Goal: Task Accomplishment & Management: Manage account settings

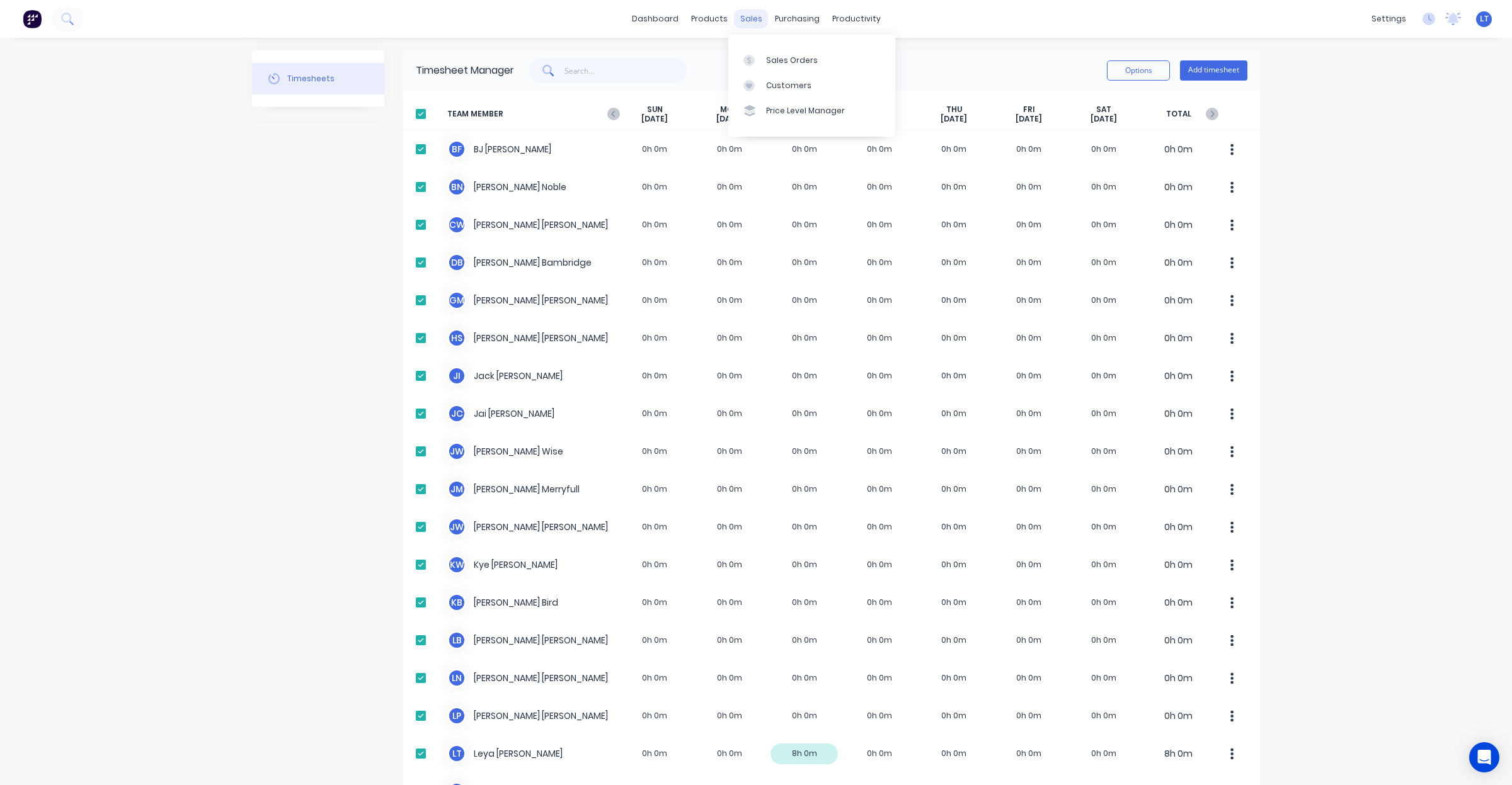
drag, startPoint x: 751, startPoint y: 17, endPoint x: 755, endPoint y: 27, distance: 10.8
click at [751, 18] on div "sales" at bounding box center [751, 19] width 35 height 19
click at [767, 66] on link "Sales Orders" at bounding box center [811, 59] width 167 height 25
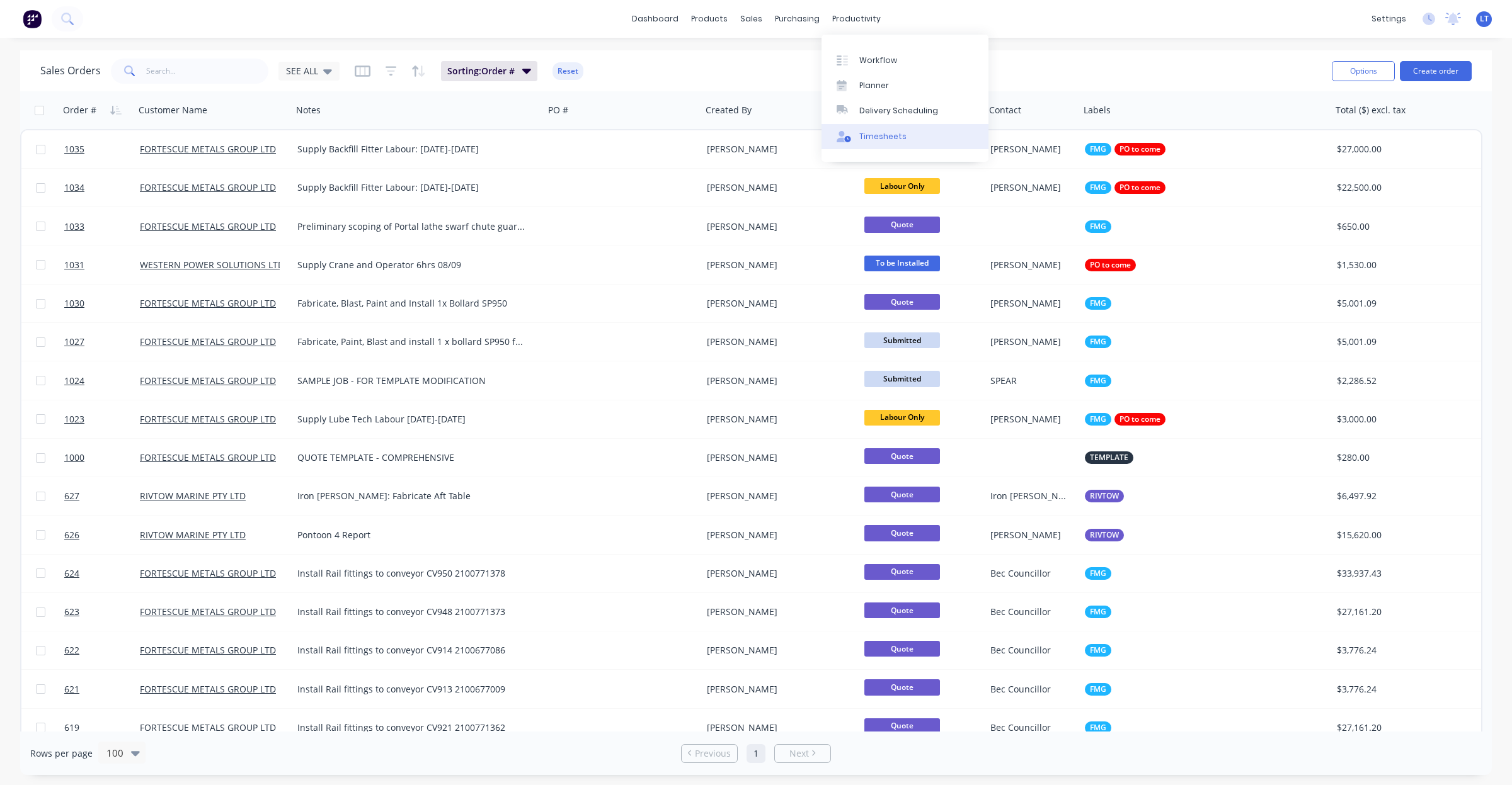
click at [882, 137] on div "Timesheets" at bounding box center [883, 137] width 47 height 12
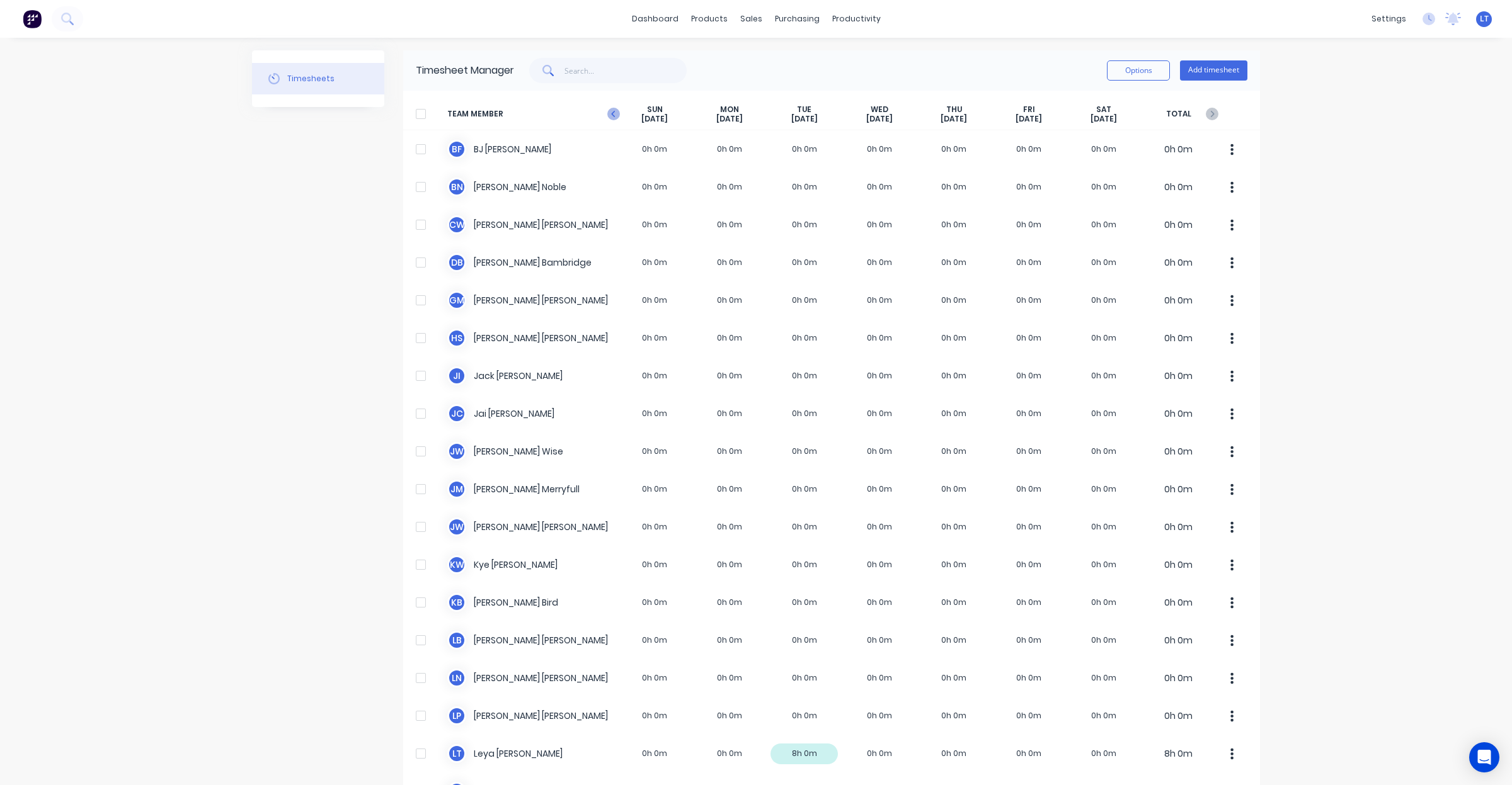
click at [612, 108] on icon "button" at bounding box center [613, 114] width 13 height 13
click at [608, 82] on input "text" at bounding box center [625, 70] width 123 height 25
type input "leigh"
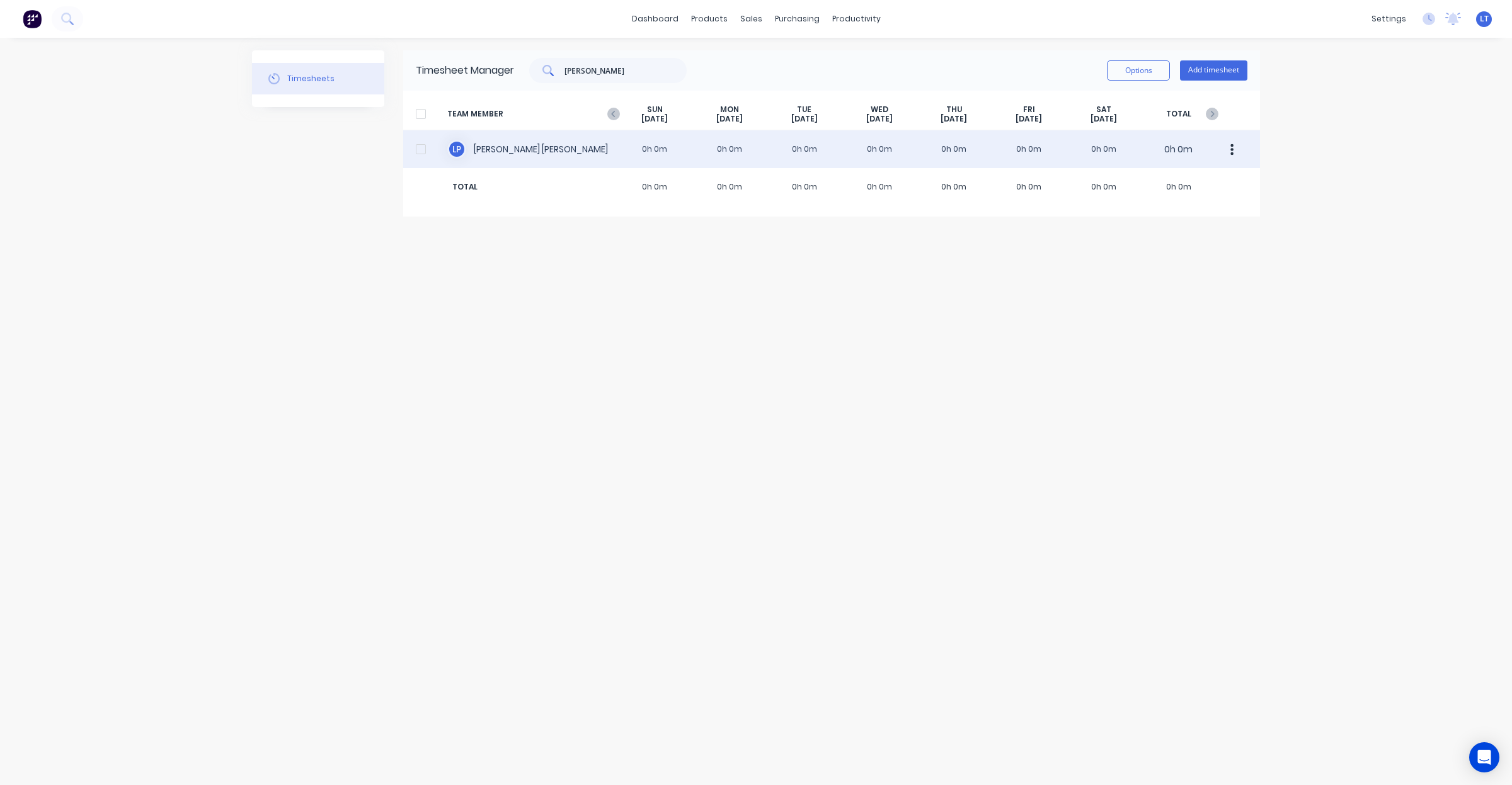
click at [1094, 150] on div "L P Leigh Parker 0h 0m 0h 0m 0h 0m 0h 0m 0h 0m 0h 0m 0h 0m 0h 0m" at bounding box center [831, 150] width 857 height 38
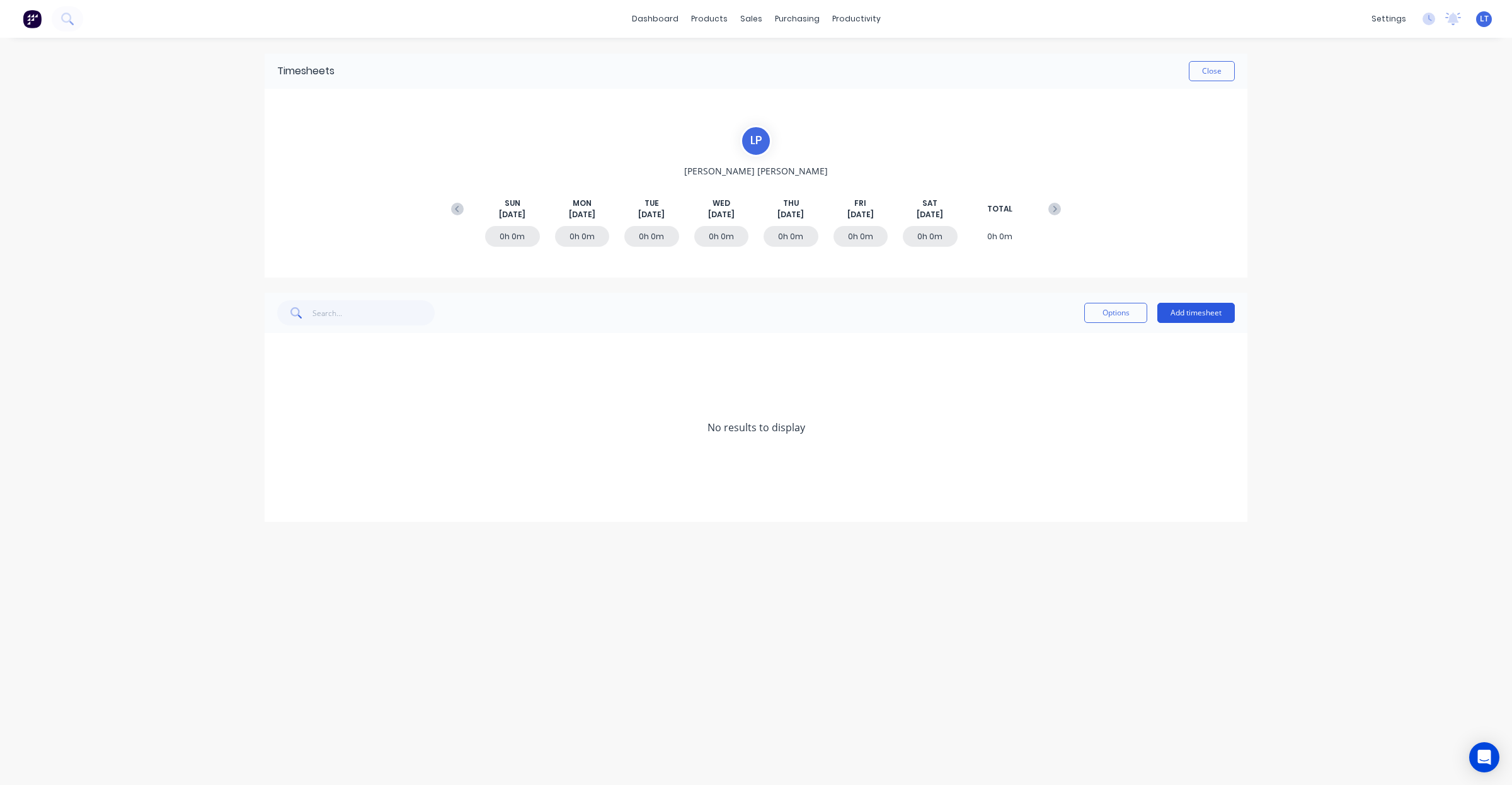
click at [1185, 322] on button "Add timesheet" at bounding box center [1196, 313] width 78 height 20
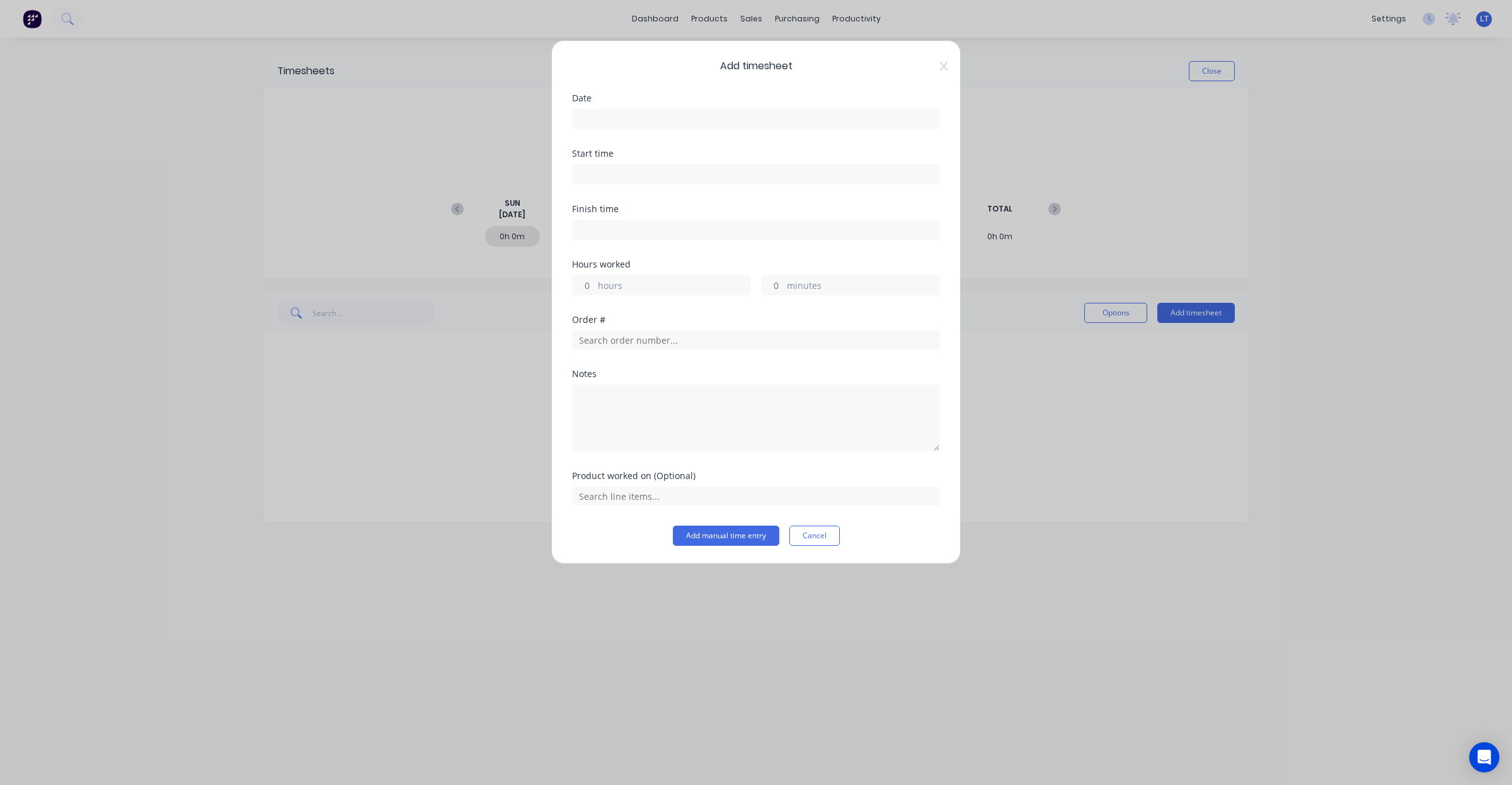
click at [629, 122] on input at bounding box center [756, 119] width 367 height 19
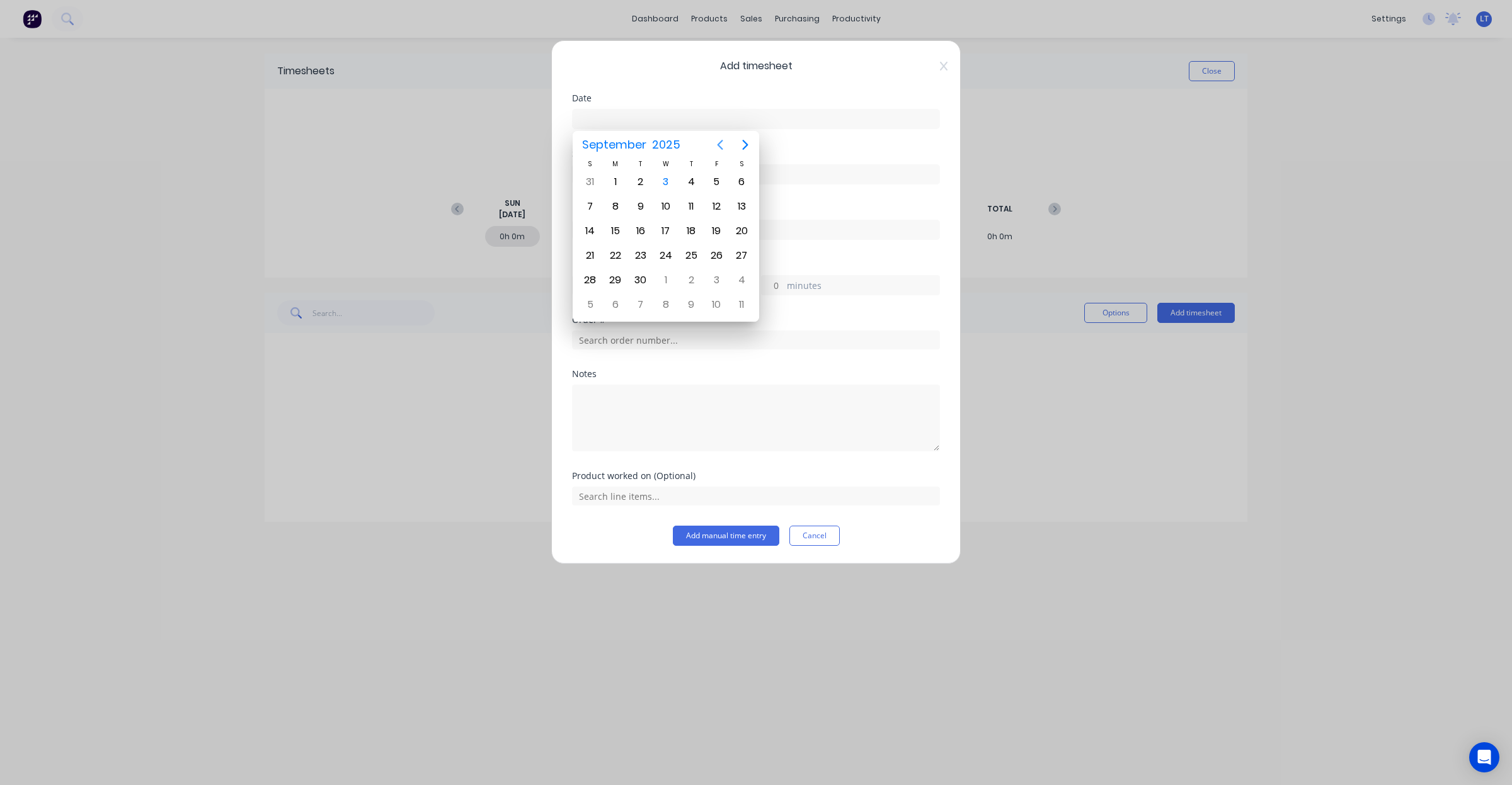
click at [718, 146] on icon "Previous page" at bounding box center [720, 145] width 15 height 15
click at [744, 280] on div "30" at bounding box center [742, 280] width 19 height 19
type input "30/08/2025"
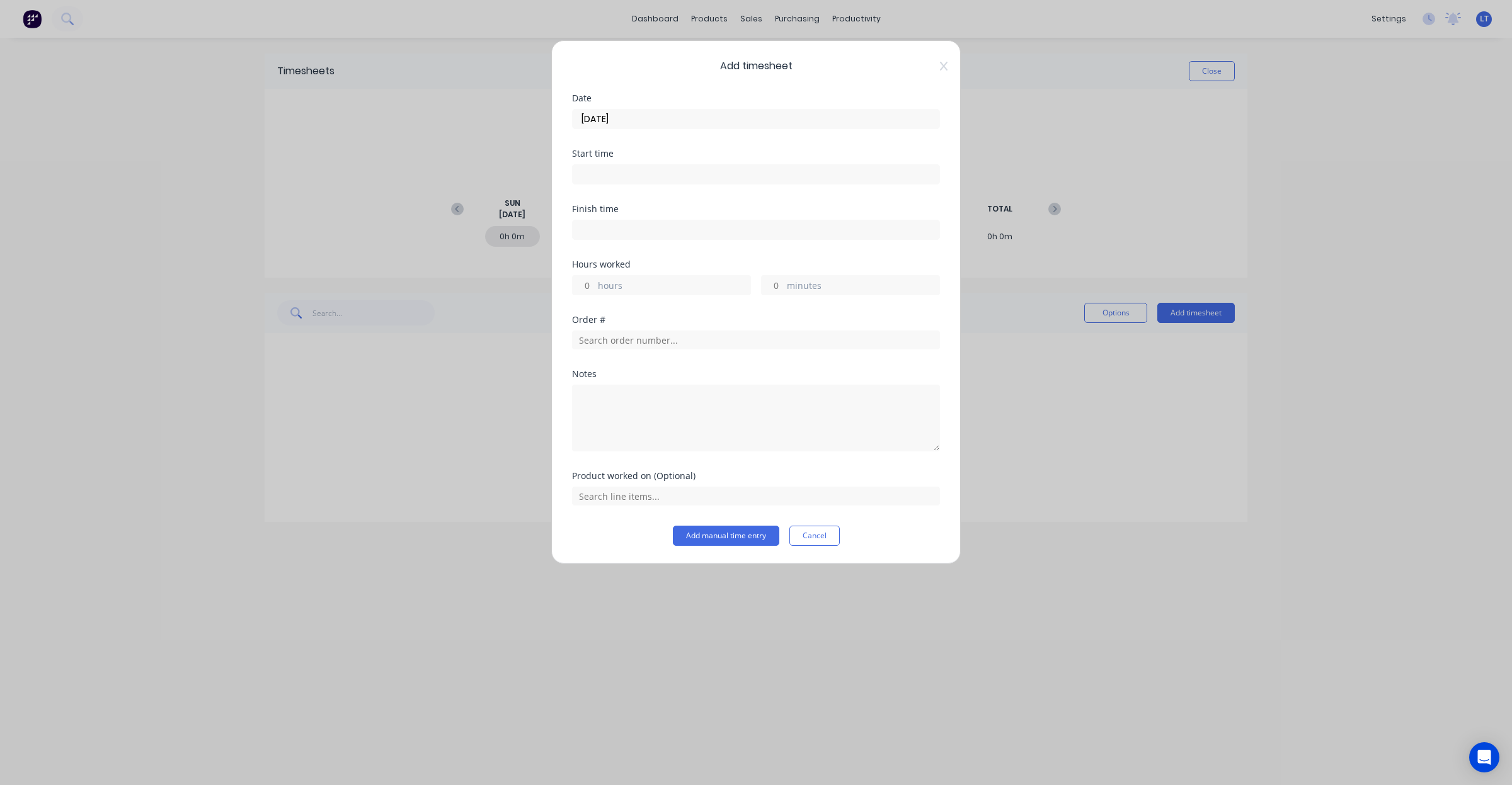
click at [650, 176] on input at bounding box center [756, 175] width 367 height 19
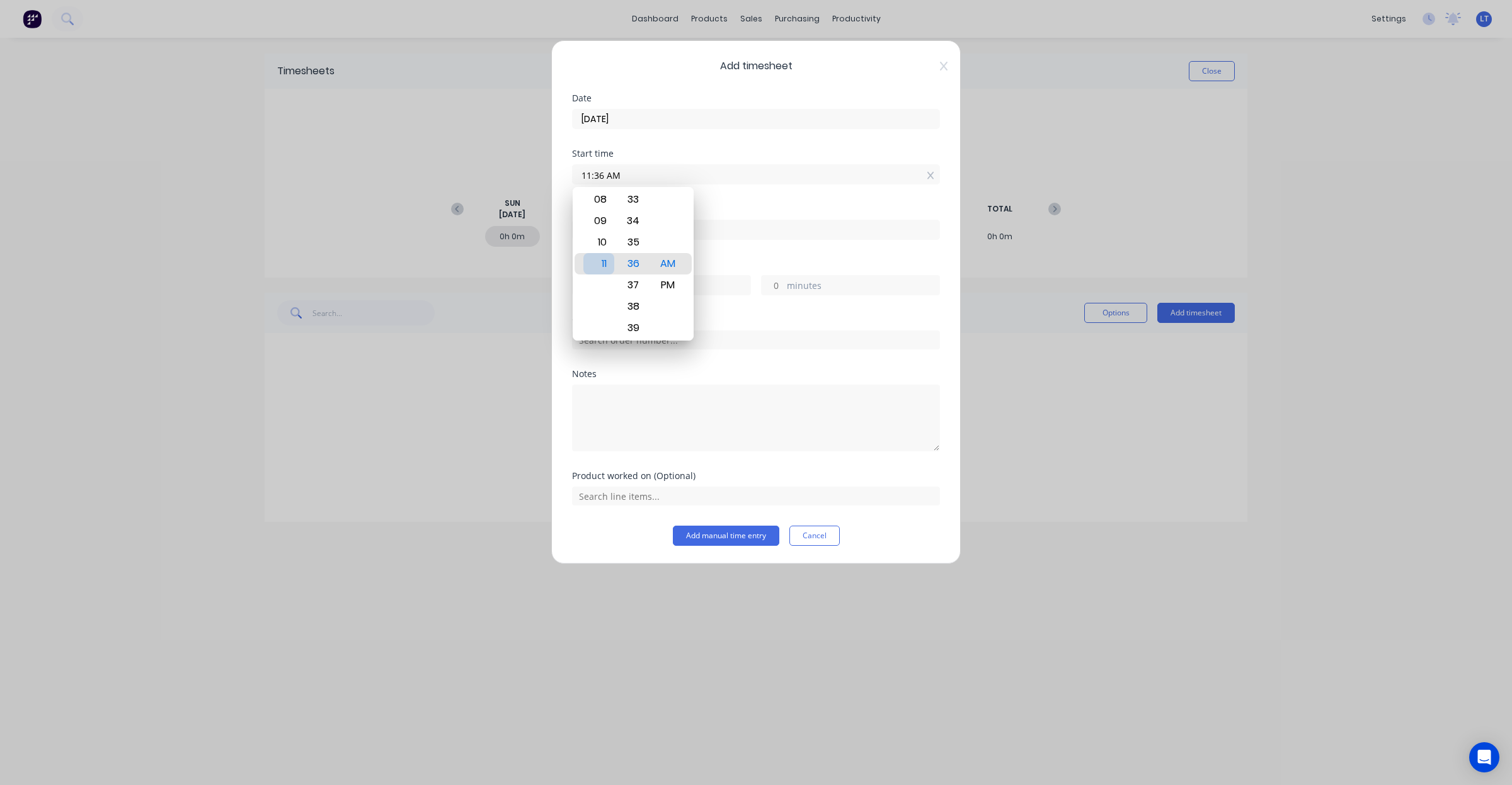
click at [650, 176] on input "11:36 AM" at bounding box center [756, 175] width 367 height 19
drag, startPoint x: 642, startPoint y: 175, endPoint x: 508, endPoint y: 165, distance: 134.4
click at [508, 165] on div "Add timesheet Date 30/08/2025 Start time 11:36 AM Finish time Hours worked hour…" at bounding box center [756, 392] width 1512 height 785
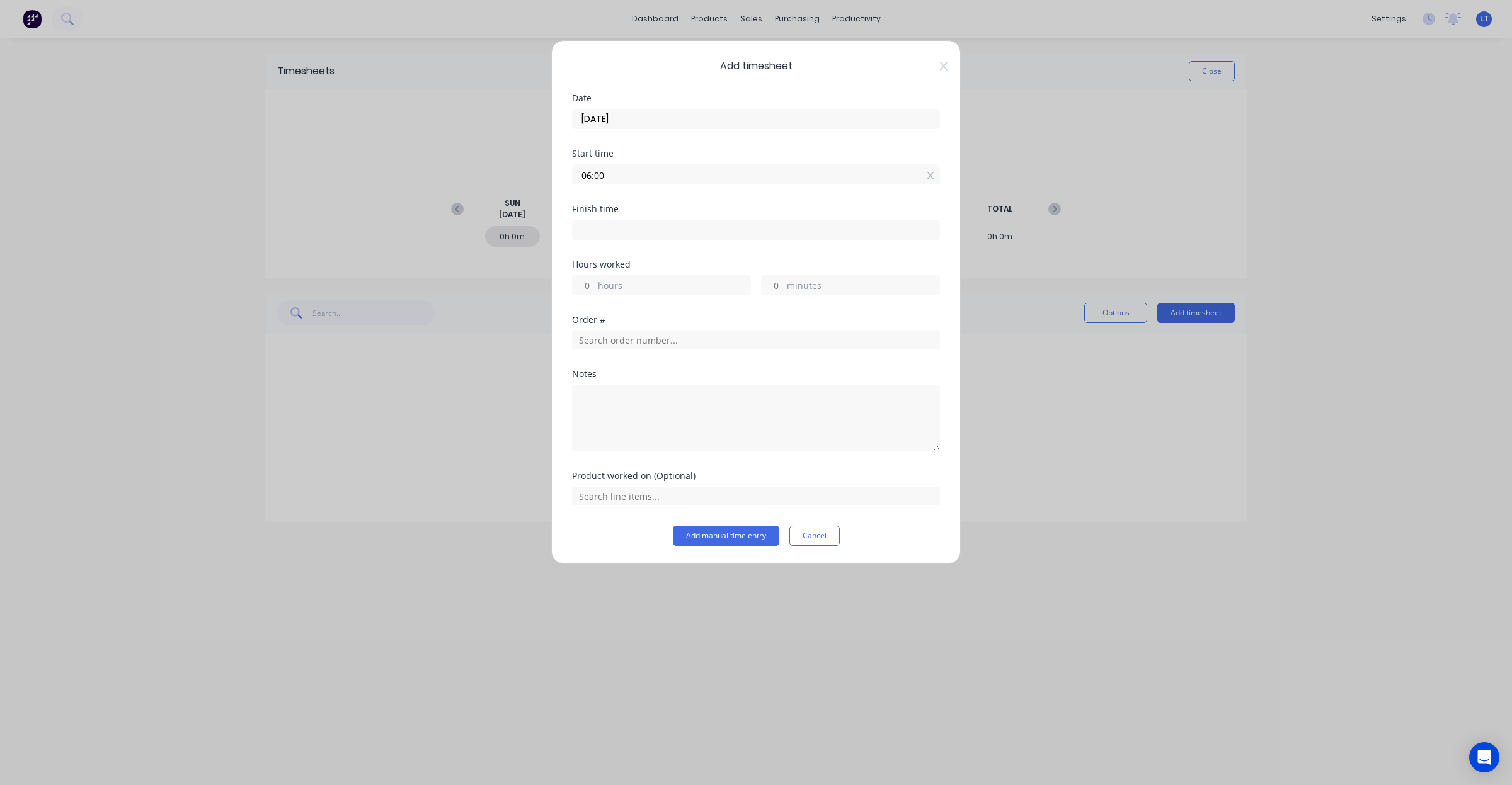
type input "06:00 AM"
type input "10:00 AM"
type input "4"
type input "0"
click at [653, 346] on input "text" at bounding box center [756, 340] width 368 height 19
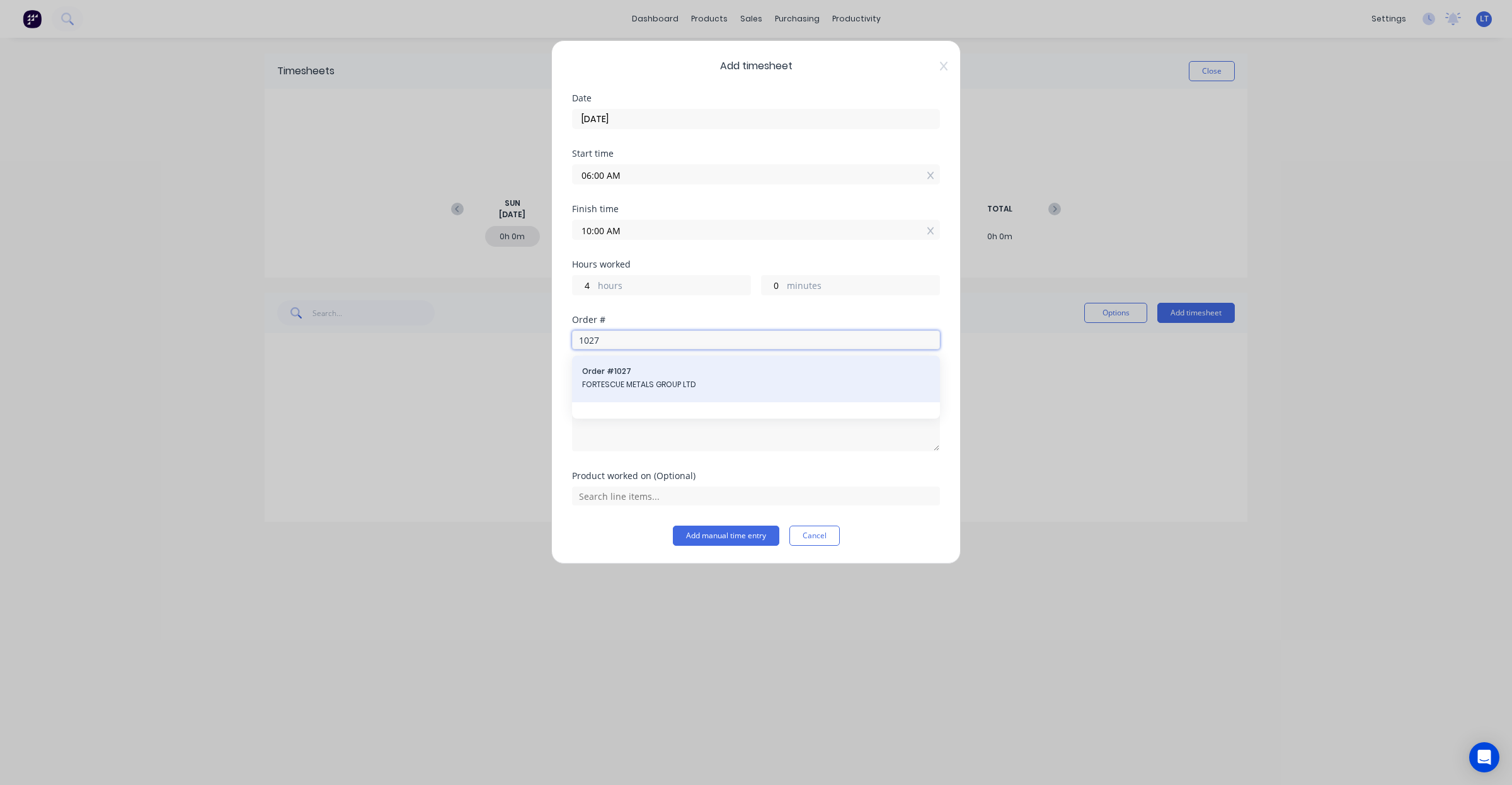
type input "1027"
click at [688, 386] on span "FORTESCUE METALS GROUP LTD" at bounding box center [755, 384] width 348 height 12
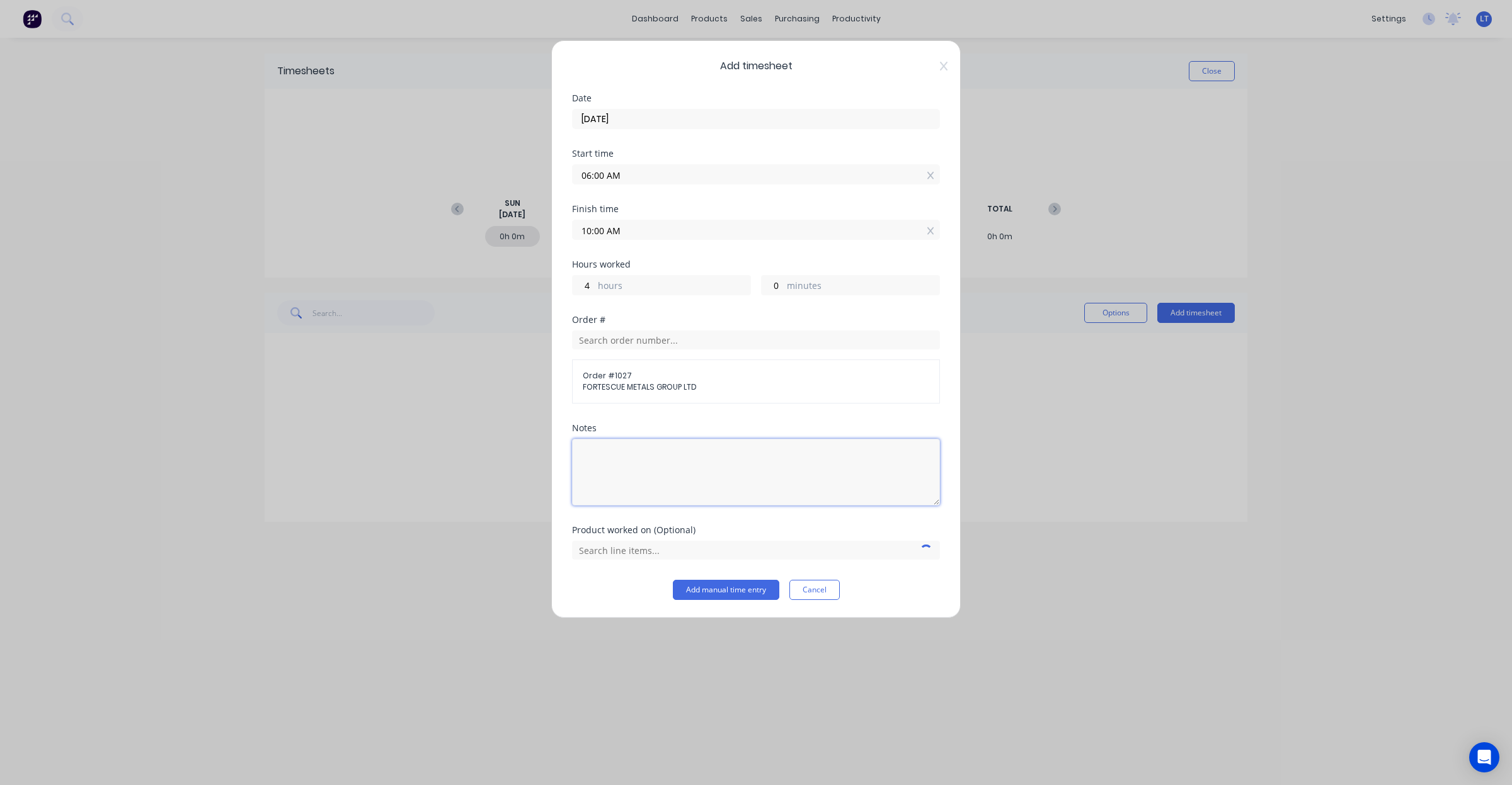
click at [697, 485] on textarea at bounding box center [756, 472] width 368 height 67
type textarea "Scope and quote"
click at [710, 546] on input "text" at bounding box center [756, 550] width 368 height 19
click at [588, 429] on icon at bounding box center [586, 424] width 8 height 9
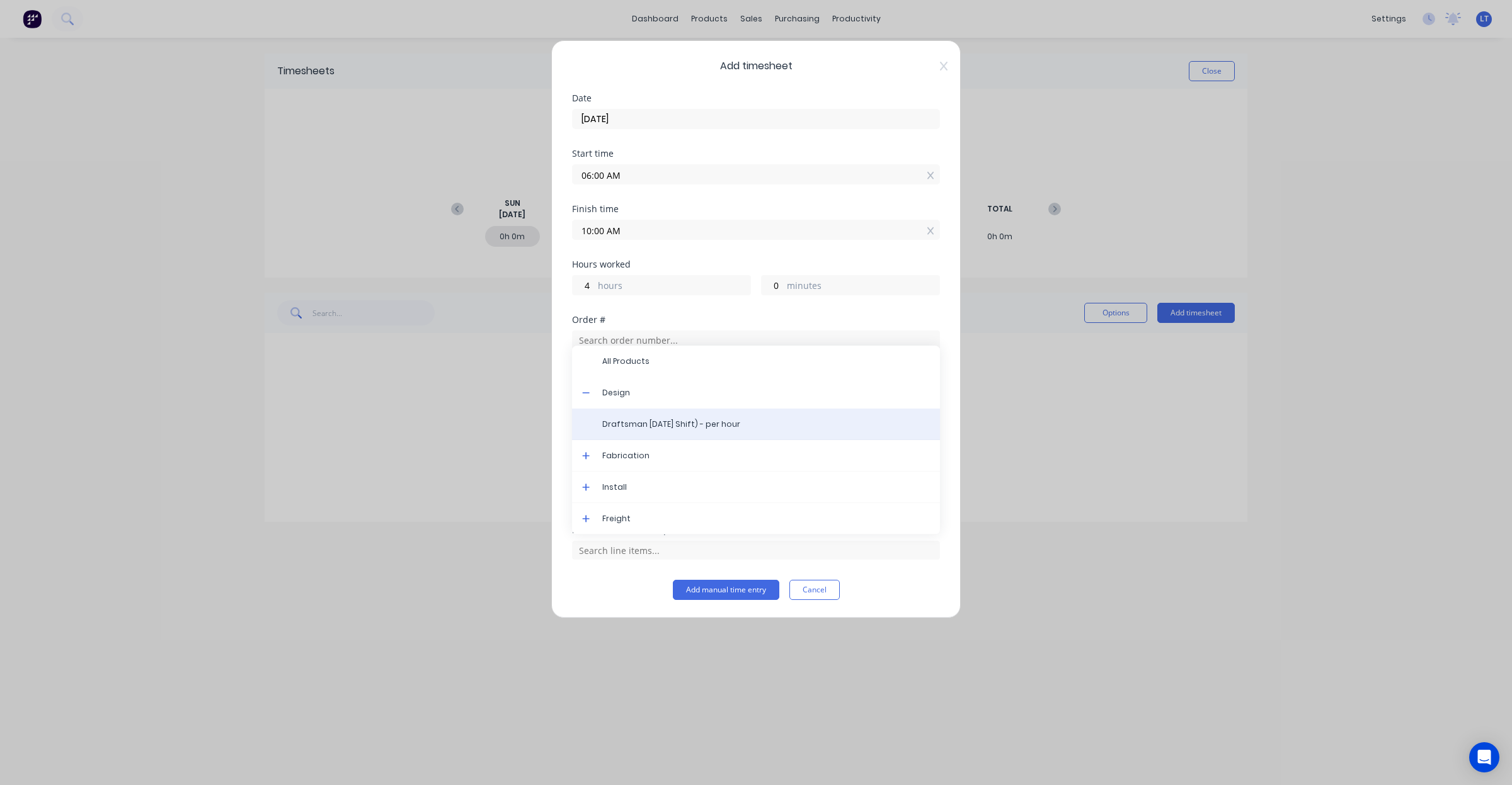
click at [640, 422] on span "Draftsman Labour (Day Shift) - per hour" at bounding box center [766, 424] width 327 height 12
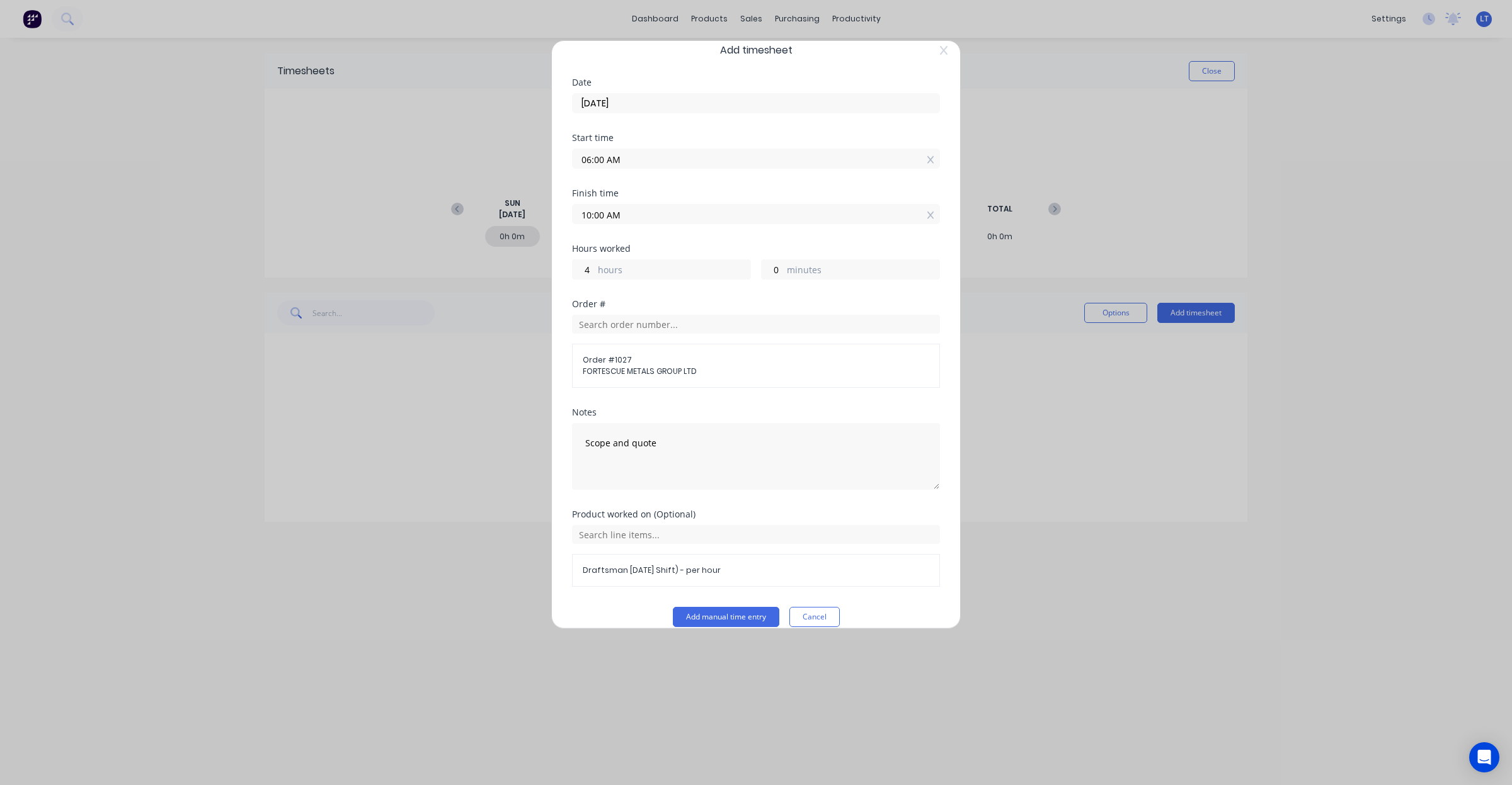
scroll to position [33, 0]
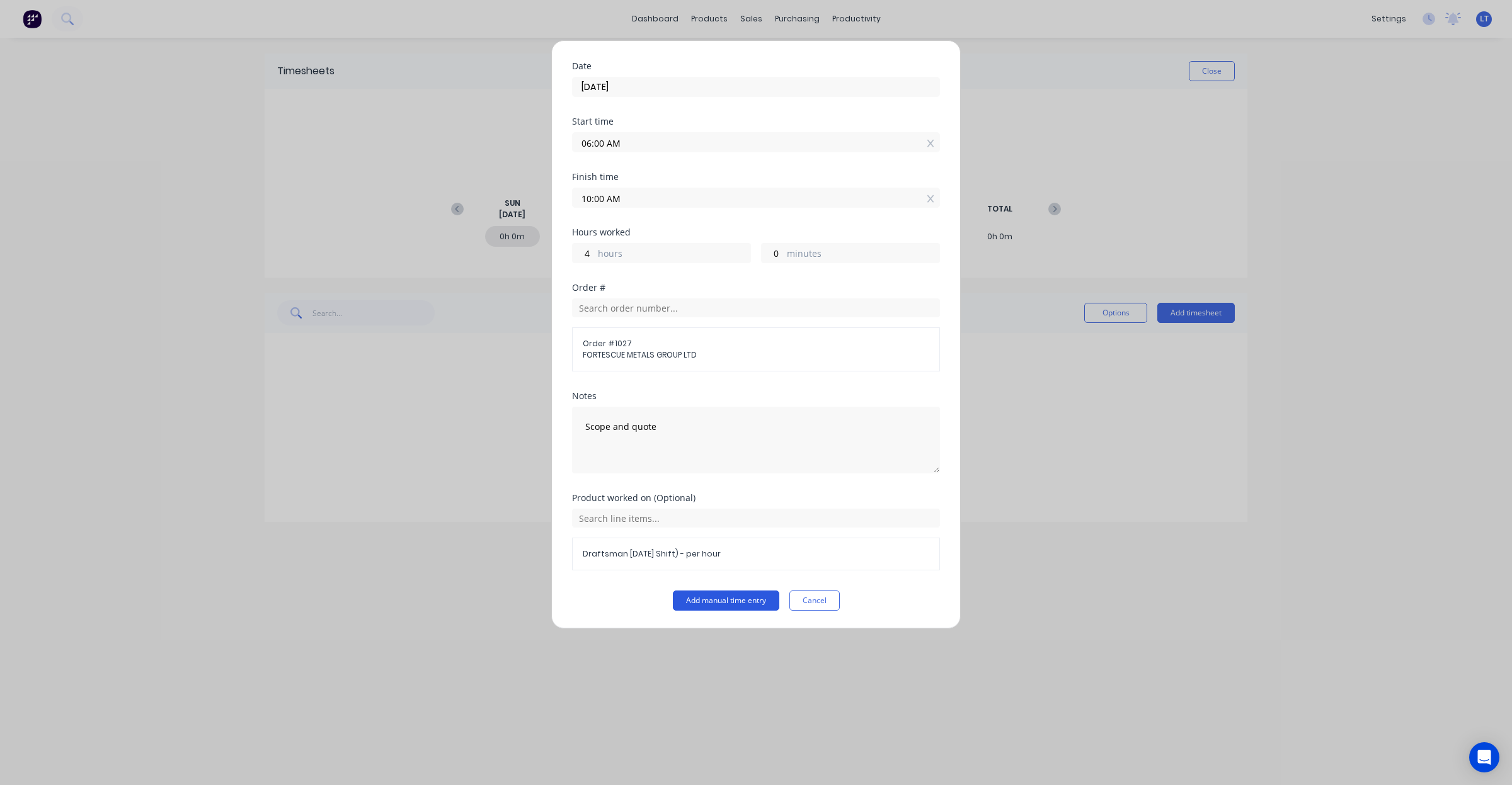
click at [712, 599] on button "Add manual time entry" at bounding box center [726, 601] width 106 height 20
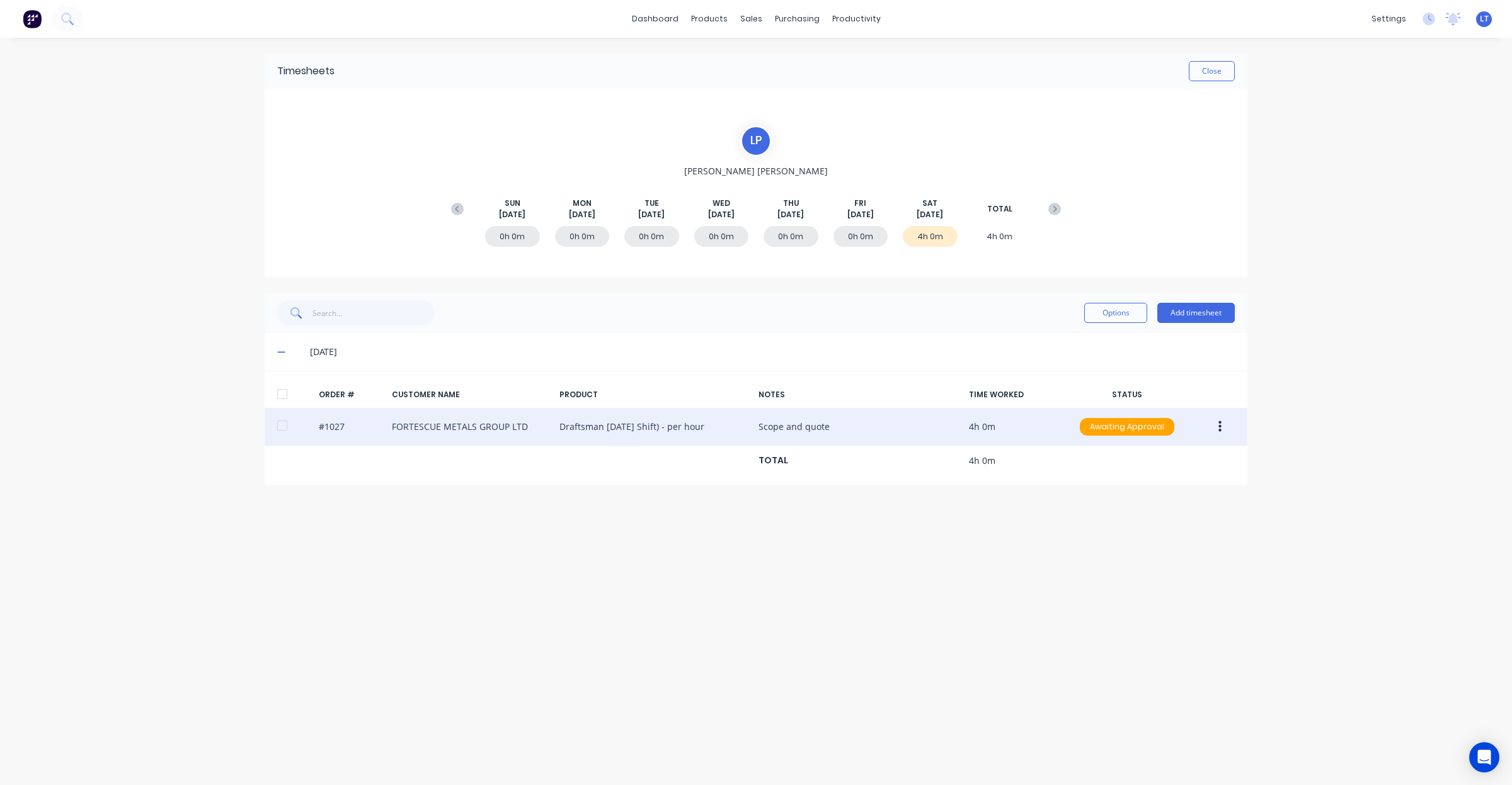
click at [1218, 431] on icon "button" at bounding box center [1219, 427] width 3 height 14
click at [1200, 457] on div "Approve" at bounding box center [1174, 460] width 97 height 18
click at [1057, 208] on icon at bounding box center [1054, 209] width 13 height 13
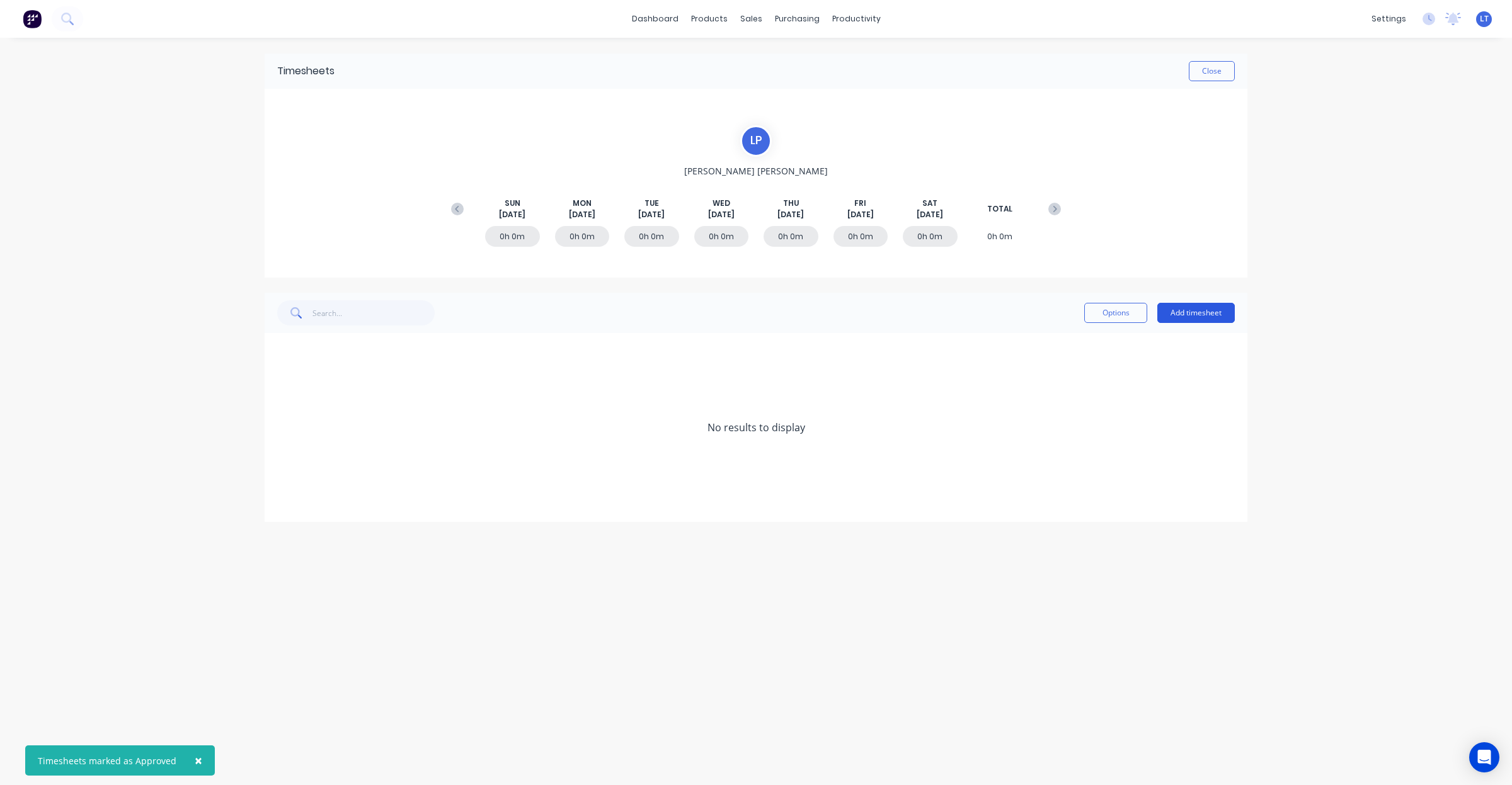
click at [1187, 319] on button "Add timesheet" at bounding box center [1196, 313] width 78 height 20
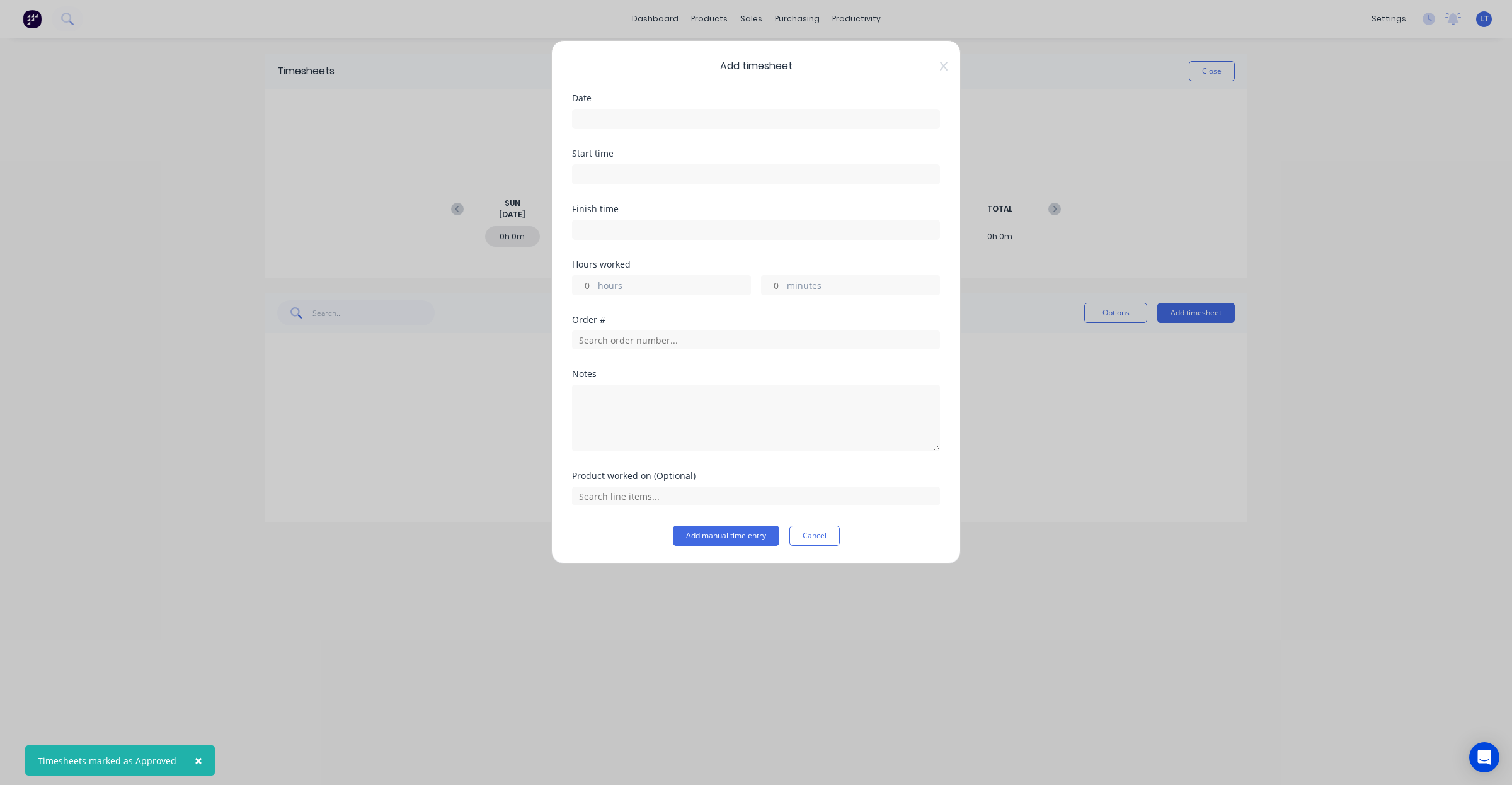
click at [676, 131] on div "Date" at bounding box center [756, 121] width 368 height 55
click at [680, 120] on input at bounding box center [756, 119] width 367 height 19
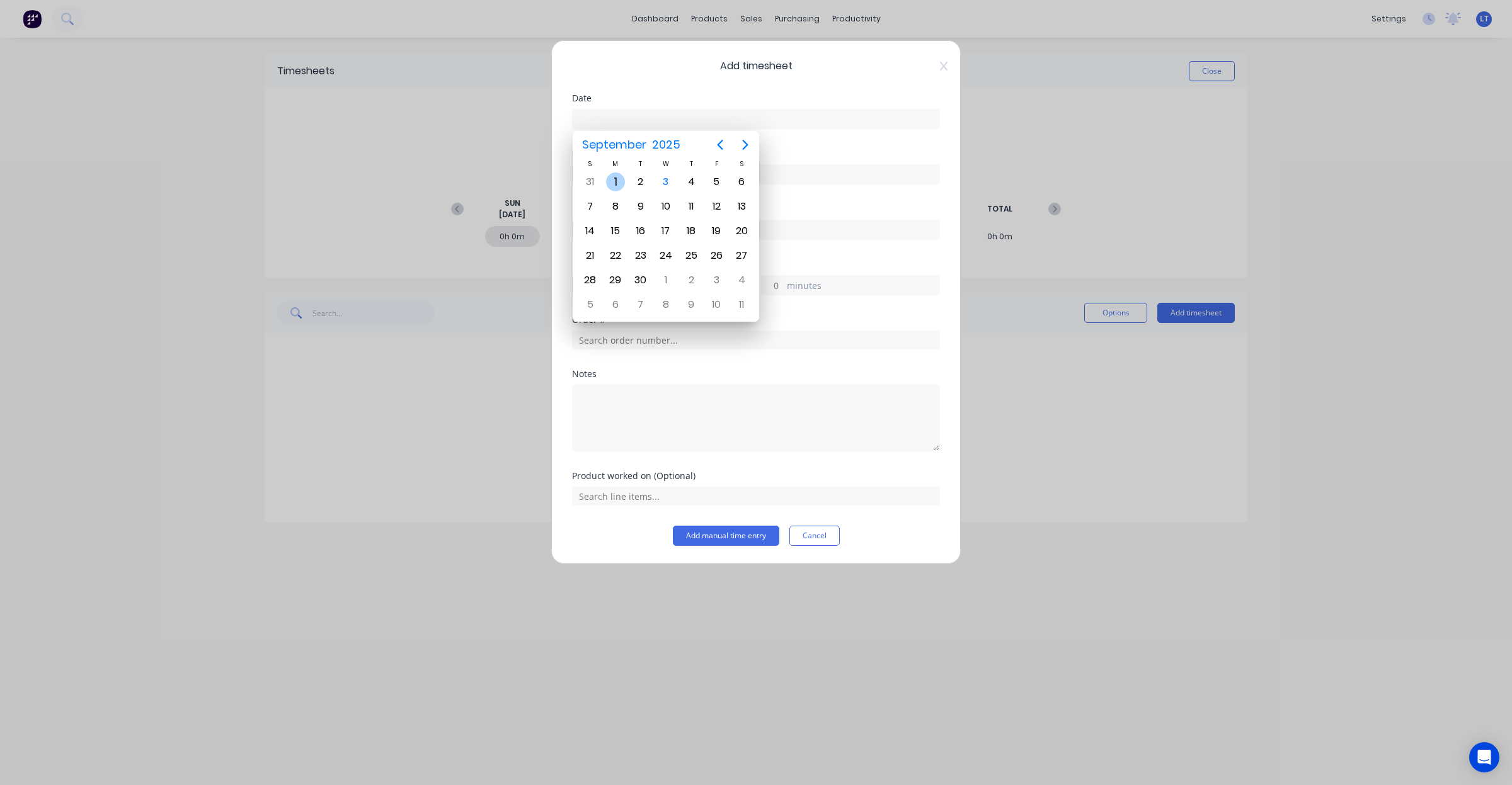
click at [616, 178] on div "1" at bounding box center [616, 182] width 19 height 19
type input "[DATE]"
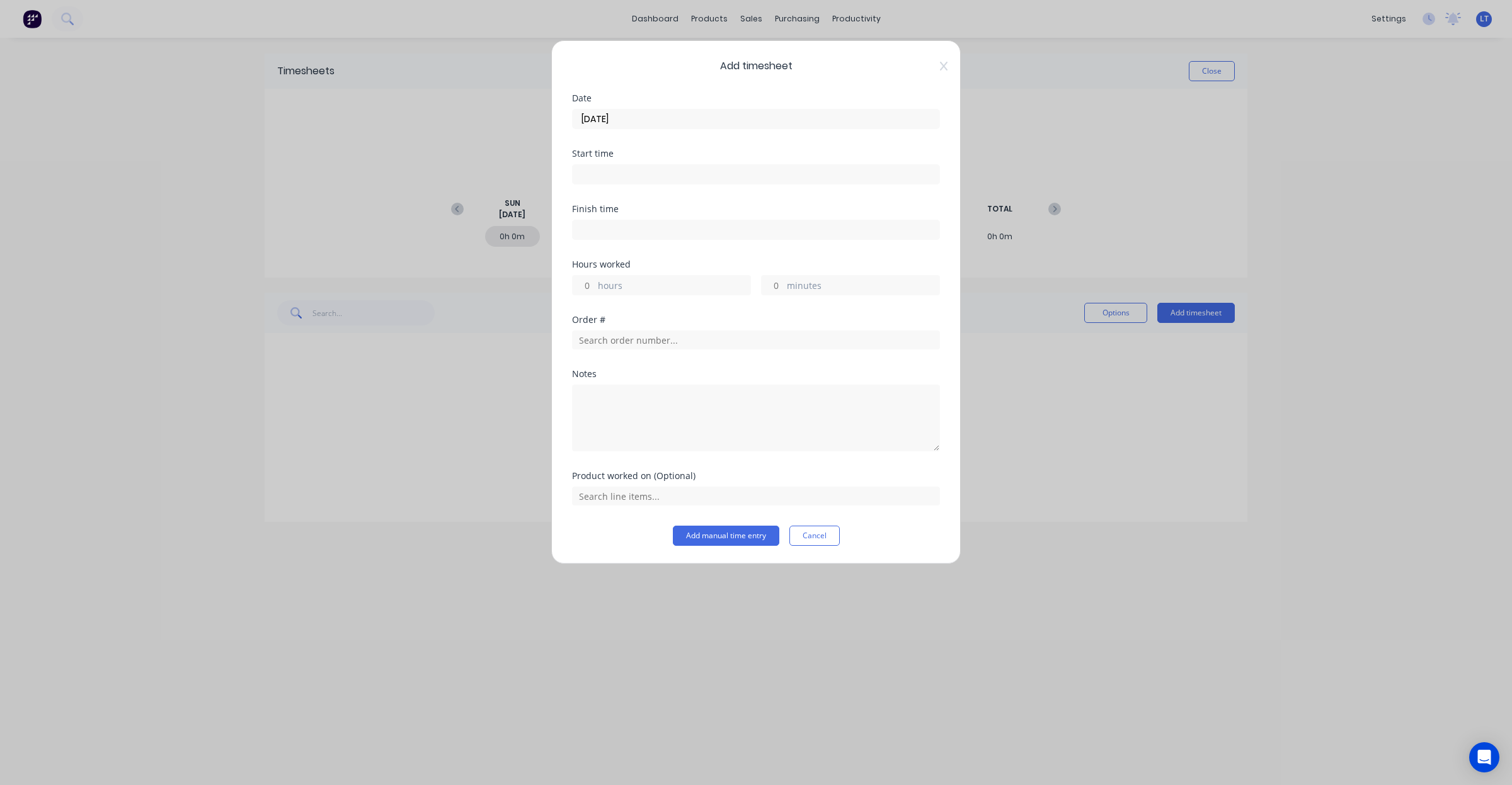
click at [642, 170] on input at bounding box center [756, 175] width 367 height 19
type input "11:36 AM"
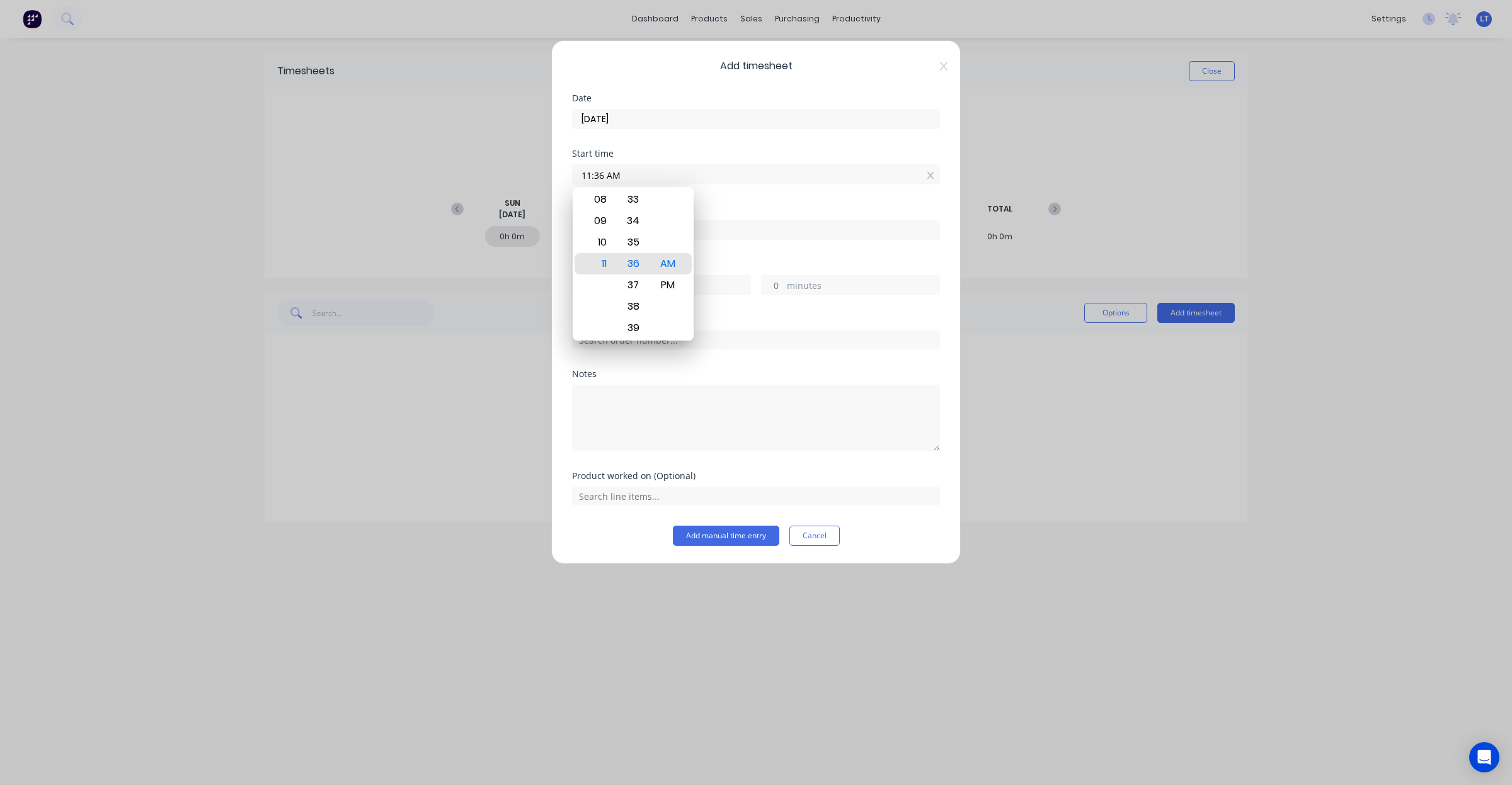
drag, startPoint x: 439, startPoint y: 149, endPoint x: 395, endPoint y: 150, distance: 44.0
click at [395, 150] on div "Add timesheet Date 01/09/2025 Start time 11:36 AM Finish time Hours worked hour…" at bounding box center [756, 392] width 1512 height 785
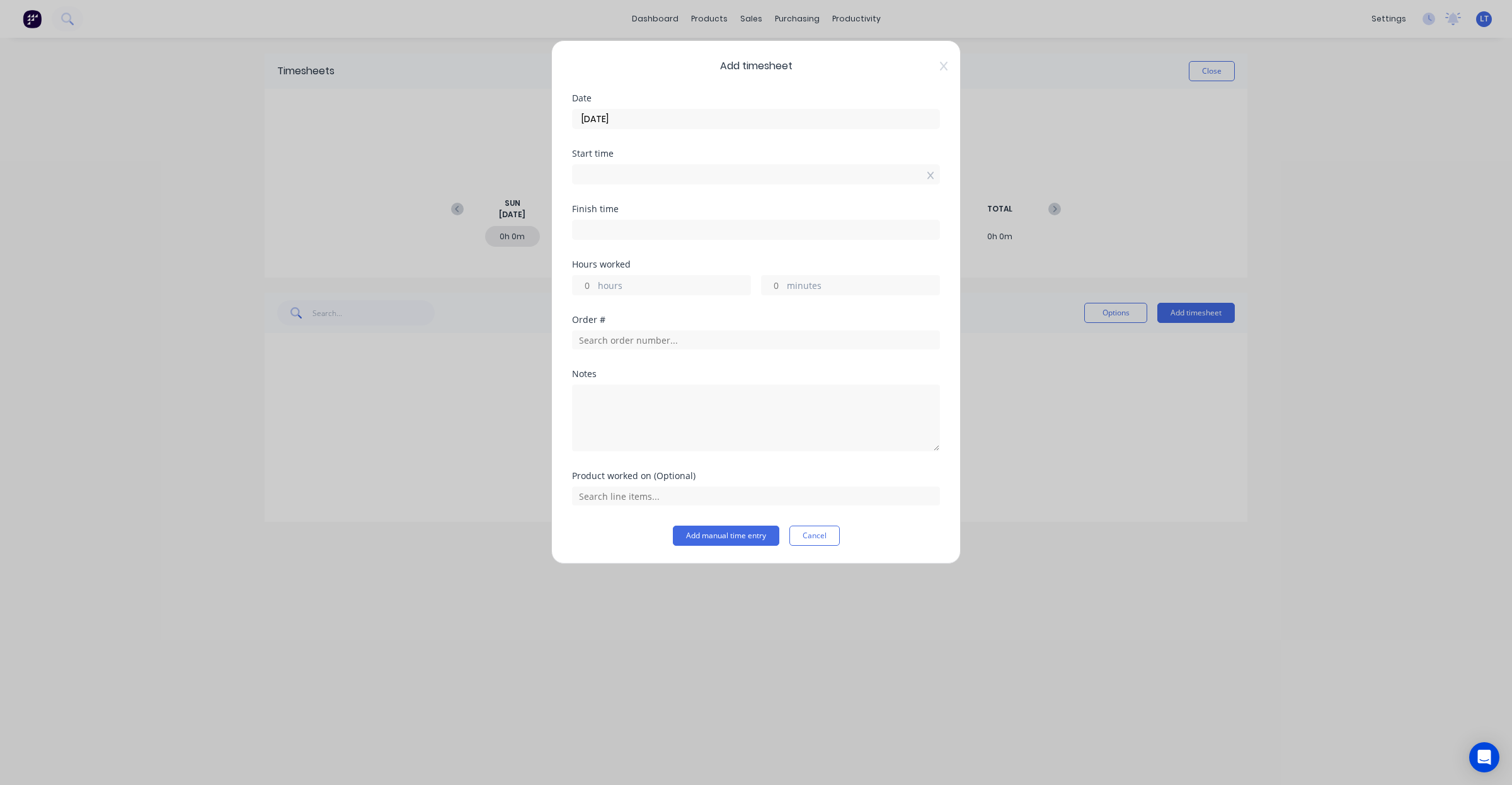
click at [692, 157] on div "Start time" at bounding box center [756, 153] width 368 height 9
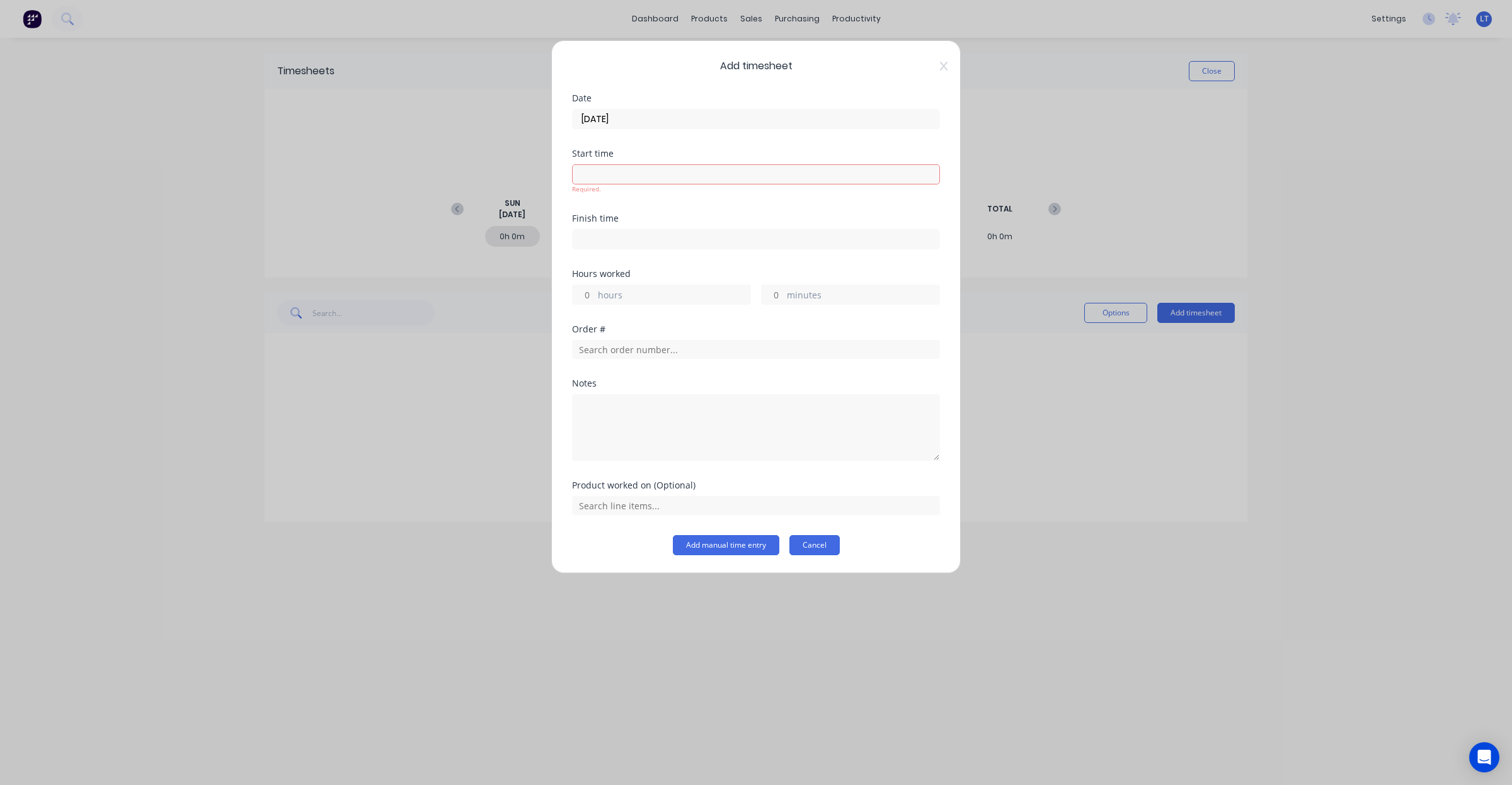
click at [823, 546] on button "Cancel" at bounding box center [815, 546] width 50 height 20
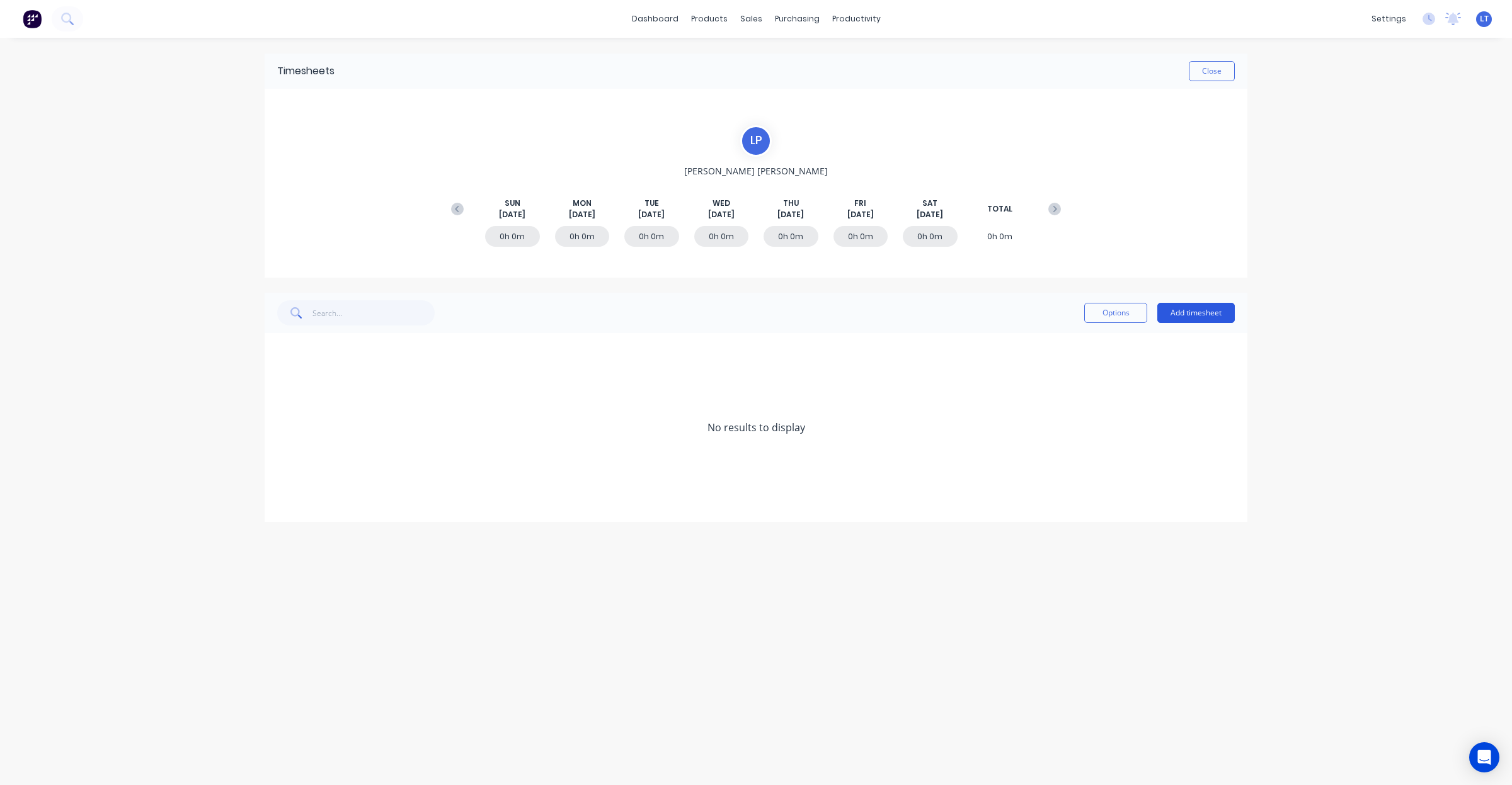
click at [1204, 316] on button "Add timesheet" at bounding box center [1196, 313] width 78 height 20
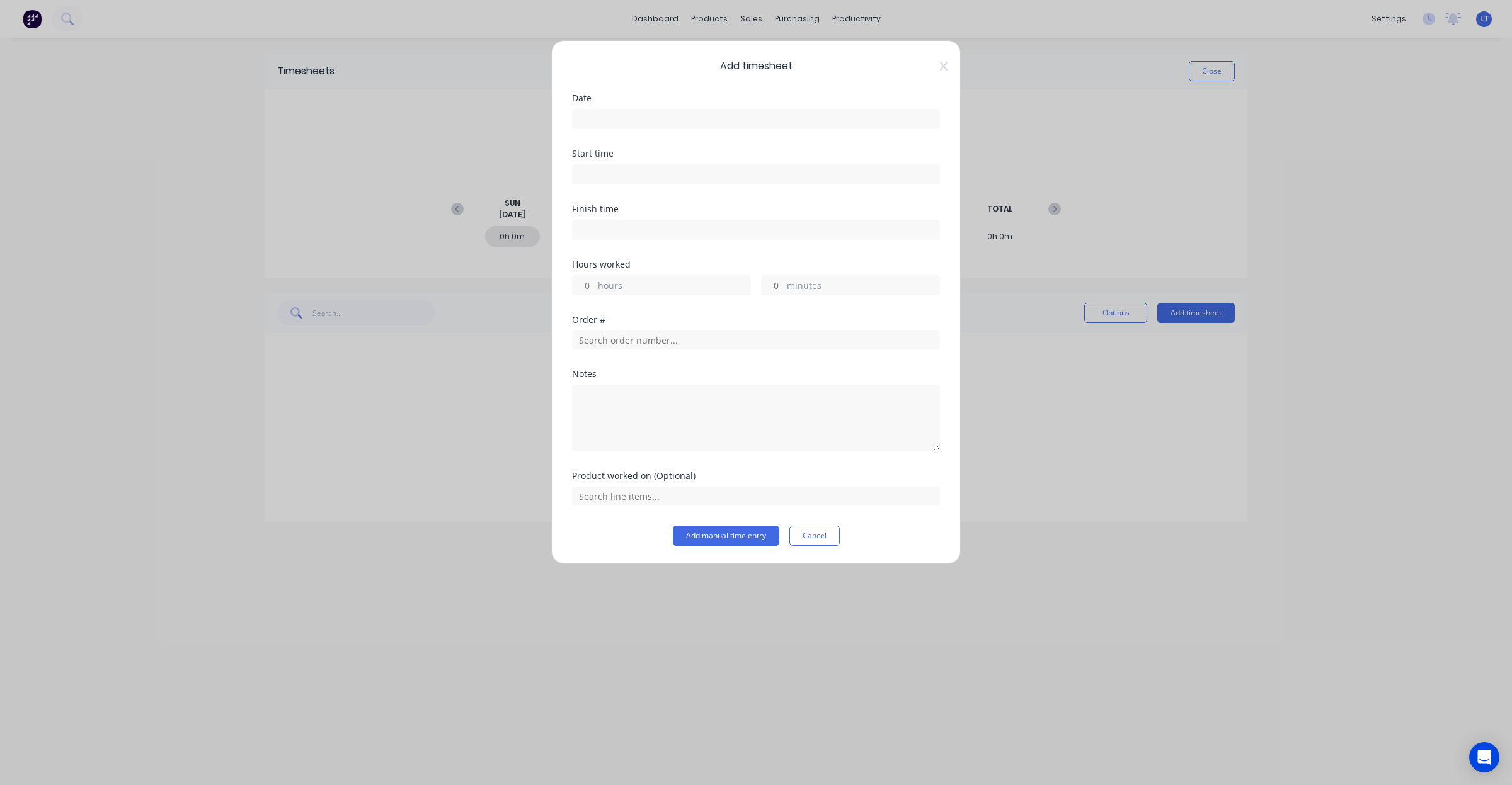
click at [689, 120] on input at bounding box center [756, 119] width 367 height 19
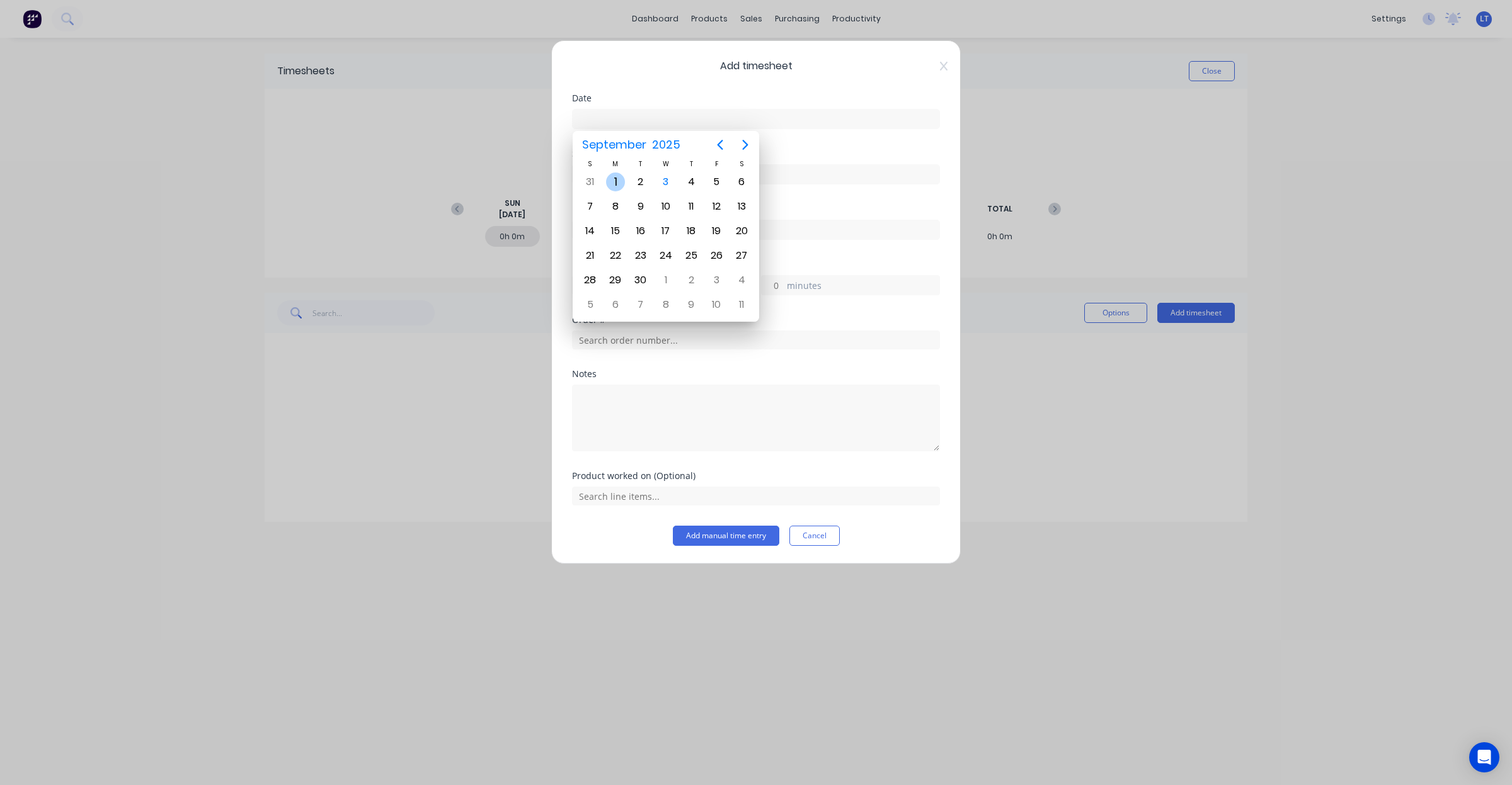
click at [621, 178] on div "1" at bounding box center [616, 182] width 19 height 19
type input "[DATE]"
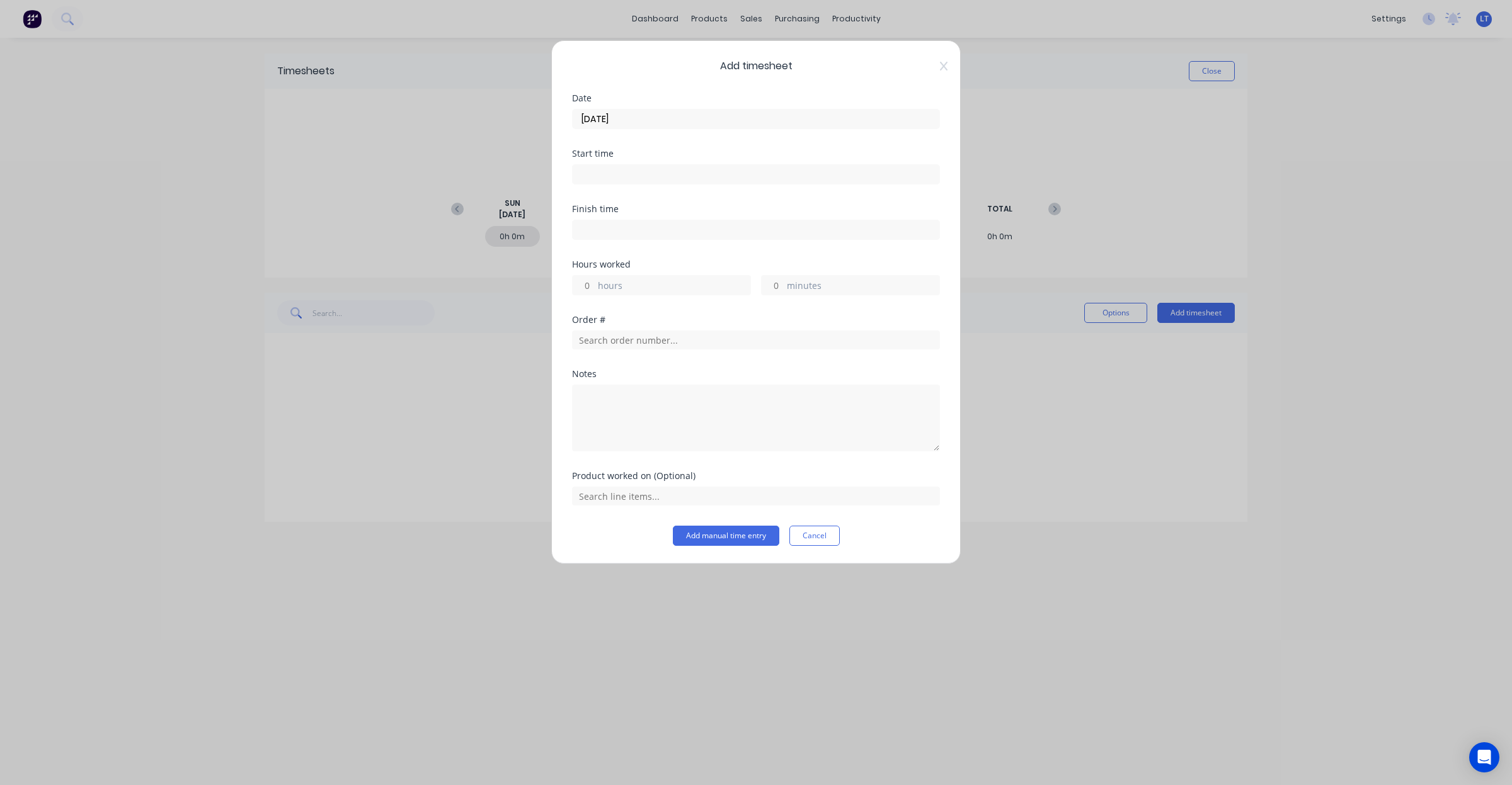
click at [621, 287] on label "hours" at bounding box center [674, 286] width 152 height 16
click at [595, 287] on input "hours" at bounding box center [584, 285] width 22 height 19
type input "5"
click at [697, 350] on input "text" at bounding box center [756, 340] width 368 height 19
click at [704, 337] on input "text" at bounding box center [756, 340] width 368 height 19
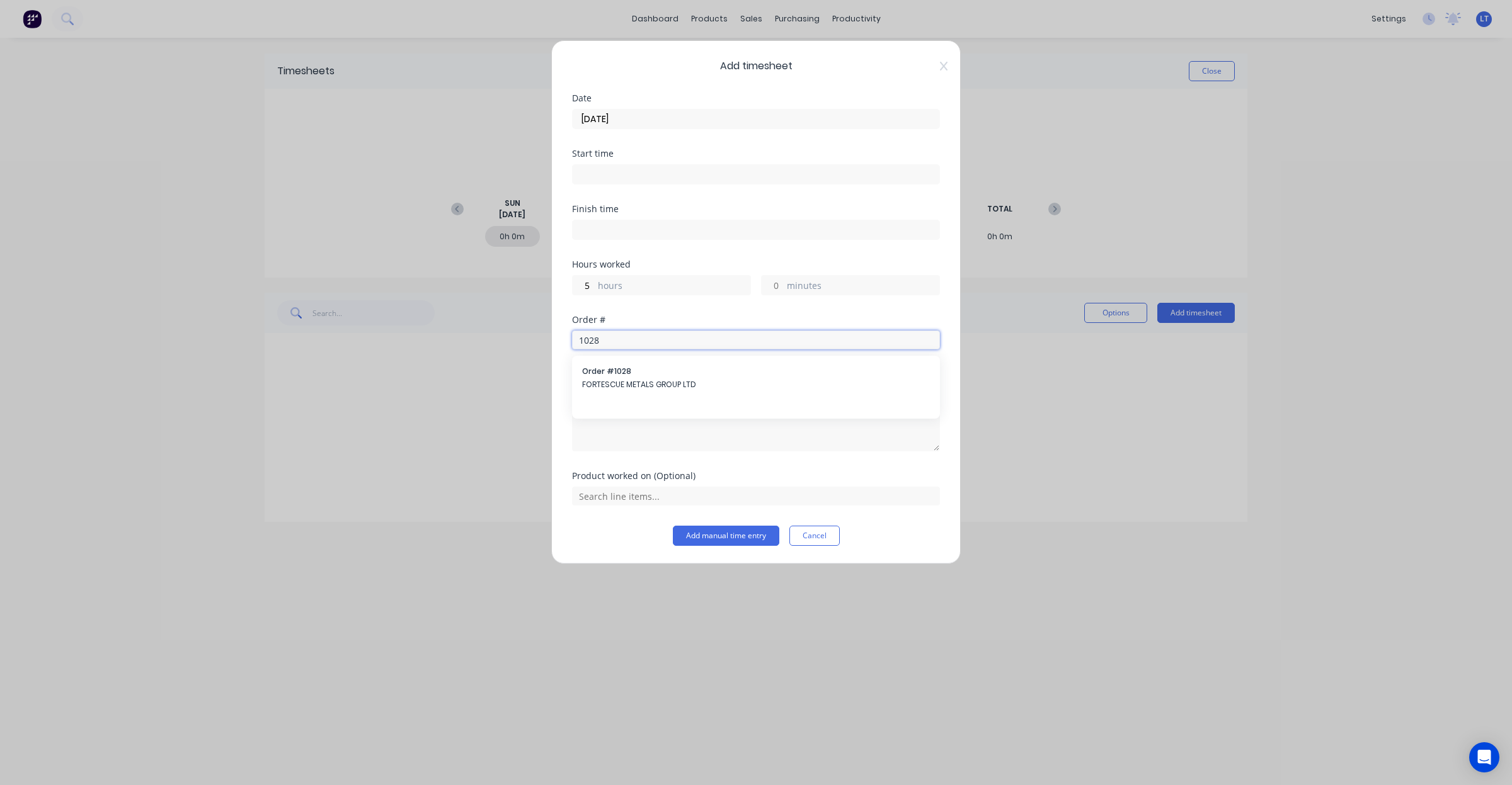
type input "1028"
click at [648, 378] on div "Order # 1028 FORTESCUE METALS GROUP LTD" at bounding box center [755, 379] width 348 height 27
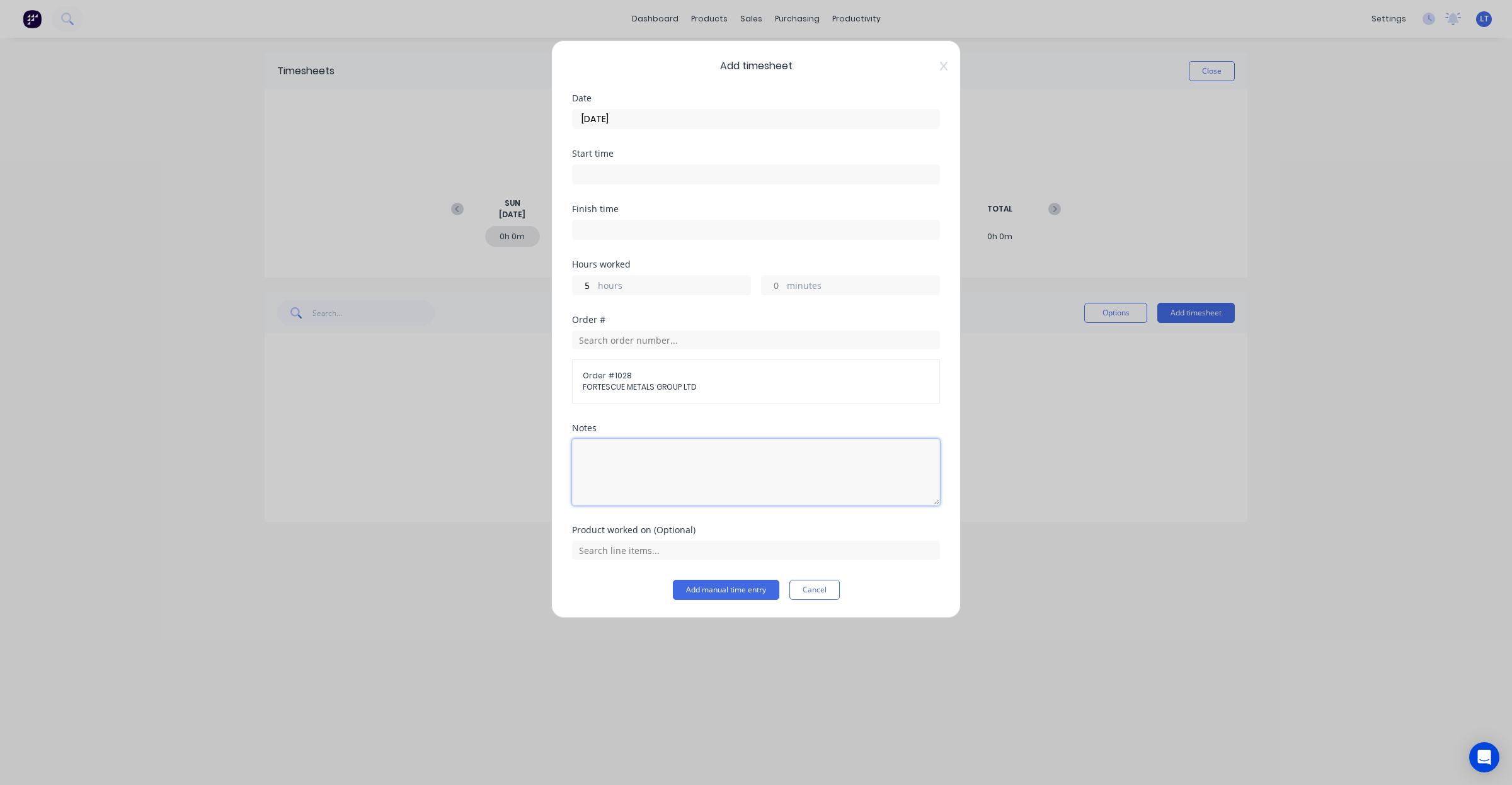
click at [674, 480] on textarea at bounding box center [756, 472] width 368 height 67
type textarea "Scope"
click at [681, 554] on input "text" at bounding box center [756, 550] width 368 height 19
click at [683, 487] on span "All Products" at bounding box center [766, 487] width 327 height 12
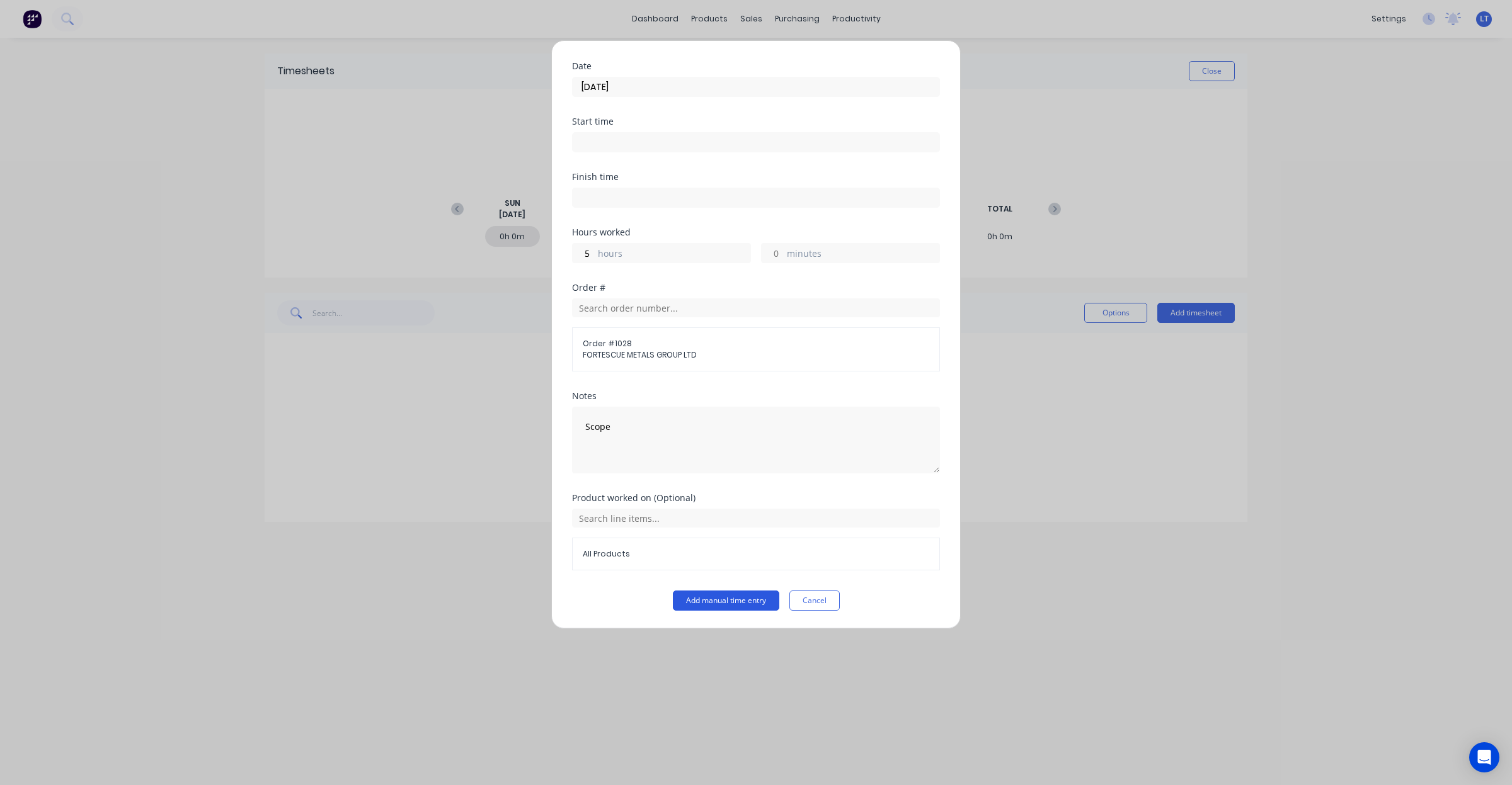
click at [709, 600] on button "Add manual time entry" at bounding box center [726, 601] width 106 height 20
click at [640, 356] on span "FORTESCUE METALS GROUP LTD" at bounding box center [755, 355] width 346 height 12
click at [663, 520] on input "text" at bounding box center [756, 518] width 368 height 19
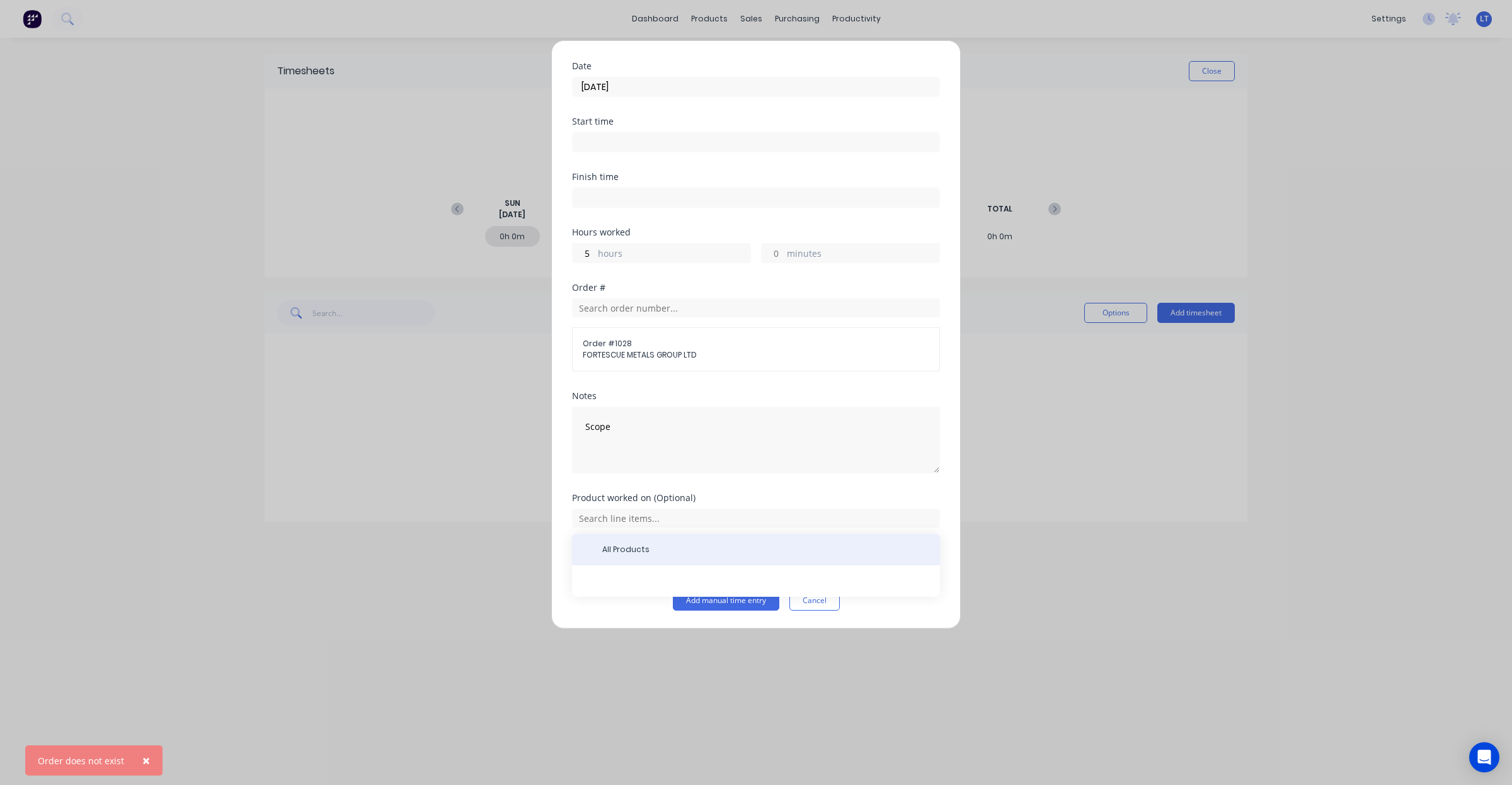
click at [678, 545] on span "All Products" at bounding box center [766, 550] width 327 height 12
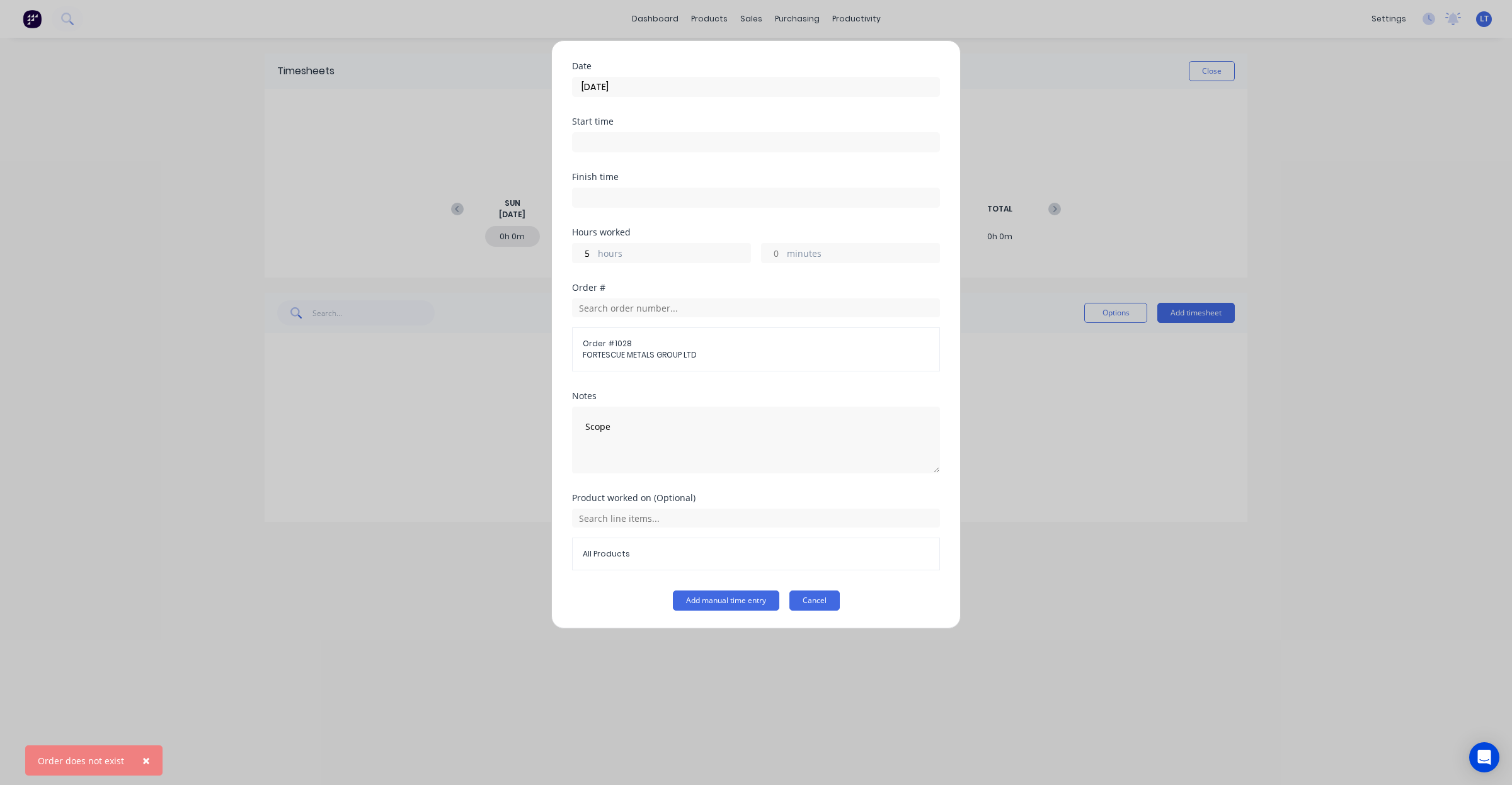
click at [813, 601] on button "Cancel" at bounding box center [815, 601] width 50 height 20
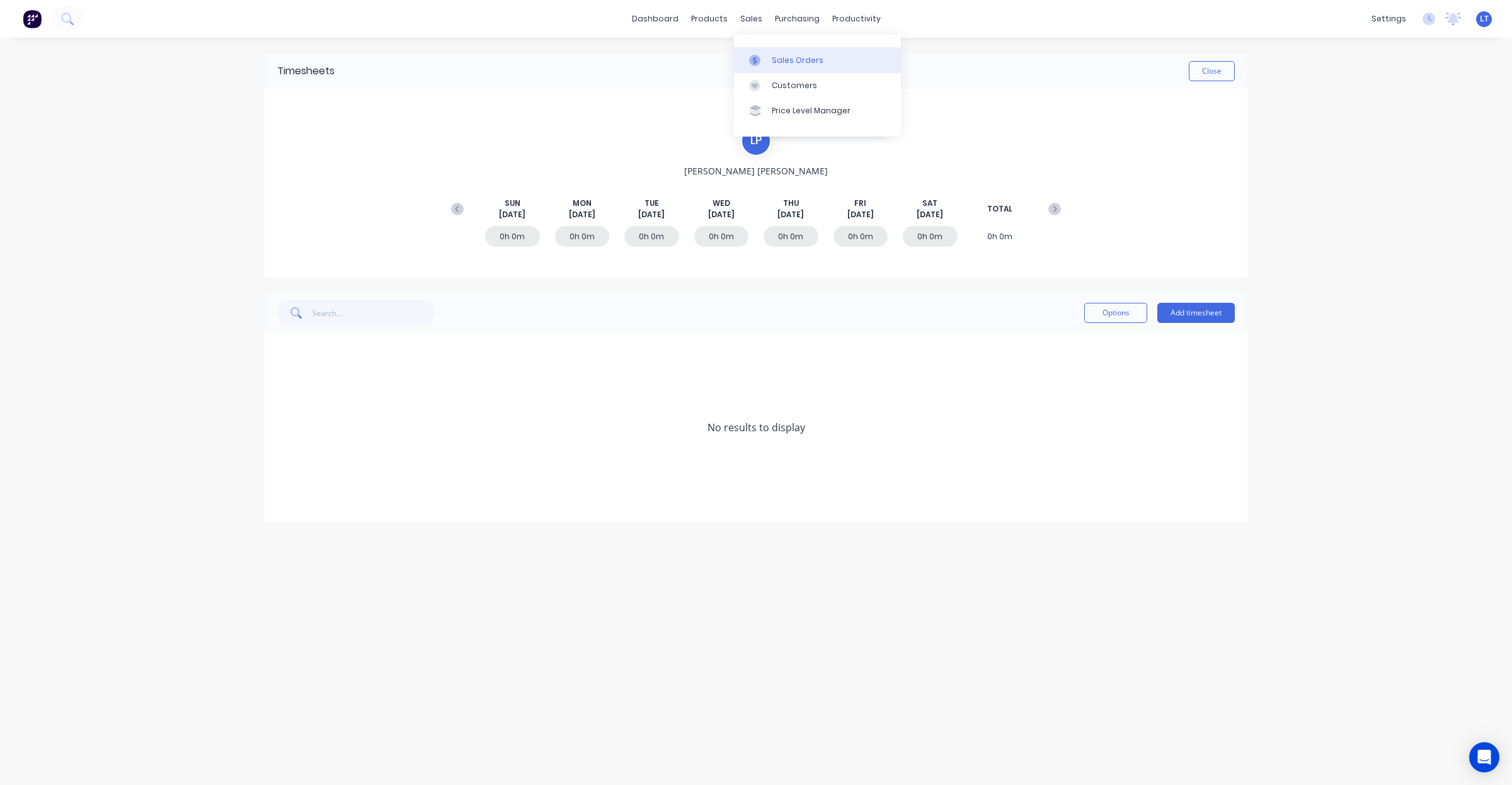
click at [762, 68] on link "Sales Orders" at bounding box center [817, 59] width 167 height 25
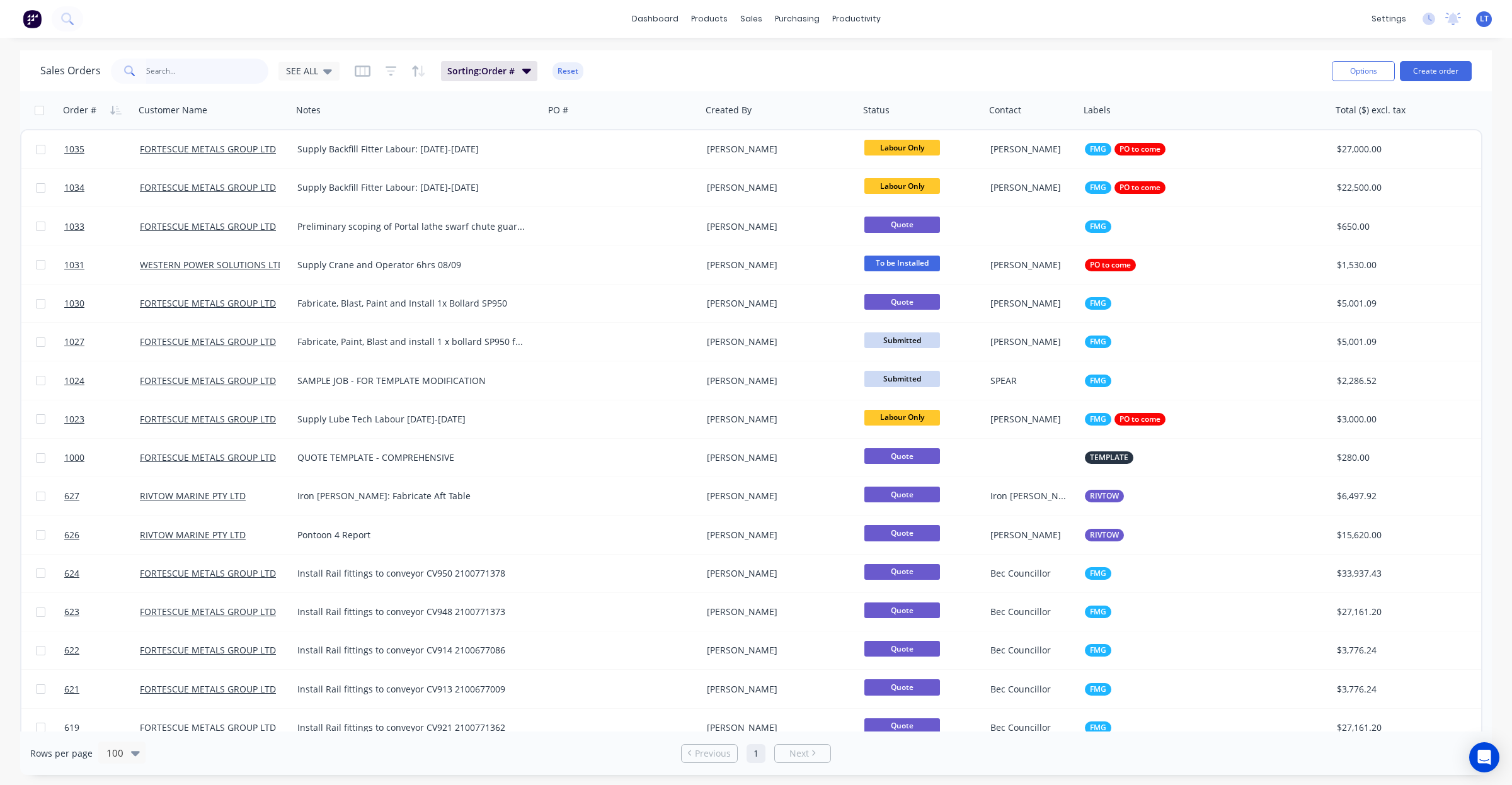
click at [203, 73] on input "text" at bounding box center [208, 71] width 123 height 25
type input "1028"
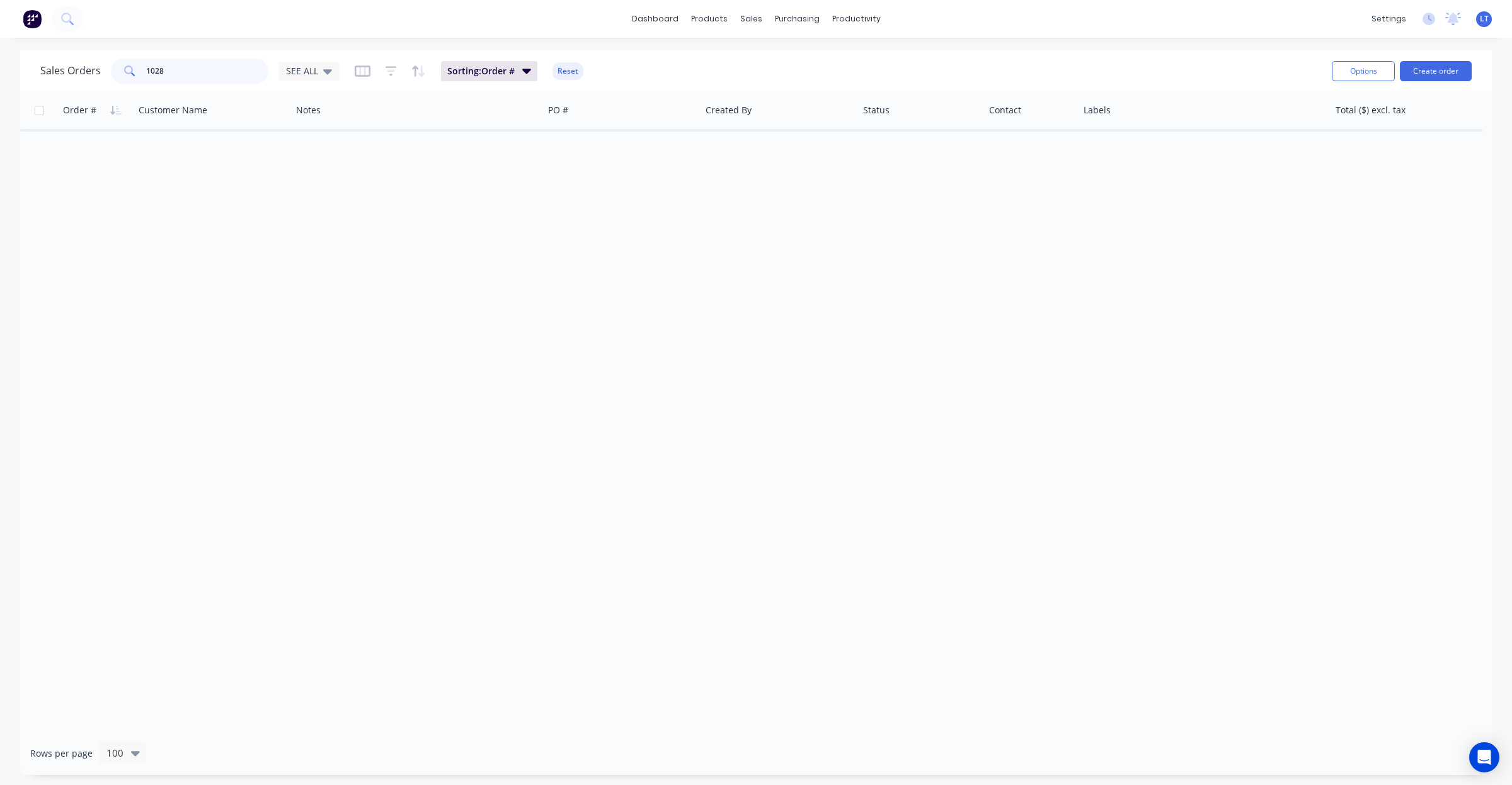
click at [203, 68] on input "1028" at bounding box center [208, 71] width 123 height 25
drag, startPoint x: 203, startPoint y: 68, endPoint x: 186, endPoint y: 71, distance: 17.3
click at [186, 71] on input "1028" at bounding box center [208, 71] width 123 height 25
click at [193, 71] on input "1028" at bounding box center [208, 71] width 123 height 25
drag, startPoint x: 205, startPoint y: 71, endPoint x: 64, endPoint y: 52, distance: 142.3
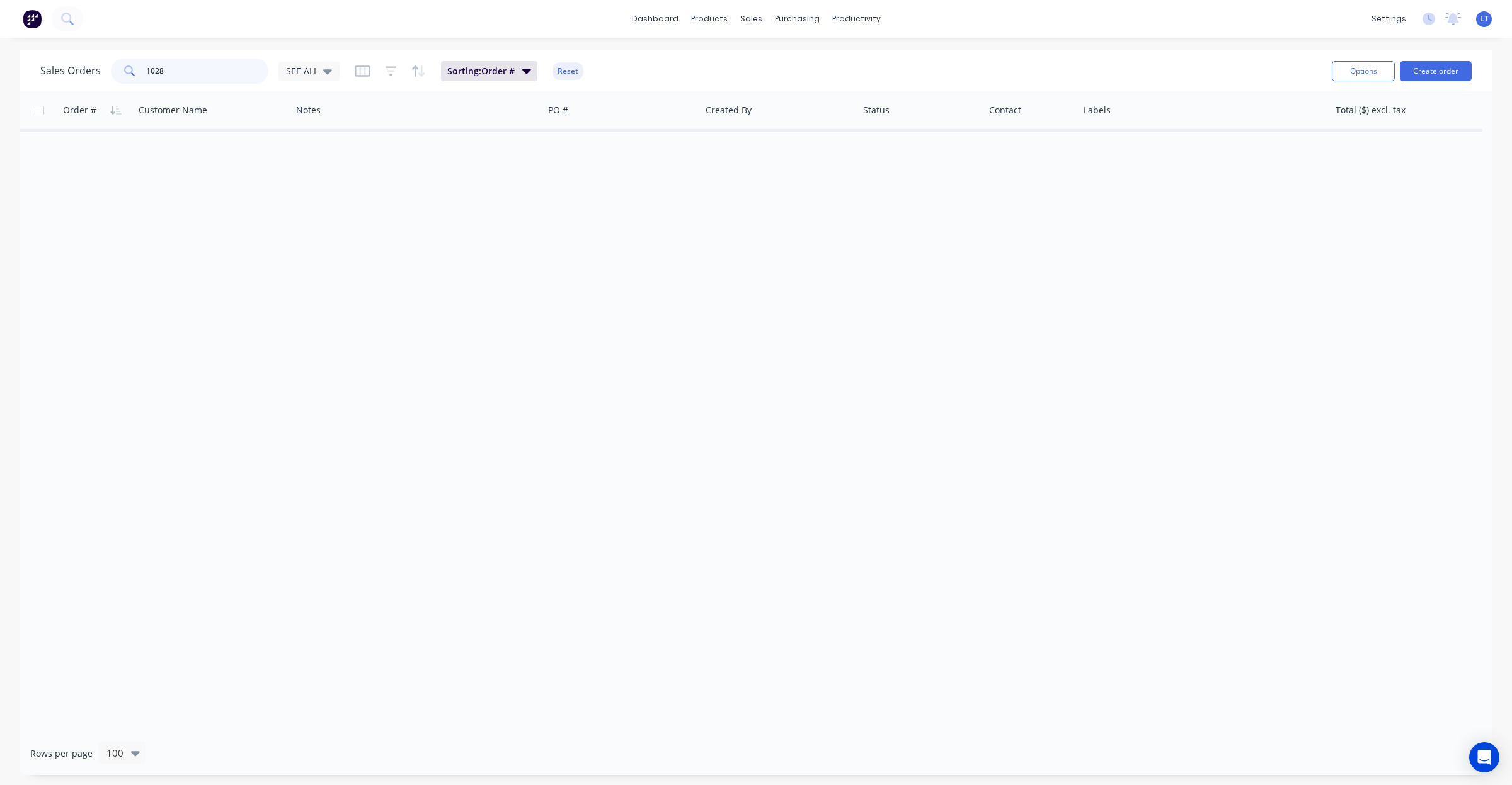
click at [49, 55] on div "Sales Orders 1028 SEE ALL Sorting: Order # Reset" at bounding box center [680, 70] width 1281 height 31
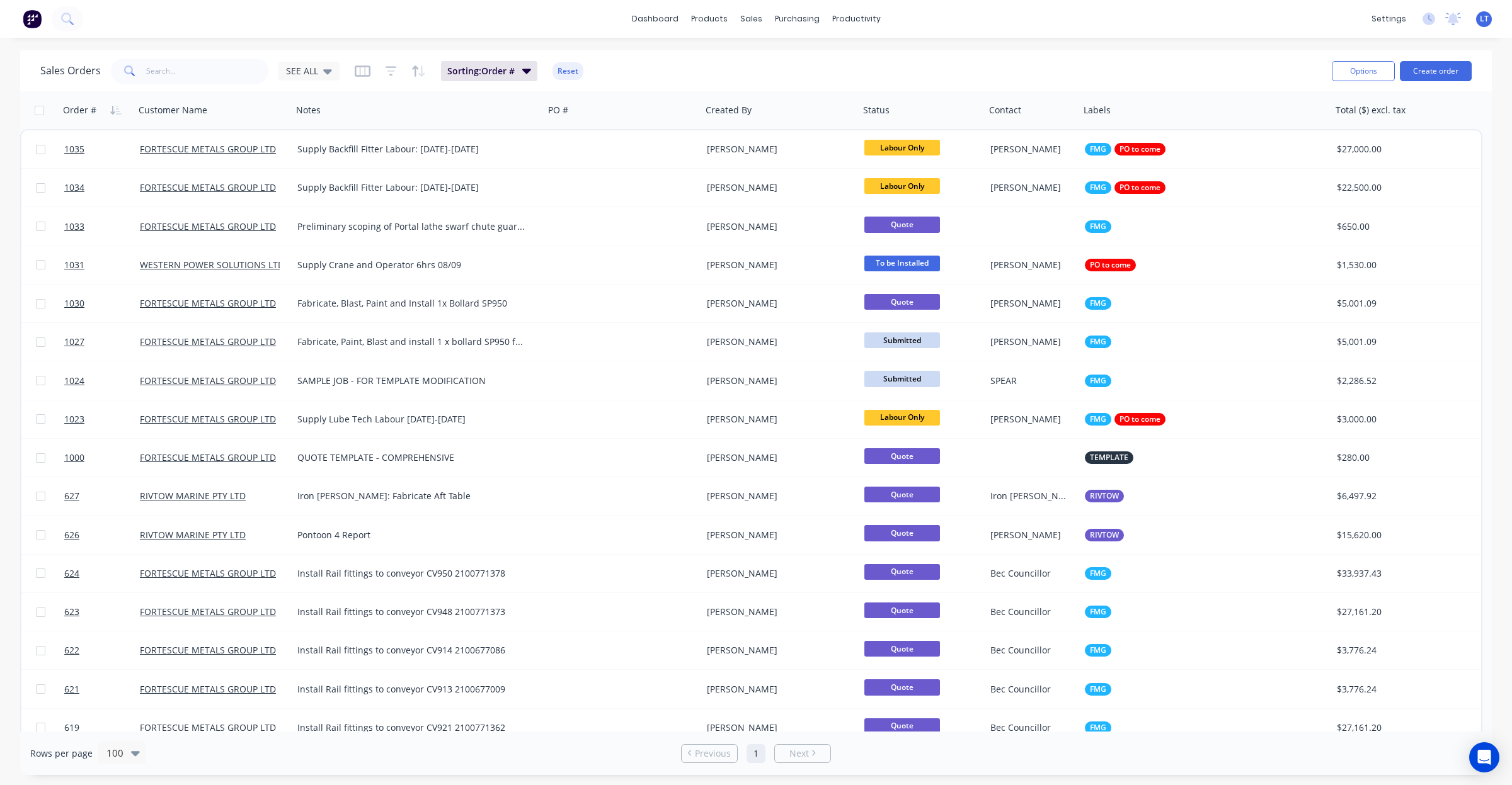
click at [369, 72] on div "Sorting: Order # Reset" at bounding box center [469, 71] width 229 height 20
click at [359, 74] on icon "button" at bounding box center [362, 71] width 16 height 12
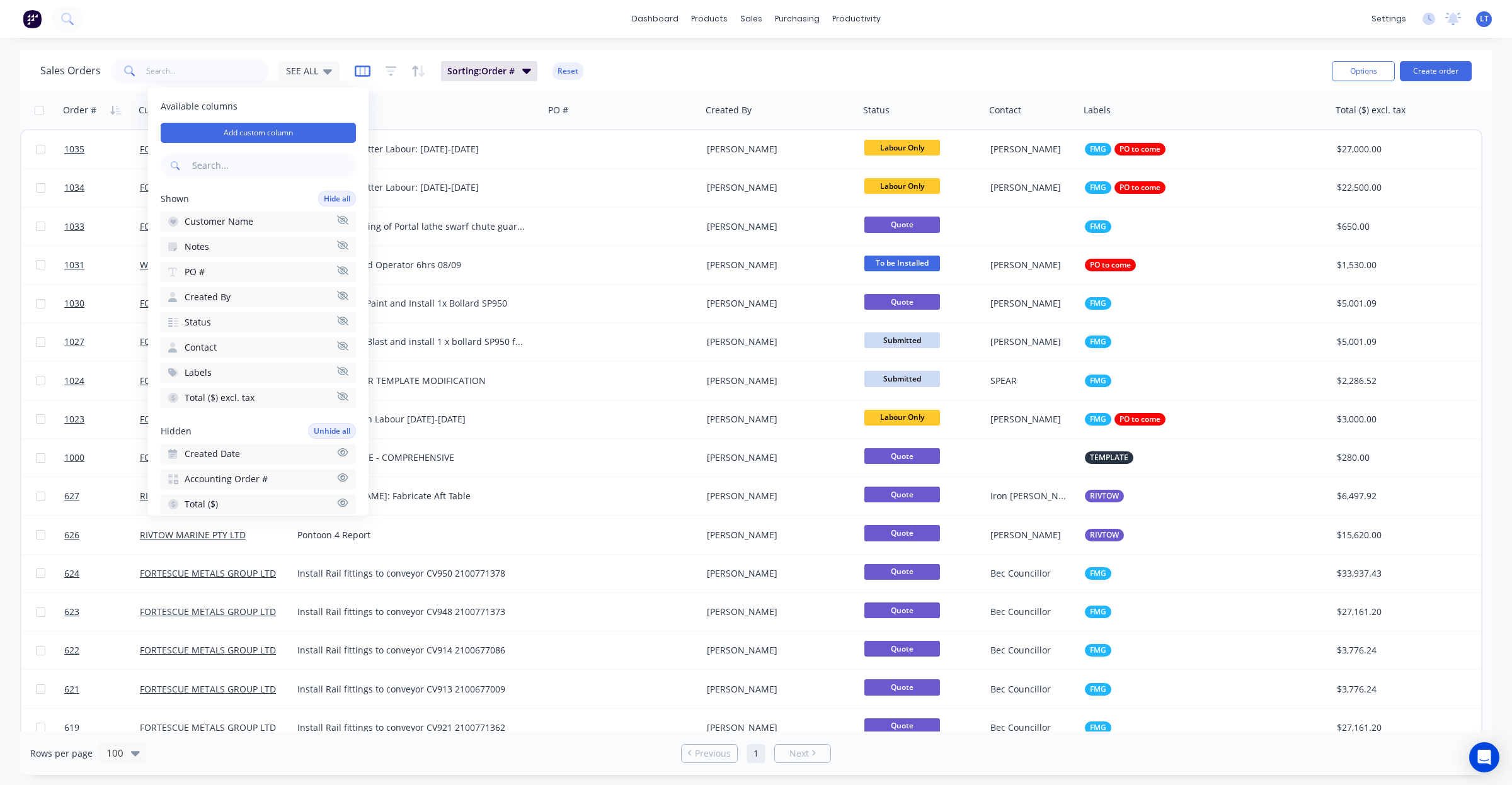
click at [359, 74] on icon "button" at bounding box center [362, 71] width 16 height 12
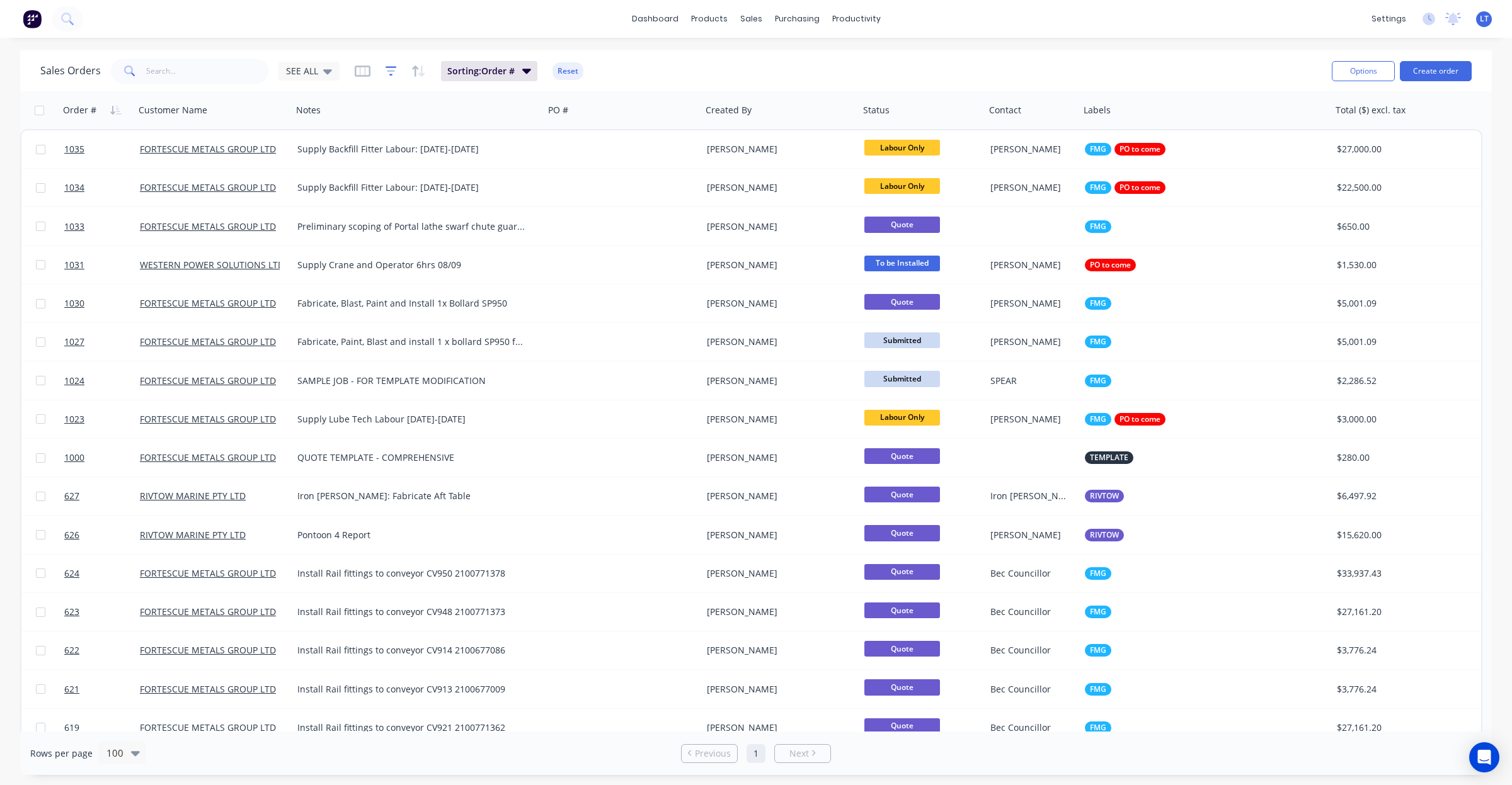
click at [388, 73] on icon "button" at bounding box center [391, 71] width 12 height 13
click at [419, 68] on icon "button" at bounding box center [418, 71] width 14 height 13
click at [1128, 68] on div "Sales Orders SEE ALL Sorting: Order # Reset" at bounding box center [680, 70] width 1281 height 31
click at [641, 64] on div "Sales Orders SEE ALL Sorting: Order # Reset" at bounding box center [680, 70] width 1281 height 31
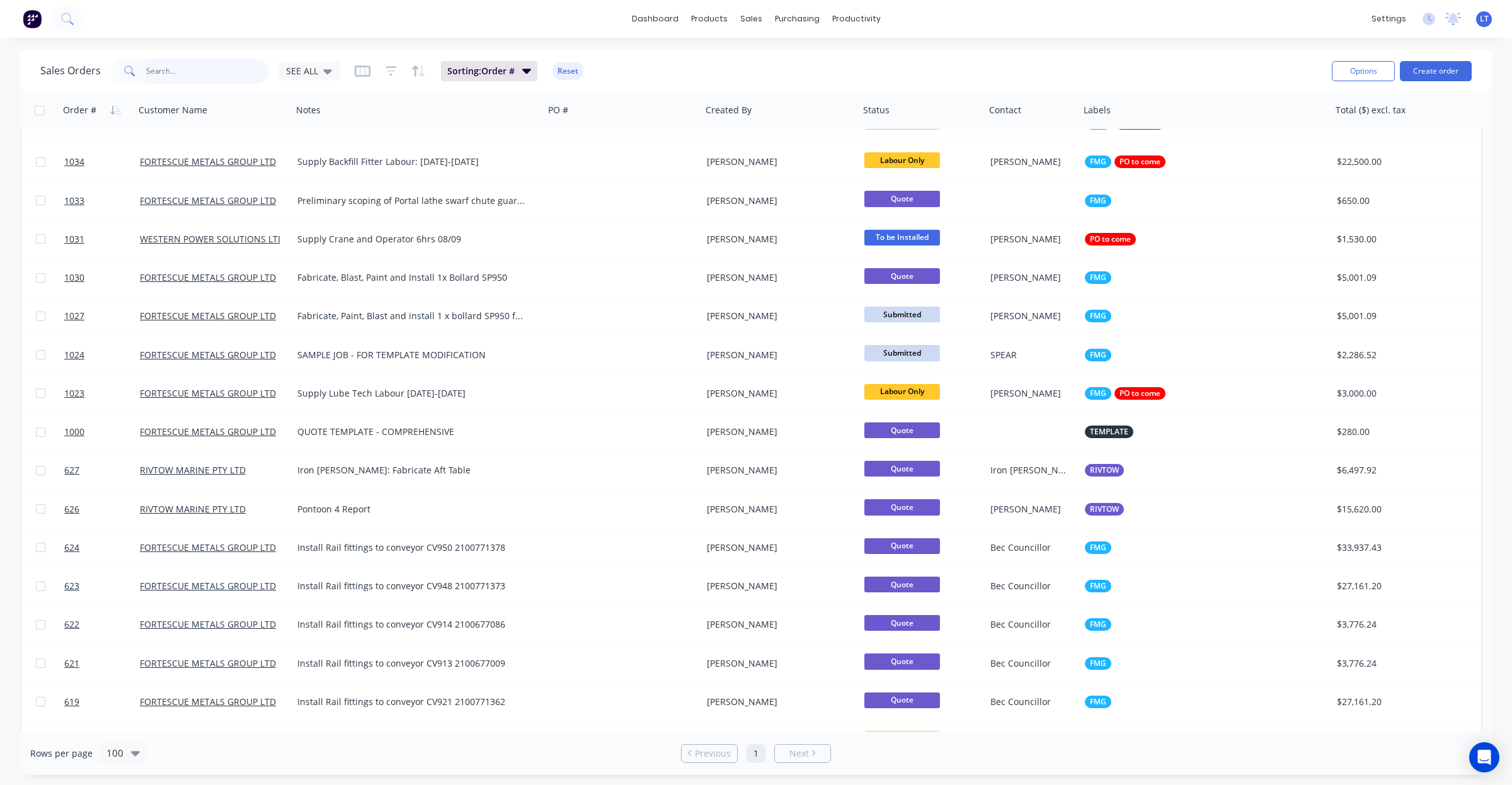
click at [197, 73] on input "text" at bounding box center [208, 71] width 123 height 25
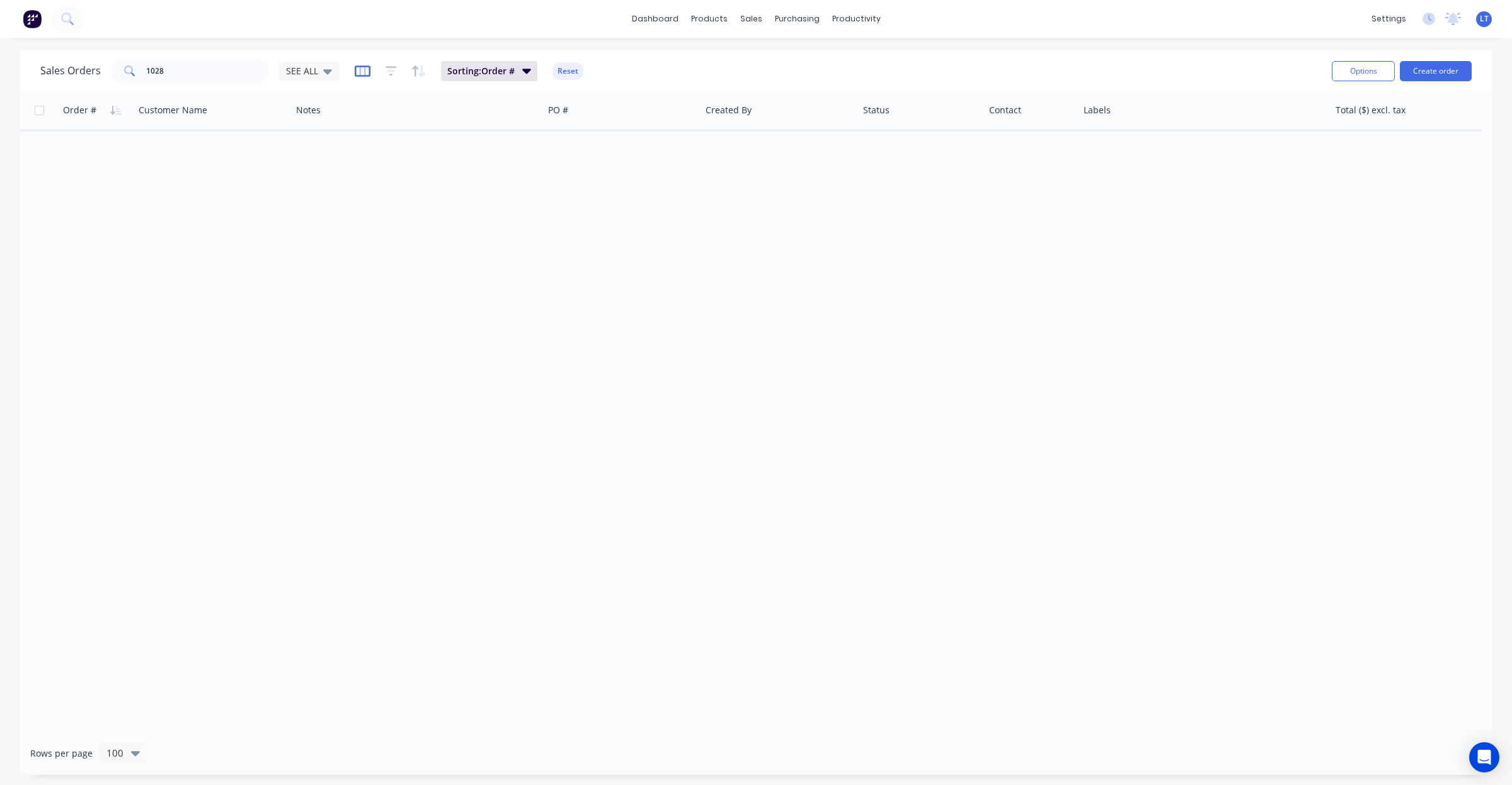
click at [356, 69] on icon "button" at bounding box center [362, 71] width 16 height 13
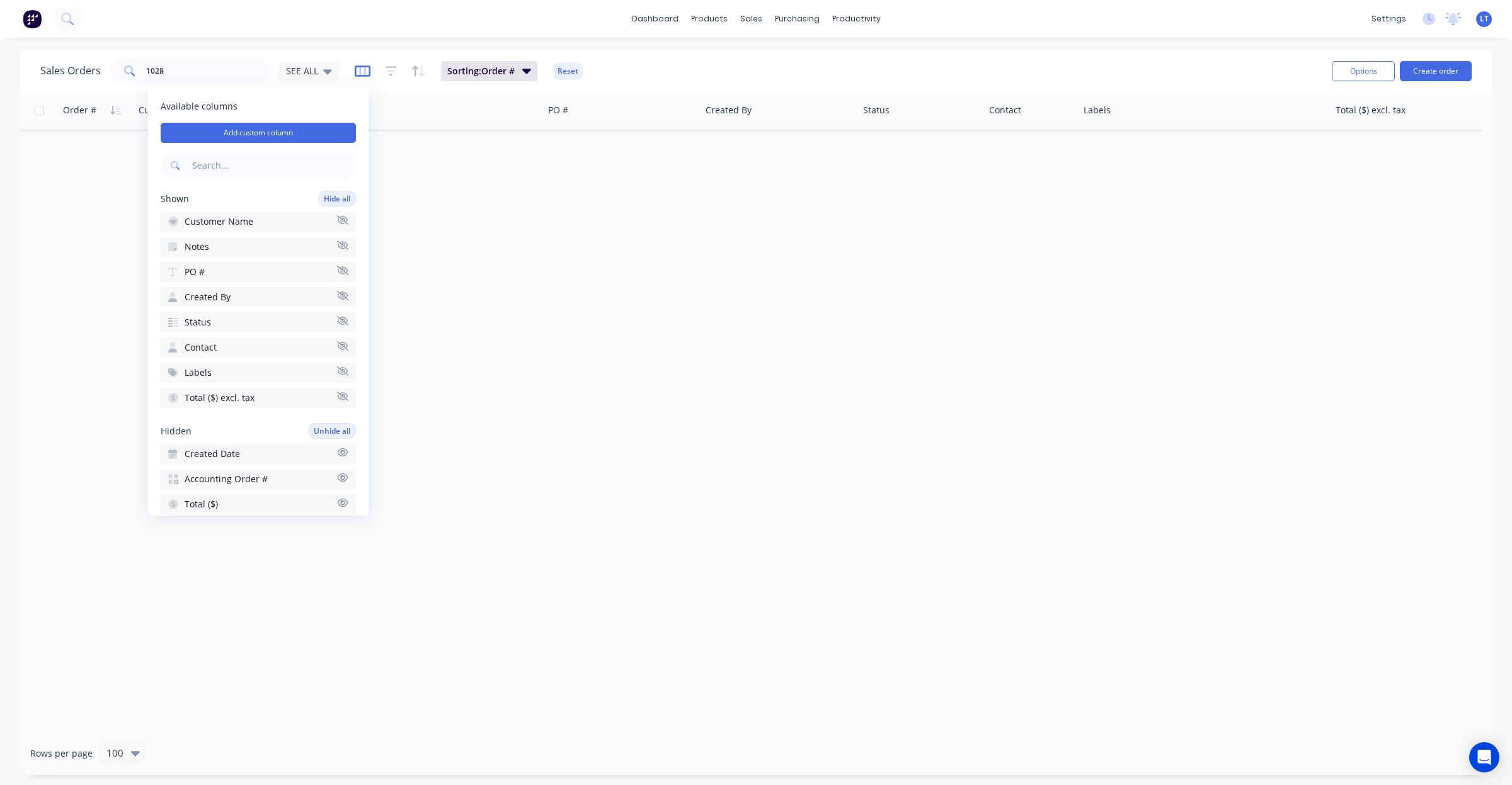
click at [363, 71] on icon "button" at bounding box center [362, 71] width 6 height 8
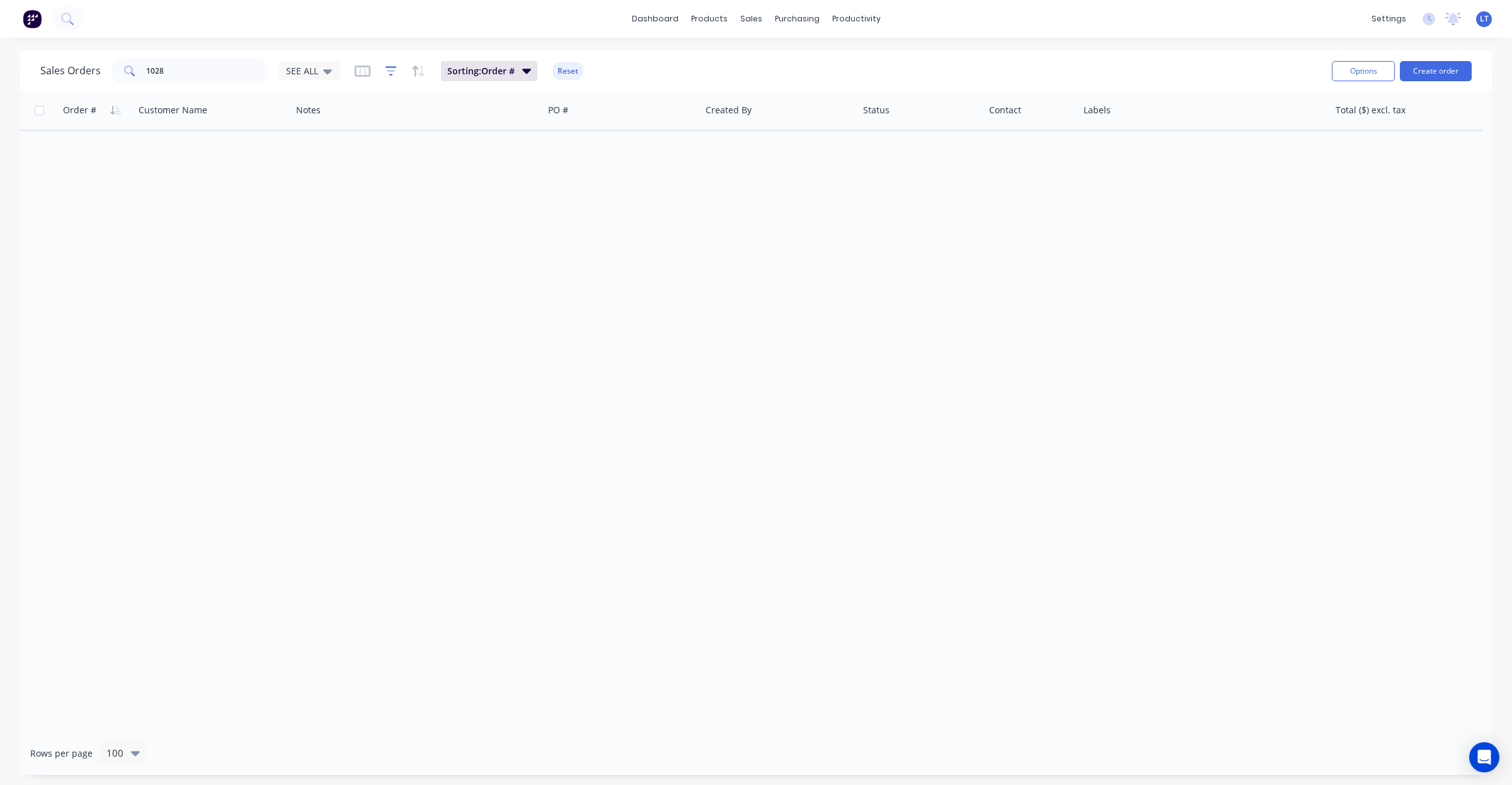
click at [388, 67] on icon "button" at bounding box center [391, 71] width 12 height 10
click at [414, 128] on button "add" at bounding box center [412, 130] width 31 height 10
click at [480, 134] on div at bounding box center [499, 137] width 113 height 16
click at [526, 331] on div "Status" at bounding box center [510, 329] width 147 height 23
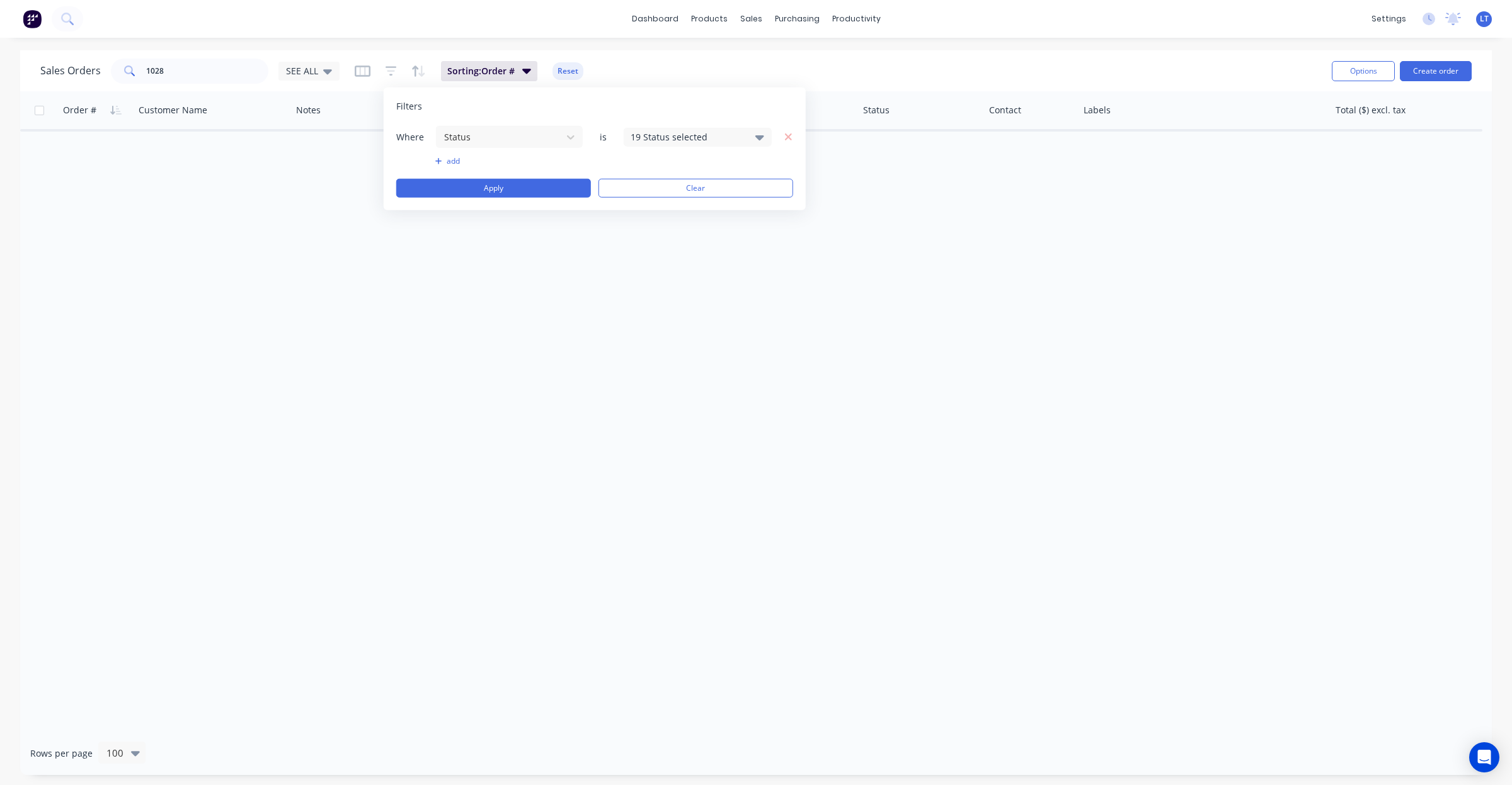
click at [672, 139] on div "19 Status selected" at bounding box center [688, 137] width 114 height 13
click at [666, 236] on div "Archived" at bounding box center [738, 231] width 151 height 13
click at [511, 190] on button "Apply" at bounding box center [493, 188] width 195 height 19
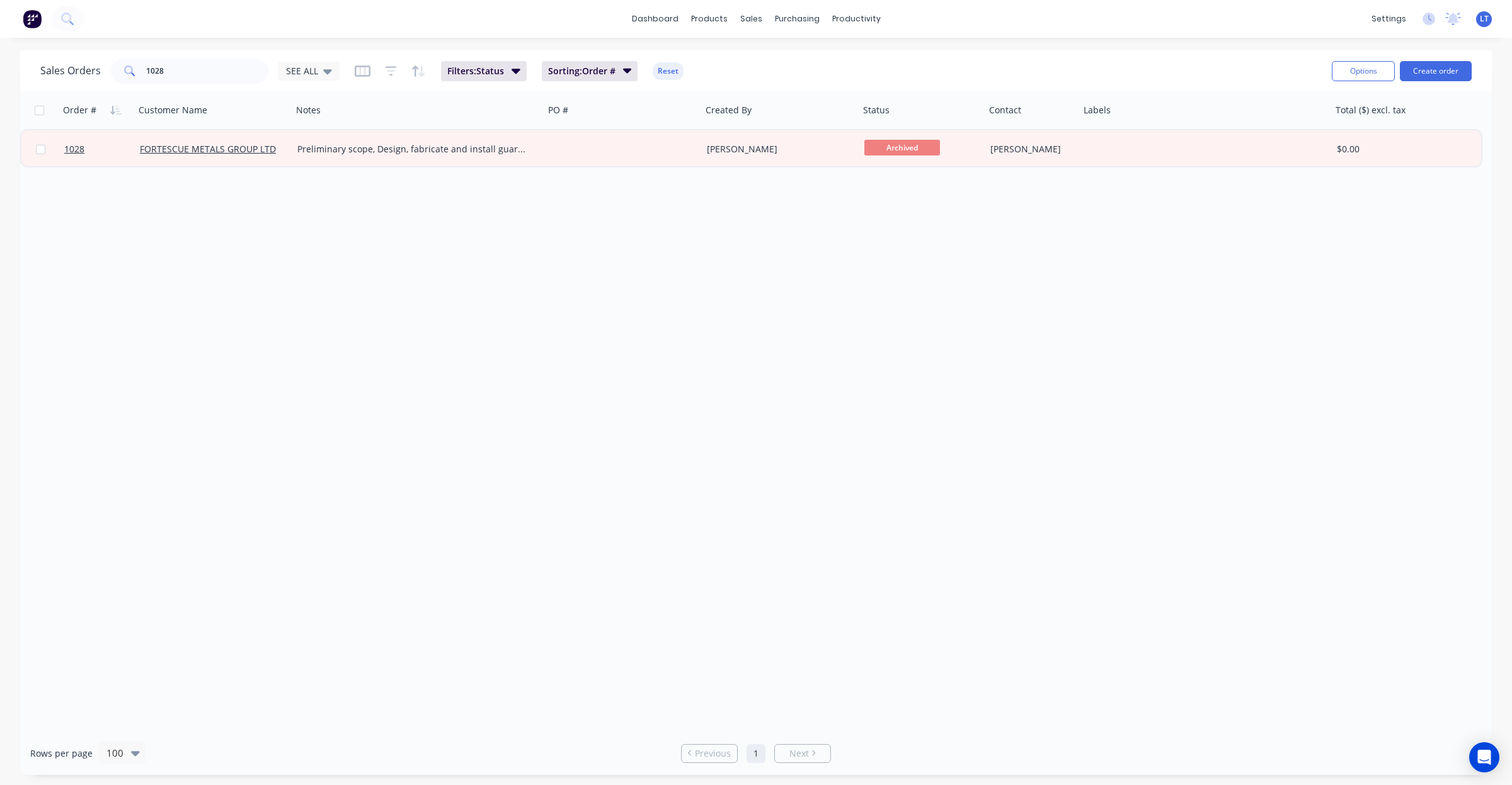
click at [709, 239] on div "Order # Customer Name Notes PO # Created By Status Contact Labels Total ($) exc…" at bounding box center [756, 412] width 1472 height 641
drag, startPoint x: 706, startPoint y: 237, endPoint x: 600, endPoint y: 221, distance: 107.2
click at [600, 221] on div "Order # Customer Name Notes PO # Created By Status Contact Labels Total ($) exc…" at bounding box center [756, 412] width 1472 height 641
drag, startPoint x: 674, startPoint y: 212, endPoint x: 544, endPoint y: 192, distance: 131.5
click at [555, 208] on div "Order # Customer Name Notes PO # Created By Status Contact Labels Total ($) exc…" at bounding box center [756, 412] width 1472 height 641
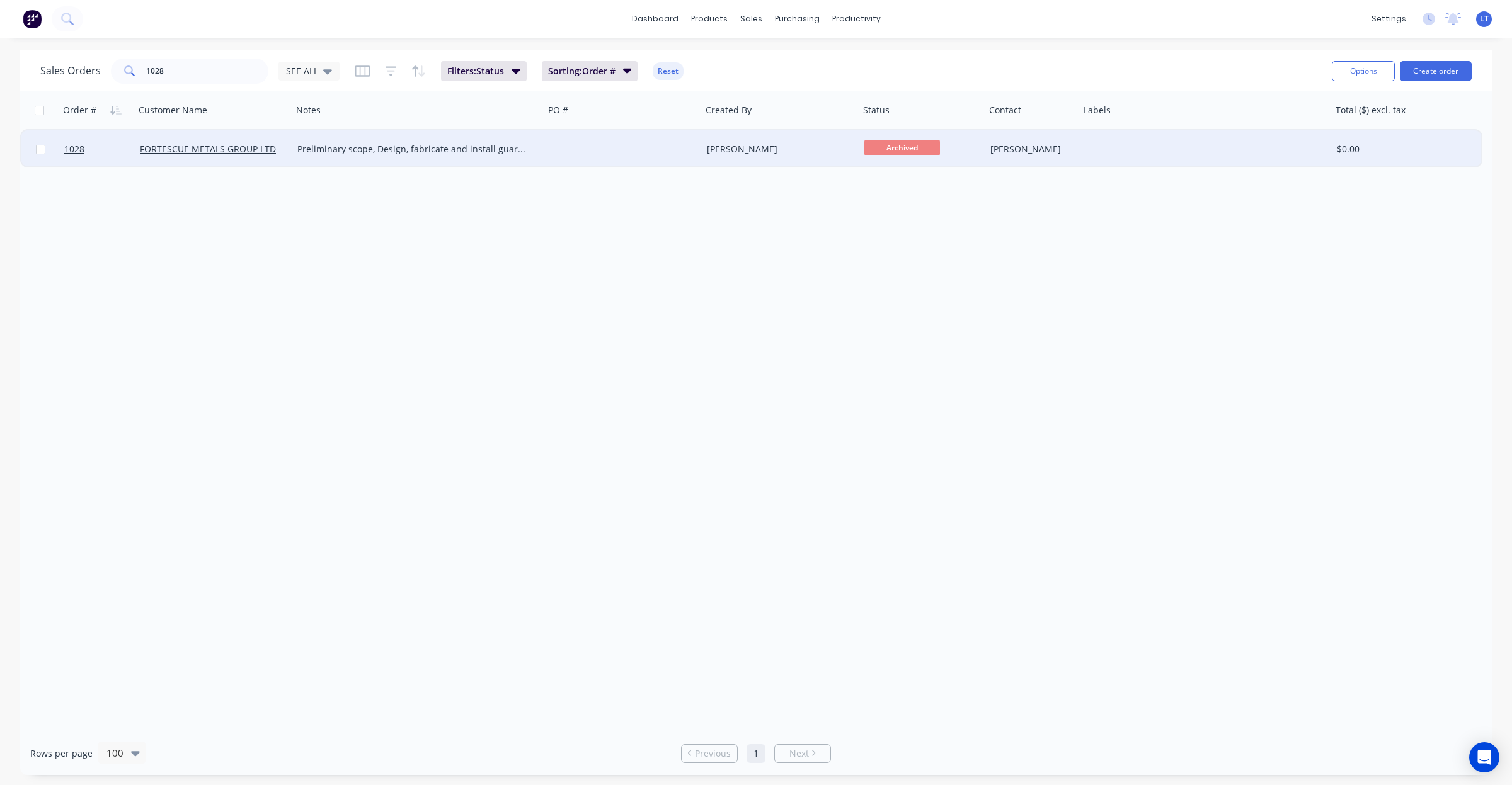
click at [527, 156] on div "Preliminary scope, Design, fabricate and install guarding around portal lathe s…" at bounding box center [418, 150] width 252 height 38
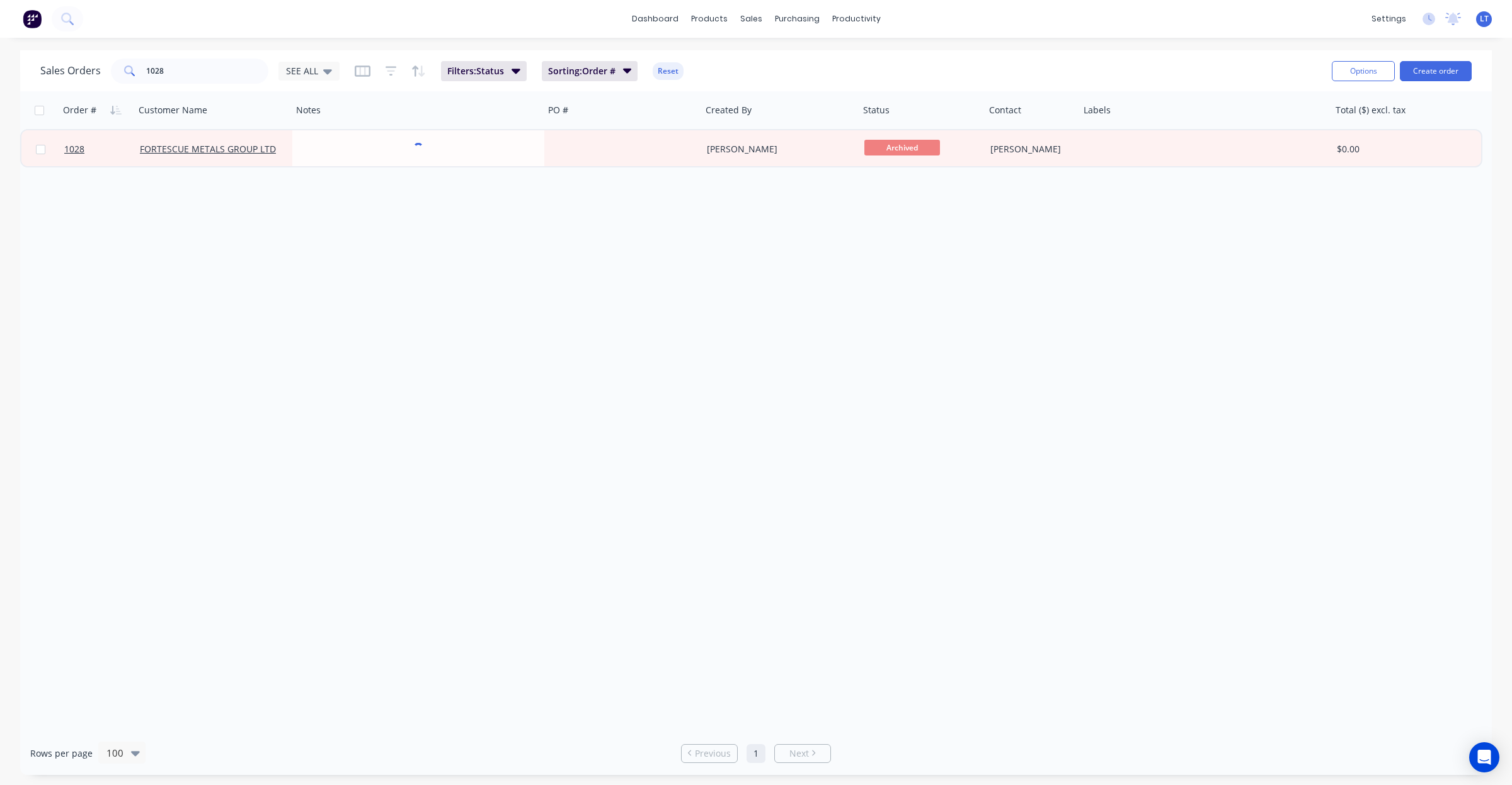
click at [593, 244] on div "Order # Customer Name Notes PO # Created By Status Contact Labels Total ($) exc…" at bounding box center [756, 412] width 1472 height 641
drag, startPoint x: 73, startPoint y: 64, endPoint x: 39, endPoint y: 62, distance: 34.1
click at [39, 62] on div "Sales Orders 1028 SEE ALL Filters: Status Sorting: Order # Reset Options Create…" at bounding box center [756, 71] width 1472 height 41
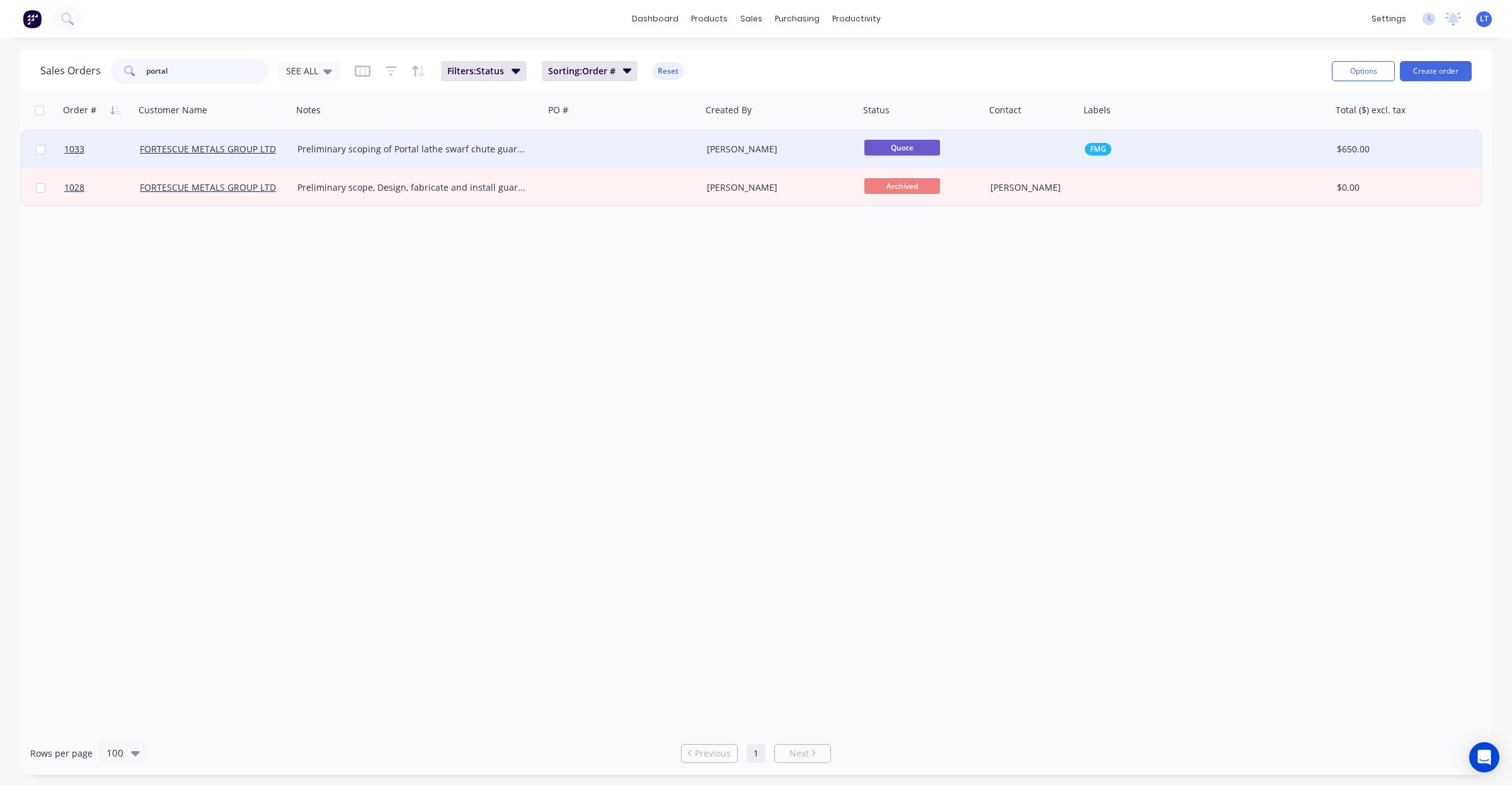
type input "portal"
click at [763, 149] on div "Leigh Parker" at bounding box center [777, 149] width 140 height 13
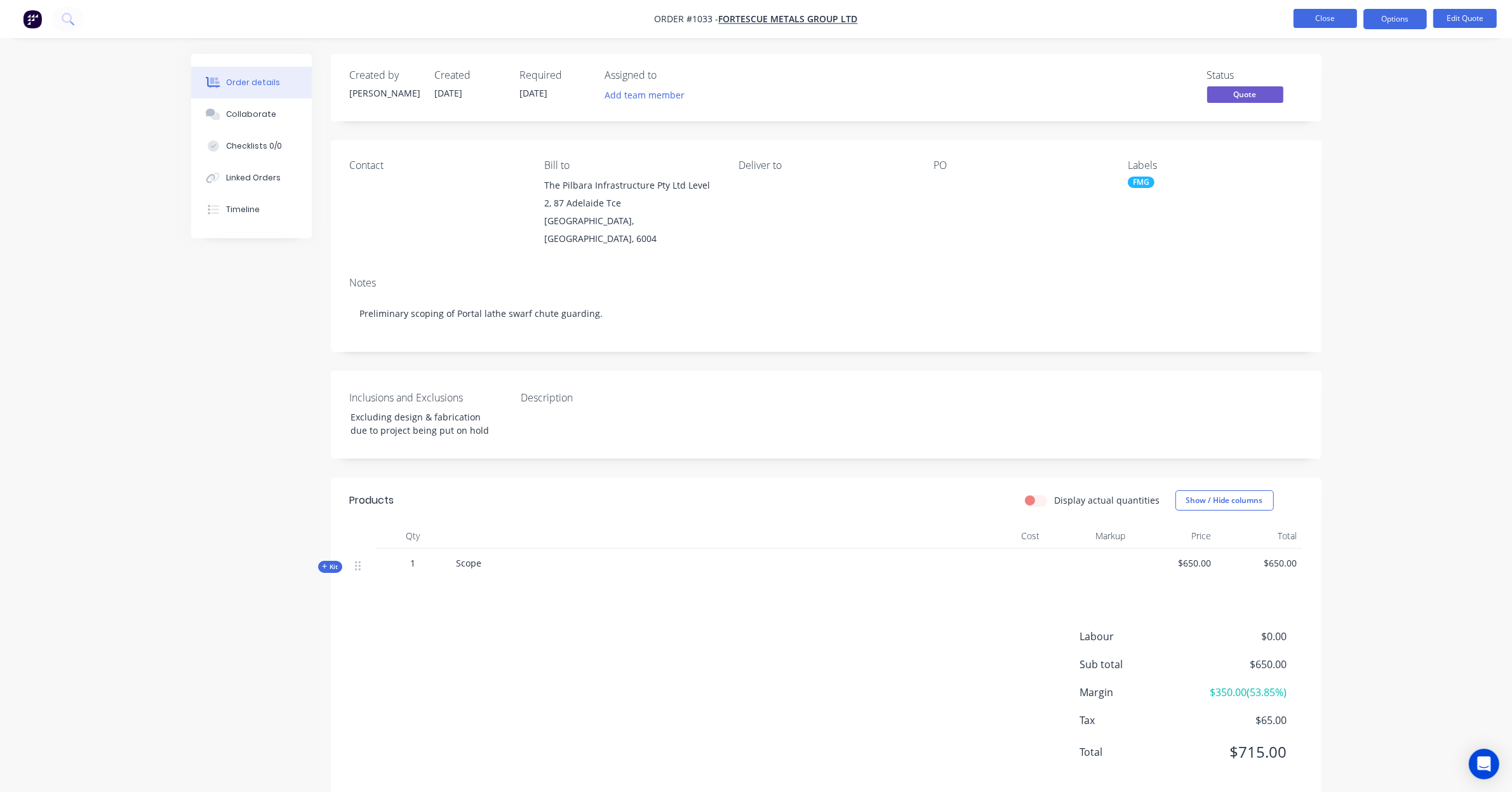
click at [1337, 12] on button "Close" at bounding box center [1325, 19] width 64 height 19
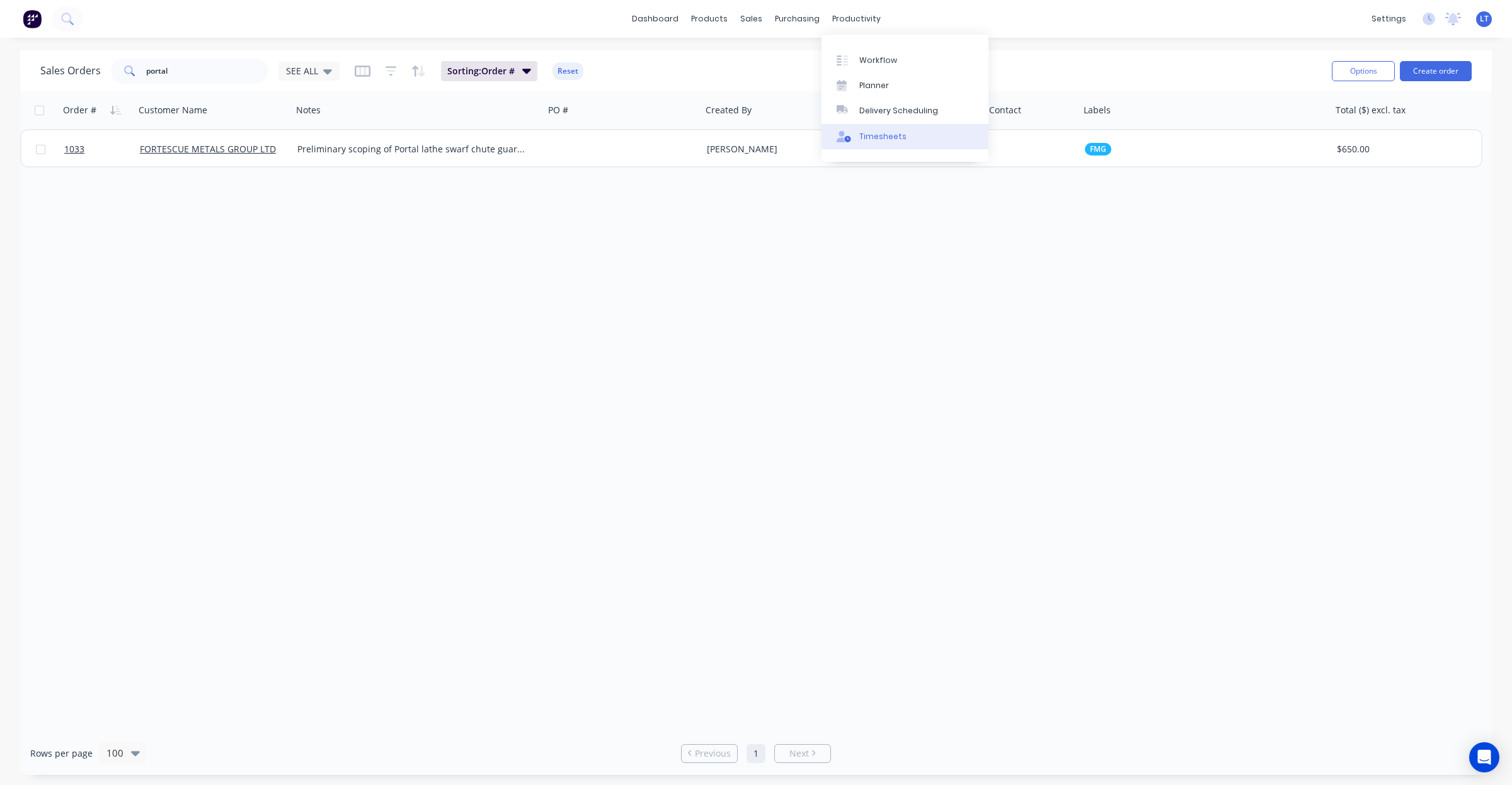
click at [874, 140] on div "Timesheets" at bounding box center [883, 137] width 47 height 12
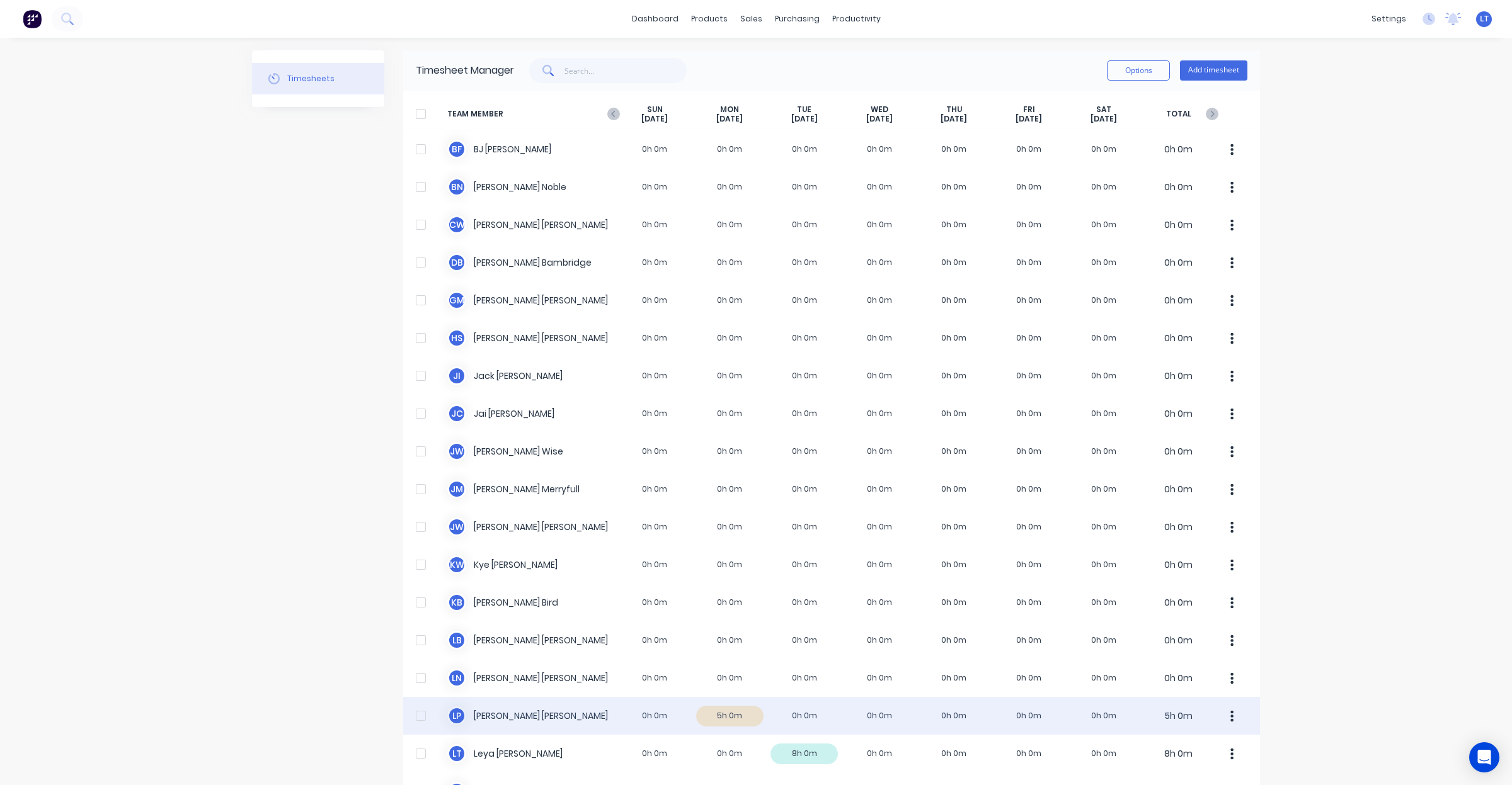
click at [732, 712] on div "[PERSON_NAME] 0h 0m 5h 0m 0h 0m 0h 0m 0h 0m 0h 0m 0h 0m 5h 0m" at bounding box center [831, 716] width 857 height 38
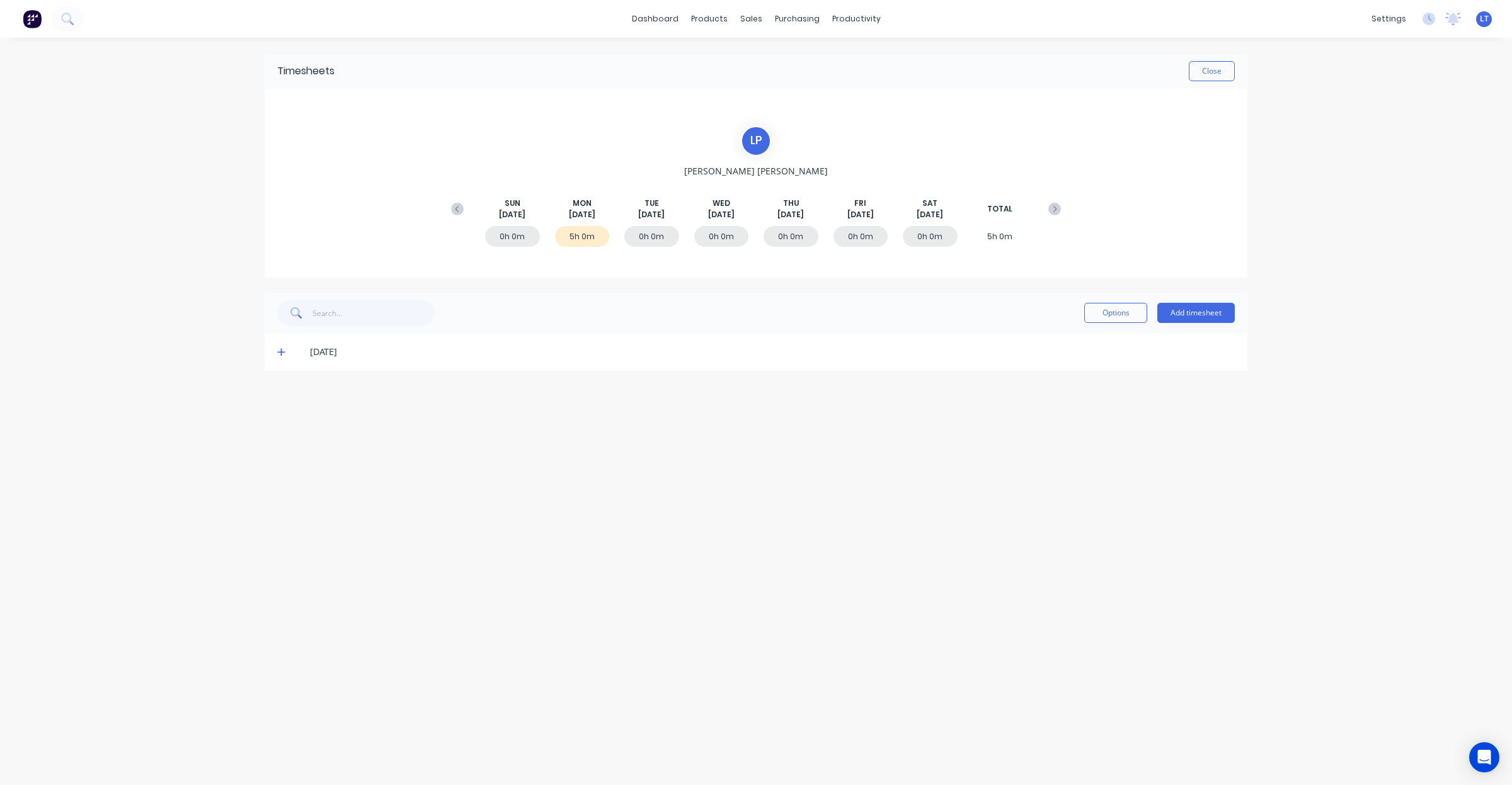
click at [284, 354] on icon at bounding box center [281, 352] width 8 height 9
click at [768, 49] on link "Sales Orders" at bounding box center [817, 59] width 167 height 25
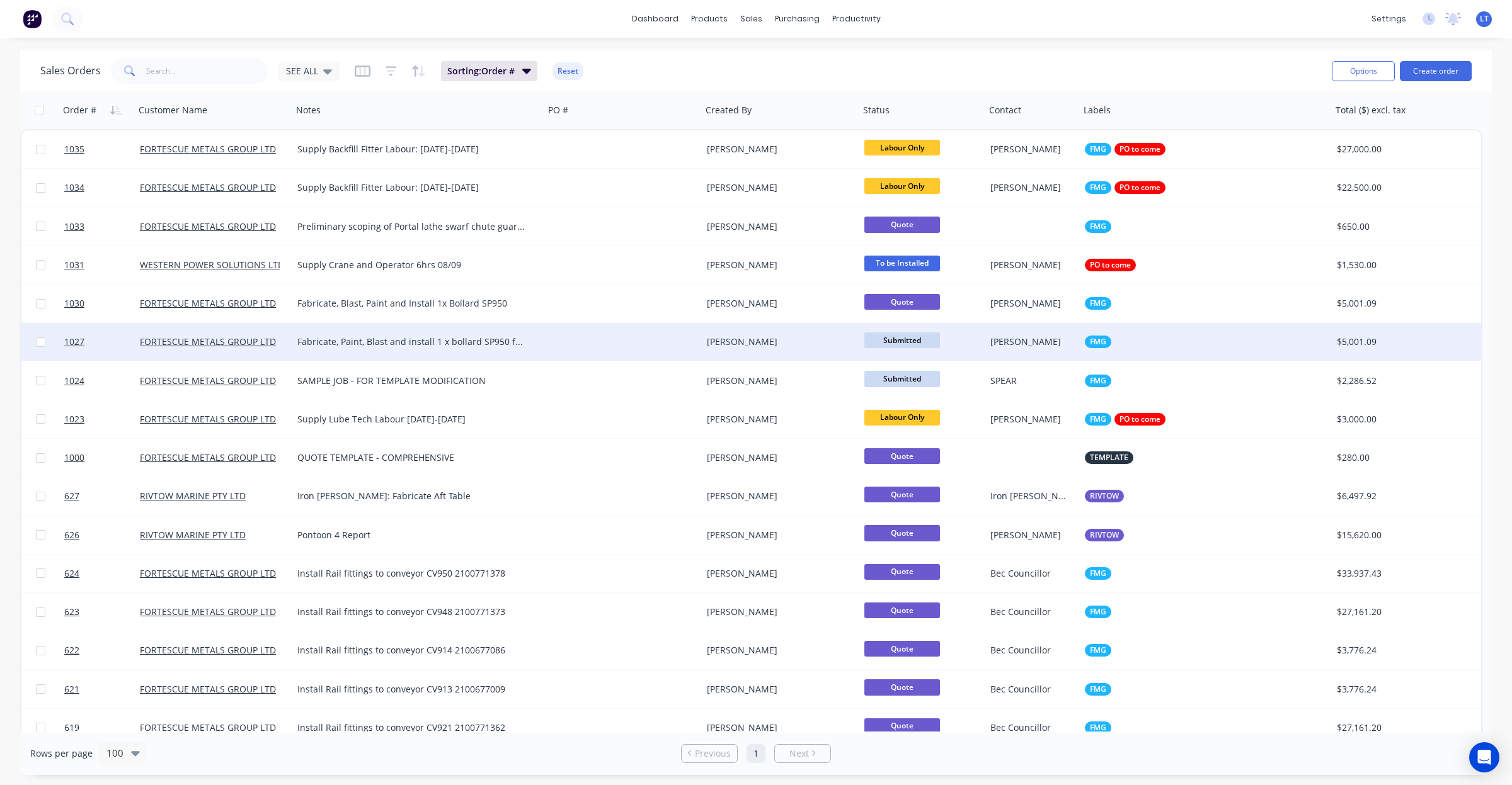
click at [588, 341] on div at bounding box center [623, 342] width 157 height 38
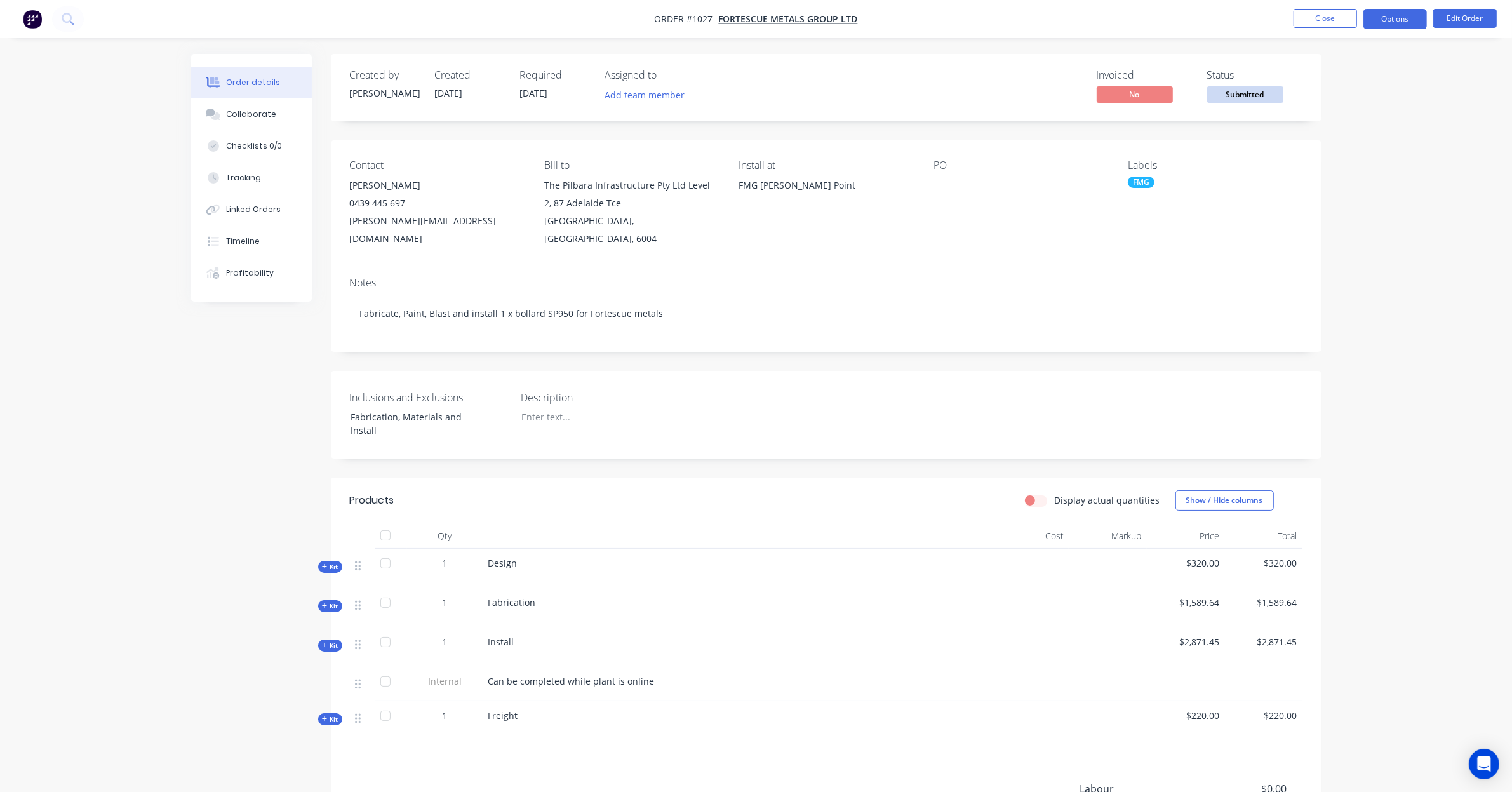
click at [1391, 21] on button "Options" at bounding box center [1395, 19] width 64 height 21
click at [893, 139] on div "Created by Leigh Created 02/09/25 Required 30/08/25 Assigned to Add team member…" at bounding box center [826, 501] width 991 height 894
click at [431, 130] on div "Created by Leigh Created 02/09/25 Required 30/08/25 Assigned to Add team member…" at bounding box center [826, 501] width 991 height 894
drag, startPoint x: 431, startPoint y: 130, endPoint x: 394, endPoint y: 130, distance: 37.0
click at [394, 130] on div "Created by Leigh Created 02/09/25 Required 30/08/25 Assigned to Add team member…" at bounding box center [826, 501] width 991 height 894
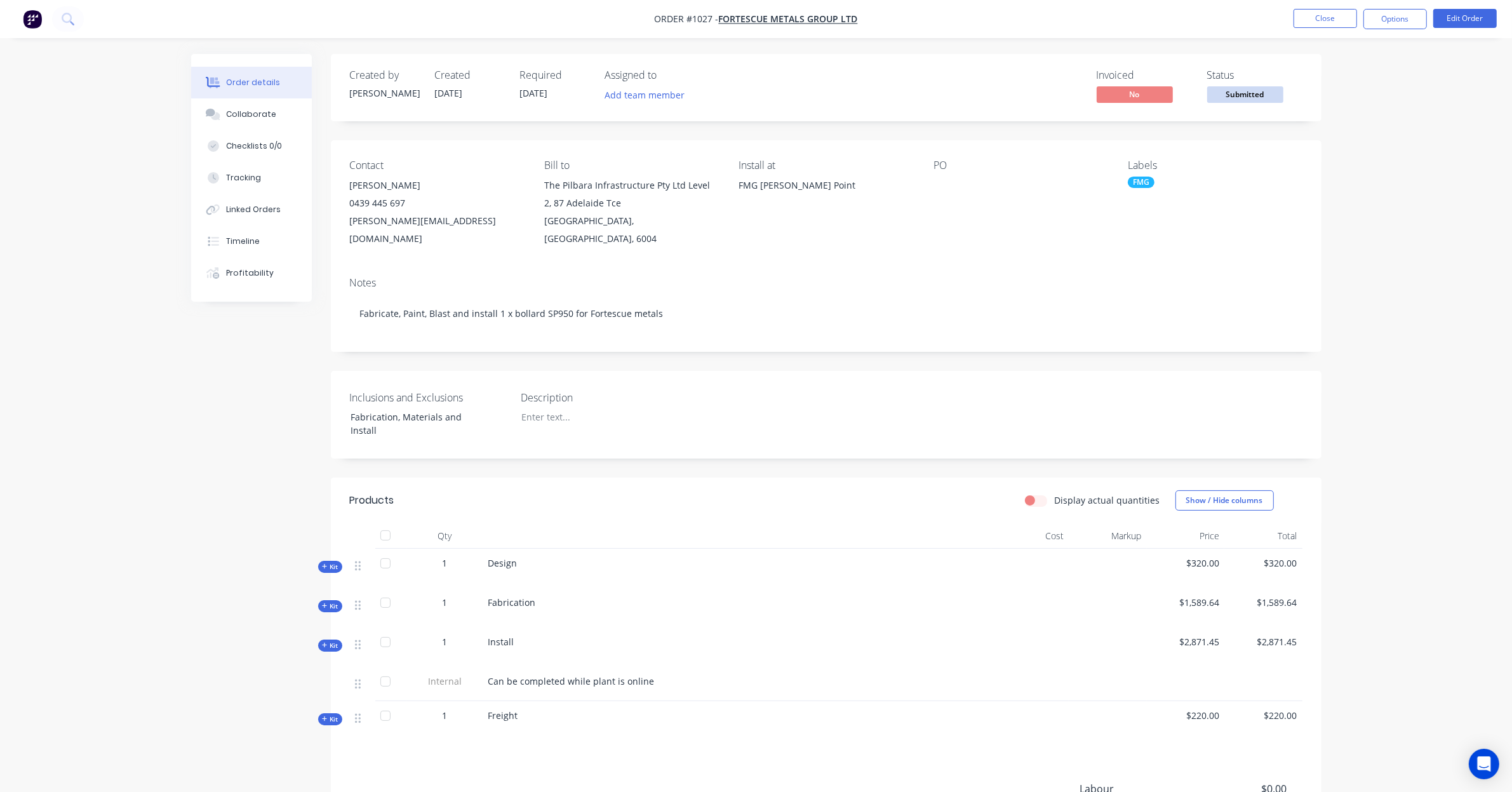
click at [412, 125] on div "Created by Leigh Created 02/09/25 Required 30/08/25 Assigned to Add team member…" at bounding box center [826, 501] width 991 height 894
drag, startPoint x: 412, startPoint y: 125, endPoint x: 436, endPoint y: 108, distance: 29.4
click at [384, 126] on div "Created by Leigh Created 02/09/25 Required 30/08/25 Assigned to Add team member…" at bounding box center [826, 501] width 991 height 894
click at [270, 176] on button "Tracking" at bounding box center [252, 178] width 121 height 32
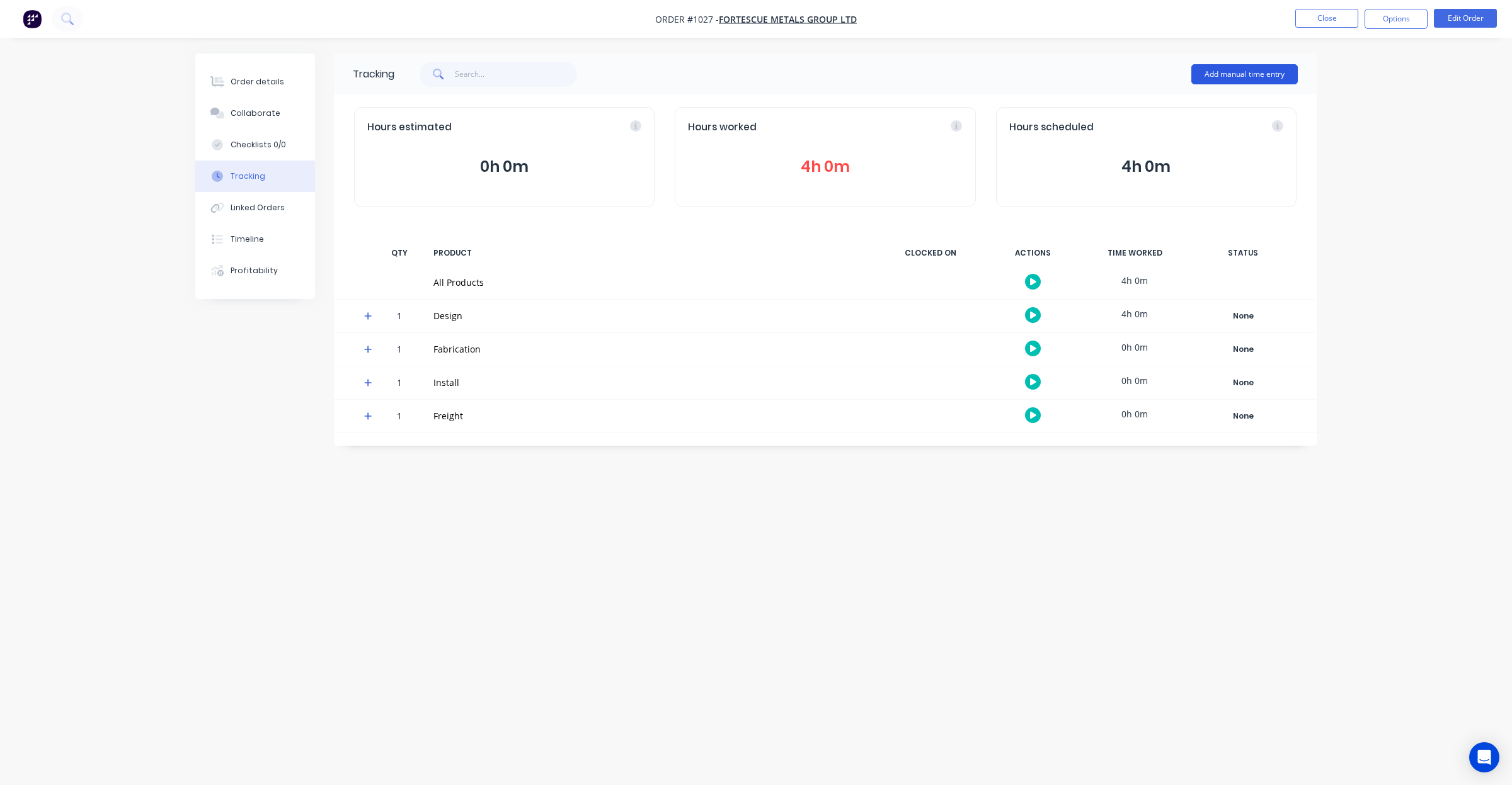
click at [1204, 82] on button "Add manual time entry" at bounding box center [1245, 74] width 106 height 20
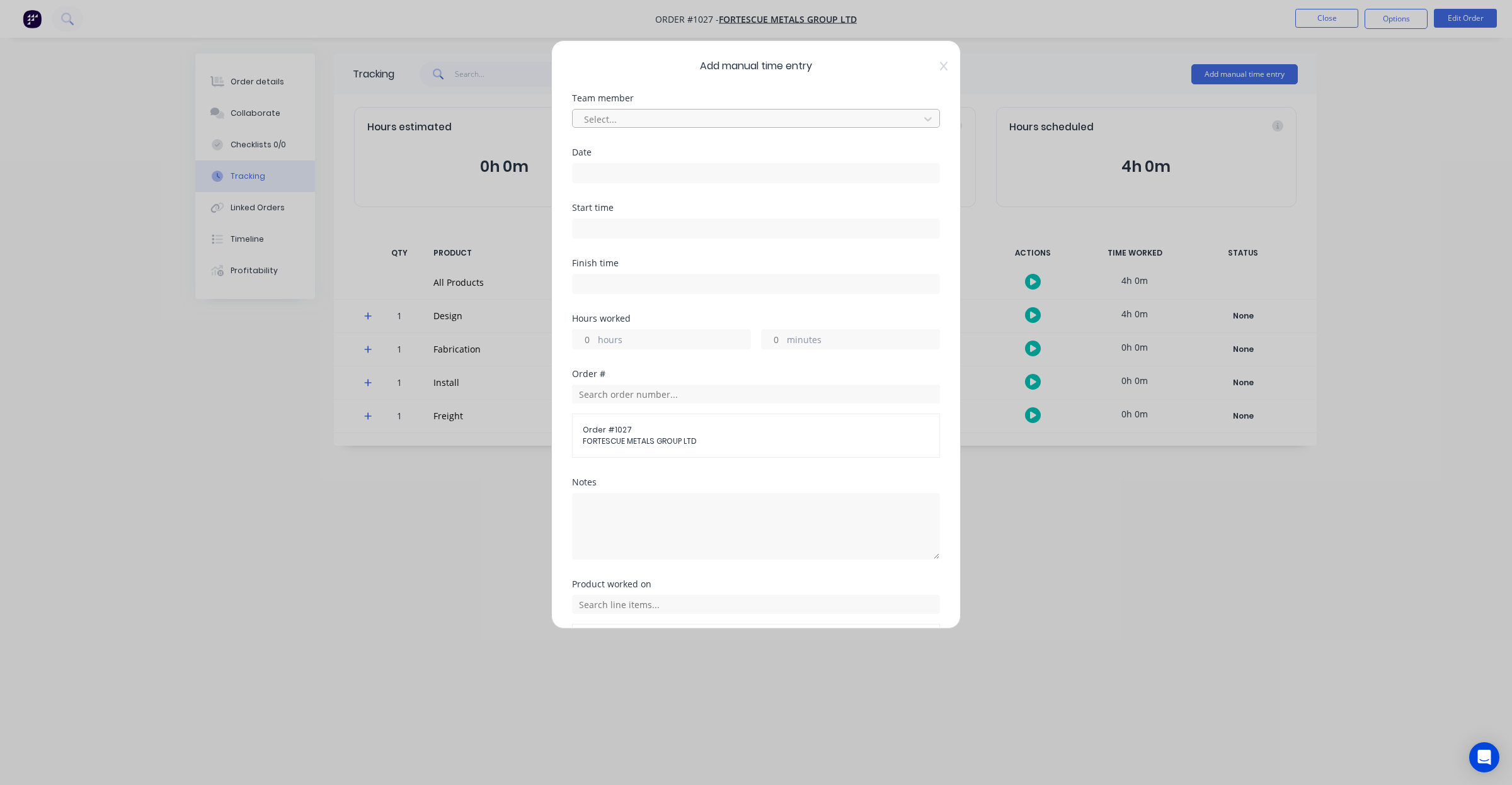
click at [671, 120] on div at bounding box center [747, 119] width 330 height 16
type input "leigh"
click at [652, 147] on div "[PERSON_NAME]" at bounding box center [750, 147] width 356 height 23
click at [638, 171] on input at bounding box center [756, 173] width 367 height 19
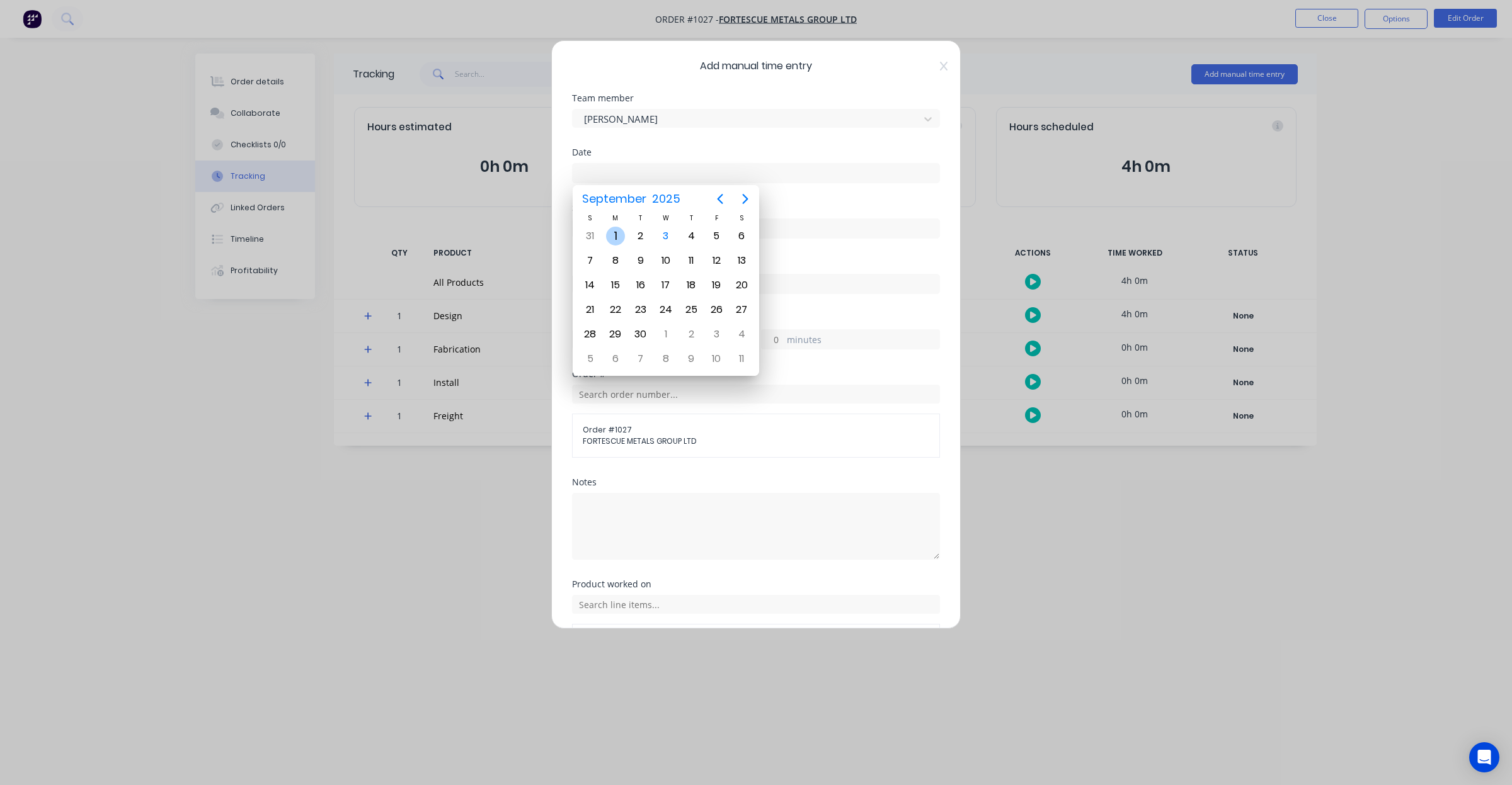
click at [613, 230] on div "1" at bounding box center [616, 236] width 19 height 19
type input "[DATE]"
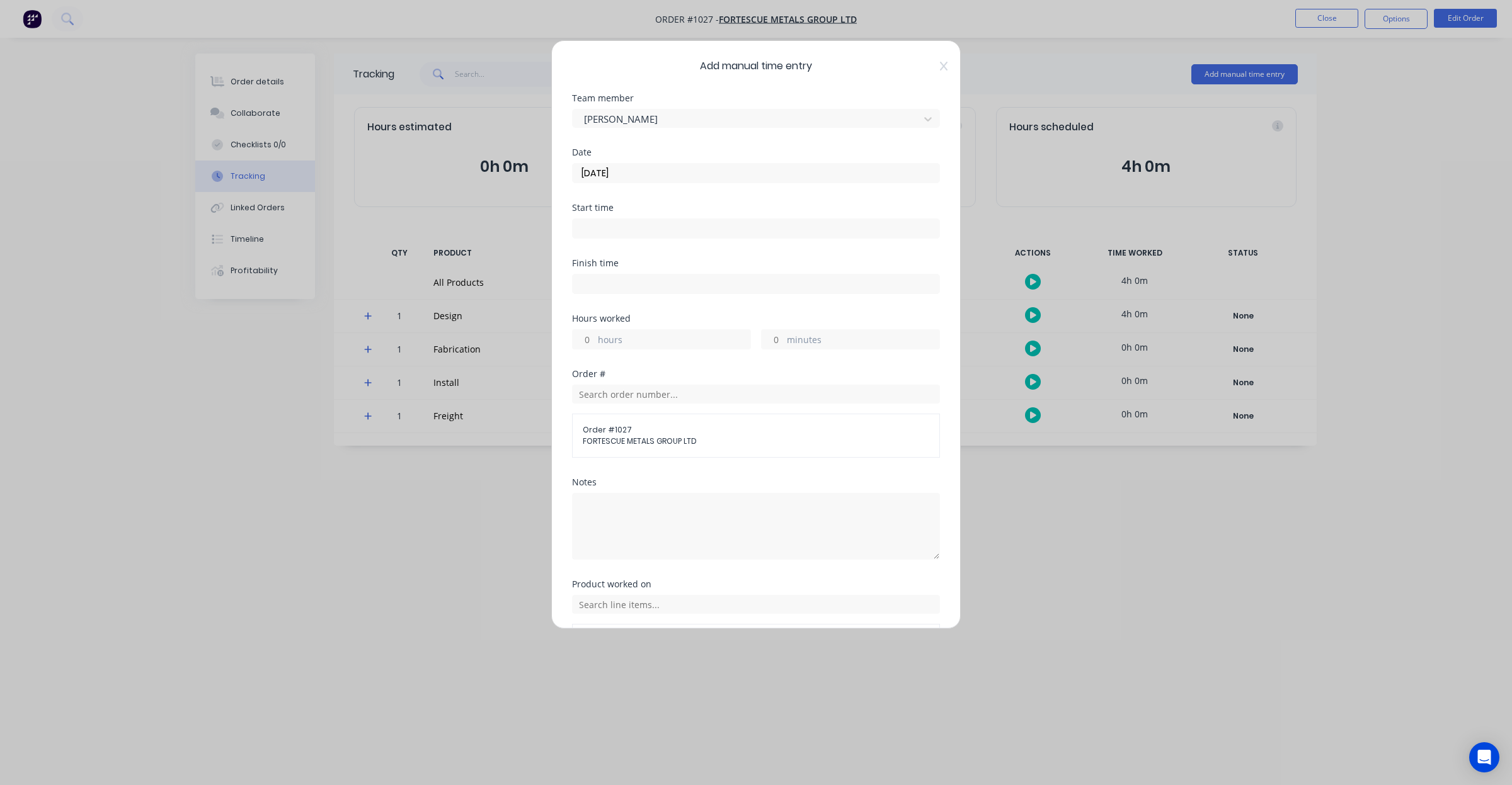
click at [590, 340] on input "hours" at bounding box center [584, 339] width 22 height 19
type input "1"
click at [849, 406] on div "Order # 1027 FORTESCUE METALS GROUP LTD" at bounding box center [756, 421] width 368 height 73
drag, startPoint x: 853, startPoint y: 398, endPoint x: 851, endPoint y: 404, distance: 6.3
click at [851, 403] on input "text" at bounding box center [756, 395] width 368 height 19
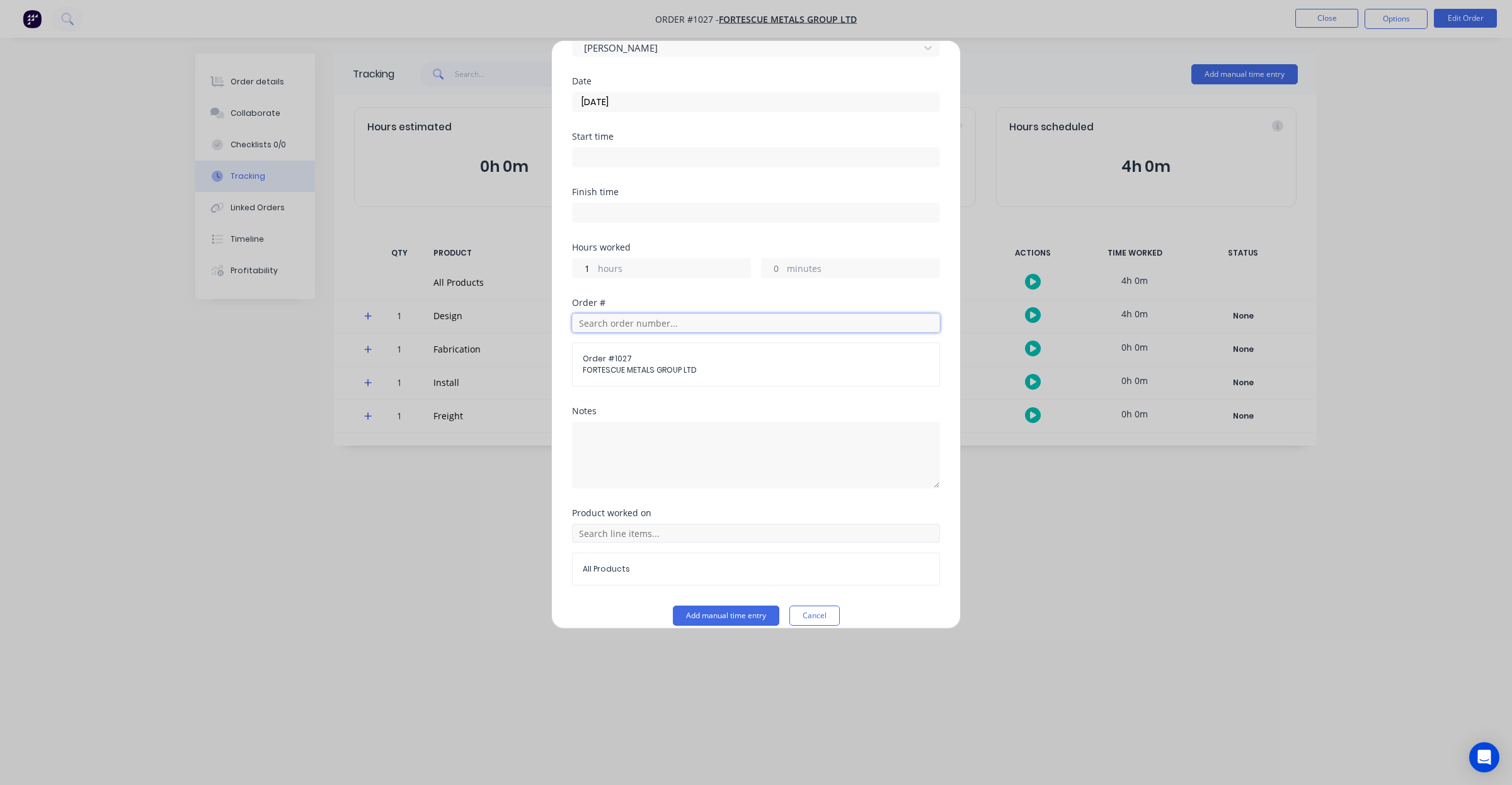
scroll to position [88, 0]
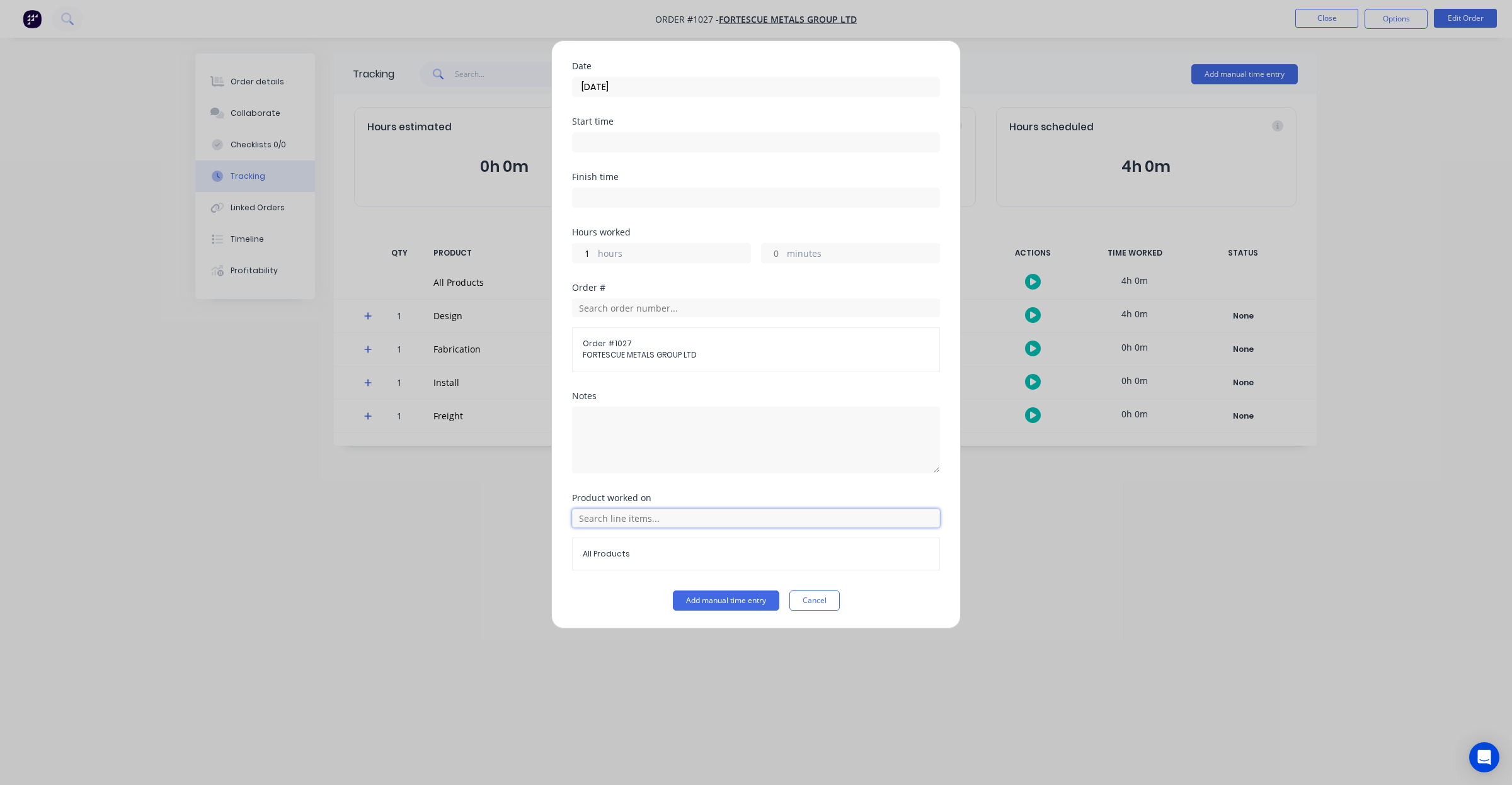
click at [695, 521] on input "text" at bounding box center [756, 518] width 368 height 19
click at [586, 392] on icon at bounding box center [585, 392] width 7 height 7
click at [703, 395] on span "Draftsman [DATE] Shift) - per hour" at bounding box center [766, 392] width 327 height 12
click at [750, 600] on button "Add manual time entry" at bounding box center [726, 601] width 106 height 20
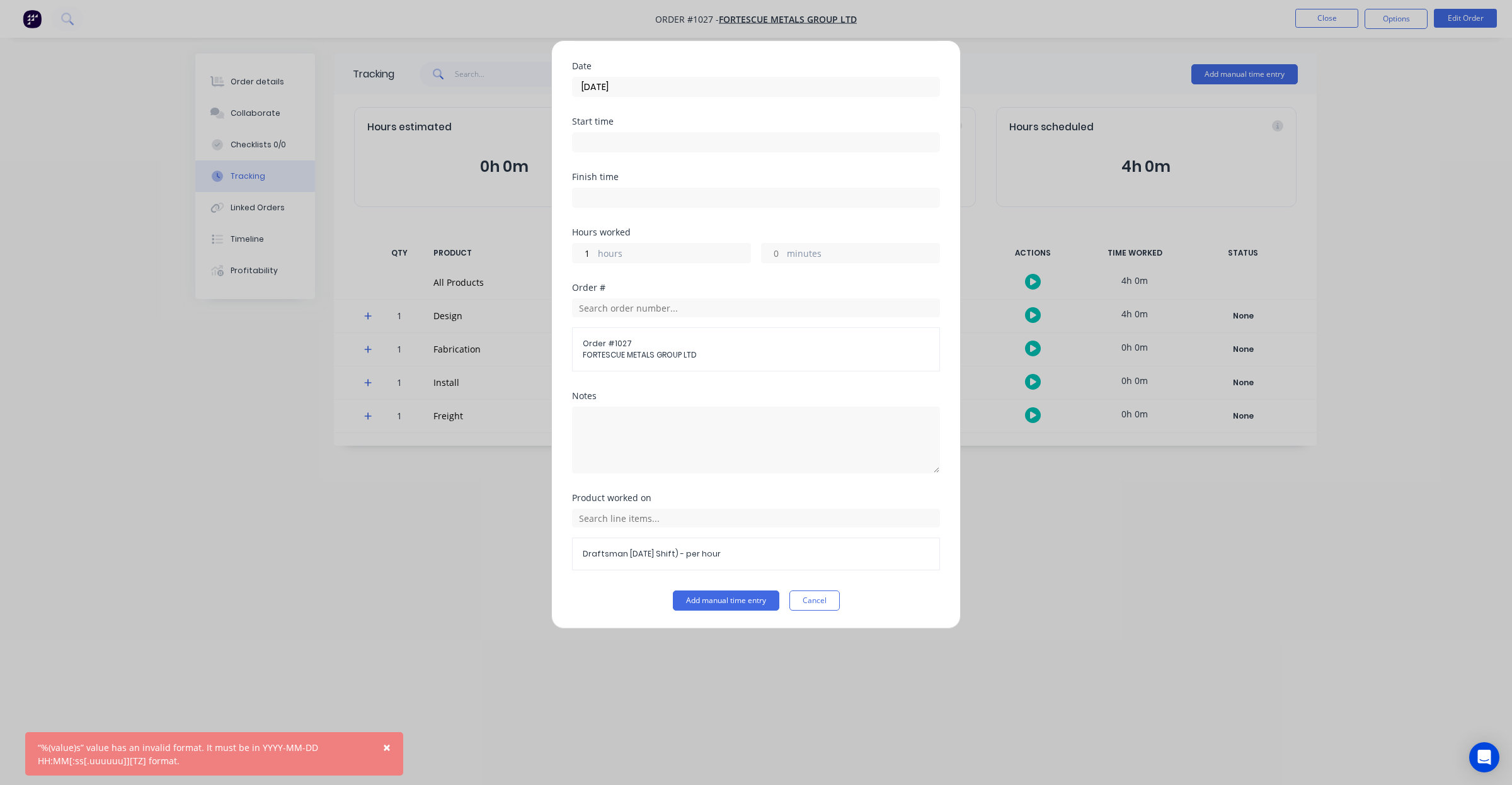
click at [632, 135] on input at bounding box center [756, 142] width 367 height 19
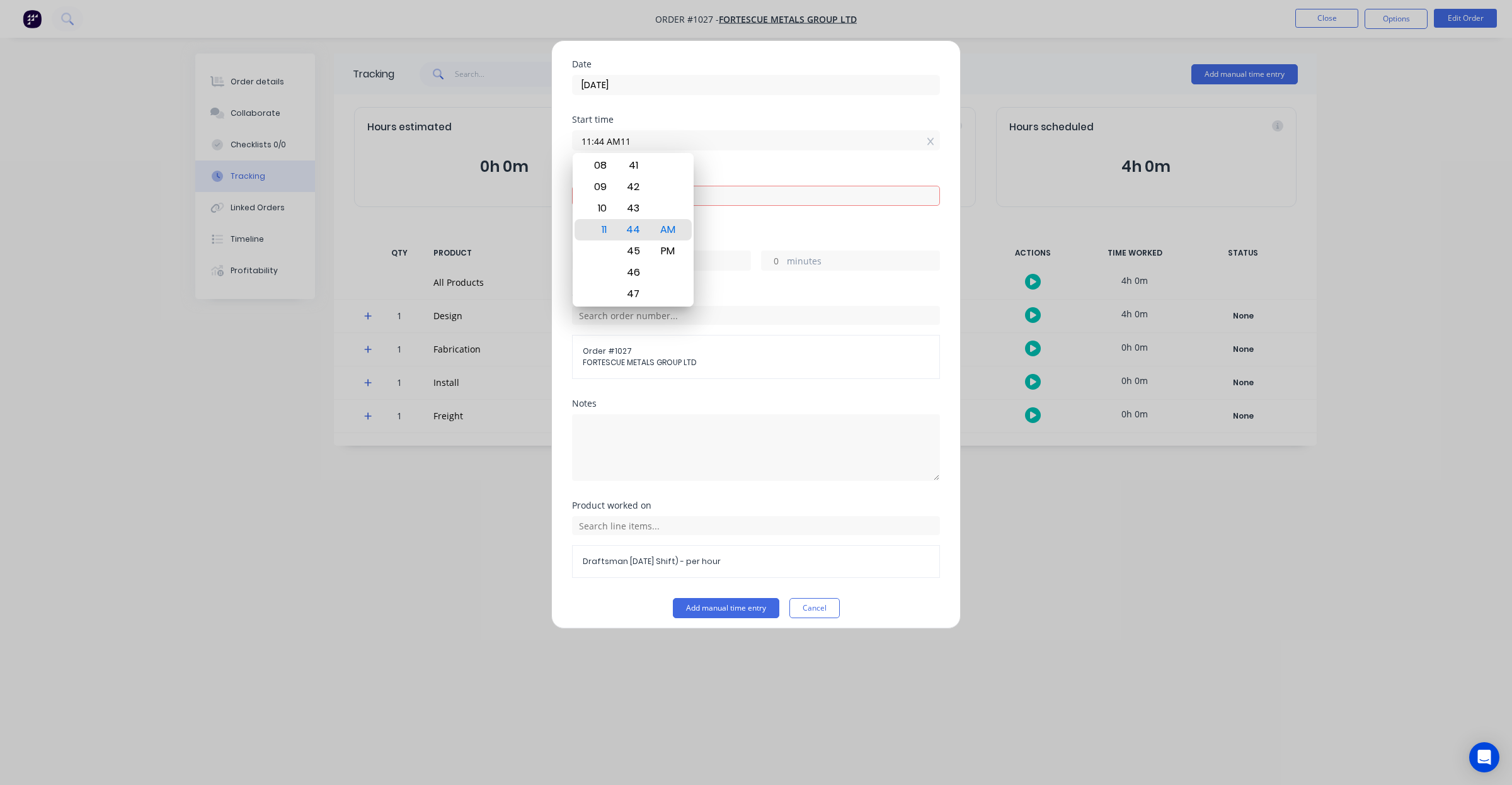
click at [652, 136] on input "11:44 AM11" at bounding box center [756, 141] width 367 height 19
drag, startPoint x: 593, startPoint y: 142, endPoint x: 902, endPoint y: 145, distance: 309.0
click at [917, 145] on div "11:44 AM11" at bounding box center [756, 141] width 368 height 20
type input "11:00 AM"
type input "12:00 PM"
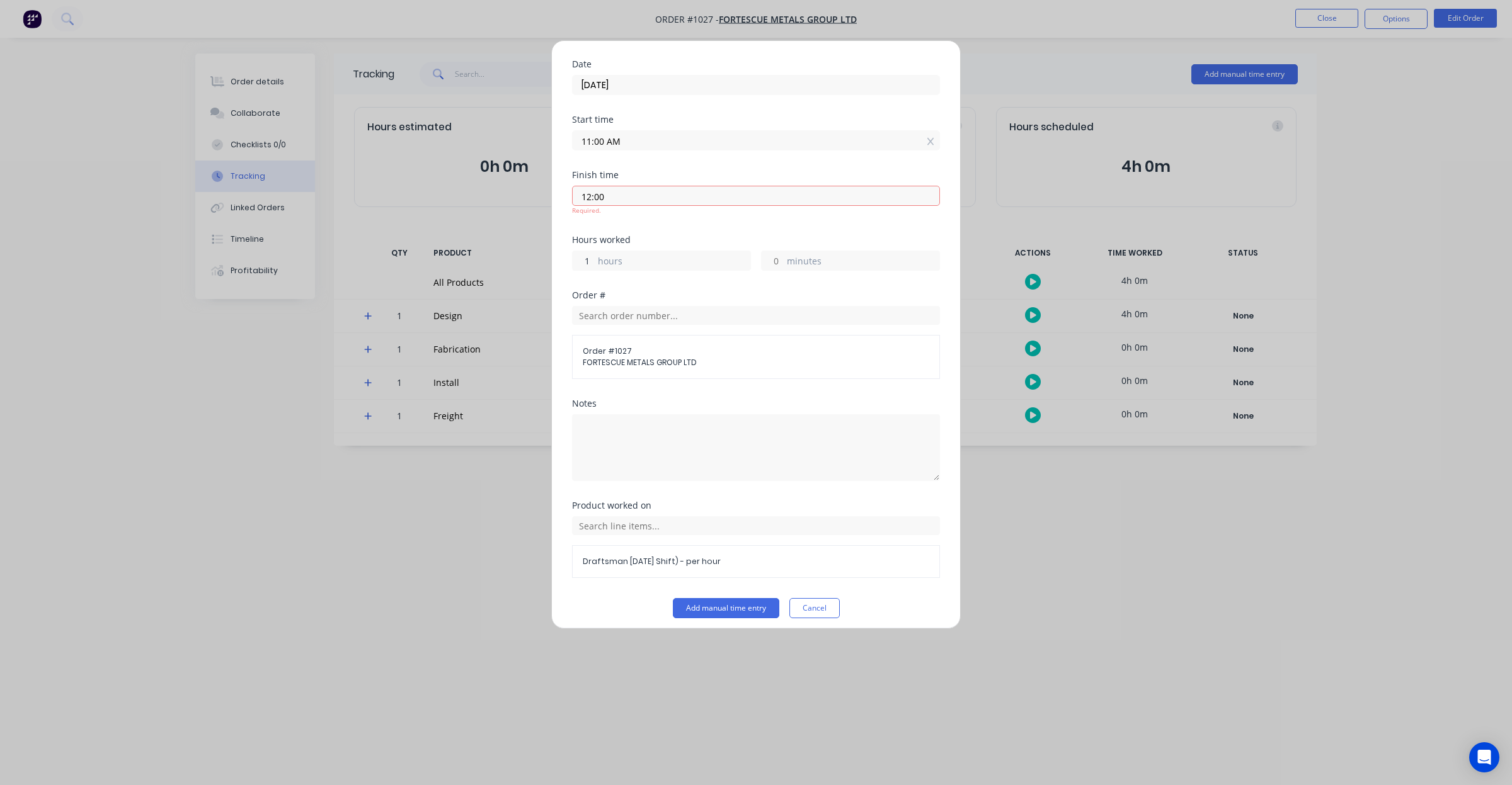
type input "0"
click at [753, 599] on button "Add manual time entry" at bounding box center [726, 601] width 106 height 20
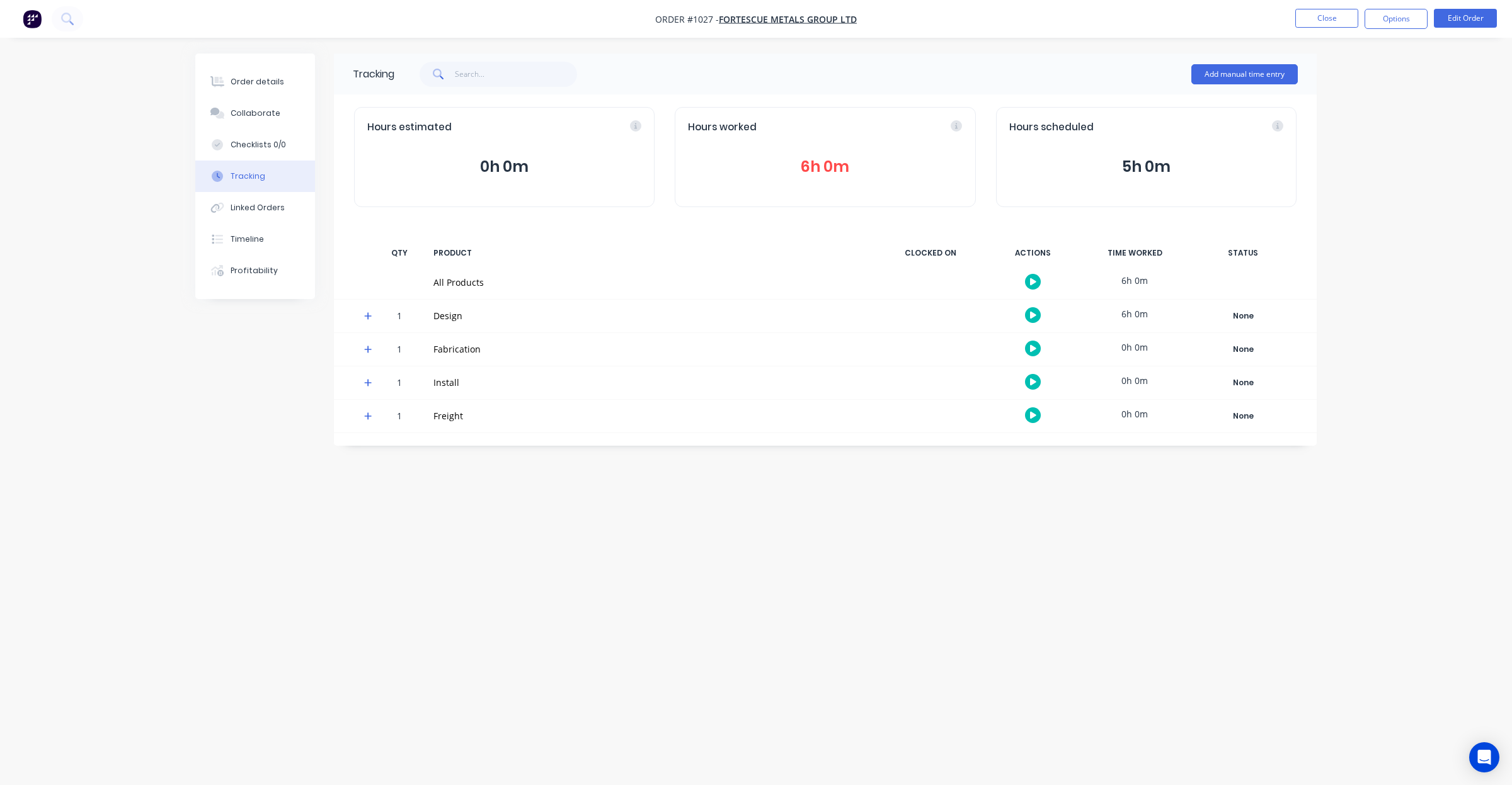
click at [870, 505] on div "Tracking Add manual time entry Hours estimated 0h 0m Hours worked 6h 0m Hours s…" at bounding box center [756, 369] width 1121 height 631
click at [731, 503] on div "Tracking Add manual time entry Hours estimated 0h 0m Hours worked 6h 0m Hours s…" at bounding box center [756, 369] width 1121 height 631
drag, startPoint x: 729, startPoint y: 503, endPoint x: 602, endPoint y: 489, distance: 127.8
click at [602, 489] on div "Tracking Add manual time entry Hours estimated 0h 0m Hours worked 6h 0m Hours s…" at bounding box center [756, 369] width 1121 height 631
click at [1333, 29] on li "Close" at bounding box center [1326, 19] width 63 height 20
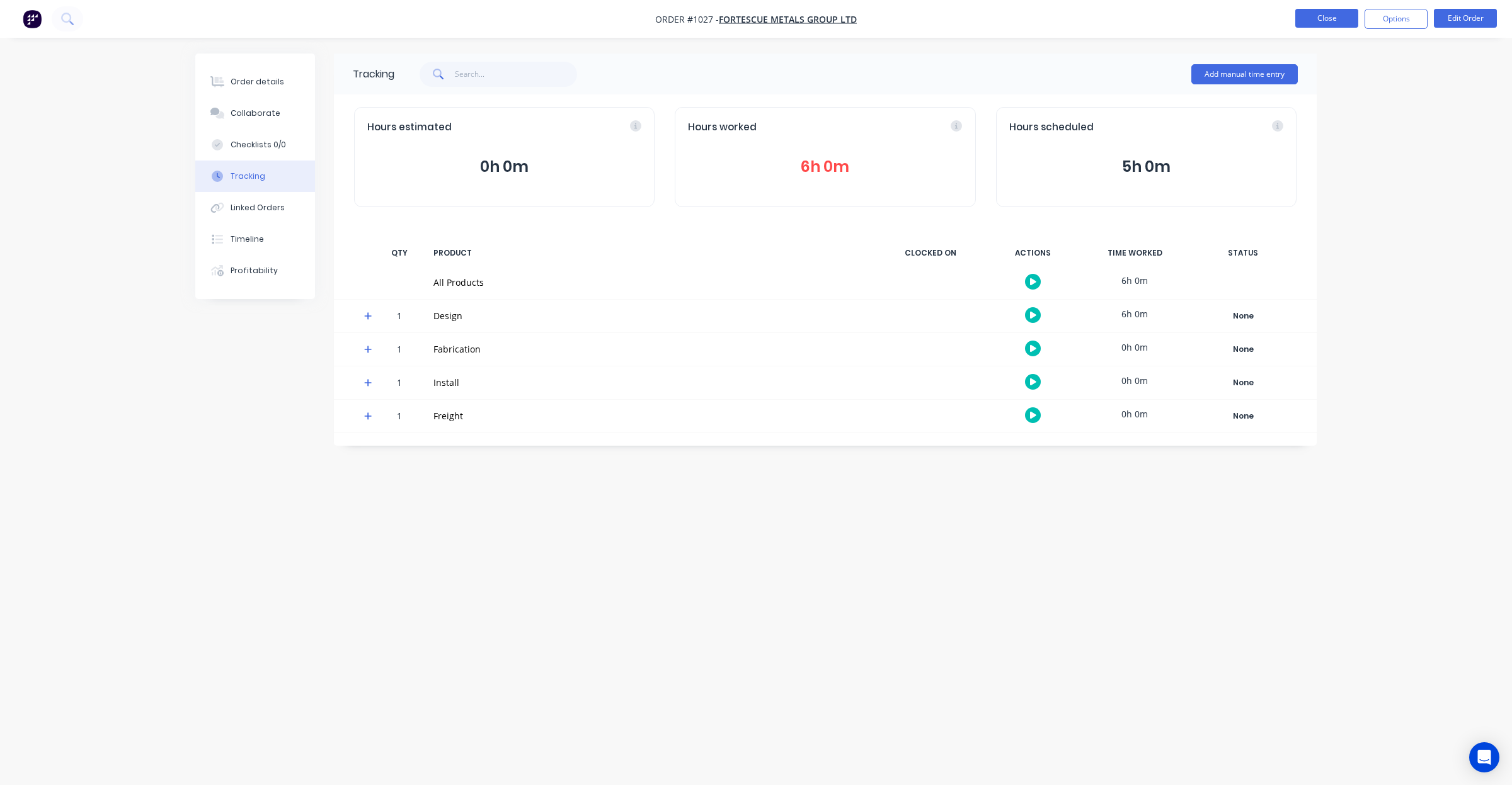
click at [1332, 23] on button "Close" at bounding box center [1326, 18] width 63 height 19
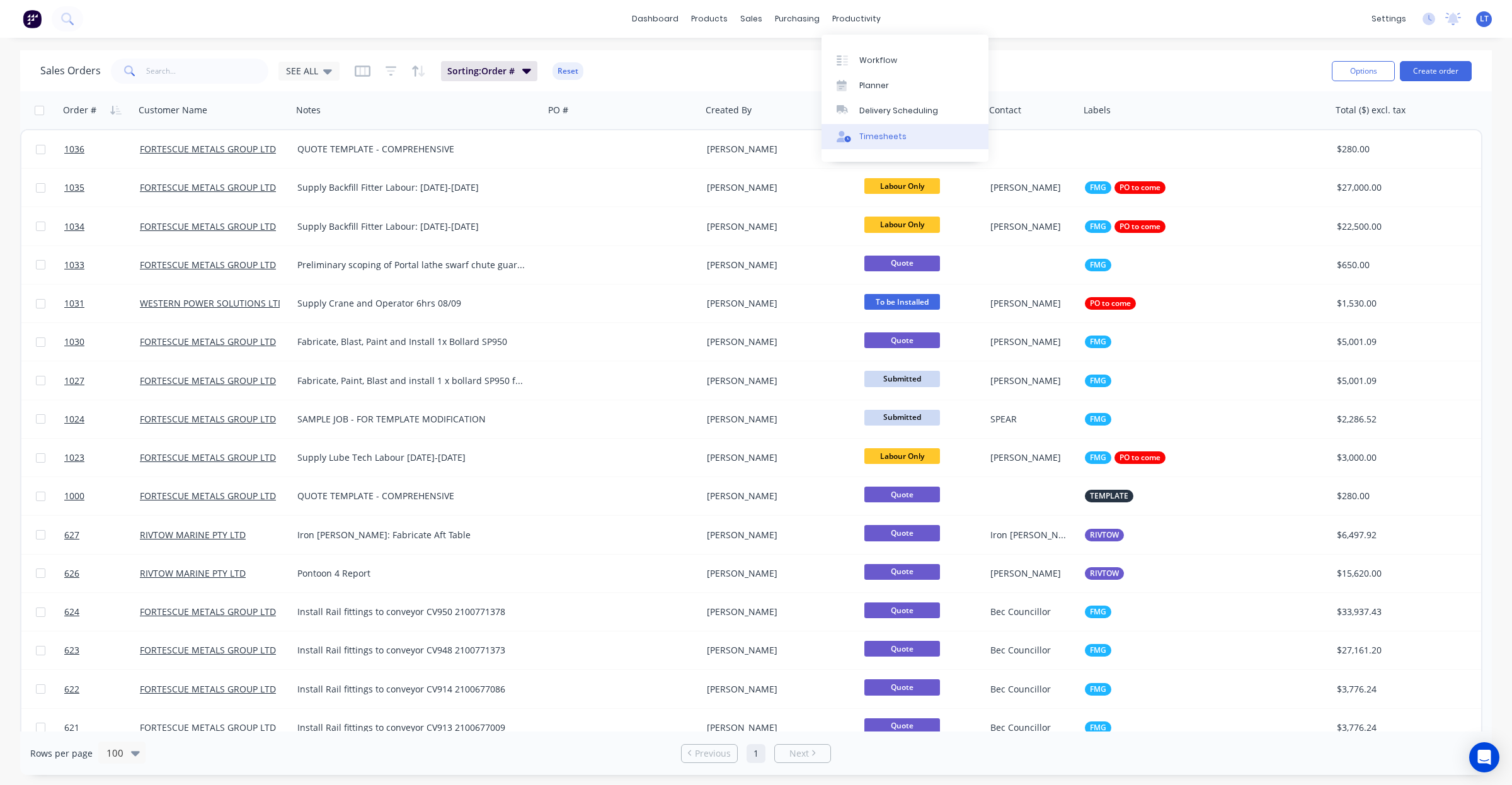
click at [895, 131] on div "Timesheets" at bounding box center [883, 137] width 47 height 12
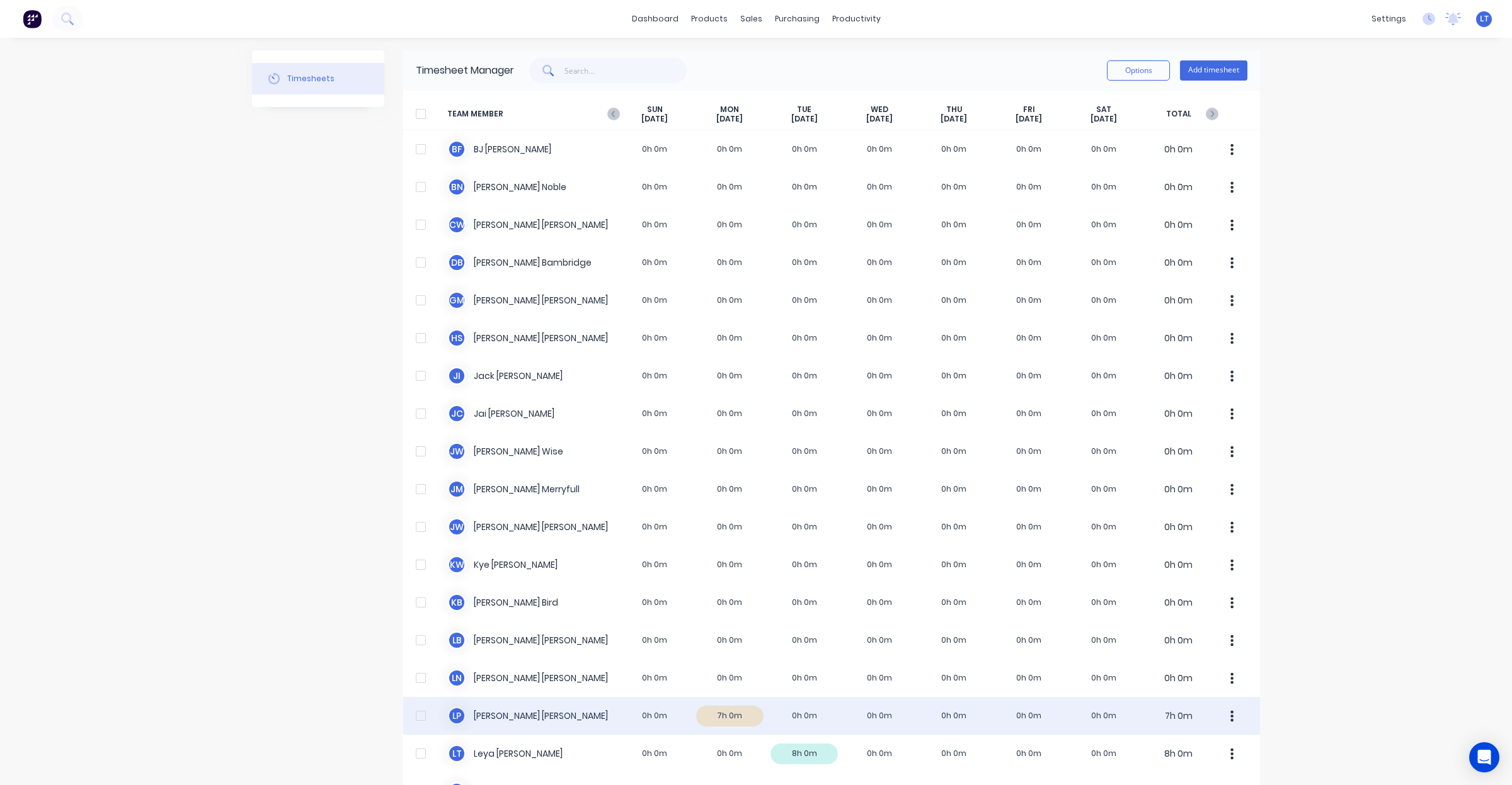
click at [725, 718] on div "L P [PERSON_NAME] 0h 0m 7h 0m 0h 0m 0h 0m 0h 0m 0h 0m 0h 0m 7h 0m" at bounding box center [831, 716] width 857 height 38
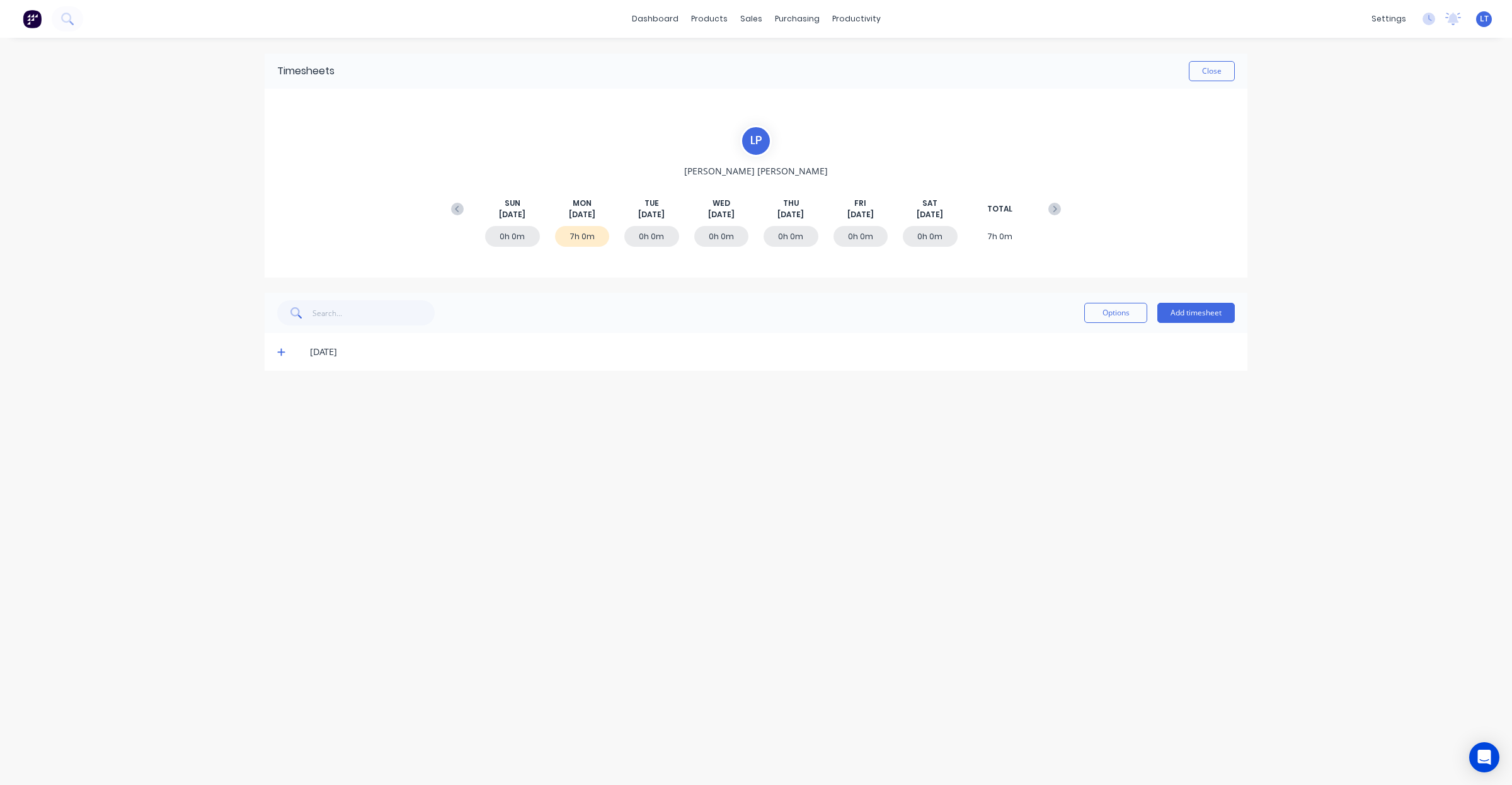
click at [284, 356] on icon at bounding box center [281, 352] width 8 height 9
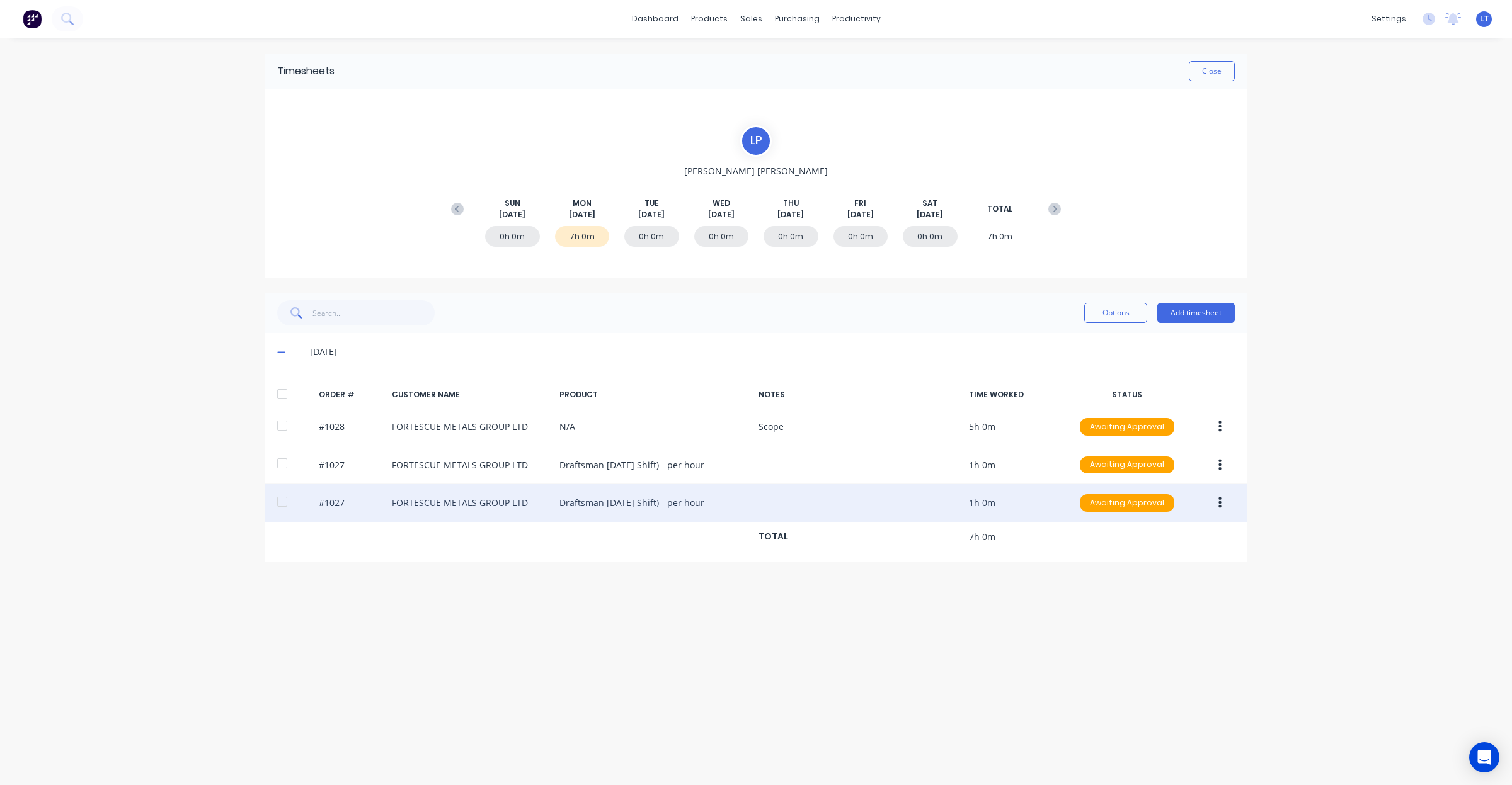
click at [1223, 509] on button "button" at bounding box center [1220, 503] width 30 height 22
click at [1186, 634] on div "Delete" at bounding box center [1174, 637] width 97 height 18
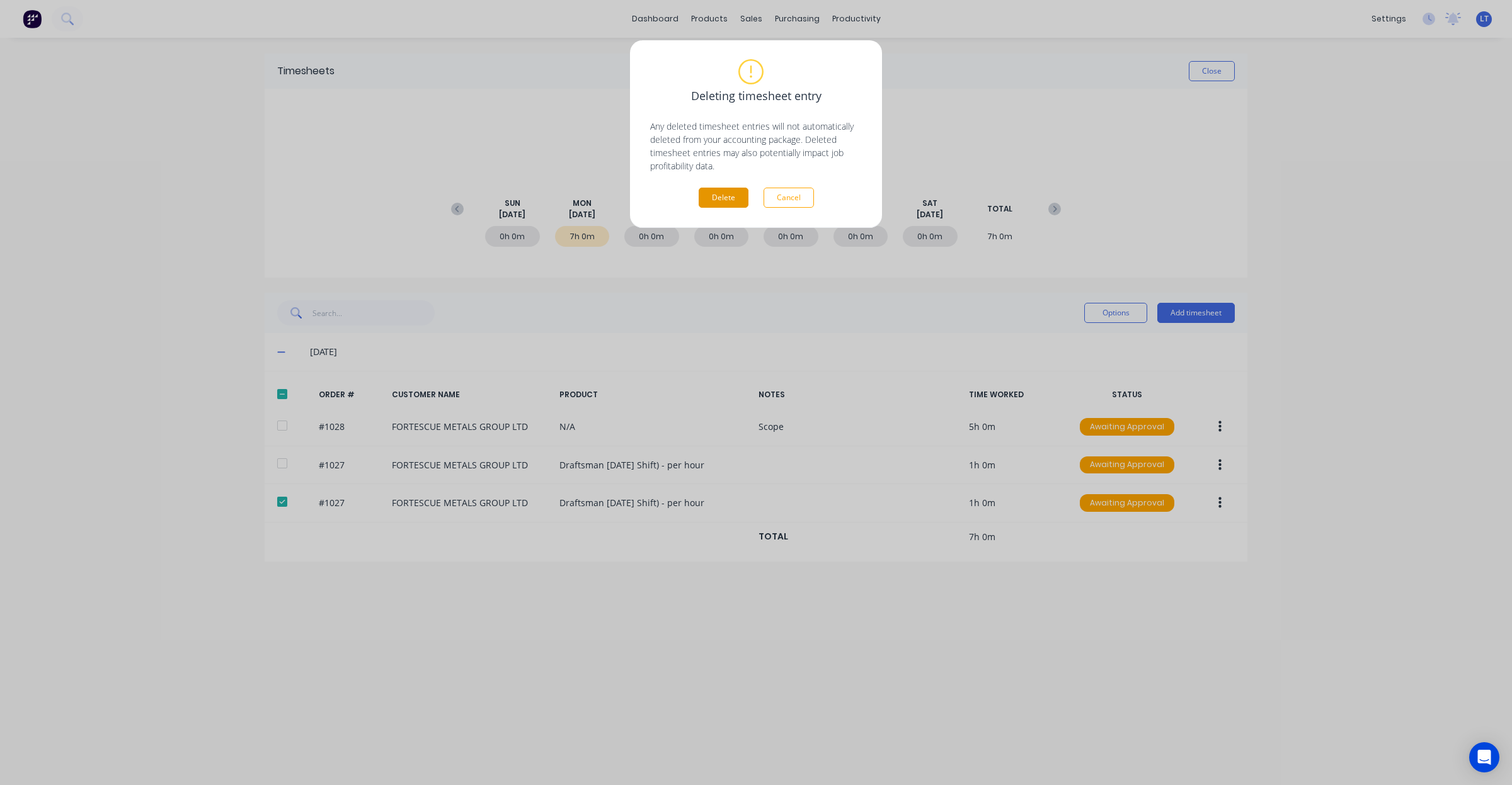
click at [708, 199] on button "Delete" at bounding box center [723, 198] width 50 height 20
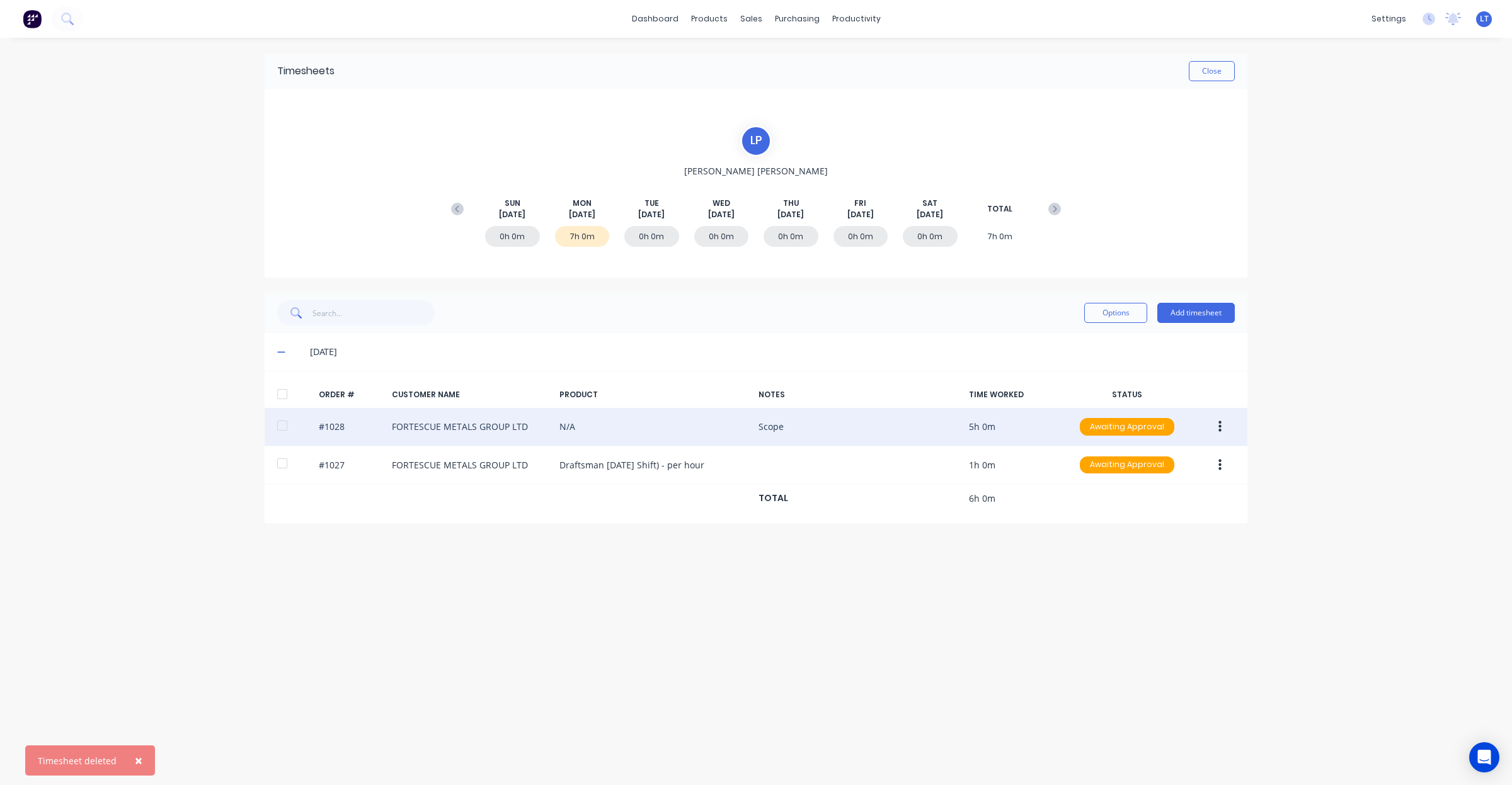
click at [683, 429] on div "#1028 FORTESCUE METALS GROUP LTD N/A Scope 5h 0m Awaiting Approval" at bounding box center [756, 427] width 983 height 38
click at [1018, 423] on div "#1028 FORTESCUE METALS GROUP LTD N/A Scope 5h 0m Awaiting Approval" at bounding box center [756, 427] width 983 height 38
click at [329, 429] on div "#1028 FORTESCUE METALS GROUP LTD N/A Scope 5h 0m Awaiting Approval" at bounding box center [756, 427] width 983 height 38
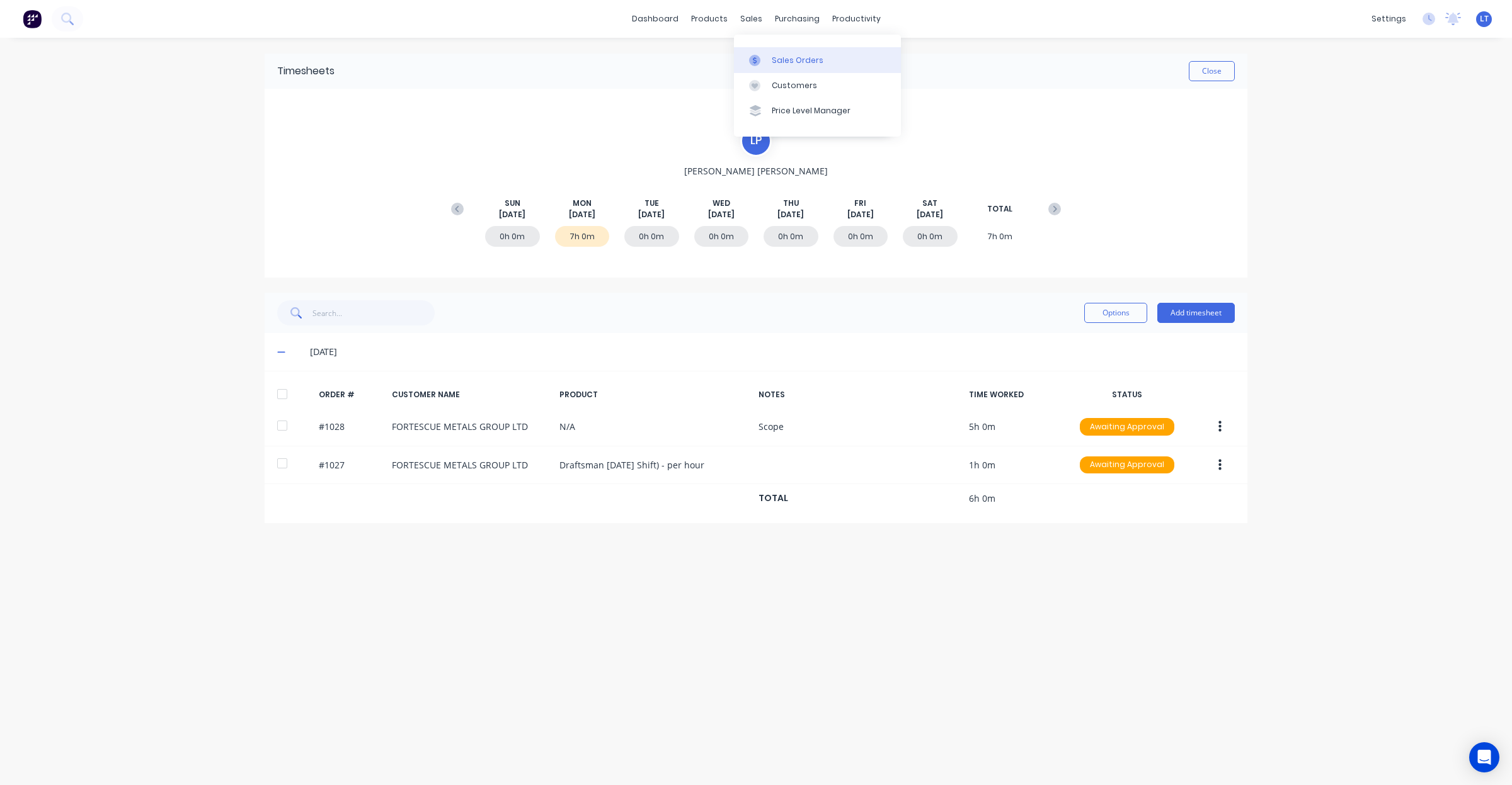
click at [785, 57] on div "Sales Orders" at bounding box center [798, 61] width 52 height 12
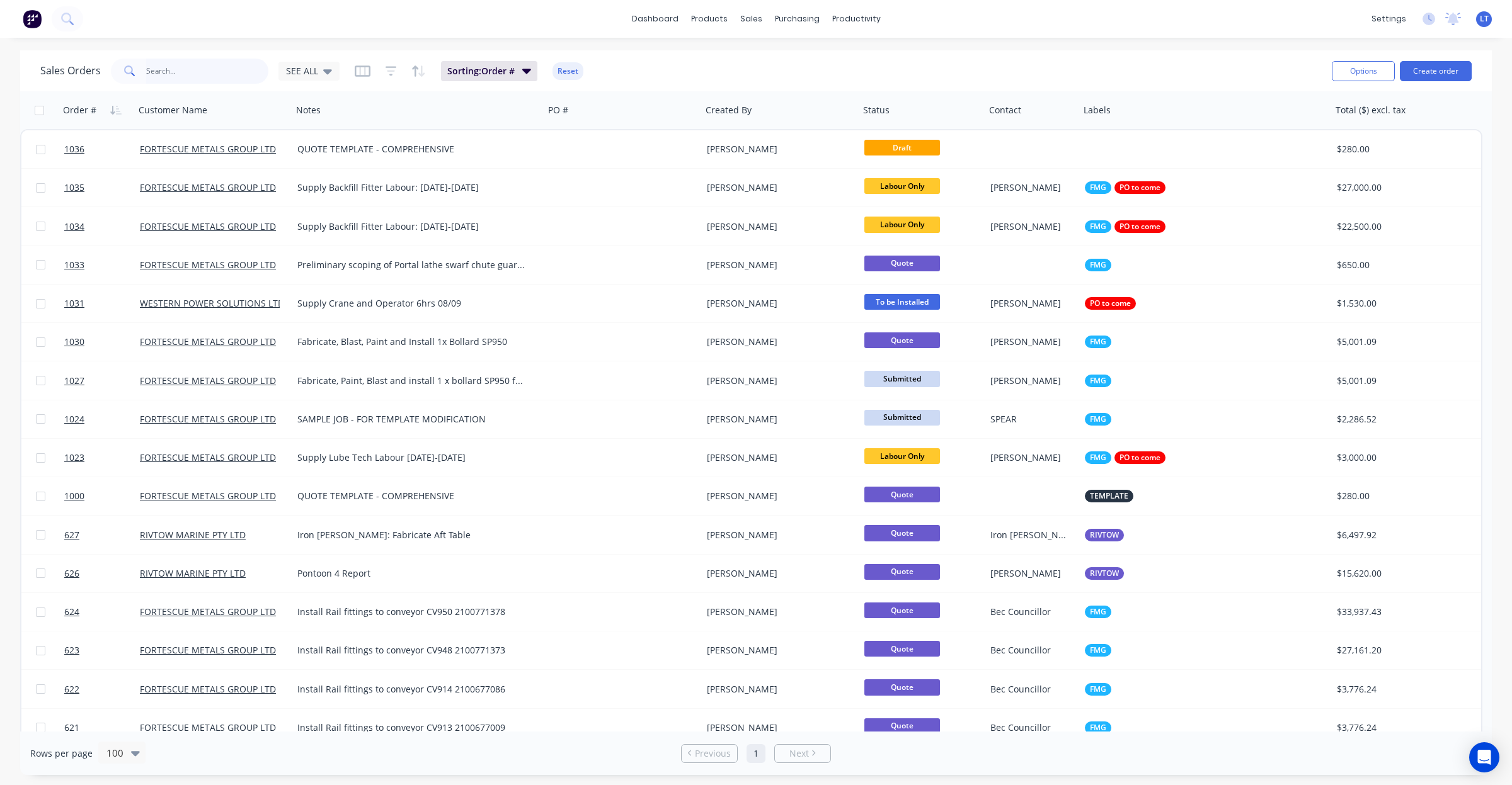
click at [199, 79] on input "text" at bounding box center [208, 71] width 123 height 25
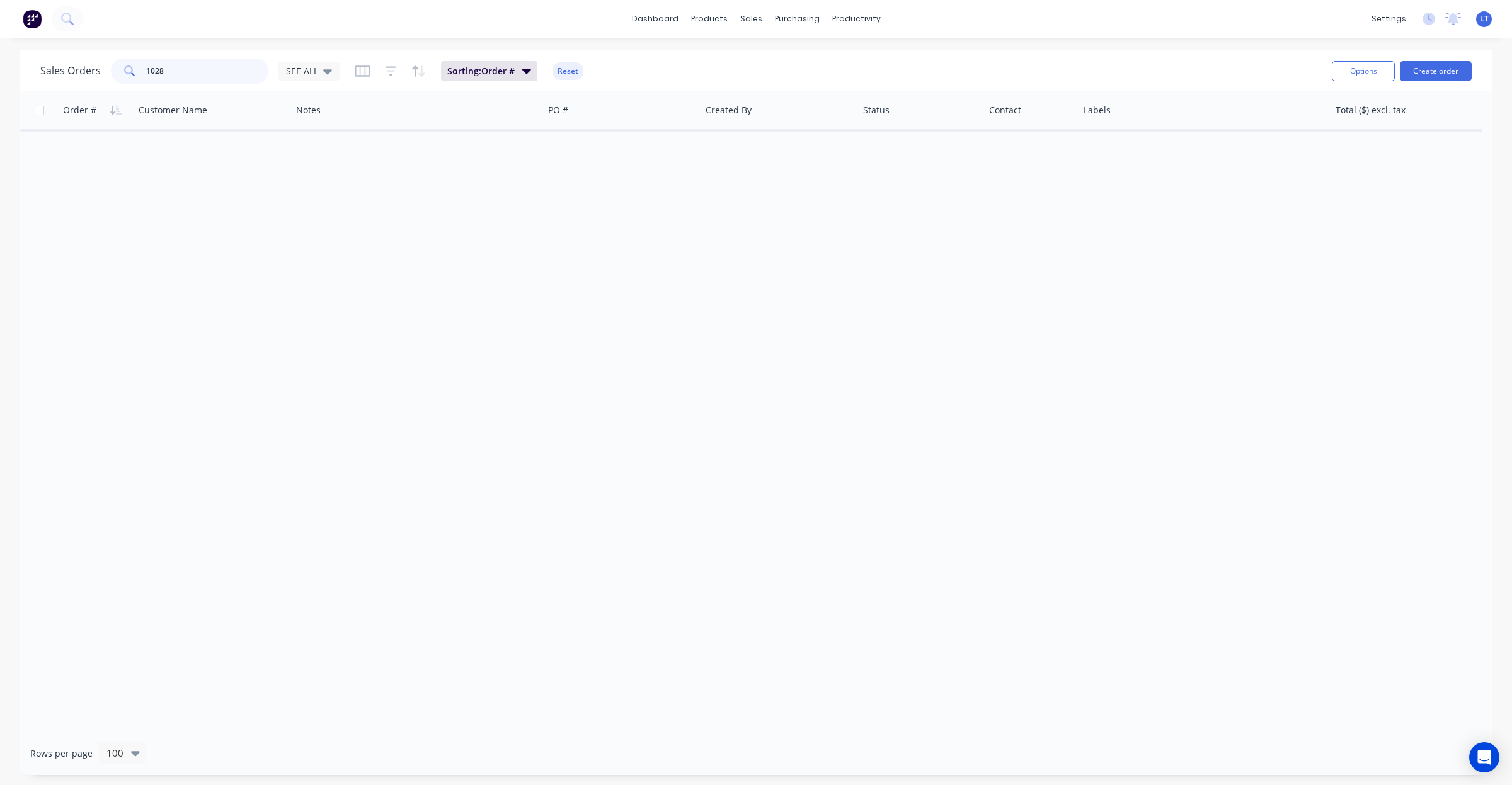
drag, startPoint x: 223, startPoint y: 66, endPoint x: 24, endPoint y: 61, distance: 199.1
click at [24, 61] on div "Sales Orders 1028 SEE ALL Sorting: Order # Reset Options Create order" at bounding box center [756, 71] width 1472 height 41
type input "swarf"
click at [870, 139] on div "Timesheets" at bounding box center [883, 137] width 47 height 12
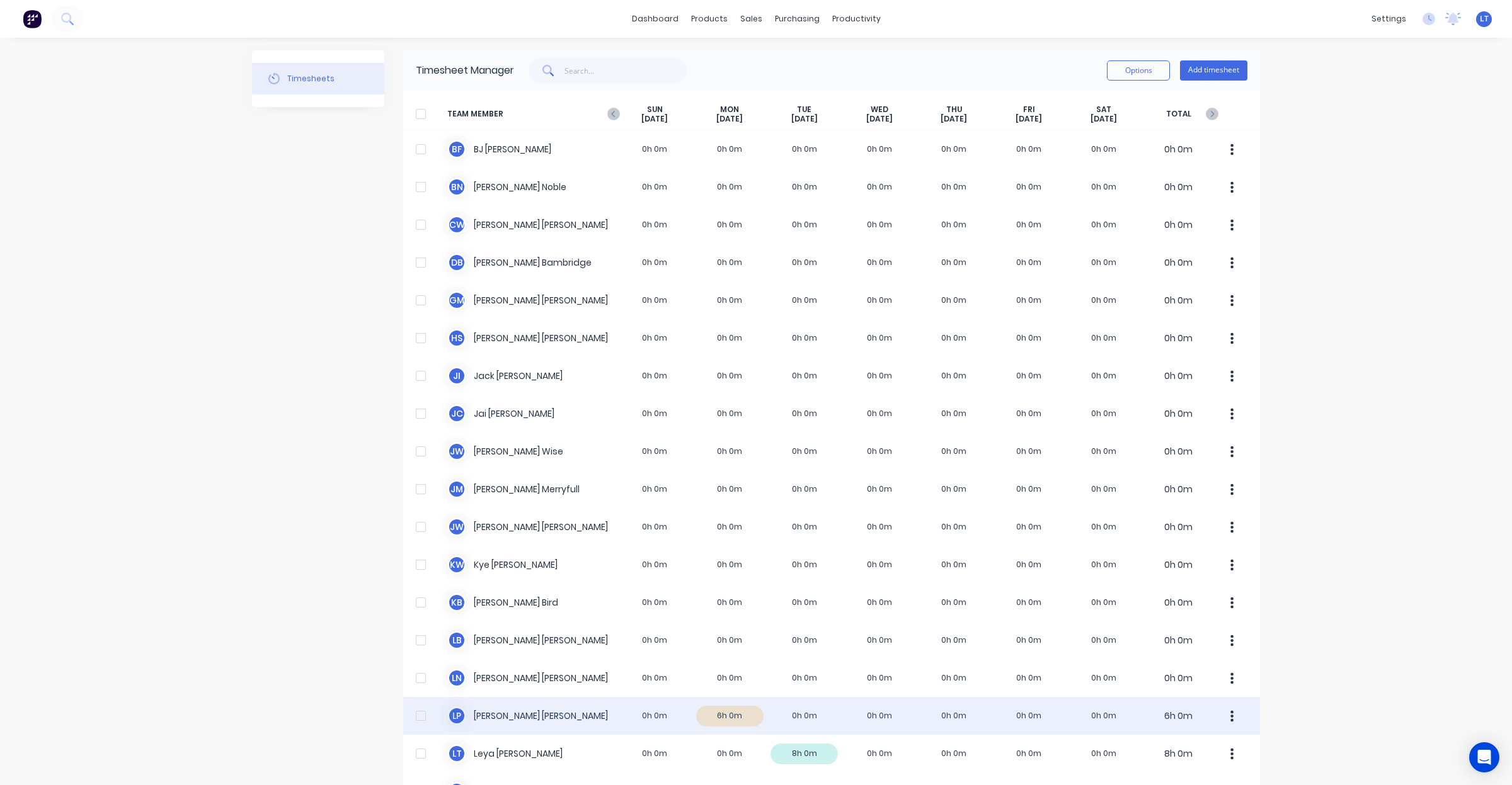
click at [725, 726] on div "L P [PERSON_NAME] 0h 0m 6h 0m 0h 0m 0h 0m 0h 0m 0h 0m 0h 0m 6h 0m" at bounding box center [831, 716] width 857 height 38
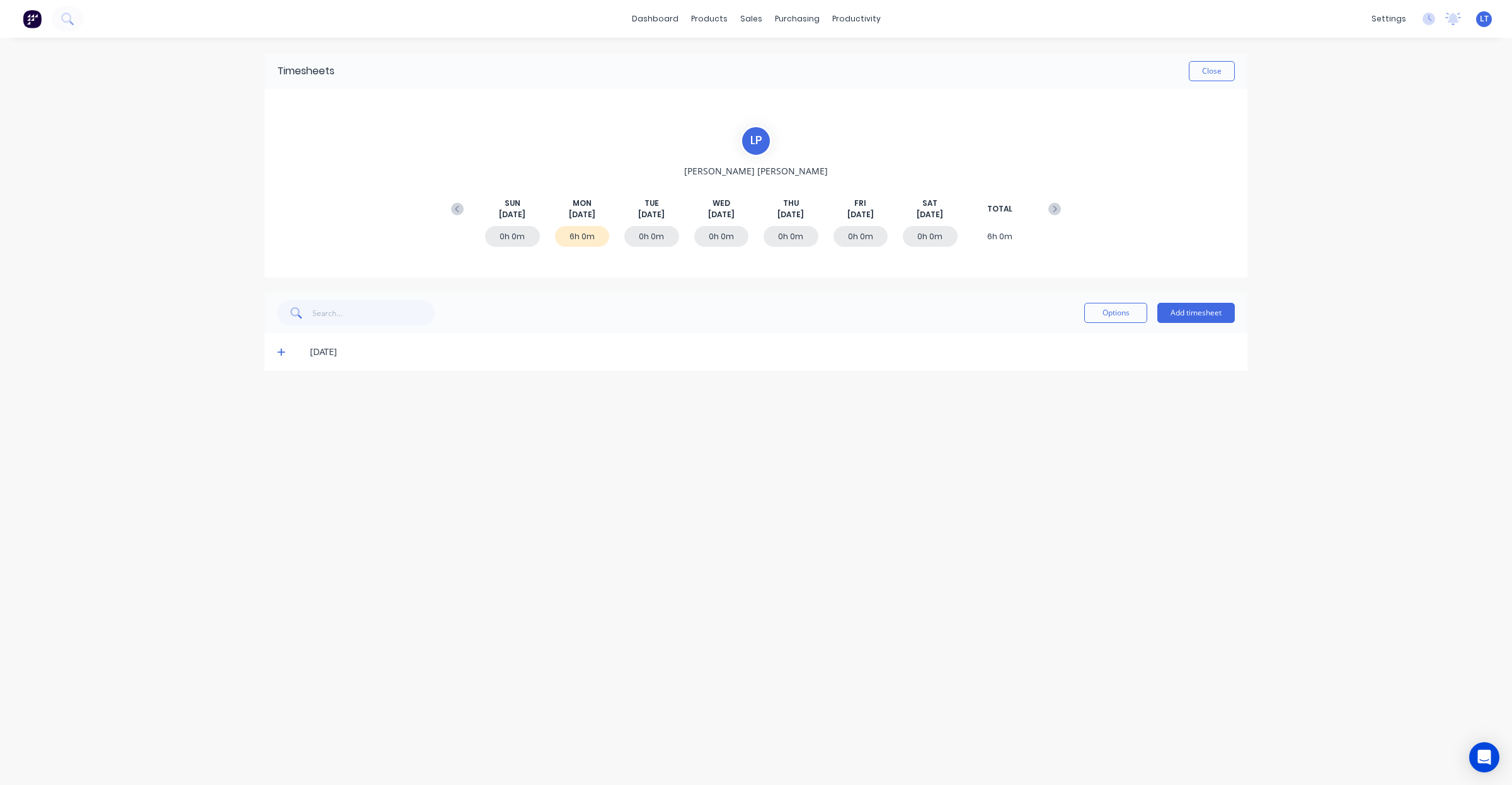
click at [273, 350] on div "[DATE]" at bounding box center [756, 352] width 983 height 38
click at [278, 344] on div "[DATE]" at bounding box center [756, 352] width 983 height 38
click at [282, 348] on icon at bounding box center [281, 352] width 8 height 9
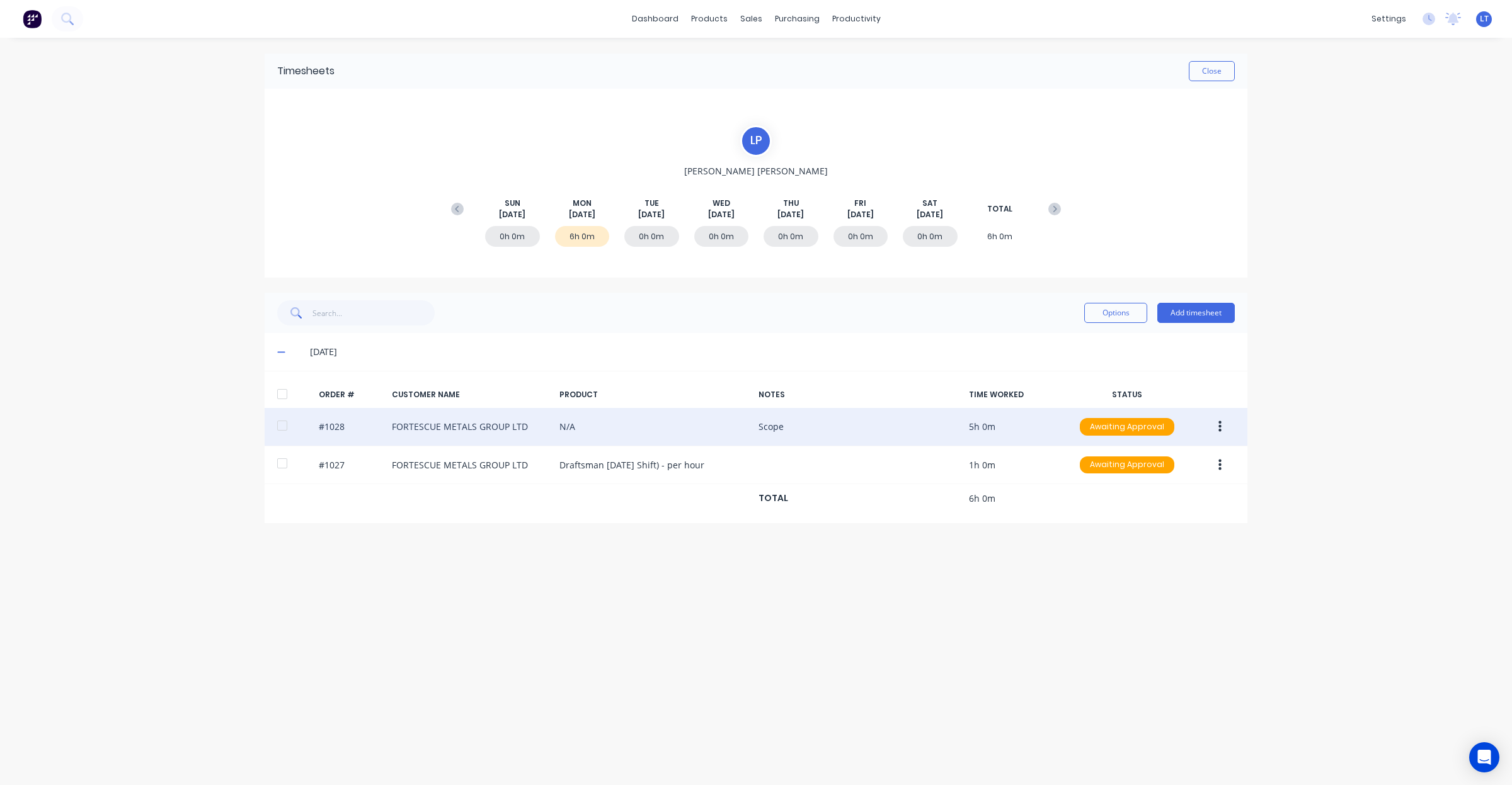
click at [593, 429] on div "#1028 FORTESCUE METALS GROUP LTD N/A Scope 5h 0m Awaiting Approval" at bounding box center [756, 427] width 983 height 38
click at [1226, 431] on button "button" at bounding box center [1220, 427] width 30 height 22
click at [1198, 505] on div "Edit" at bounding box center [1174, 510] width 97 height 18
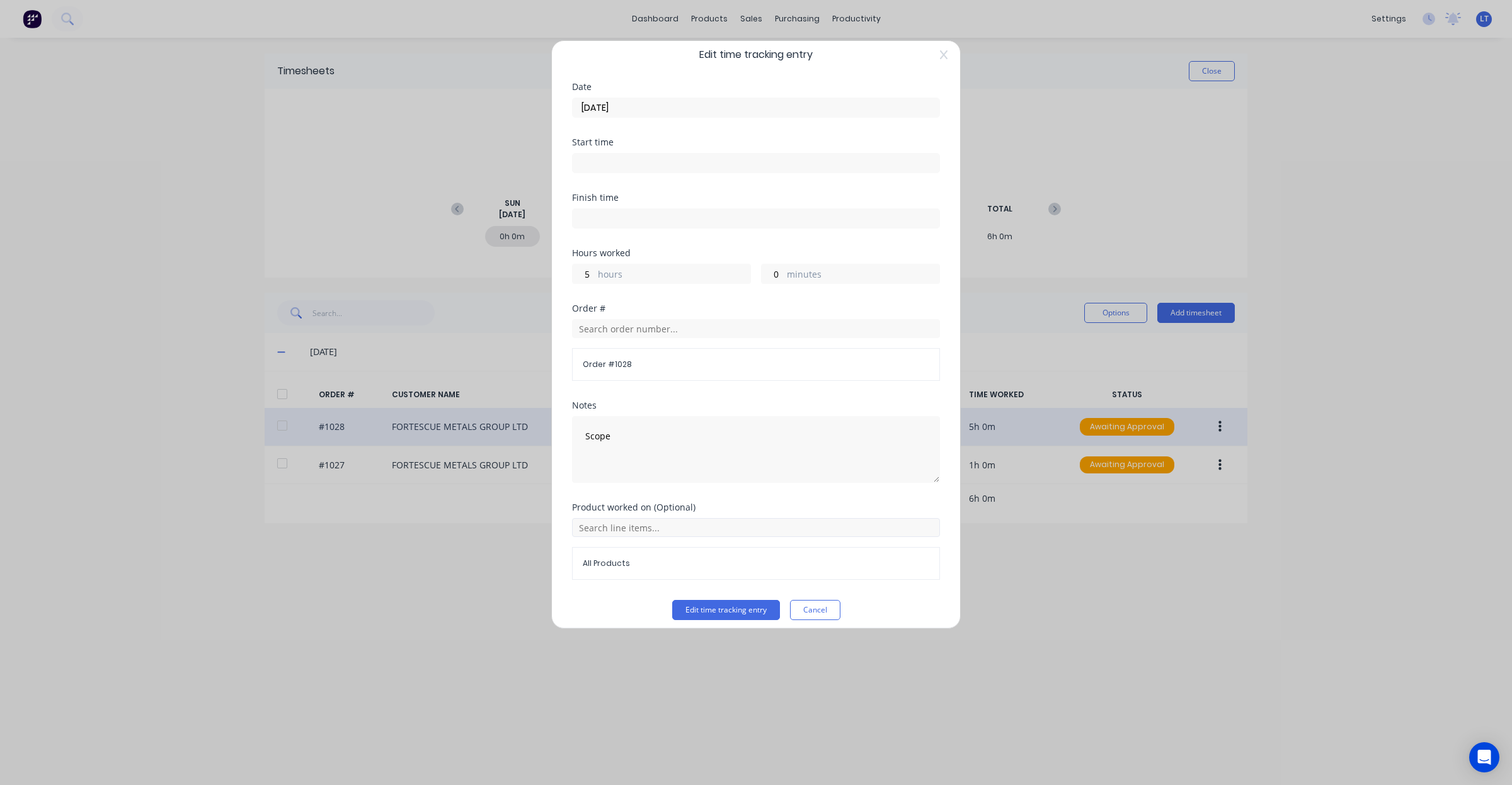
scroll to position [22, 0]
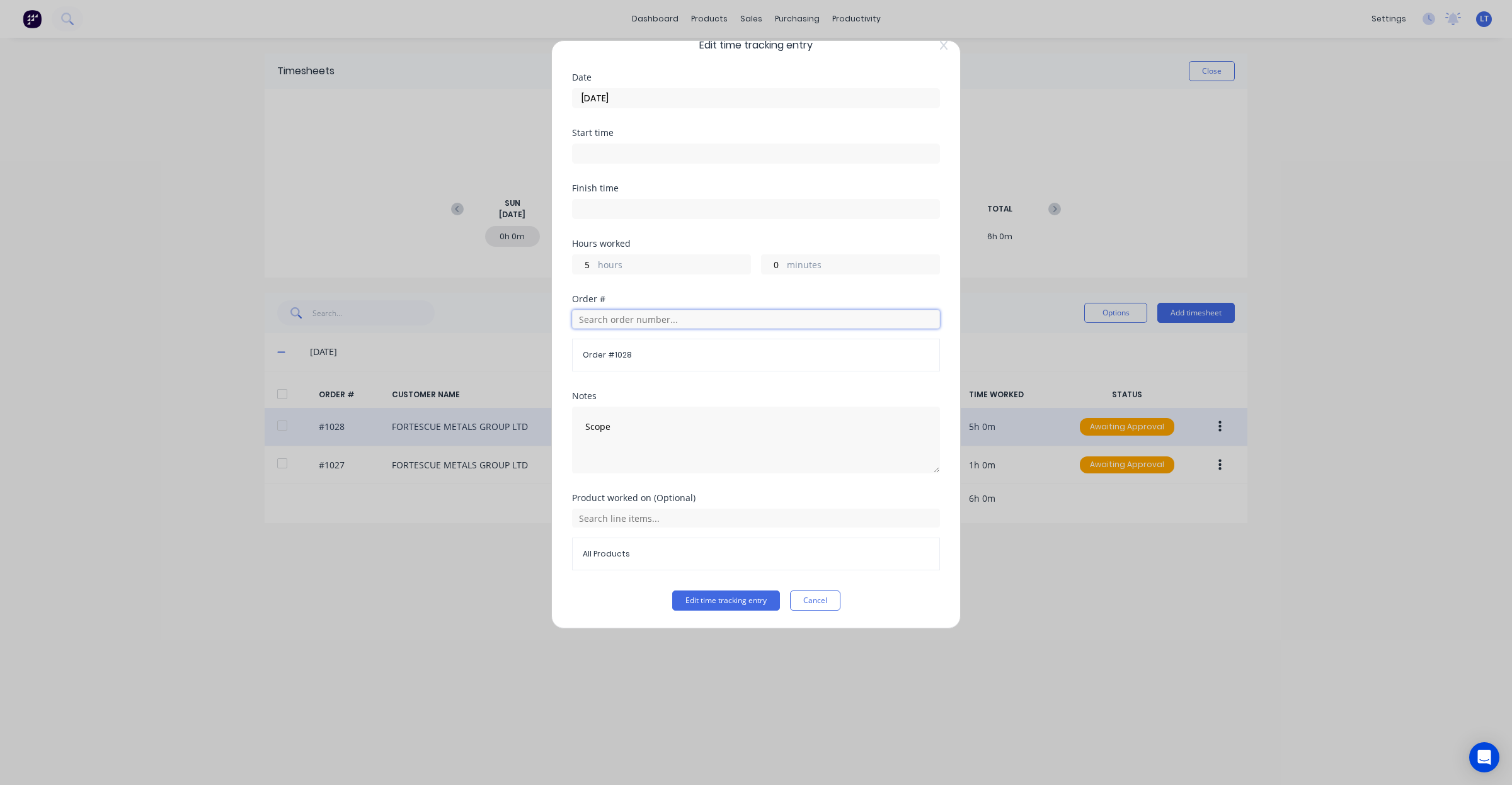
click at [651, 322] on input "text" at bounding box center [756, 319] width 368 height 19
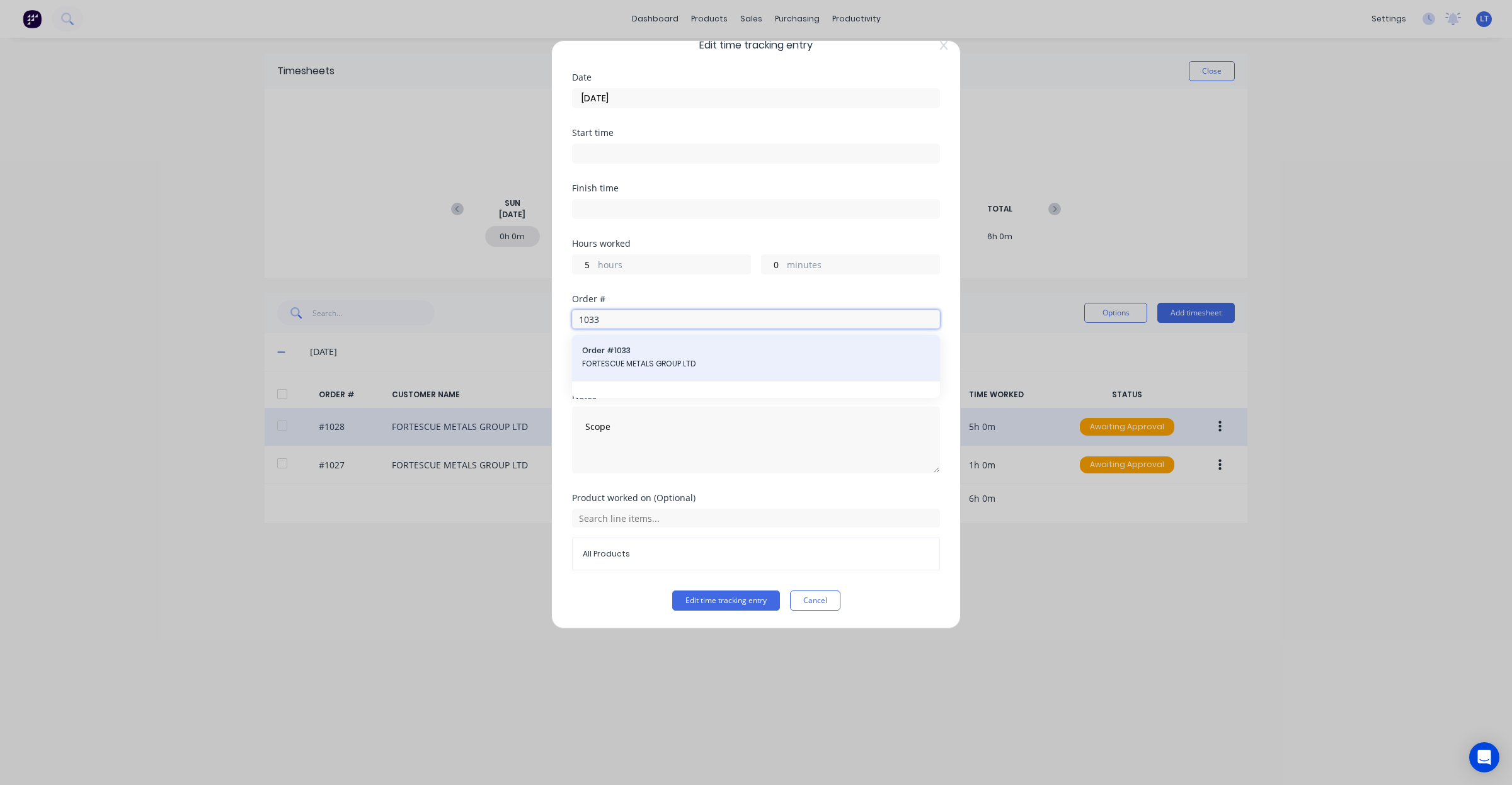
type input "1033"
click at [675, 356] on span "Order # 1033" at bounding box center [755, 350] width 348 height 12
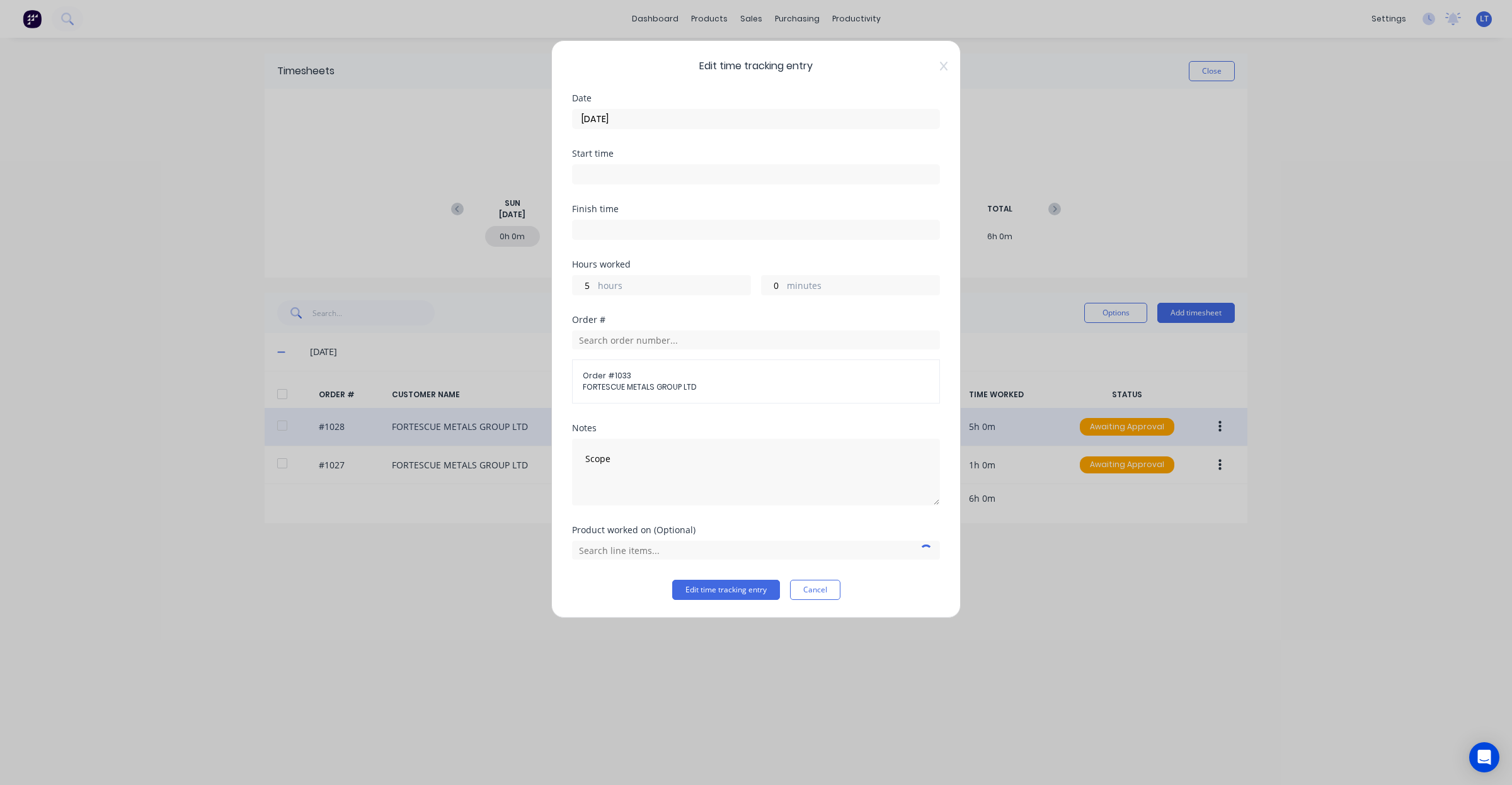
scroll to position [0, 0]
click at [684, 545] on input "text" at bounding box center [756, 550] width 368 height 19
click at [690, 520] on span "Scope" at bounding box center [766, 519] width 327 height 12
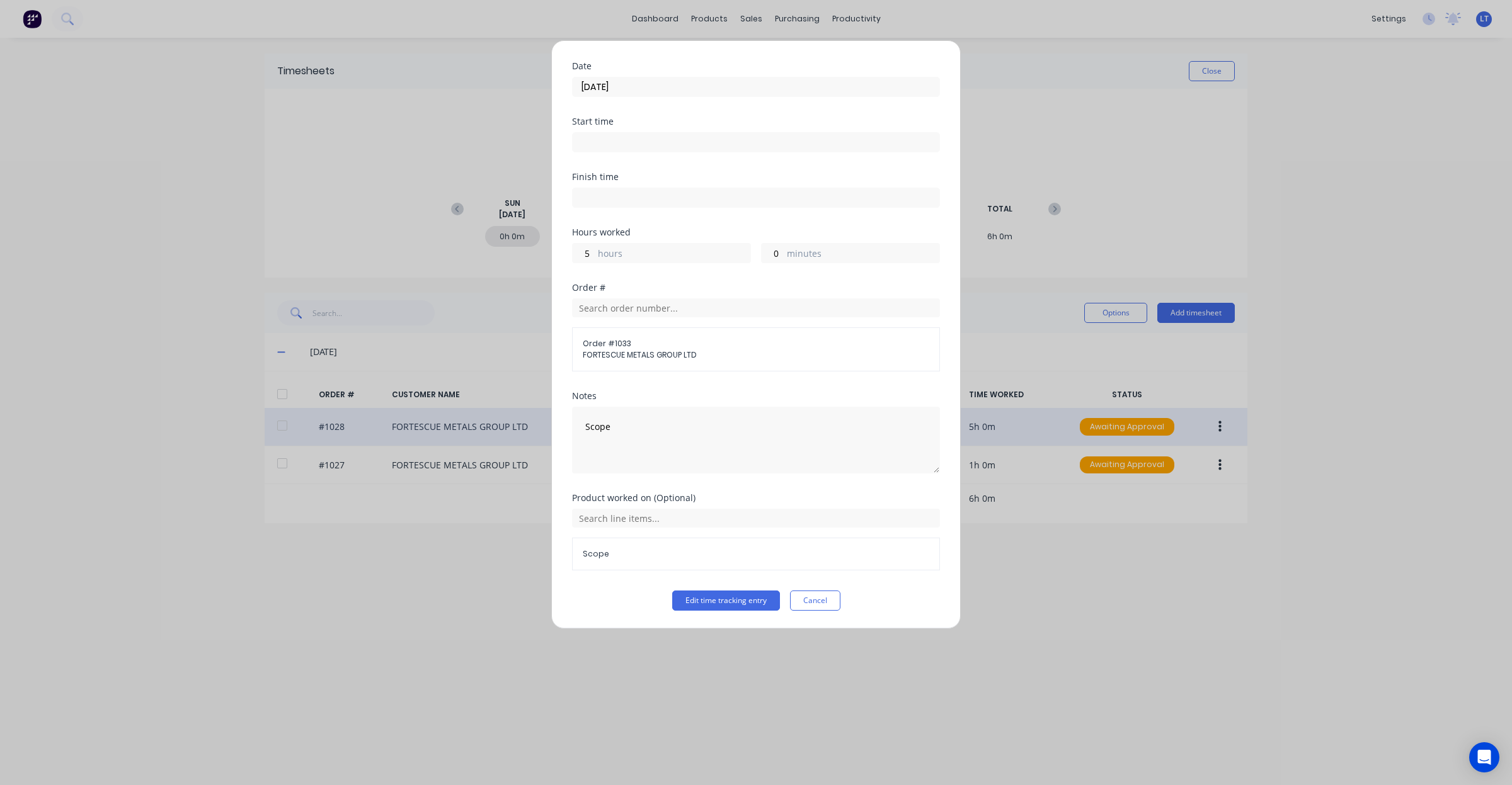
scroll to position [33, 0]
click at [702, 598] on button "Edit time tracking entry" at bounding box center [726, 601] width 108 height 20
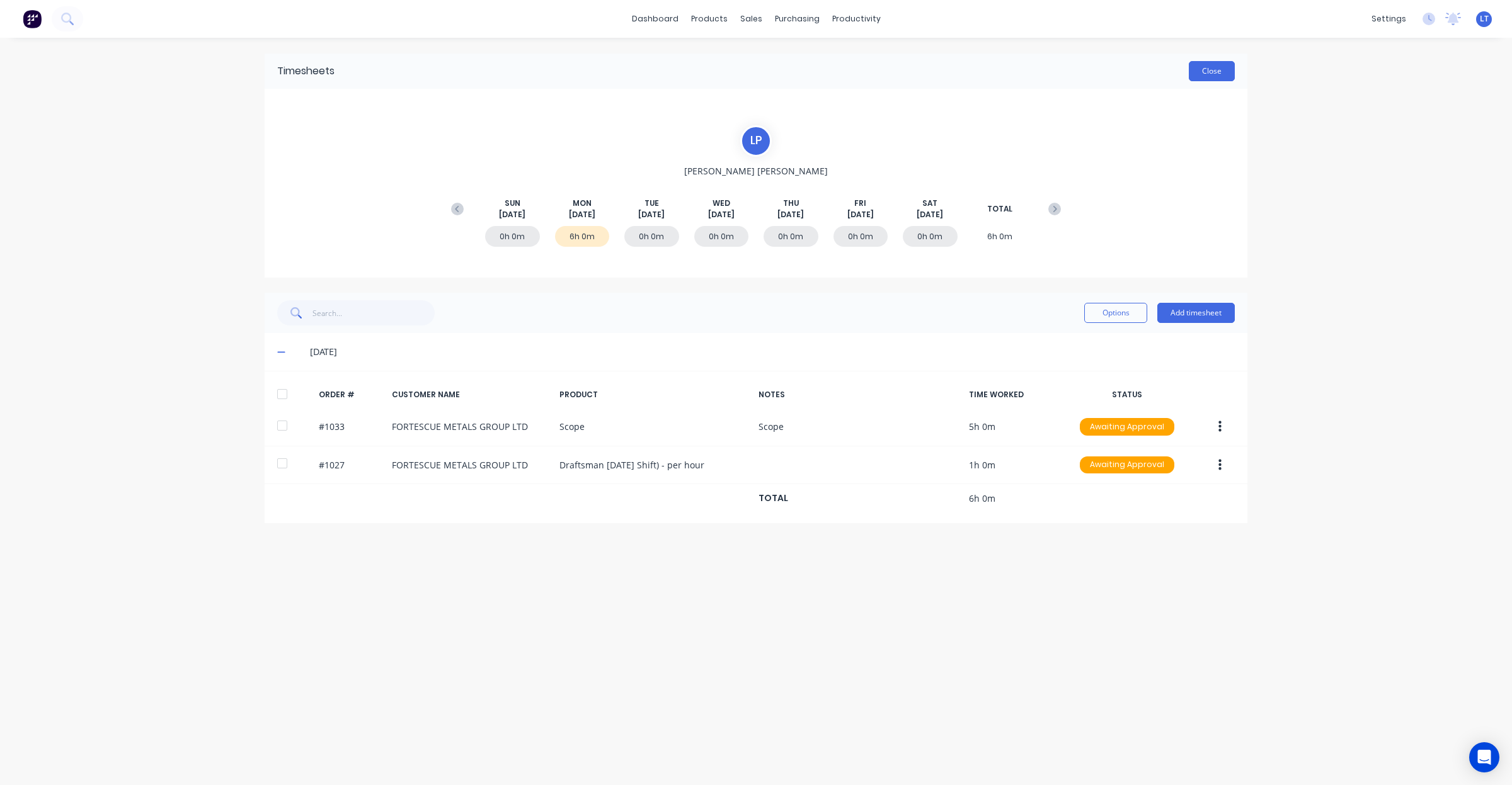
click at [1221, 70] on button "Close" at bounding box center [1212, 71] width 46 height 20
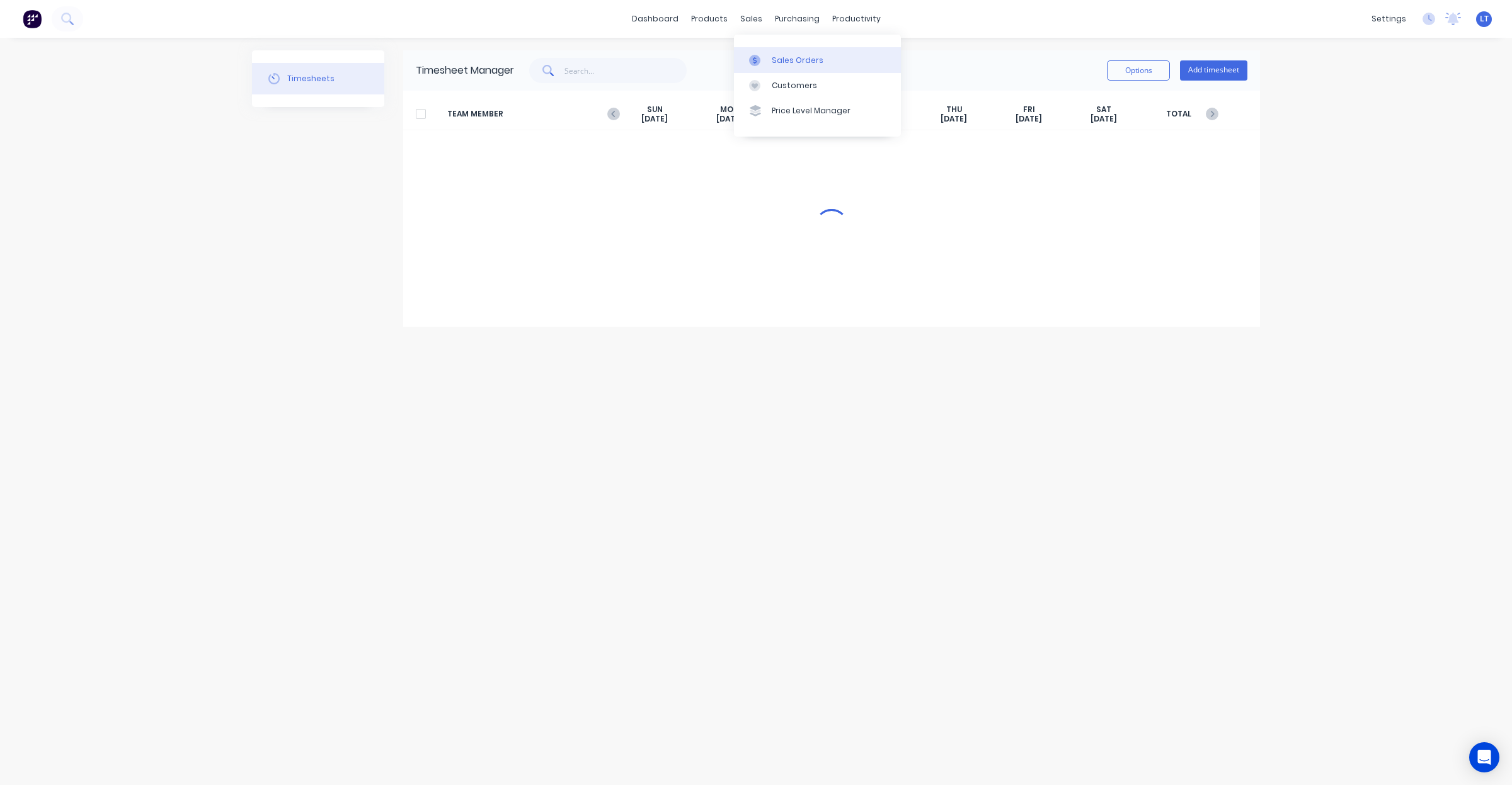
click at [762, 59] on div at bounding box center [759, 61] width 19 height 12
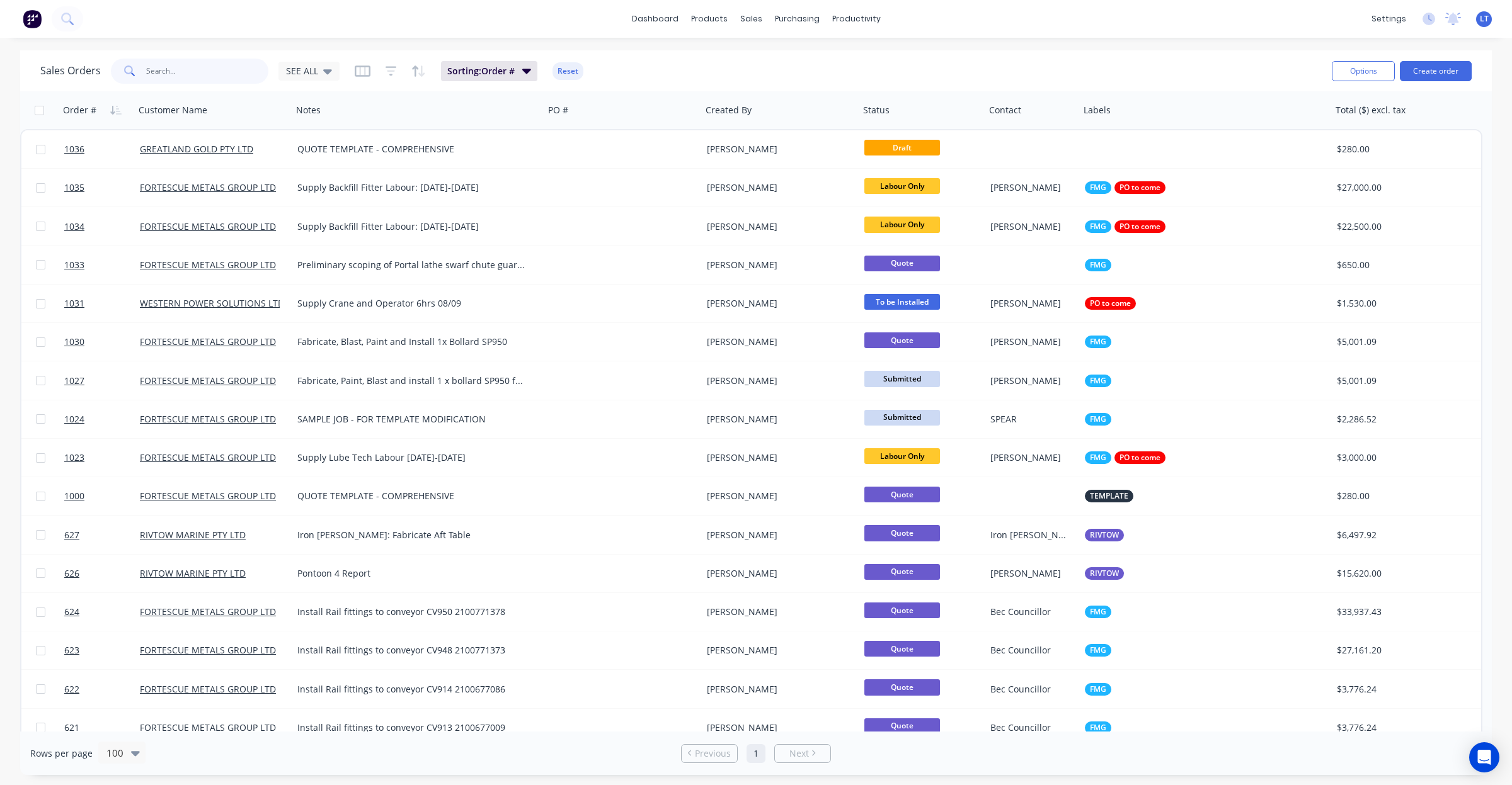
click at [205, 73] on input "text" at bounding box center [208, 71] width 123 height 25
type input "0635"
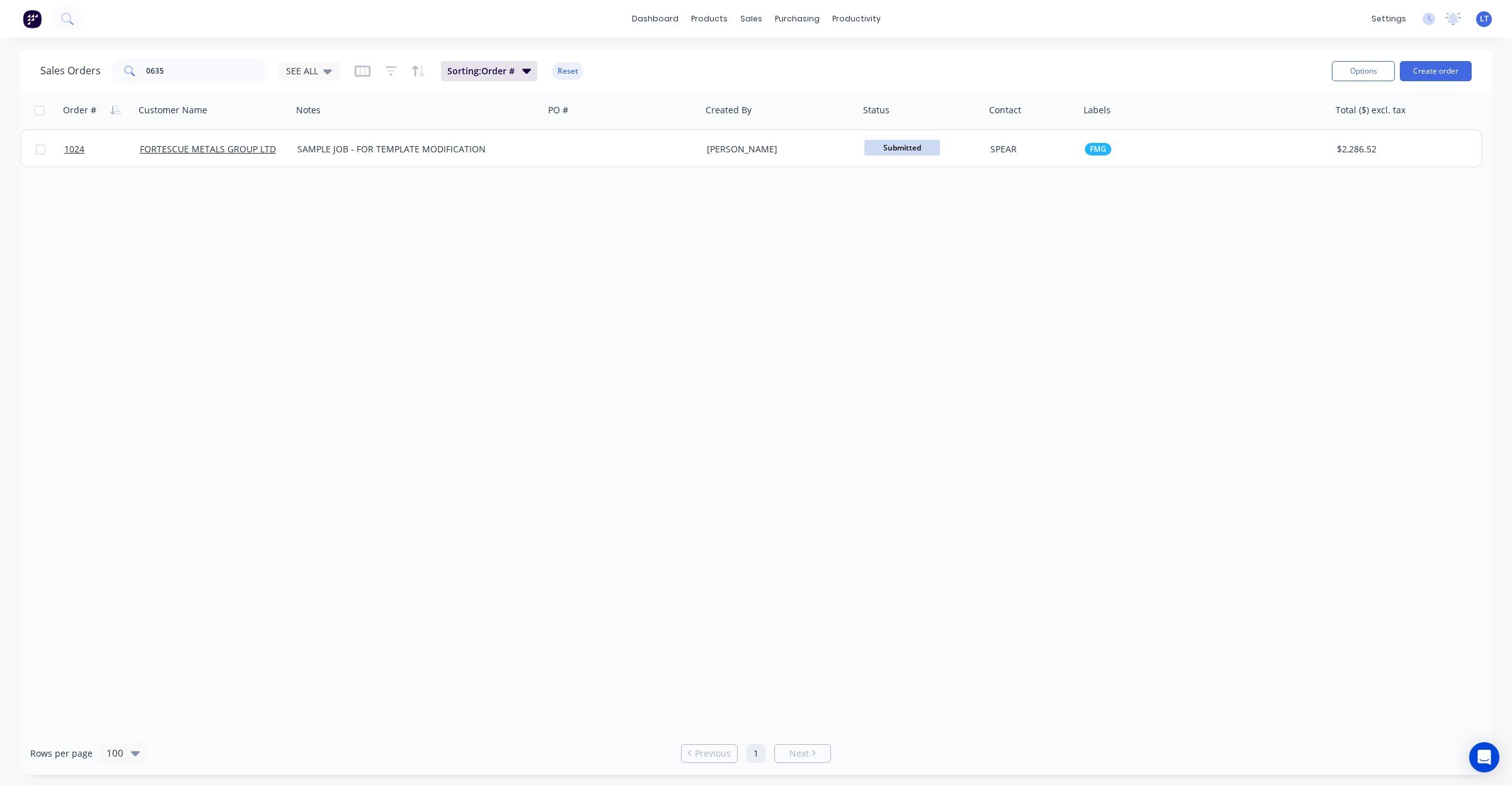
click at [587, 331] on div "Order # Customer Name Notes PO # Created By Status Contact Labels Total ($) exc…" at bounding box center [756, 412] width 1472 height 641
drag, startPoint x: 583, startPoint y: 331, endPoint x: 493, endPoint y: 317, distance: 91.1
click at [487, 324] on div "Order # Customer Name Notes PO # Created By Status Contact Labels Total ($) exc…" at bounding box center [756, 412] width 1472 height 641
click at [867, 137] on div "Timesheets" at bounding box center [883, 137] width 47 height 12
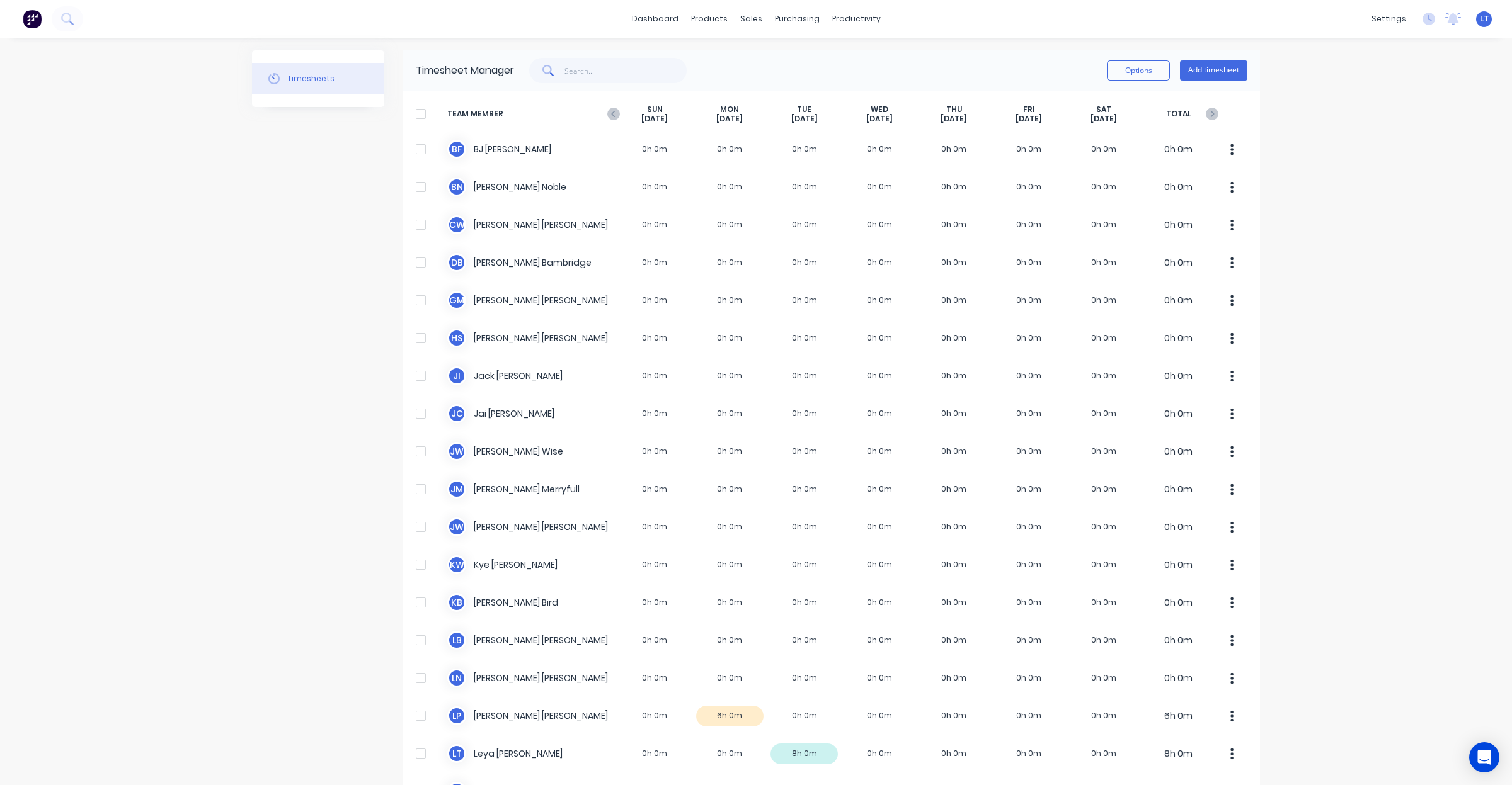
click at [219, 473] on div "dashboard products sales purchasing productivity dashboard products Product Cat…" at bounding box center [756, 392] width 1512 height 785
drag, startPoint x: 219, startPoint y: 473, endPoint x: 177, endPoint y: 470, distance: 42.1
click at [177, 470] on div "dashboard products sales purchasing productivity dashboard products Product Cat…" at bounding box center [756, 392] width 1512 height 785
drag, startPoint x: 244, startPoint y: 458, endPoint x: 209, endPoint y: 450, distance: 35.9
click at [209, 450] on div "dashboard products sales purchasing productivity dashboard products Product Cat…" at bounding box center [756, 392] width 1512 height 785
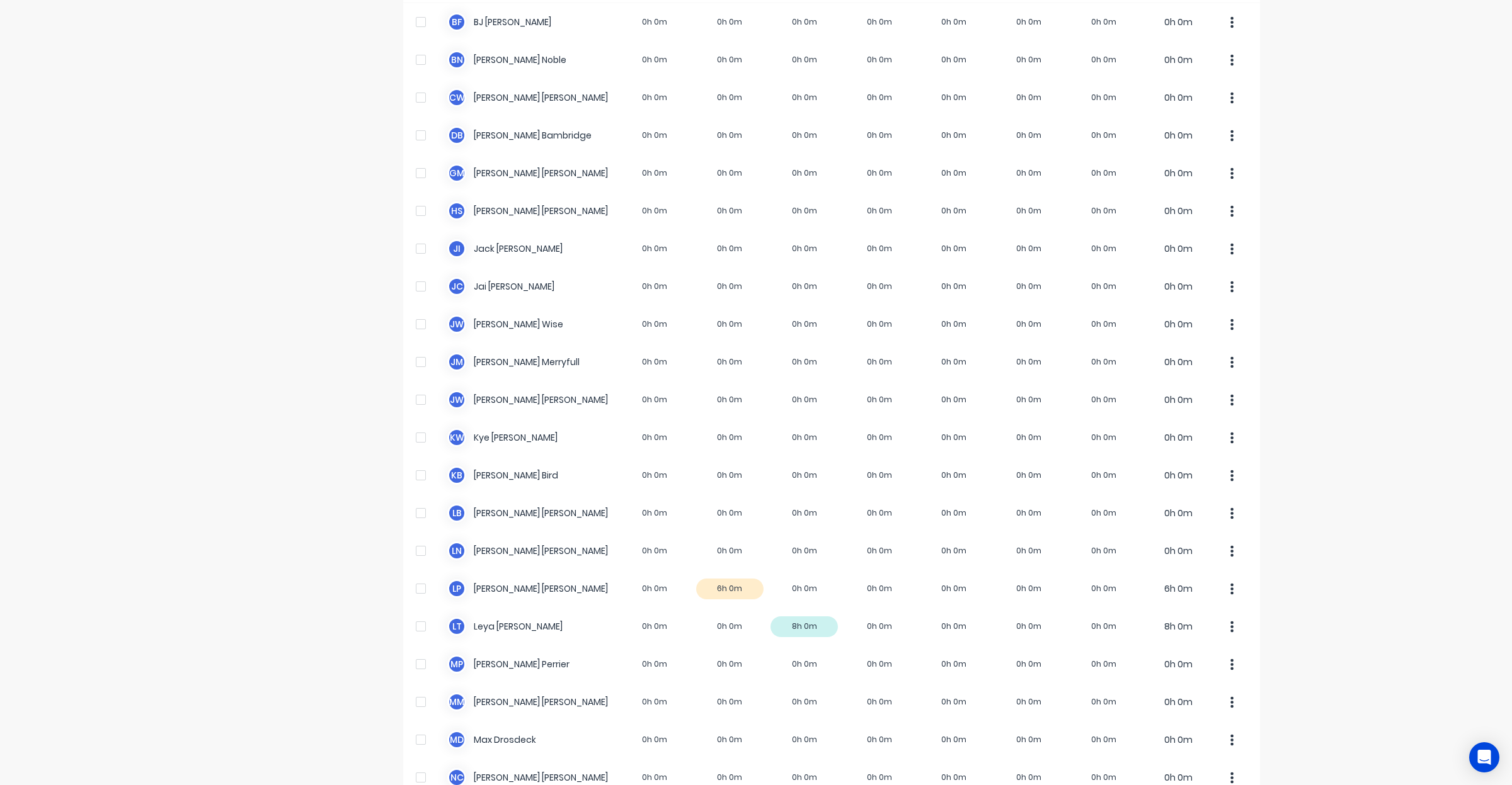
scroll to position [131, 0]
click at [215, 455] on div "dashboard products sales purchasing productivity dashboard products Product Cat…" at bounding box center [756, 392] width 1512 height 785
click at [269, 452] on div "Timesheets" at bounding box center [318, 530] width 132 height 1221
drag, startPoint x: 269, startPoint y: 452, endPoint x: 219, endPoint y: 437, distance: 52.2
click at [207, 442] on div "dashboard products sales purchasing productivity dashboard products Product Cat…" at bounding box center [756, 392] width 1512 height 785
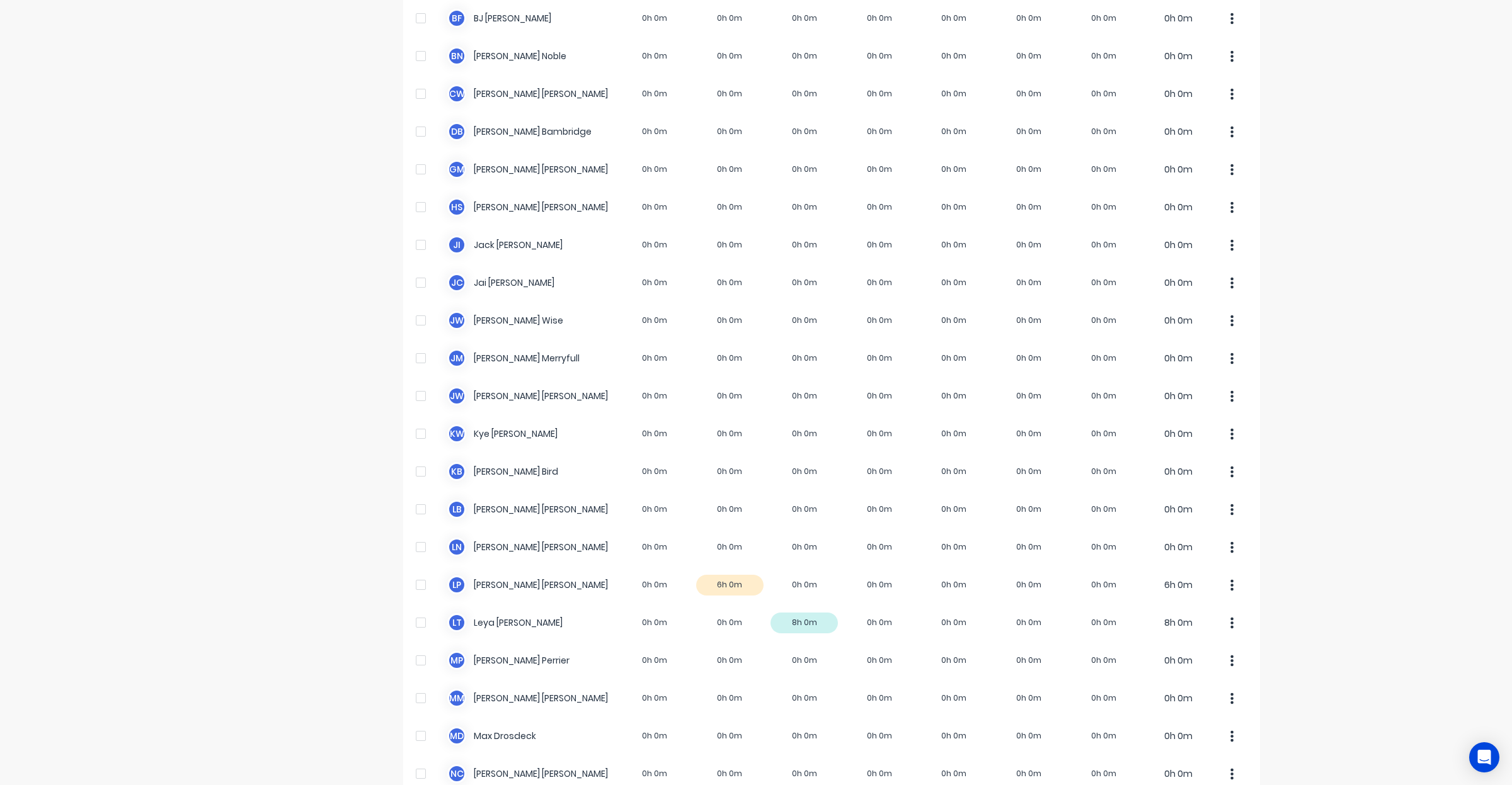
click at [301, 423] on div "Timesheets" at bounding box center [318, 530] width 132 height 1221
drag, startPoint x: 301, startPoint y: 423, endPoint x: 256, endPoint y: 414, distance: 45.9
click at [256, 414] on div "Timesheets" at bounding box center [318, 530] width 132 height 1221
click at [1385, 203] on div "dashboard products sales purchasing productivity dashboard products Product Cat…" at bounding box center [756, 392] width 1512 height 785
drag, startPoint x: 1385, startPoint y: 203, endPoint x: 1368, endPoint y: 174, distance: 33.6
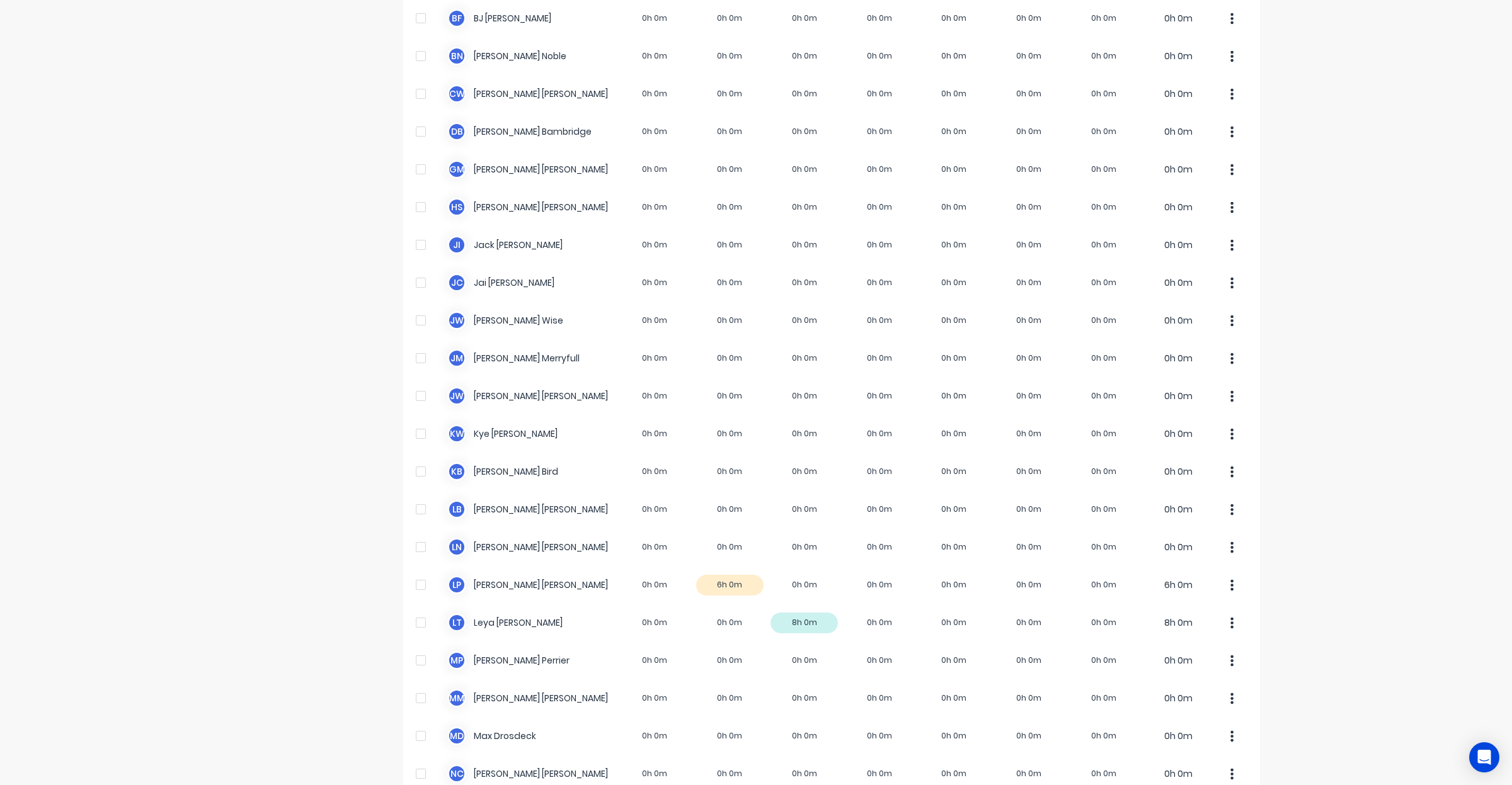
drag, startPoint x: 1368, startPoint y: 174, endPoint x: 1333, endPoint y: 130, distance: 56.2
click at [1333, 130] on div "dashboard products sales purchasing productivity dashboard products Product Cat…" at bounding box center [756, 392] width 1512 height 785
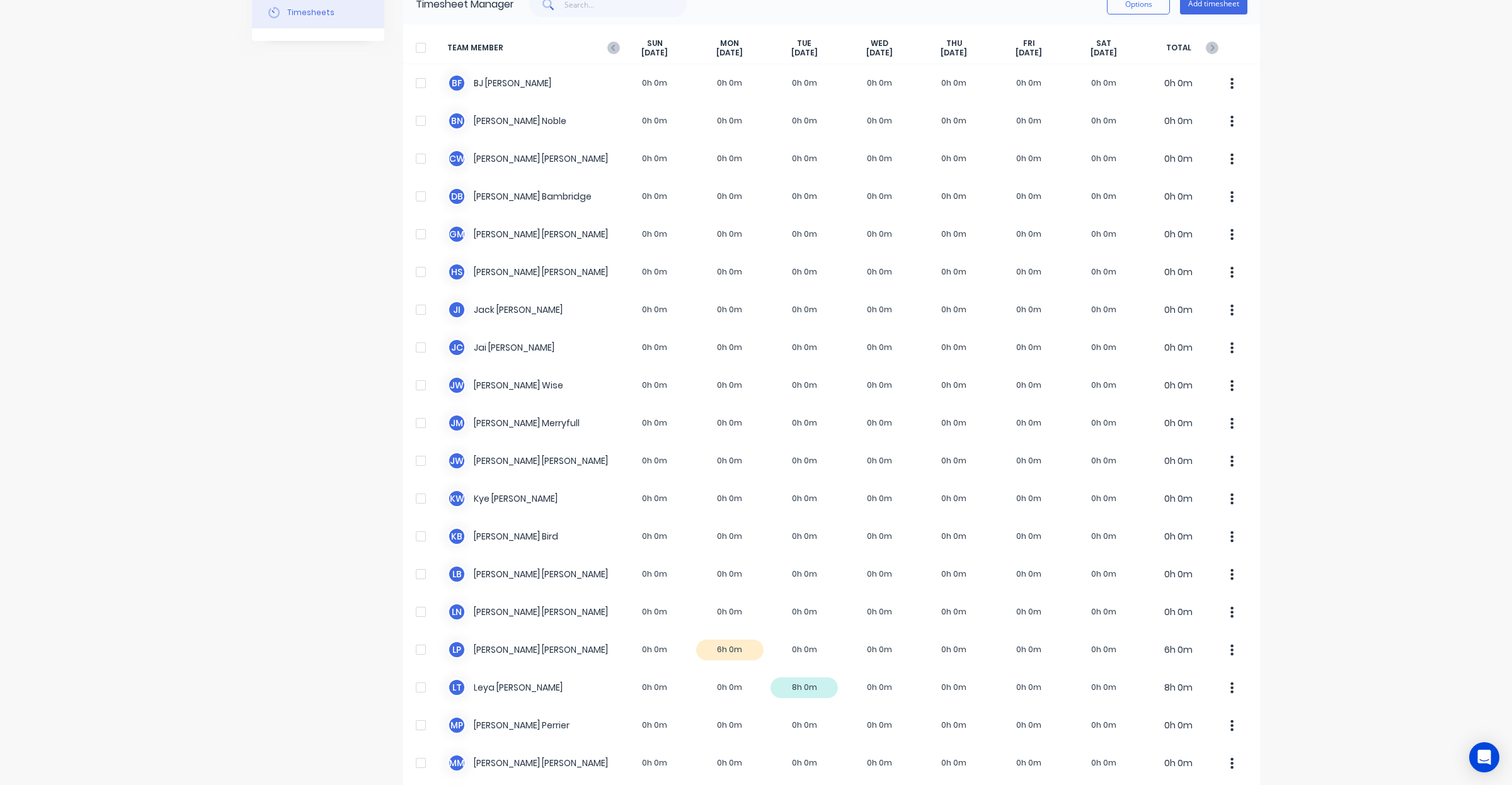
scroll to position [0, 0]
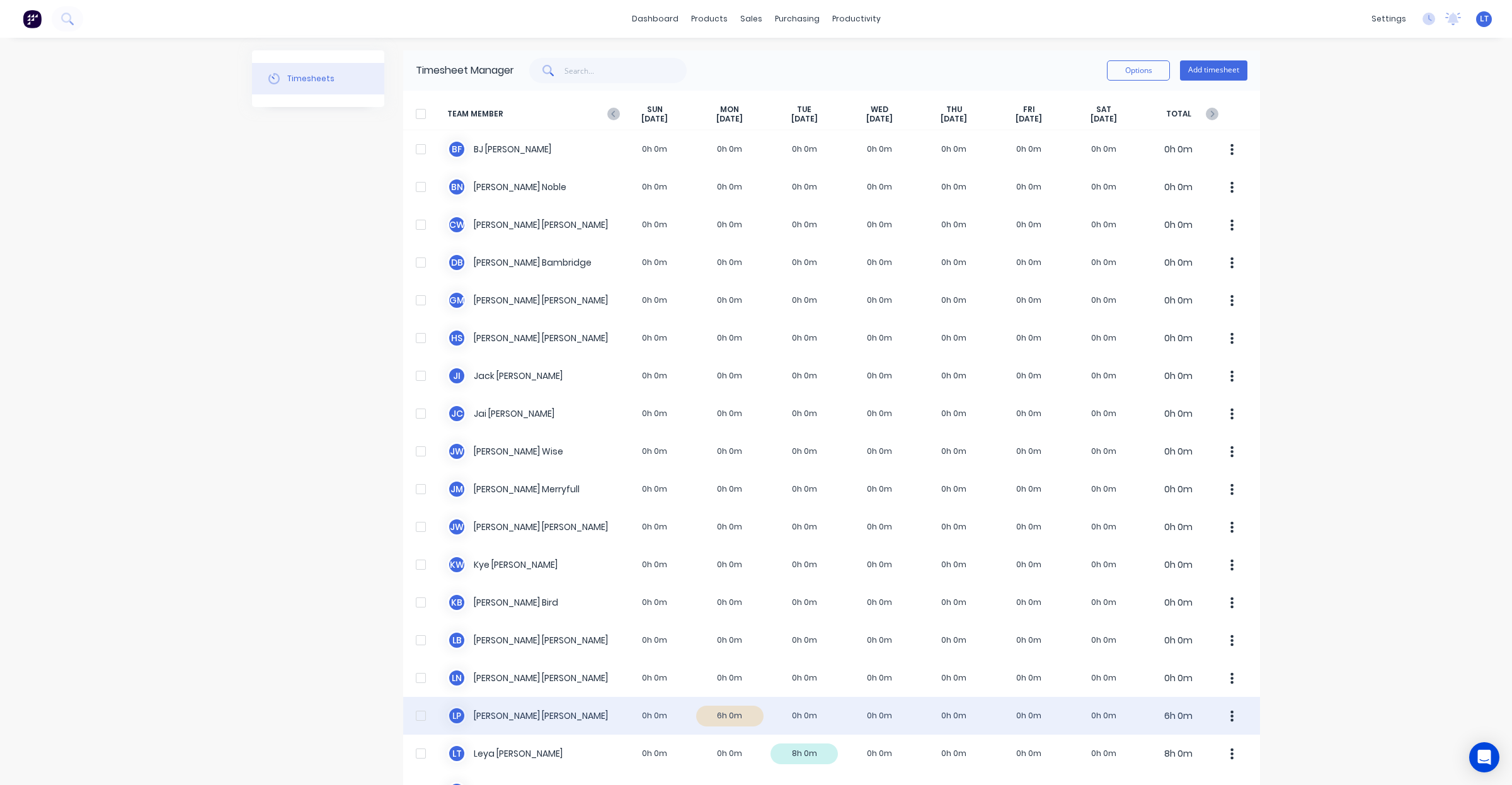
click at [1235, 719] on button "button" at bounding box center [1232, 716] width 27 height 25
click at [1202, 754] on div "Approve" at bounding box center [1184, 751] width 97 height 18
click at [1303, 284] on div "PDF Settings" at bounding box center [1296, 289] width 50 height 12
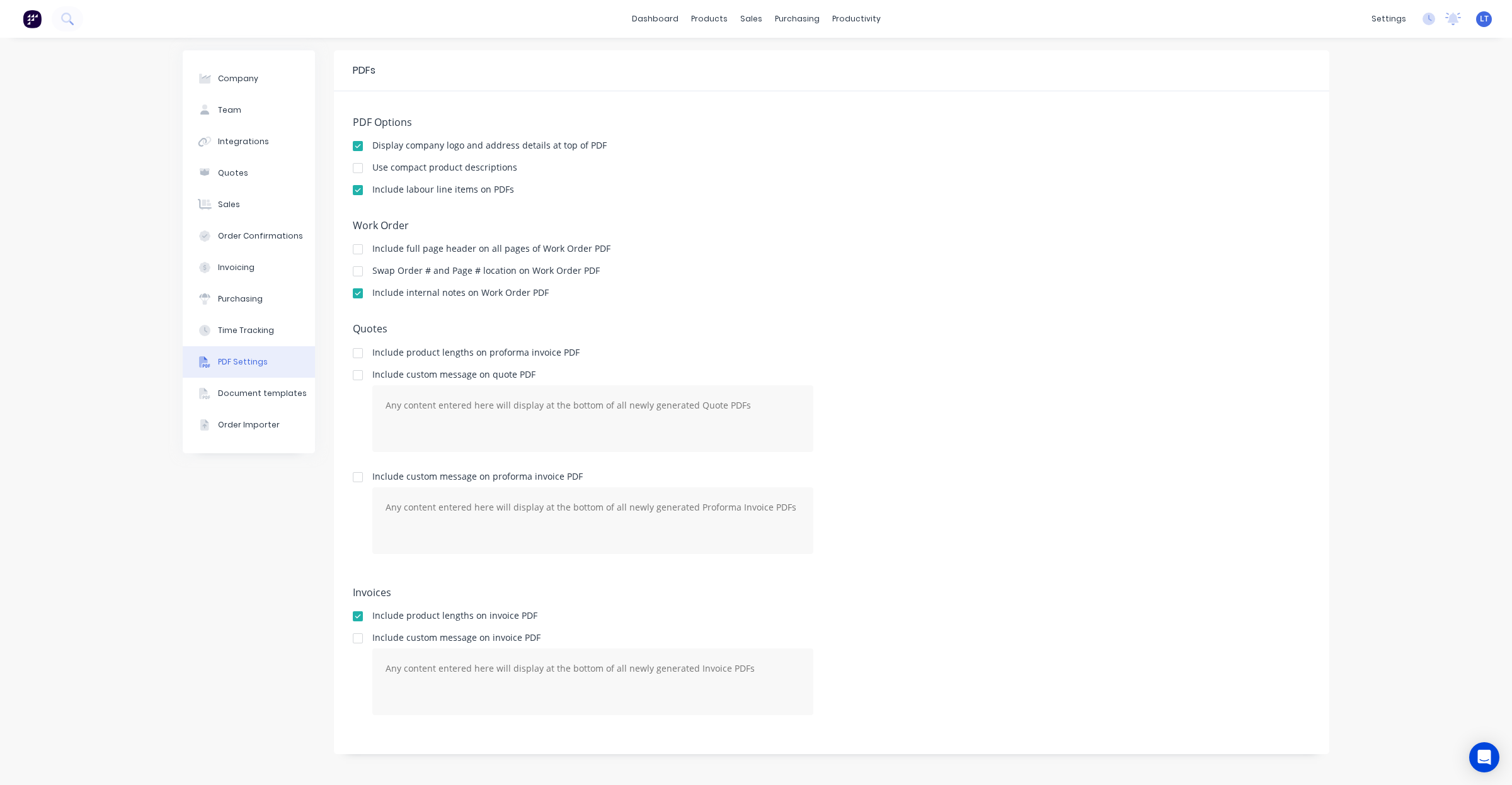
click at [435, 372] on div "Include custom message on quote PDF" at bounding box center [593, 374] width 441 height 9
click at [363, 372] on div at bounding box center [357, 375] width 25 height 25
click at [599, 426] on textarea at bounding box center [593, 419] width 441 height 67
type textarea "custom message on quote PDF"
click at [1125, 300] on div "Include internal notes on Work Order PDF" at bounding box center [831, 295] width 957 height 12
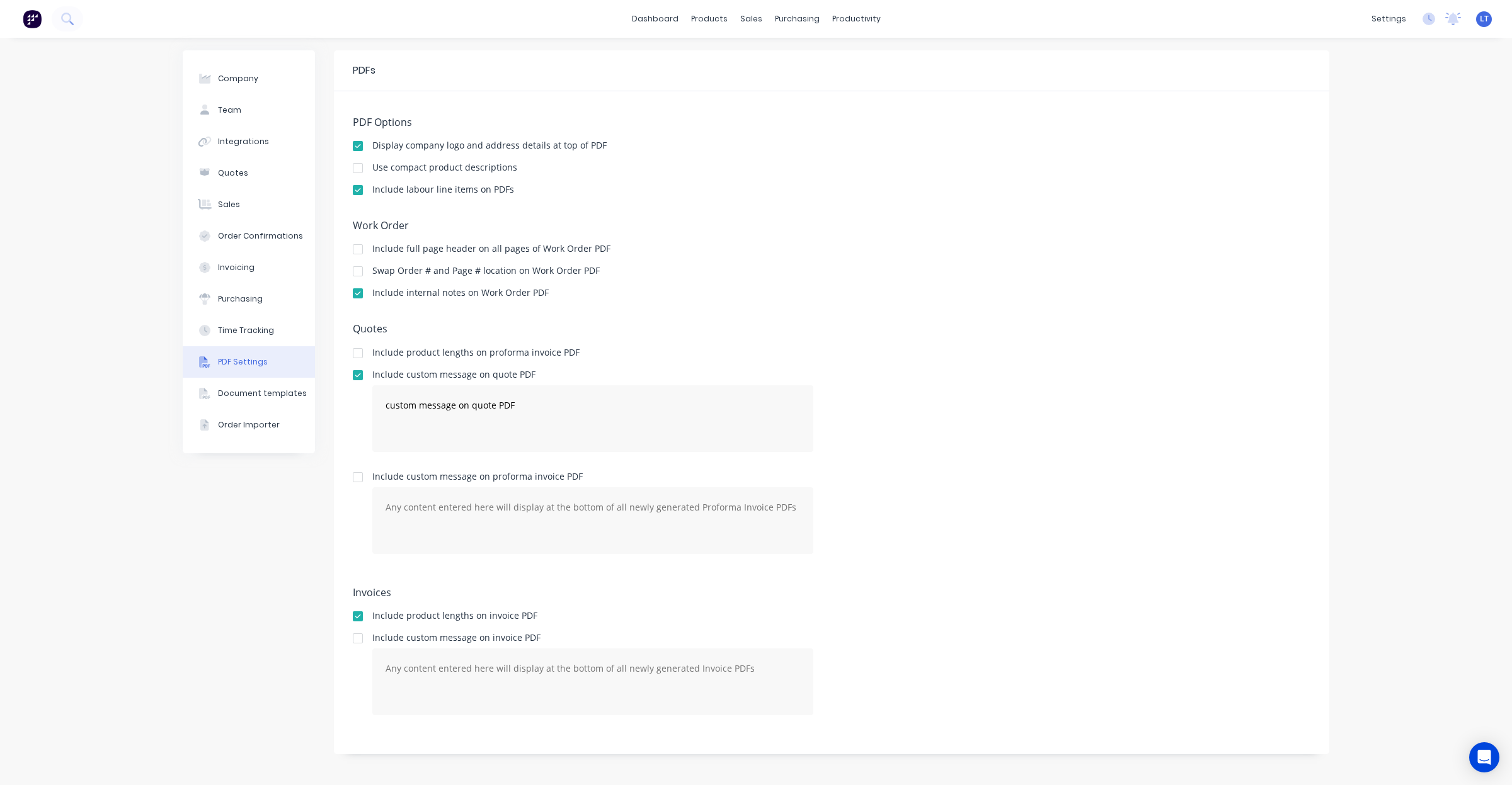
click at [719, 309] on div "Work Order Include full page header on all pages of Work Order PDF Swap Order #…" at bounding box center [831, 265] width 957 height 90
click at [644, 361] on div "Quotes Include product lengths on proforma invoice PDF Include custom message o…" at bounding box center [831, 448] width 957 height 250
click at [542, 357] on div "Include product lengths on proforma invoice PDF" at bounding box center [476, 352] width 208 height 9
click at [266, 364] on button "PDF Settings" at bounding box center [248, 362] width 132 height 31
click at [764, 54] on link "Sales Orders" at bounding box center [817, 59] width 167 height 25
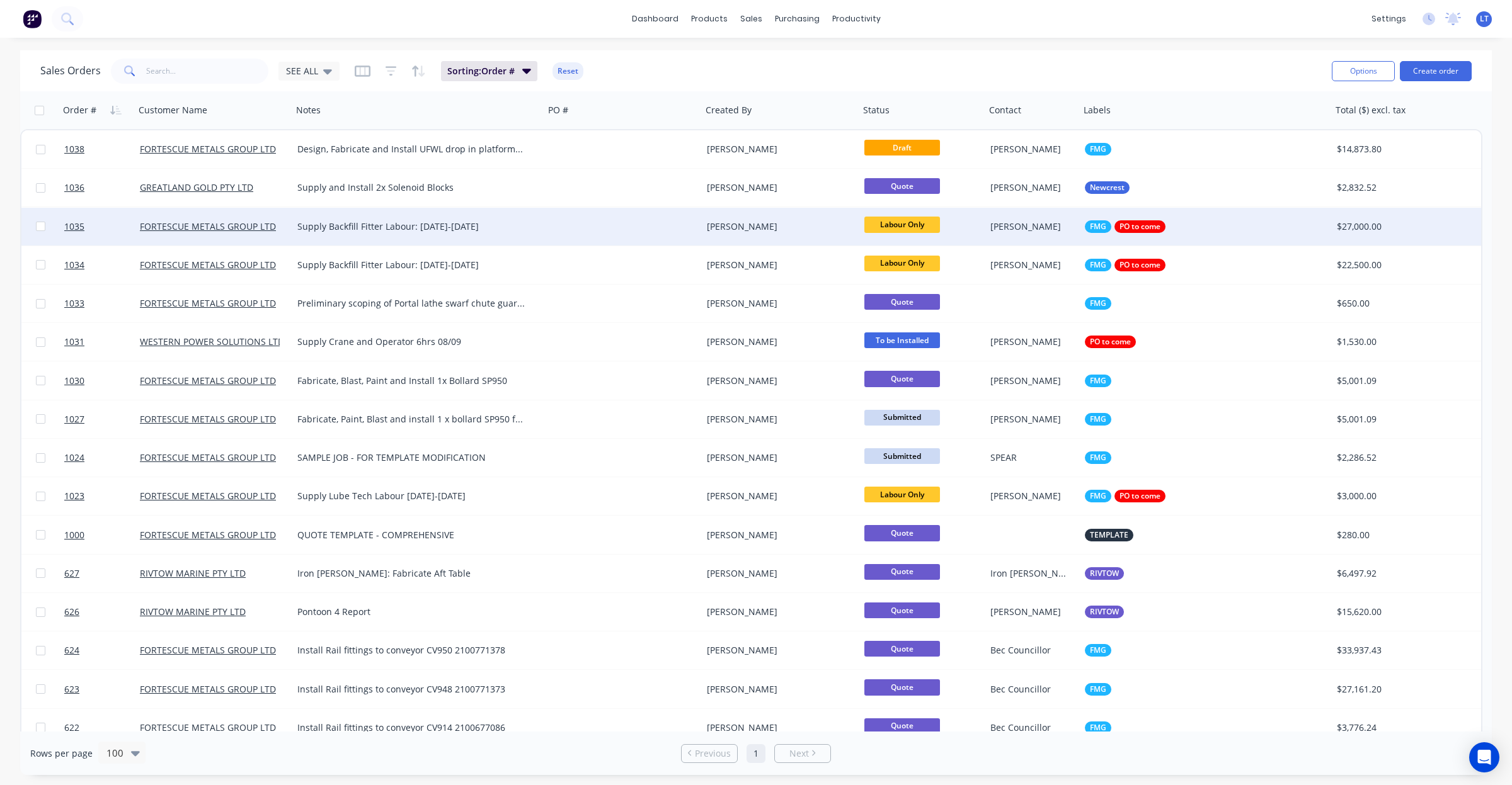
click at [649, 231] on div at bounding box center [623, 227] width 157 height 38
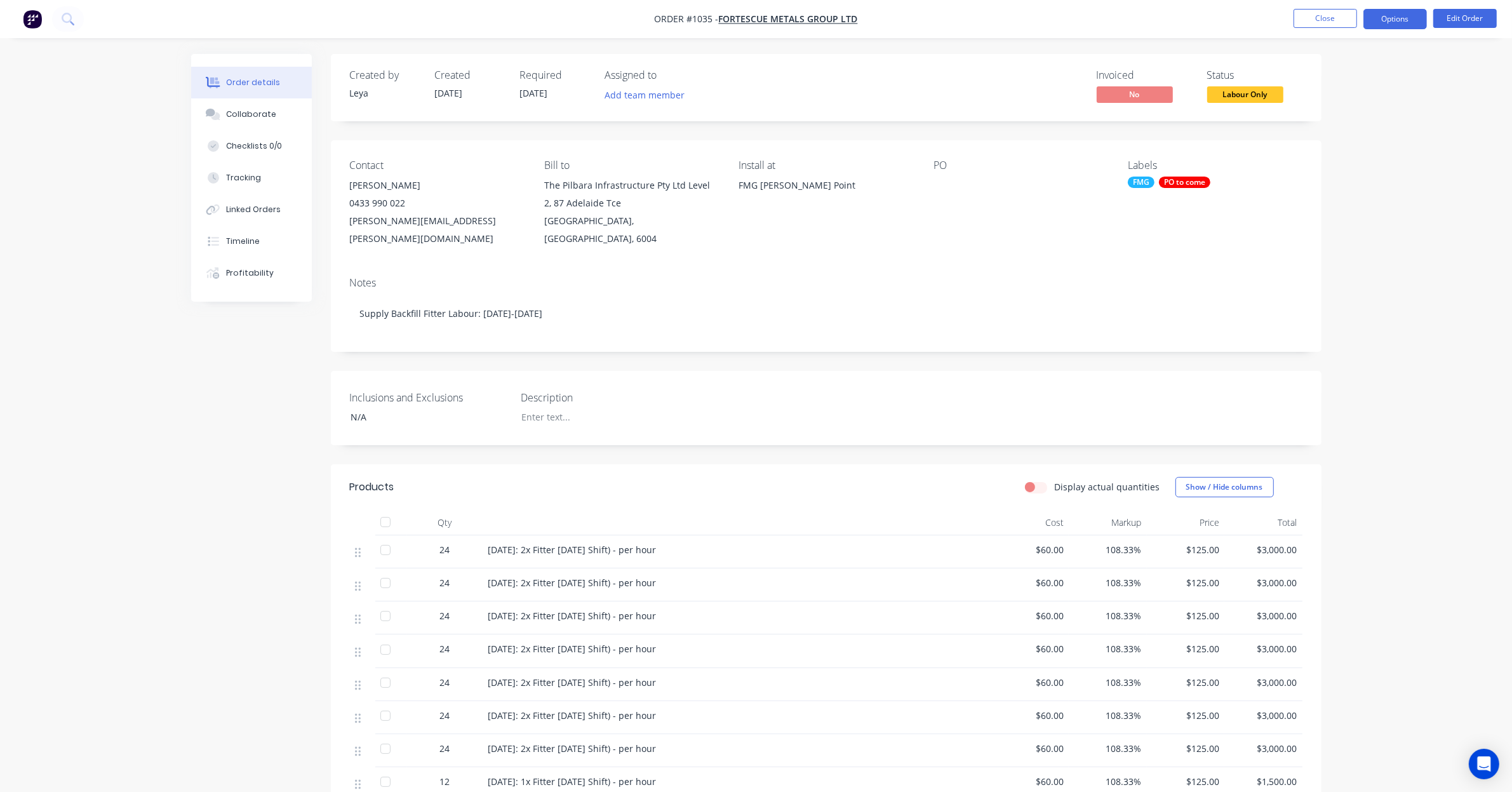
click at [1399, 23] on button "Options" at bounding box center [1395, 19] width 64 height 21
click at [1375, 330] on div "Convert to Quote" at bounding box center [1357, 331] width 117 height 19
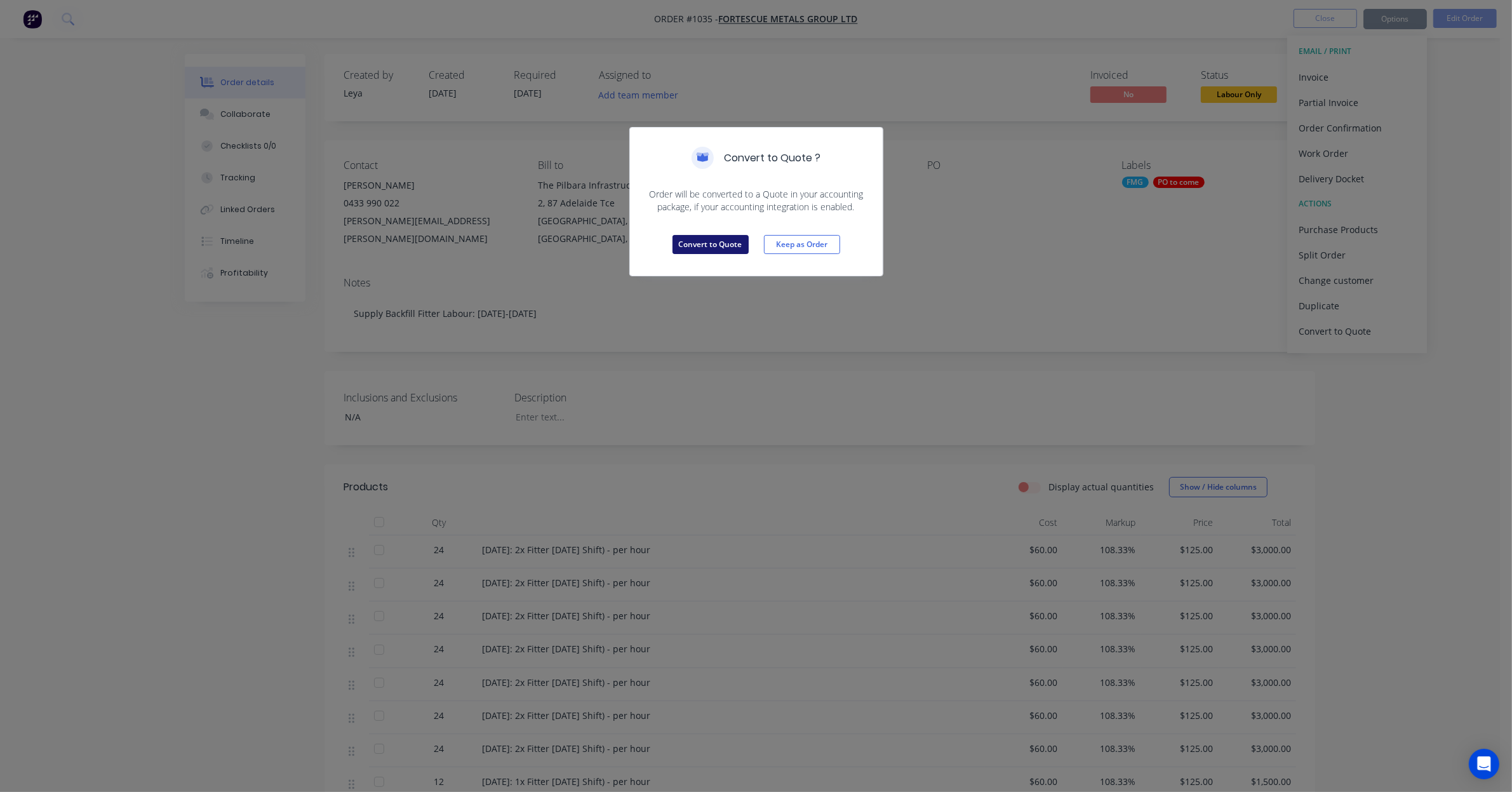
click at [724, 242] on button "Convert to Quote" at bounding box center [710, 245] width 76 height 19
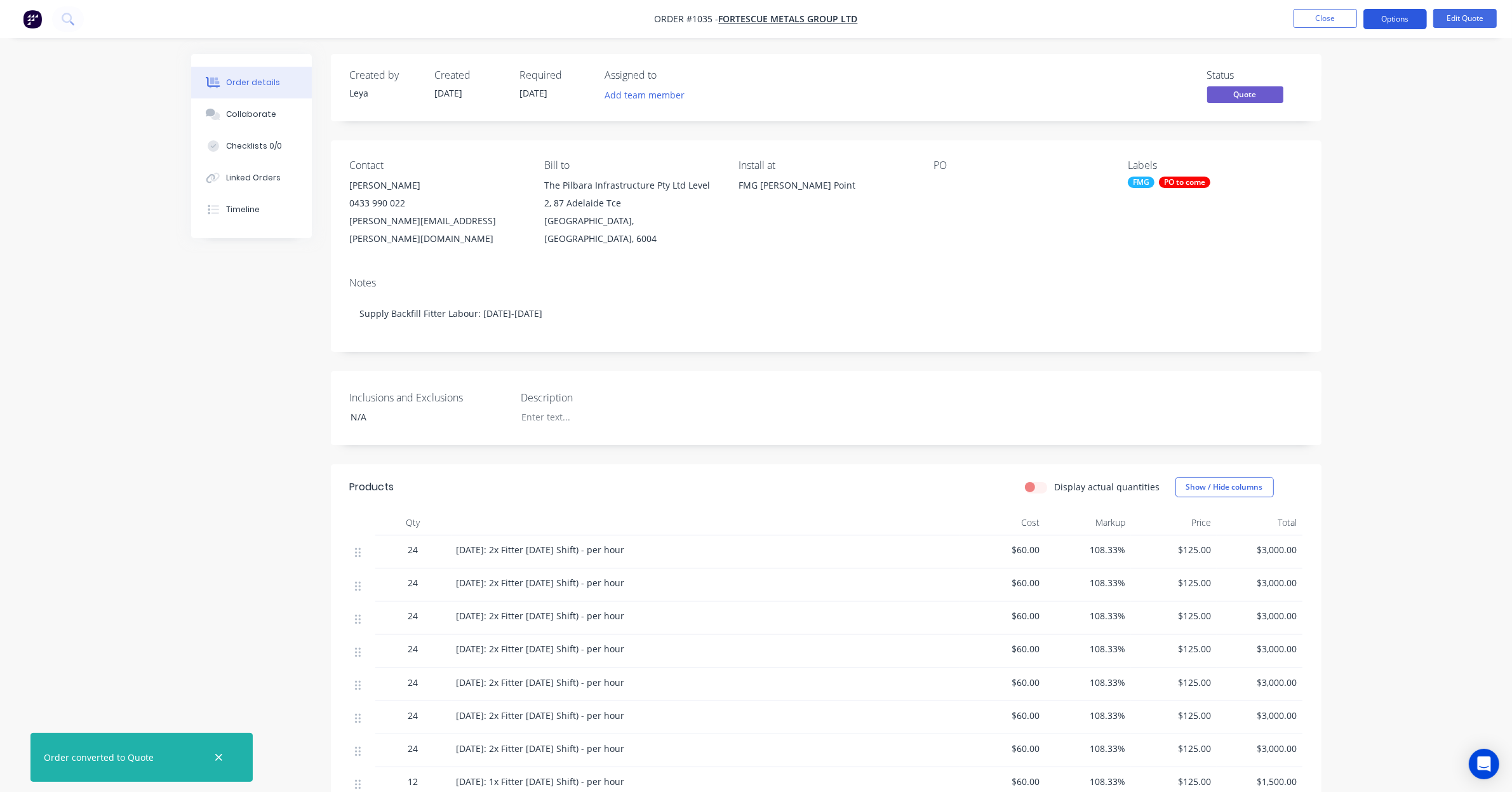
click at [1390, 22] on button "Options" at bounding box center [1395, 19] width 64 height 21
click at [1321, 78] on div "Quote" at bounding box center [1357, 77] width 117 height 19
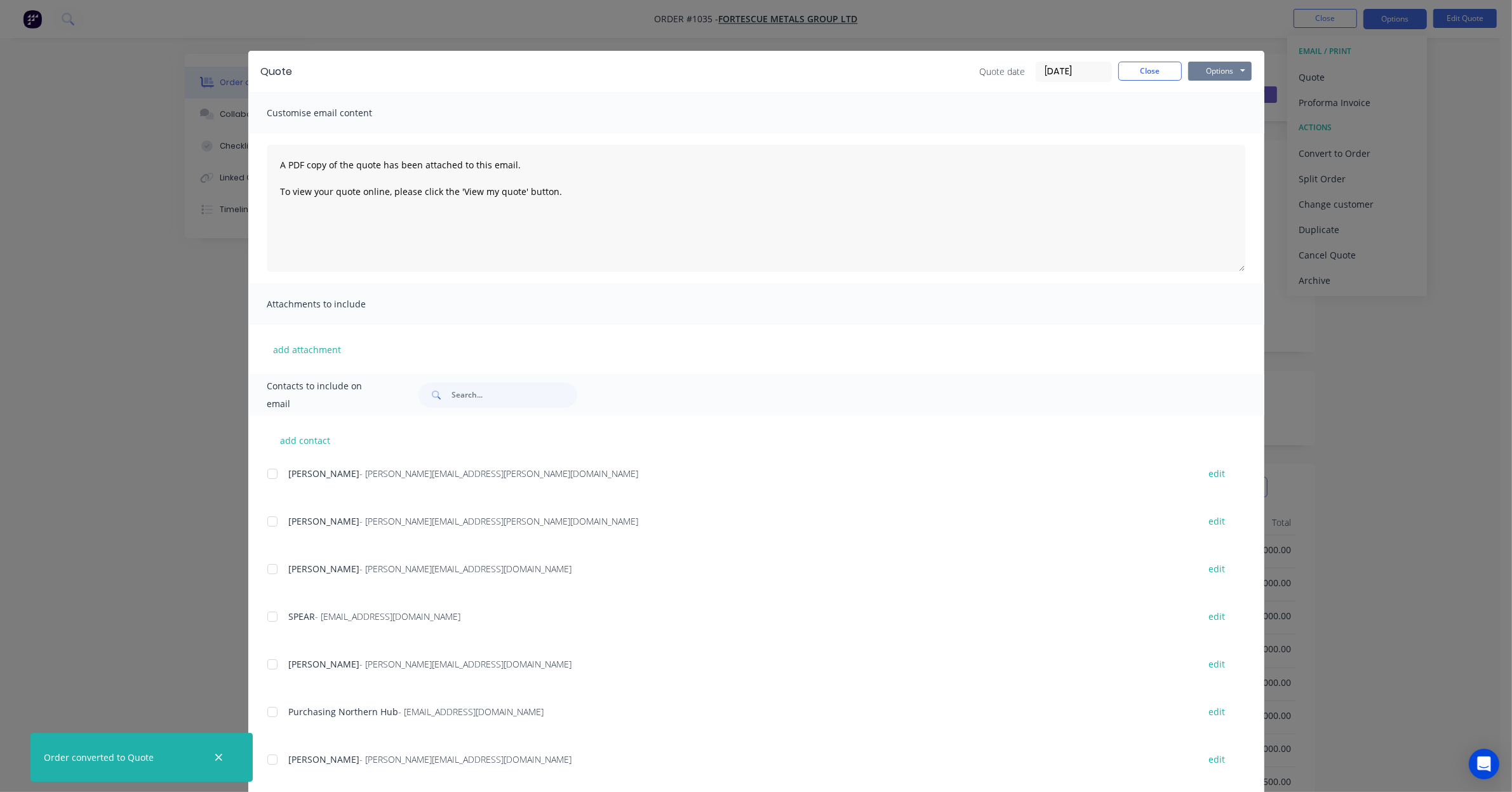
click at [1212, 72] on button "Options" at bounding box center [1220, 71] width 64 height 19
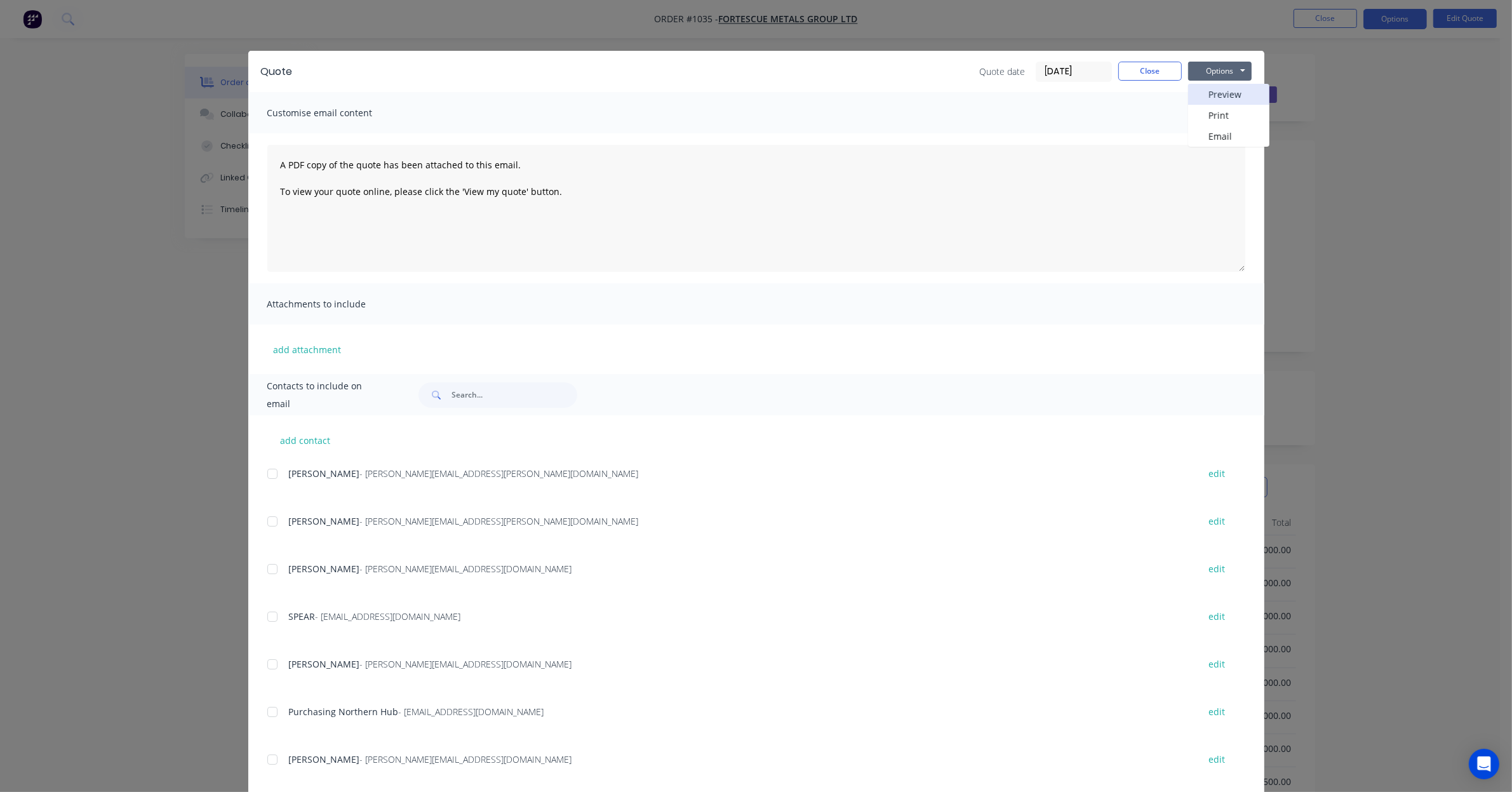
click at [1213, 97] on button "Preview" at bounding box center [1229, 94] width 81 height 21
click at [1162, 74] on button "Close" at bounding box center [1150, 71] width 64 height 19
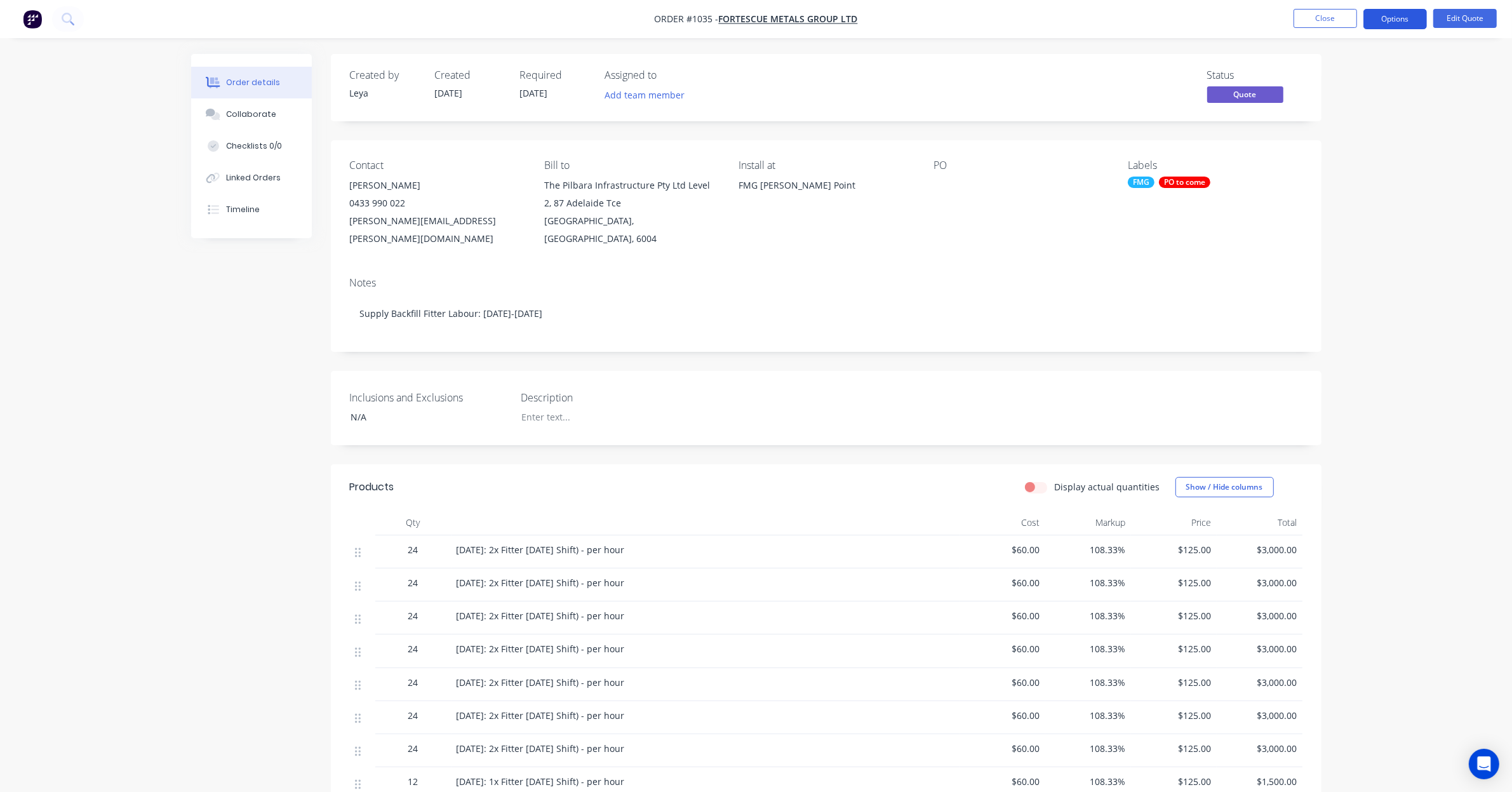
click at [1373, 16] on button "Options" at bounding box center [1395, 19] width 64 height 21
click at [1342, 80] on div "Quote" at bounding box center [1357, 77] width 117 height 19
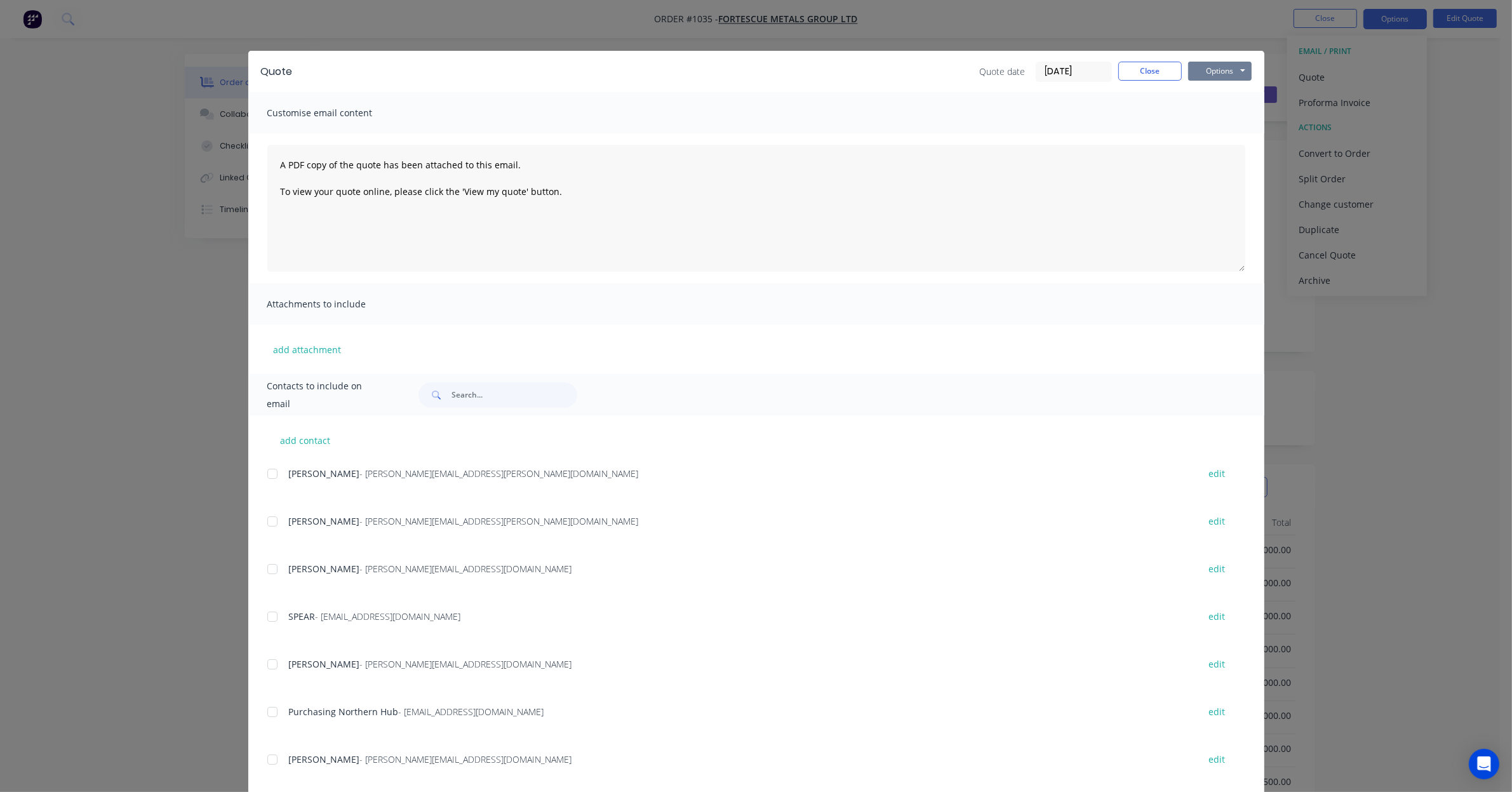
click at [1207, 67] on button "Options" at bounding box center [1220, 71] width 64 height 19
click at [1219, 116] on button "Print" at bounding box center [1229, 115] width 81 height 21
click at [1211, 65] on button "Options" at bounding box center [1220, 71] width 64 height 19
click at [1210, 115] on button "Print" at bounding box center [1229, 115] width 81 height 21
click at [1163, 82] on div "Quote Quote date 03/09/25 Close Options Preview Print Email" at bounding box center [756, 71] width 1016 height 41
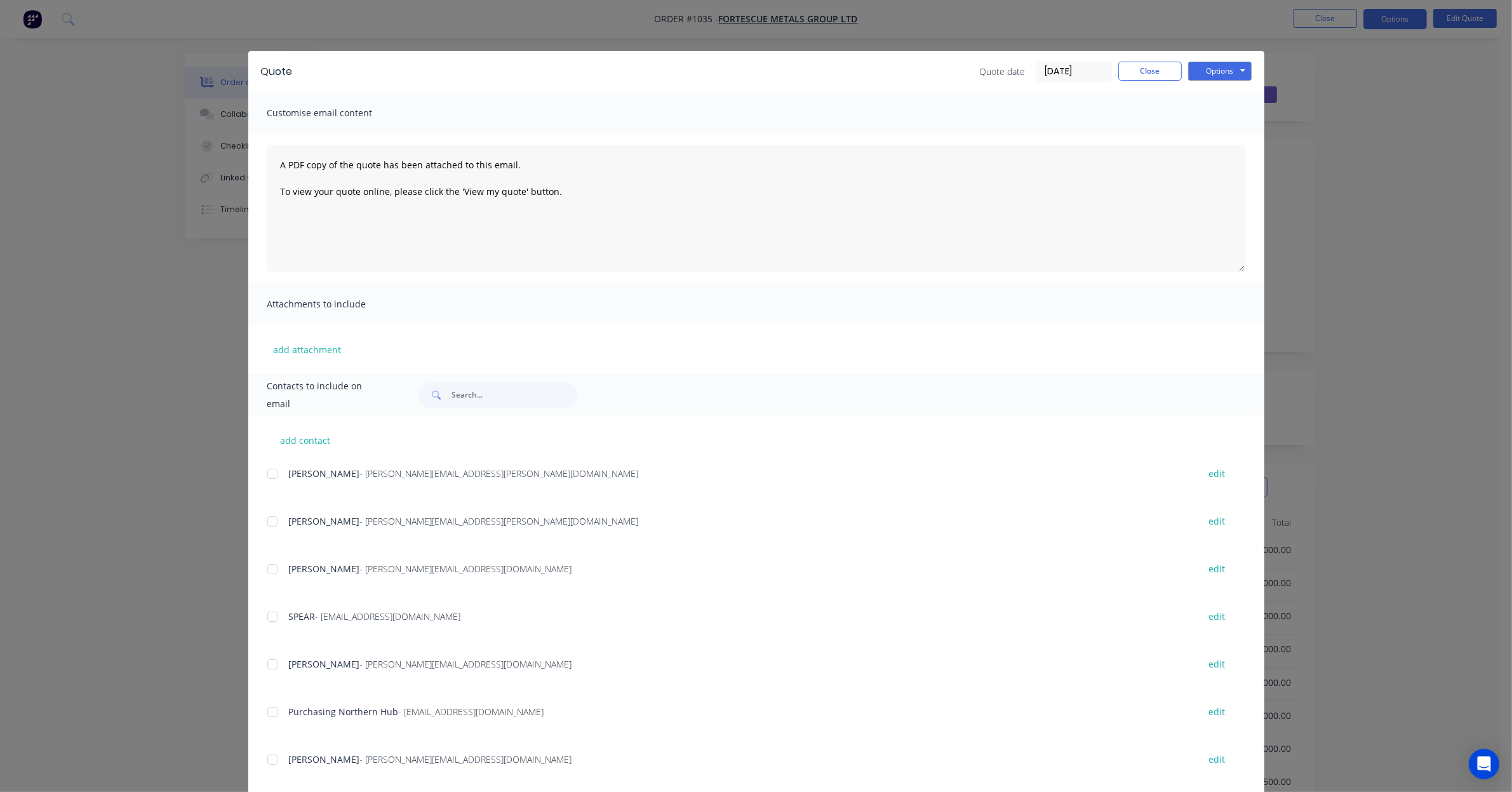
click at [1144, 81] on div "Quote date 03/09/25 Close Options Preview Print Email" at bounding box center [1115, 72] width 272 height 21
click at [1155, 80] on button "Close" at bounding box center [1150, 71] width 64 height 19
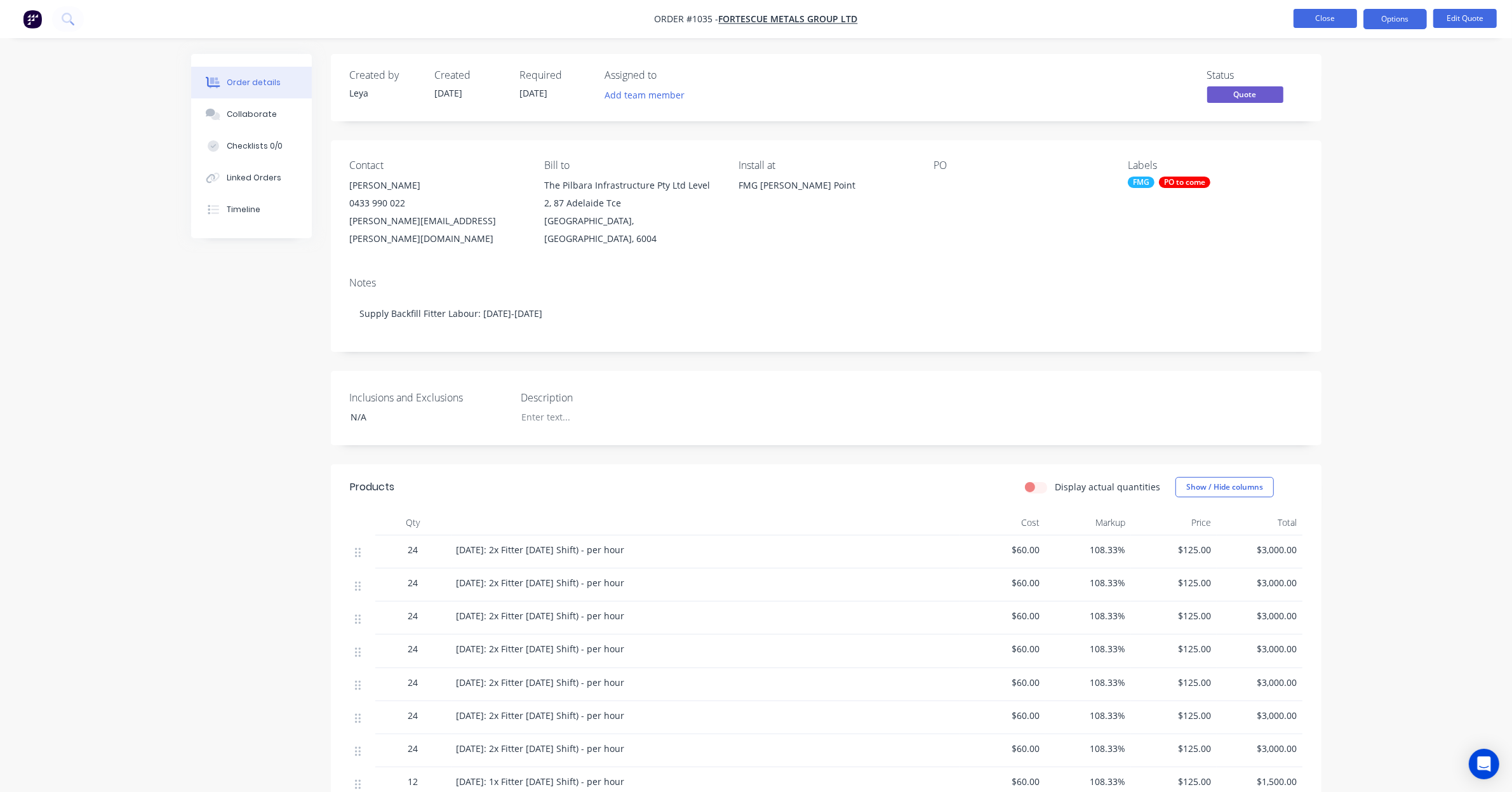
click at [1306, 24] on button "Close" at bounding box center [1325, 19] width 64 height 19
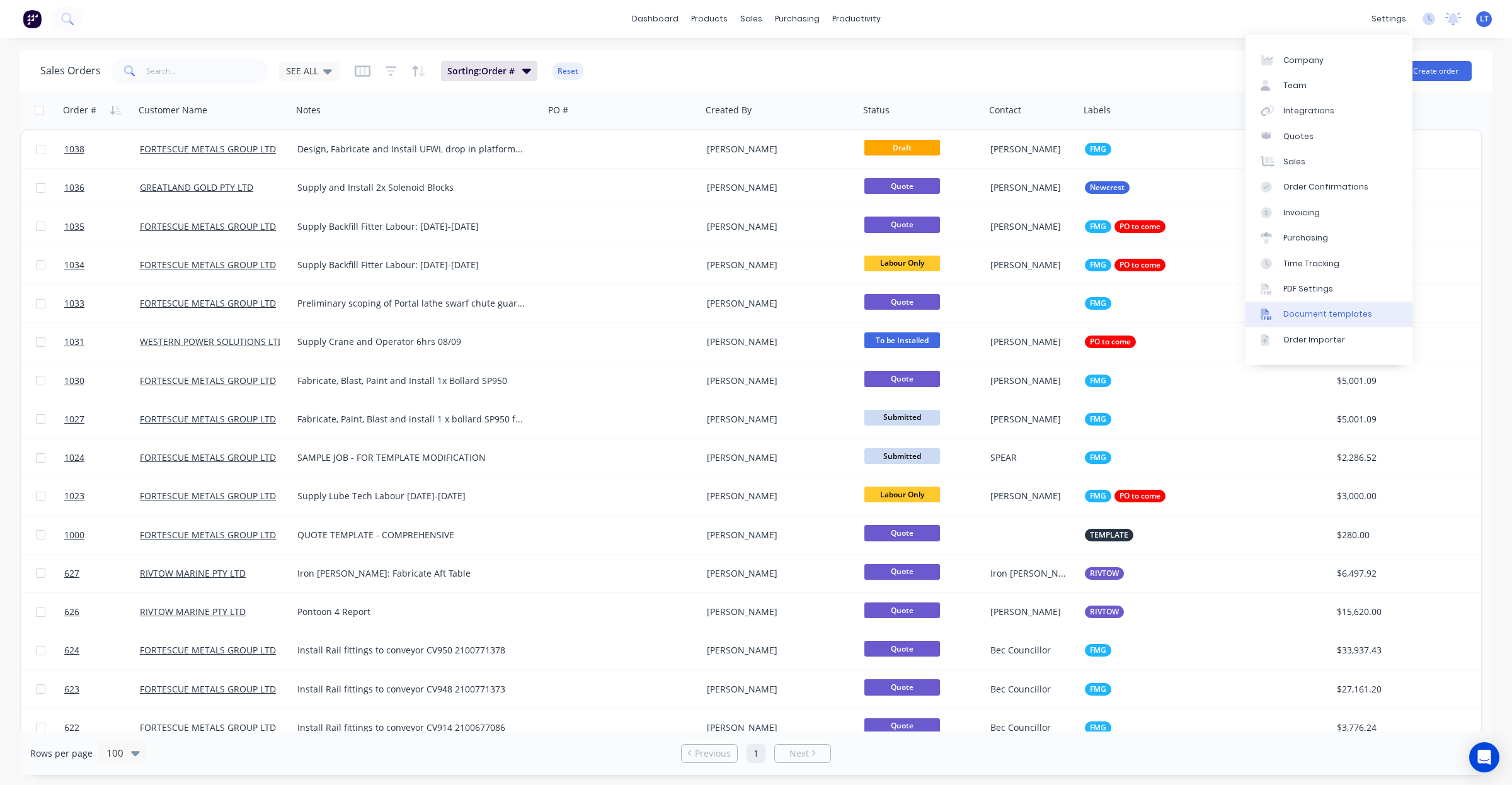
click at [1346, 310] on div "Document templates" at bounding box center [1328, 314] width 89 height 12
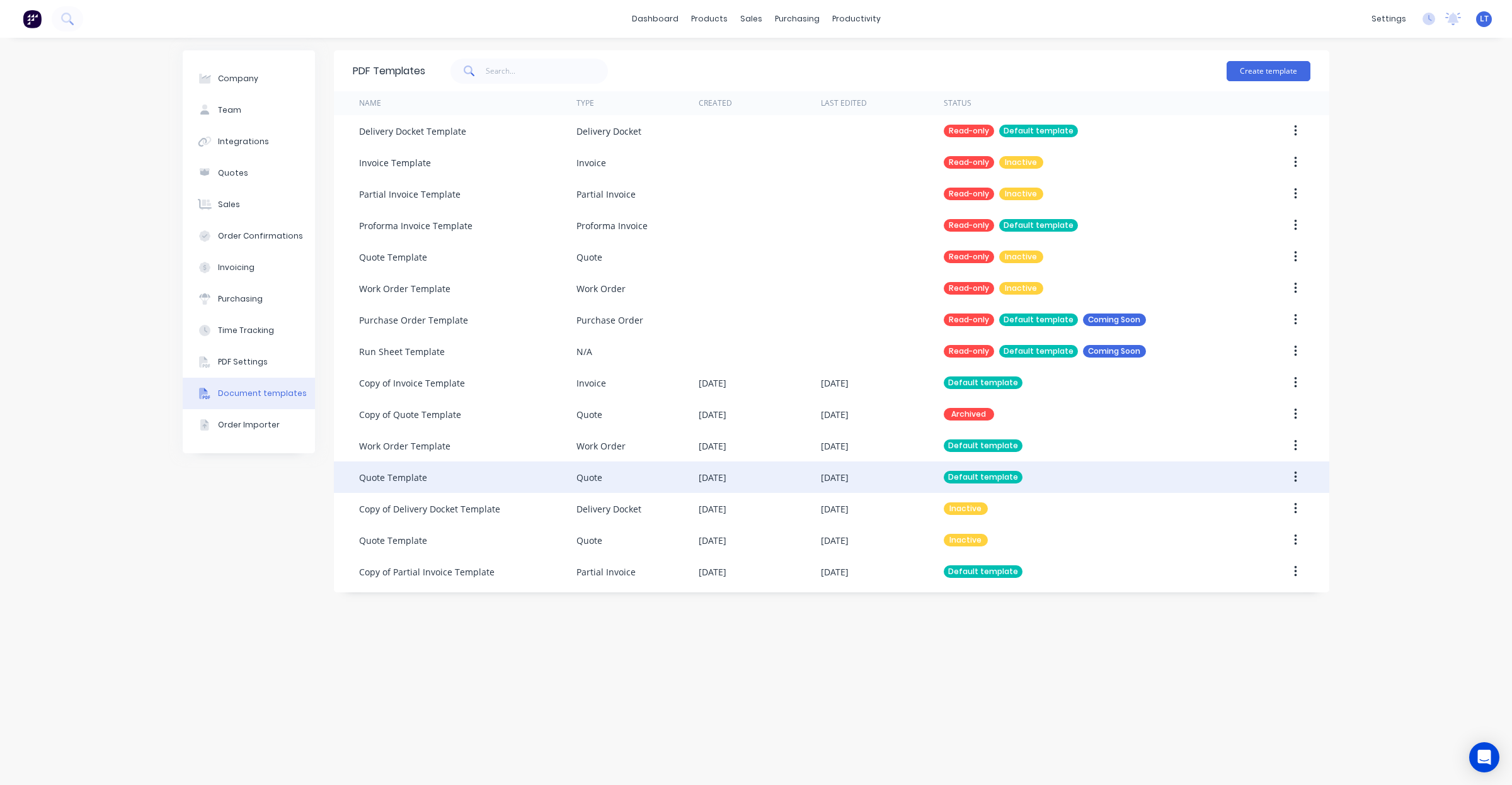
click at [631, 479] on div "Quote" at bounding box center [638, 478] width 122 height 31
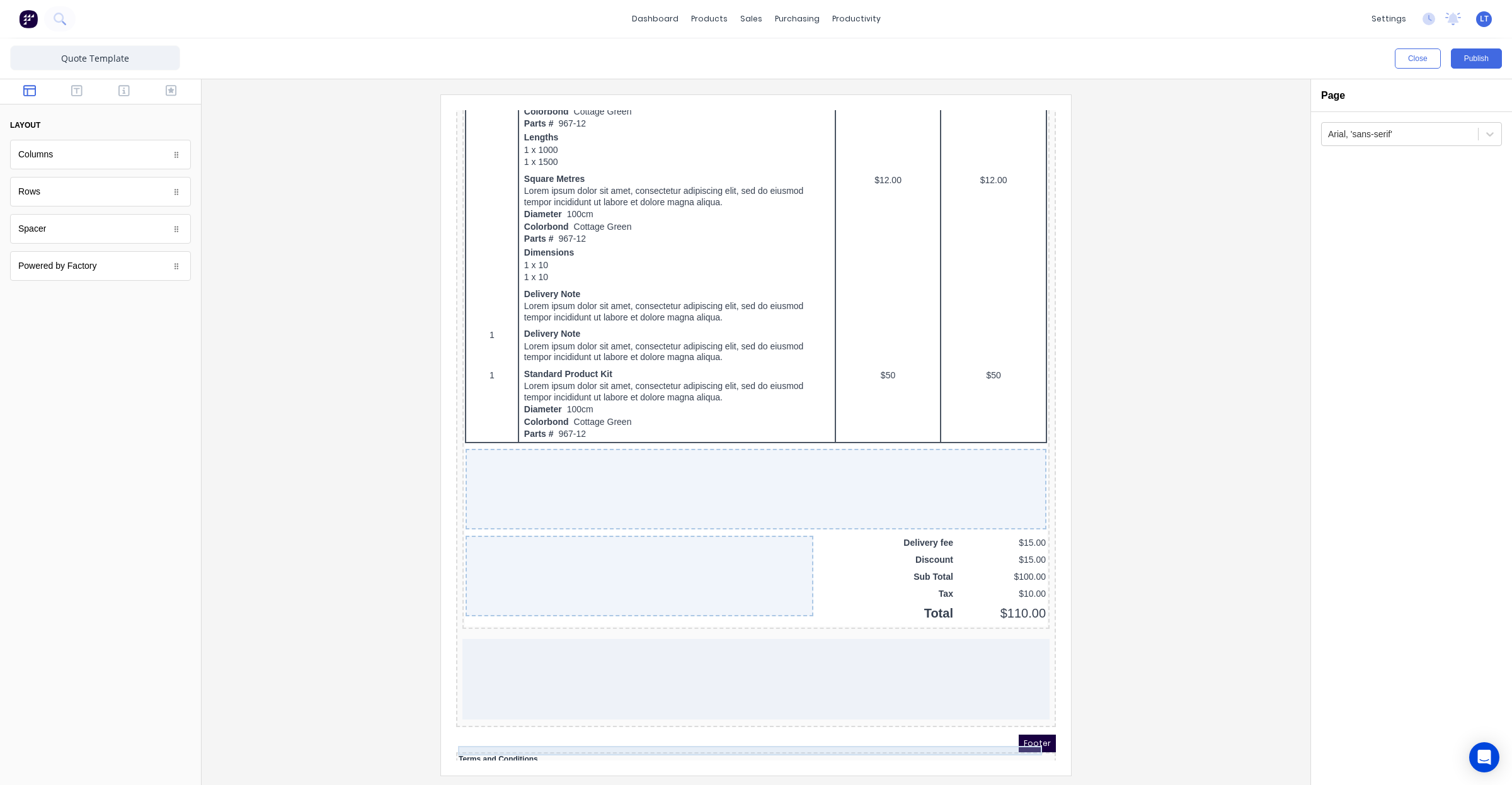
scroll to position [725, 0]
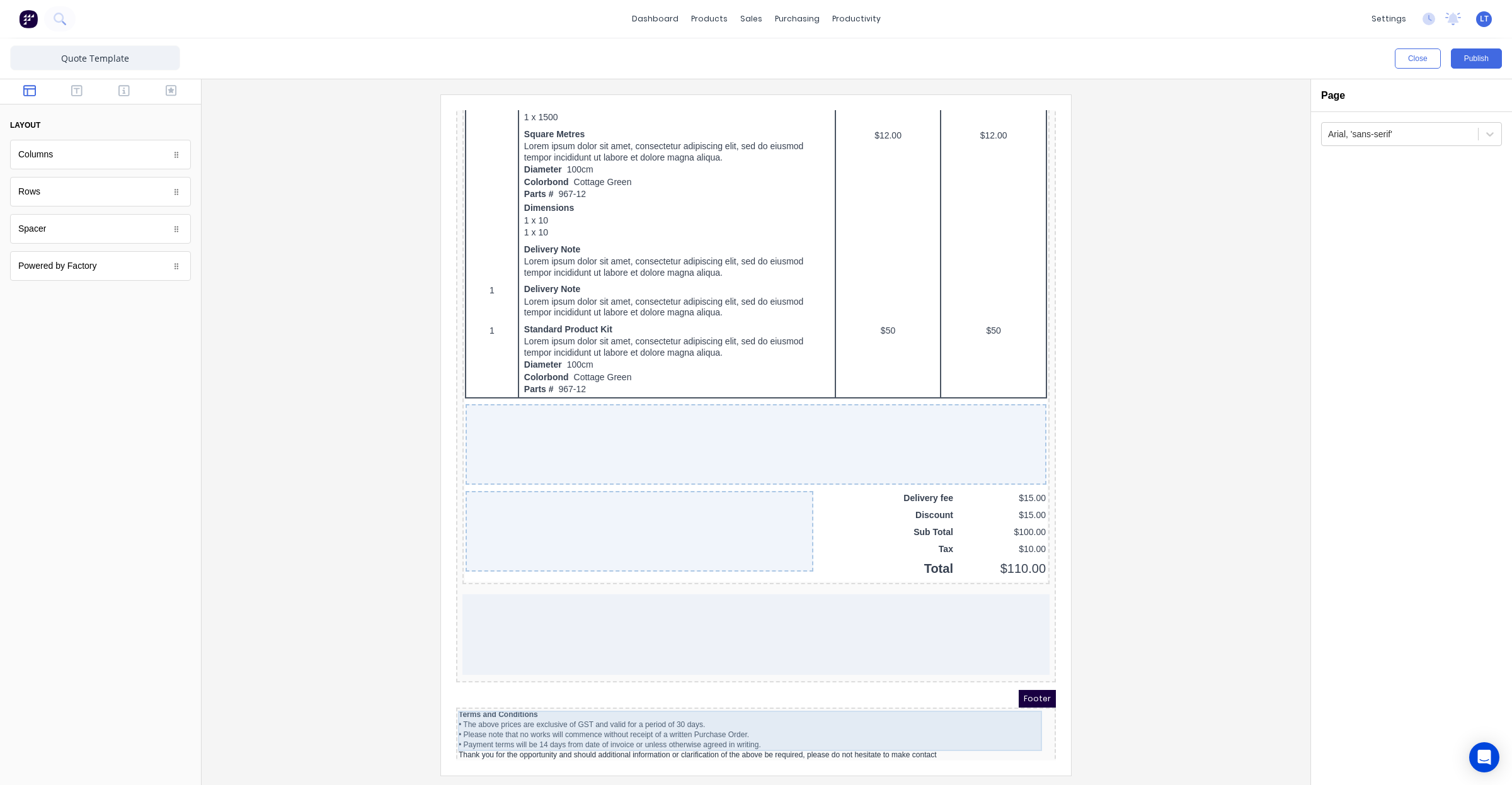
click at [887, 726] on div "• The above prices are exclusive of GST and valid for a period of 30 days. • Pl…" at bounding box center [741, 724] width 595 height 40
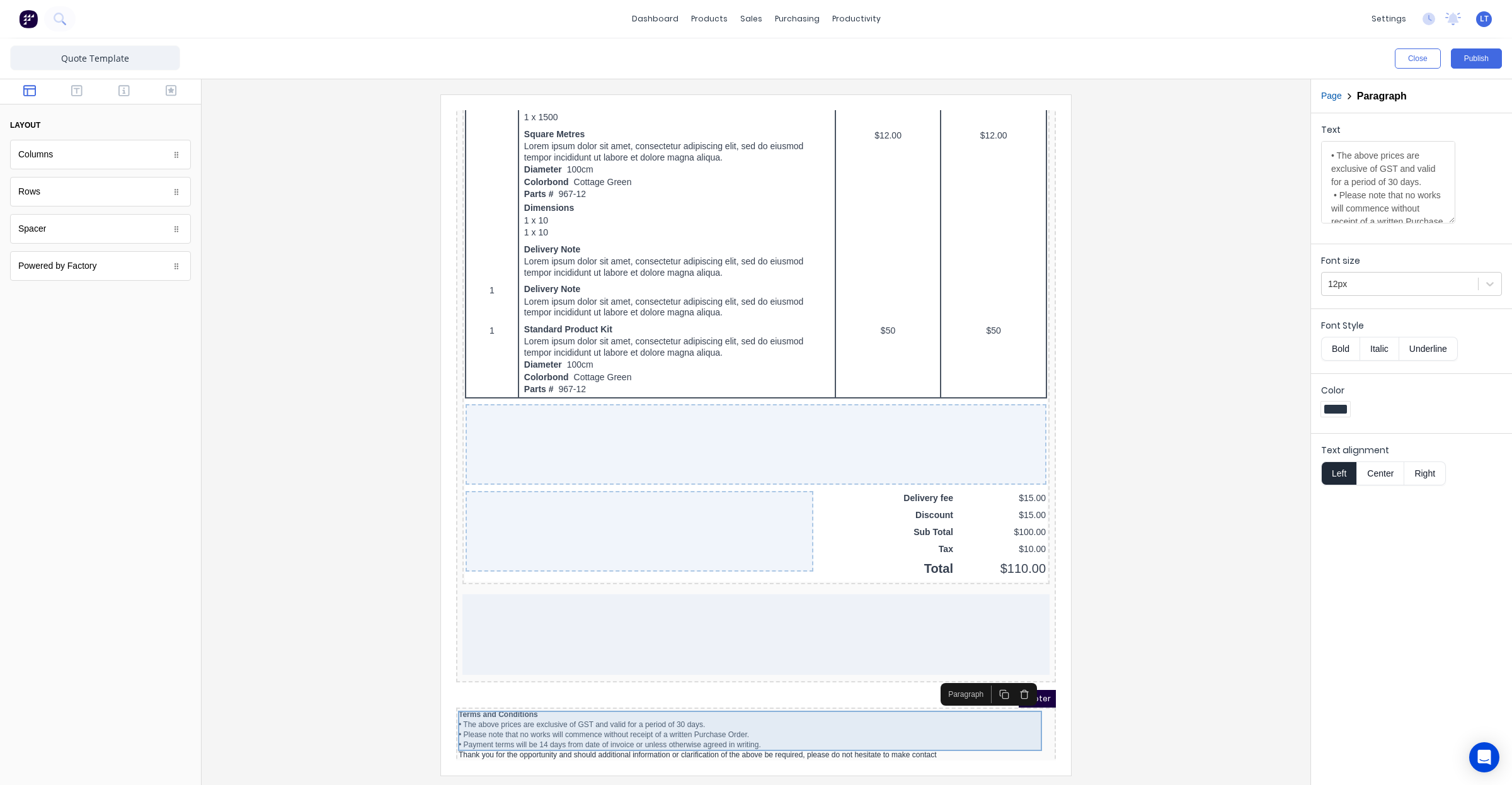
click at [913, 729] on div "• The above prices are exclusive of GST and valid for a period of 30 days. • Pl…" at bounding box center [741, 724] width 595 height 40
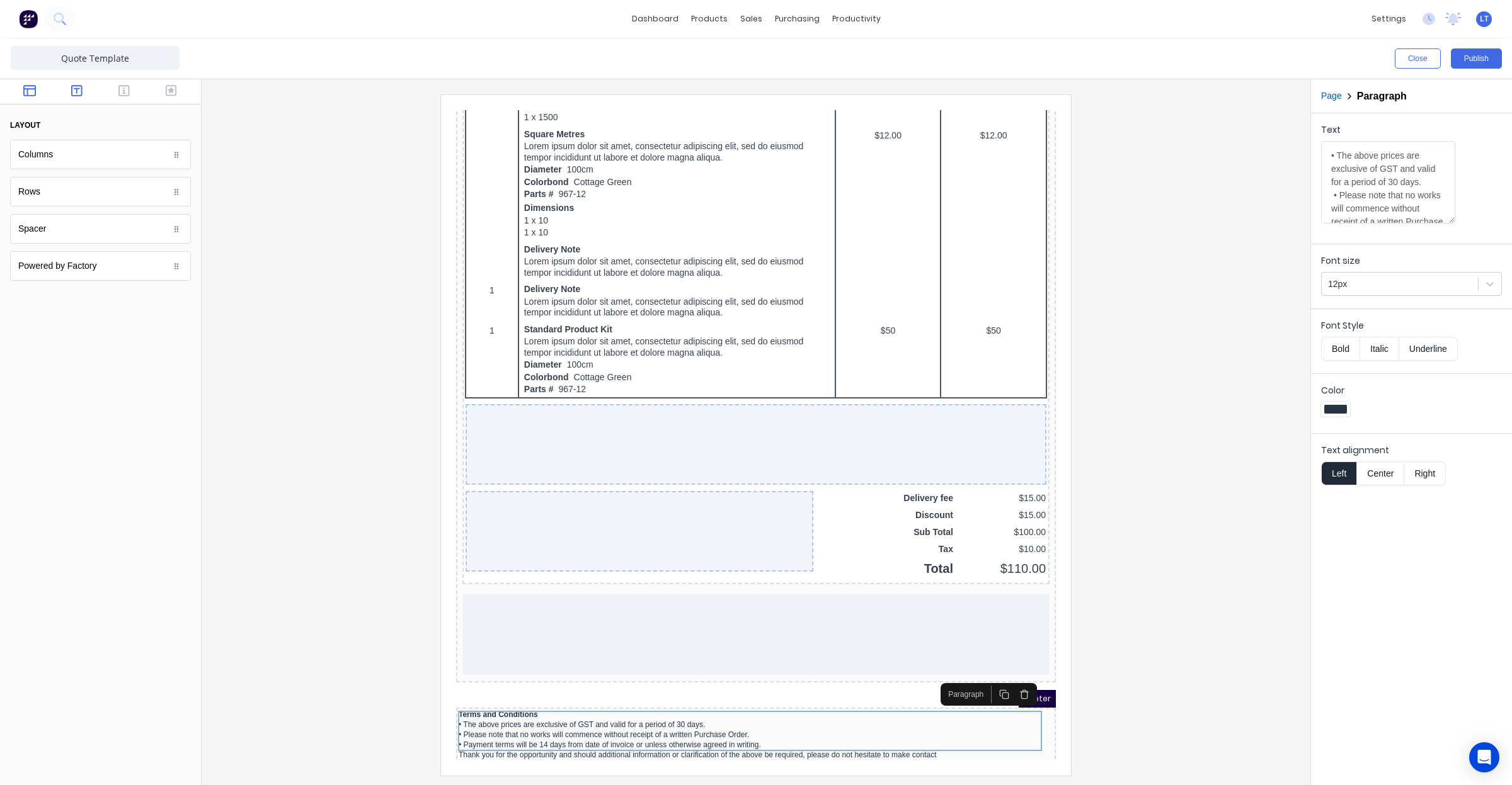
click at [69, 93] on button "button" at bounding box center [77, 92] width 39 height 15
click at [104, 92] on div at bounding box center [100, 92] width 201 height 25
click at [117, 92] on button "button" at bounding box center [125, 92] width 39 height 15
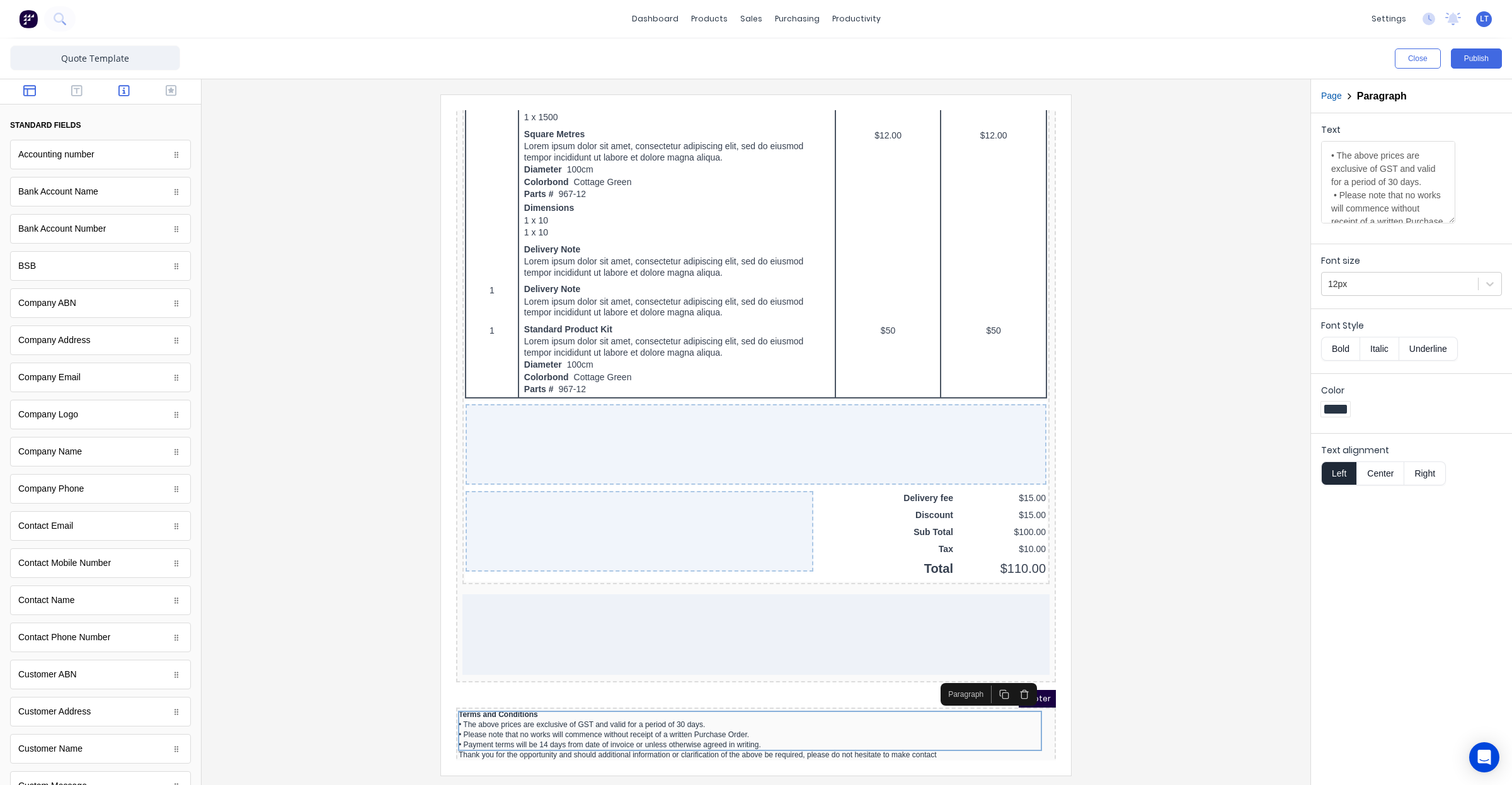
click at [26, 91] on icon "button" at bounding box center [29, 90] width 13 height 12
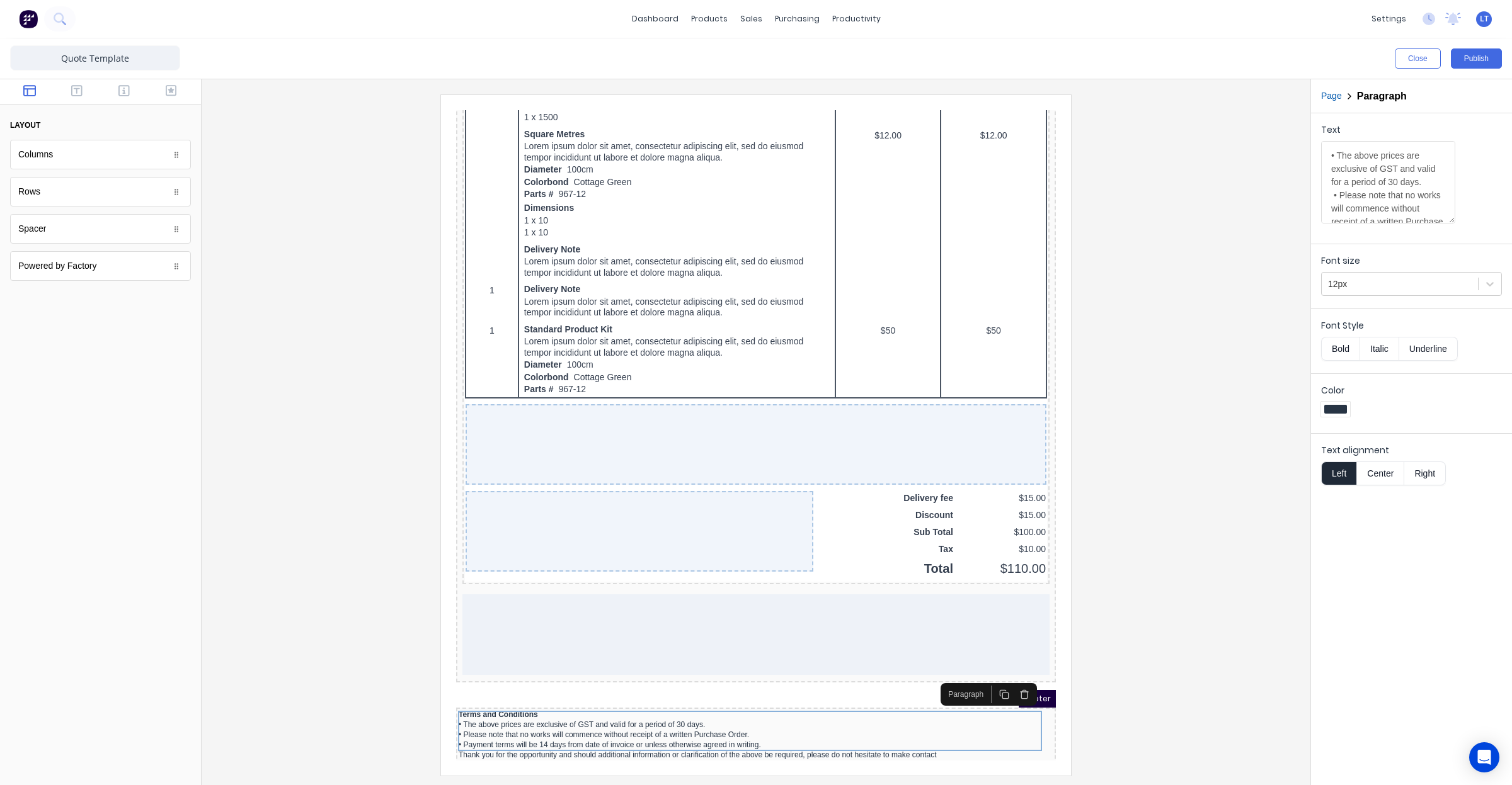
click at [77, 153] on div "Columns" at bounding box center [101, 155] width 181 height 30
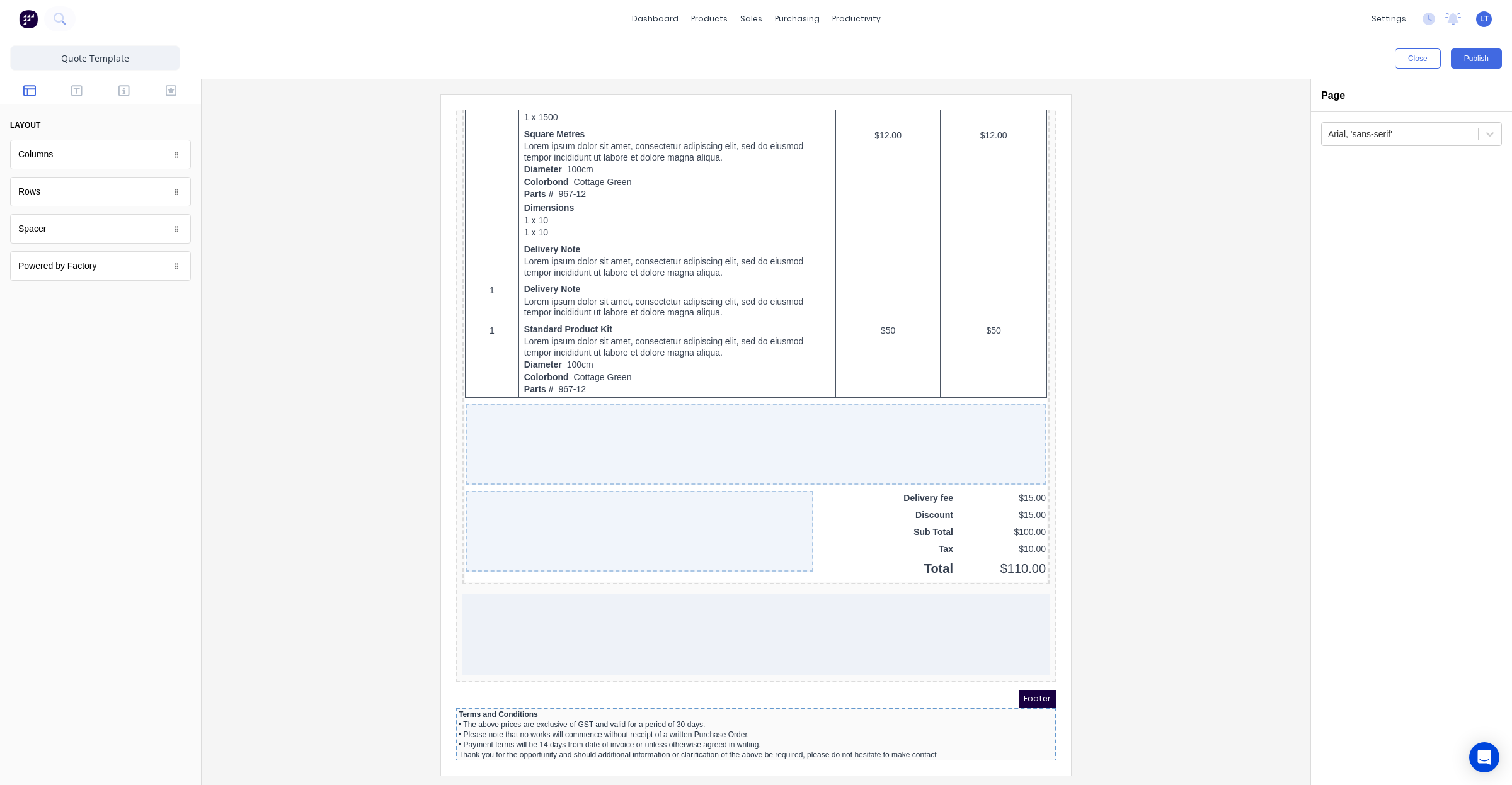
drag, startPoint x: 48, startPoint y: 158, endPoint x: 577, endPoint y: 735, distance: 782.8
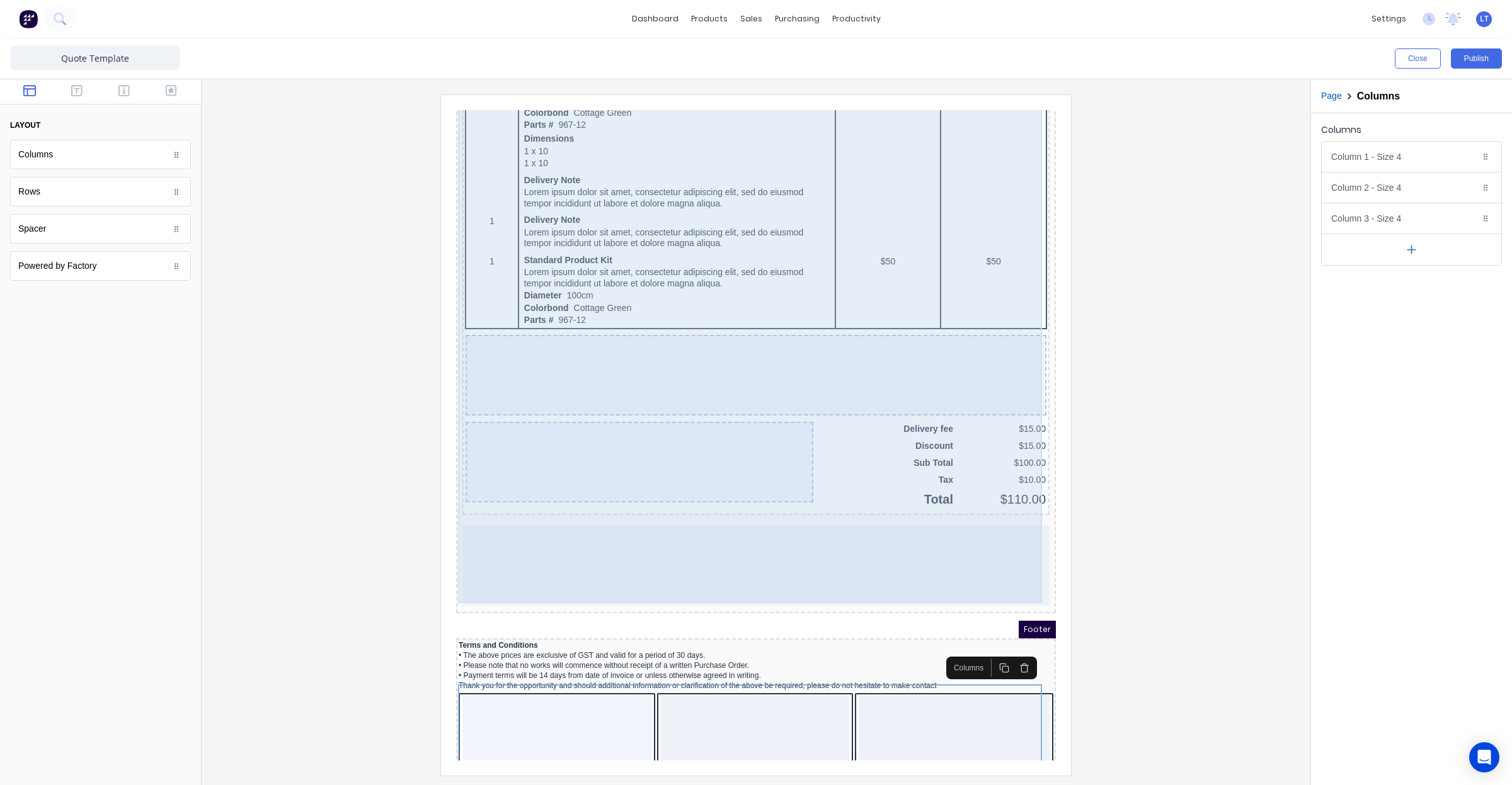
scroll to position [812, 0]
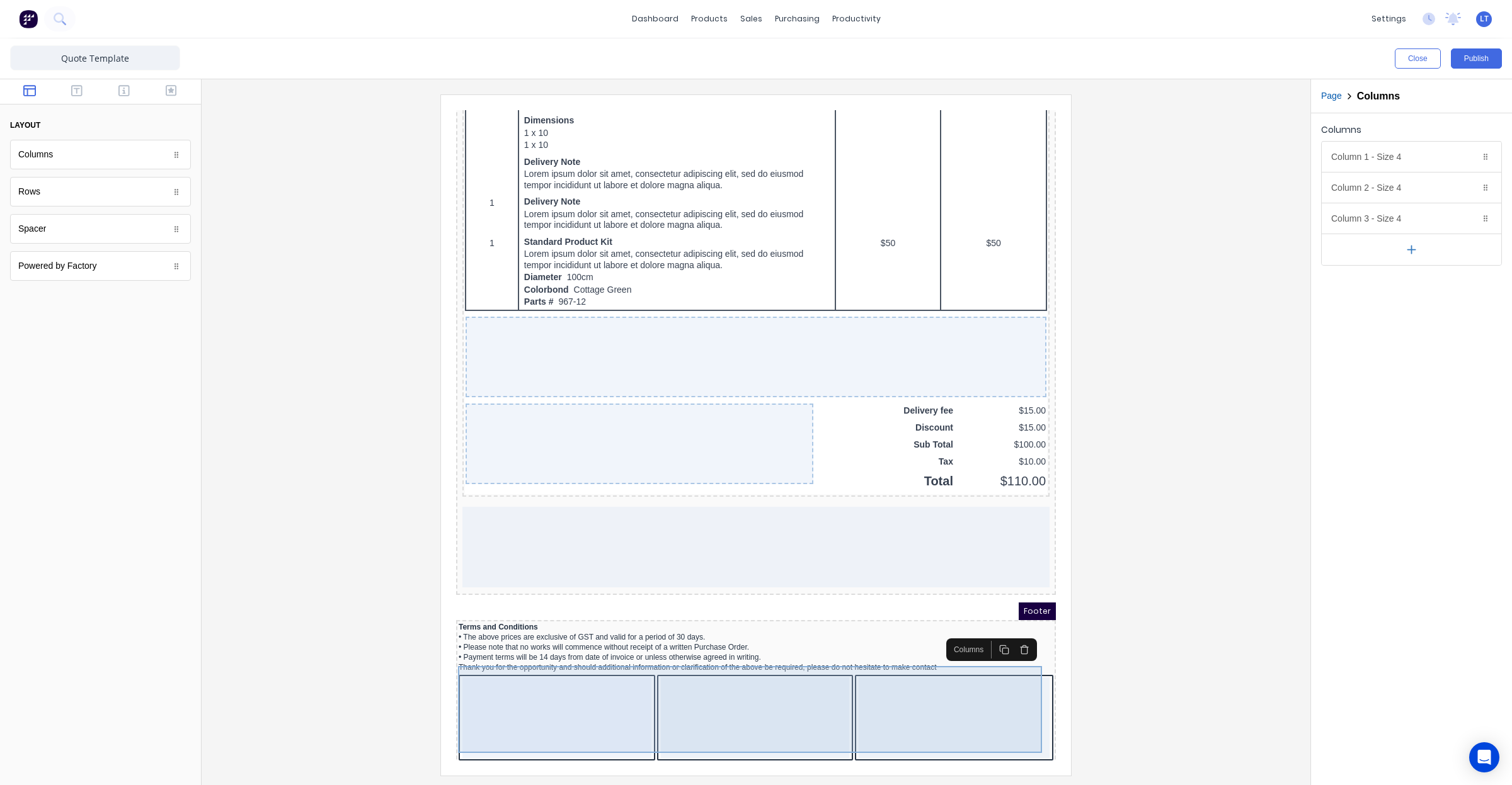
click at [788, 686] on div at bounding box center [740, 703] width 189 height 80
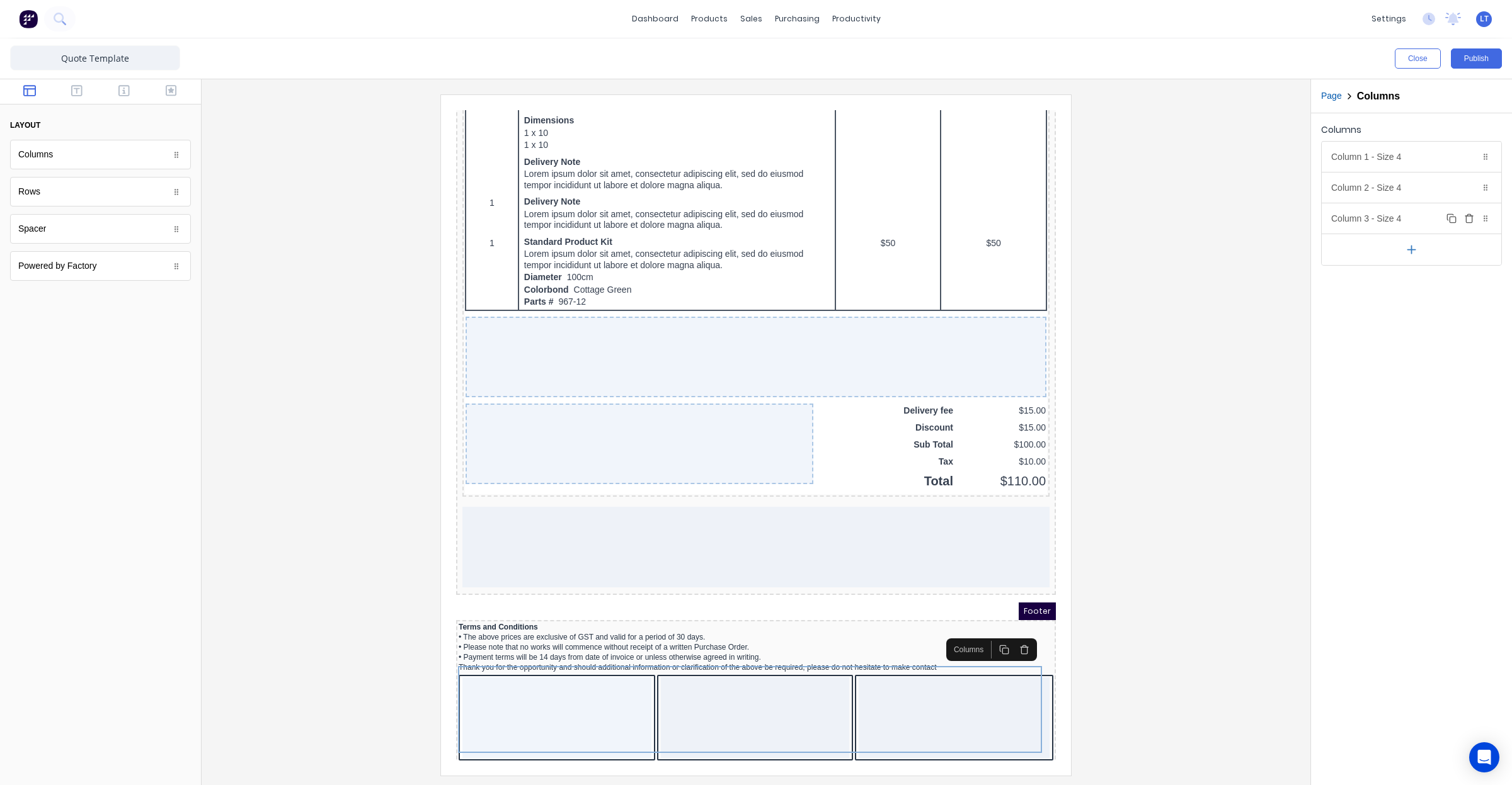
click at [1485, 217] on icon at bounding box center [1485, 218] width 7 height 7
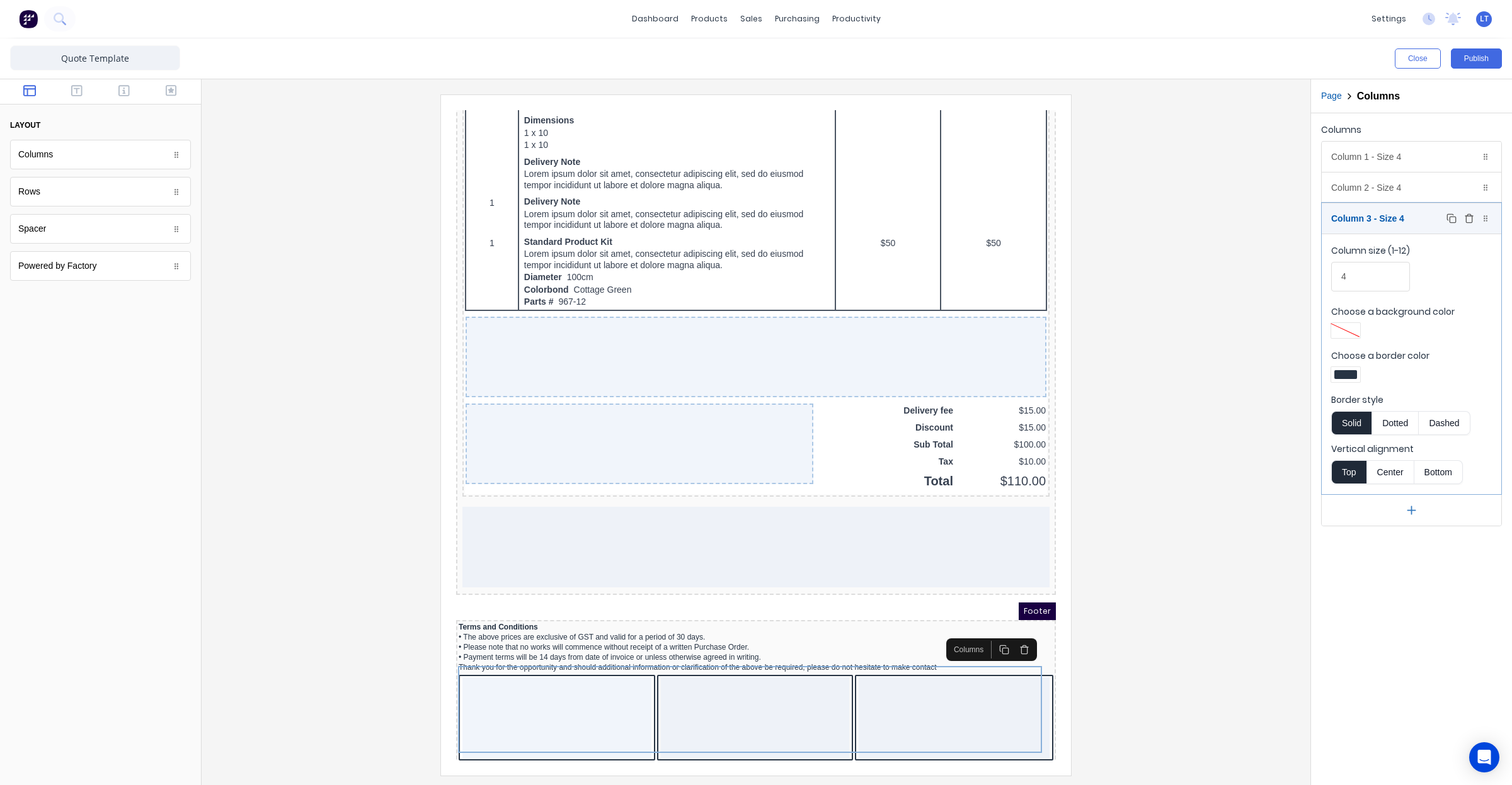
click at [1469, 218] on icon "button" at bounding box center [1469, 218] width 10 height 10
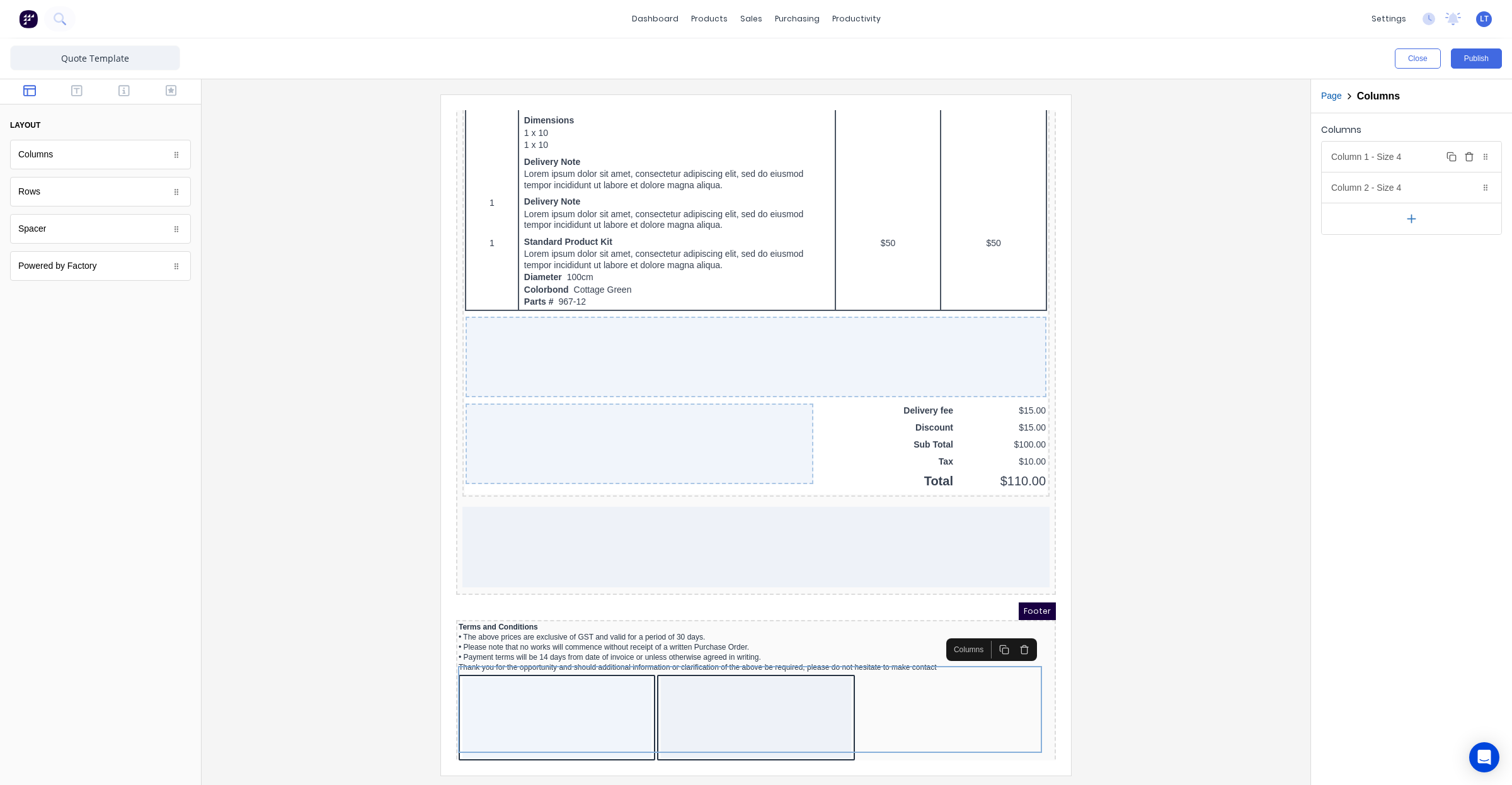
click at [1421, 161] on div "Column 1 - Size 4 Duplicate Delete" at bounding box center [1411, 156] width 180 height 30
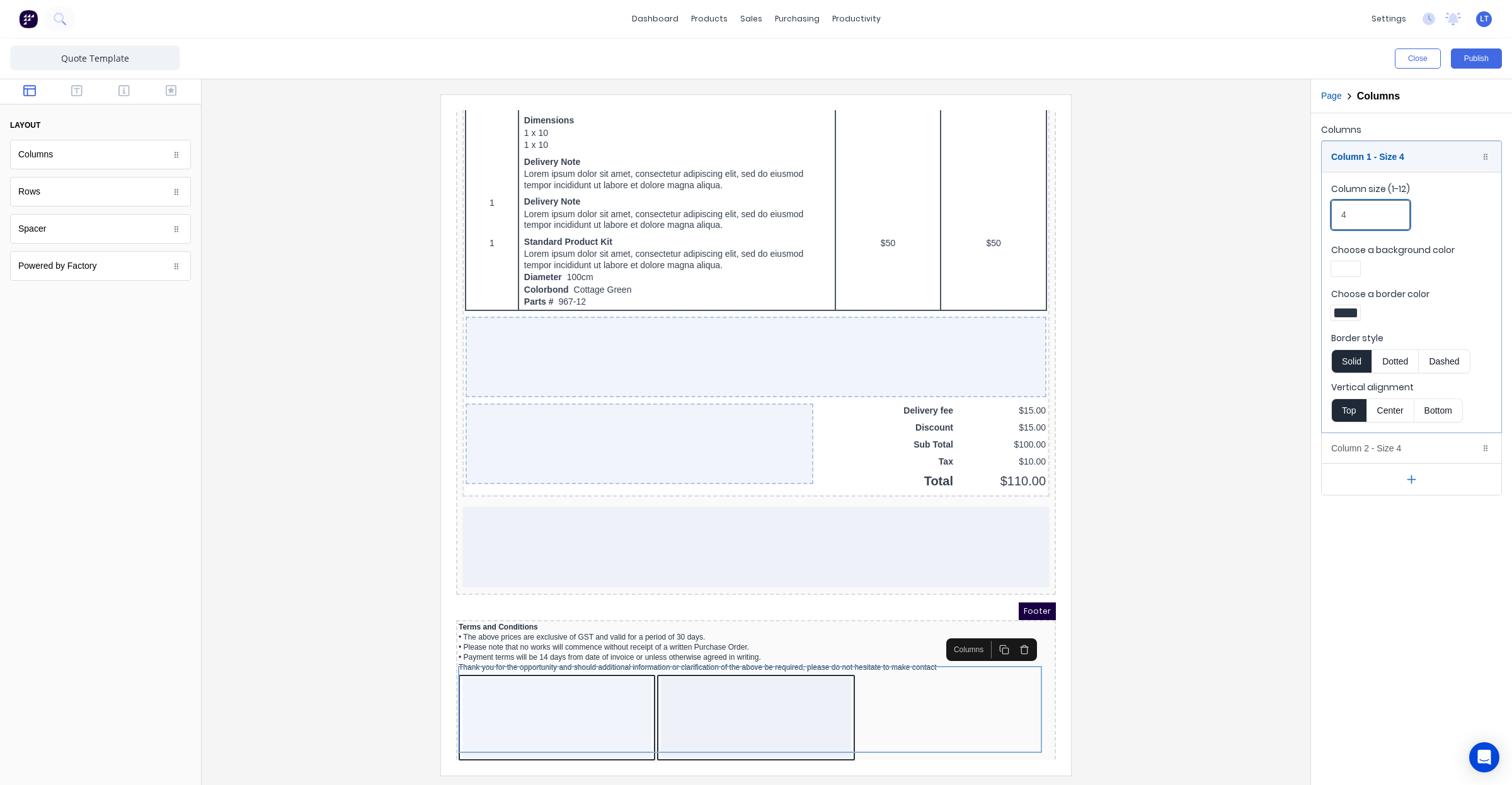
drag, startPoint x: 1375, startPoint y: 216, endPoint x: 1277, endPoint y: 211, distance: 98.1
click at [1277, 211] on div "Close Publish Components layout Columns Columns Rows Rows Spacer Spacer Powered…" at bounding box center [756, 412] width 1512 height 747
type input "6"
click at [1394, 449] on div "Column 2 - Size 4 Duplicate Delete" at bounding box center [1411, 448] width 180 height 30
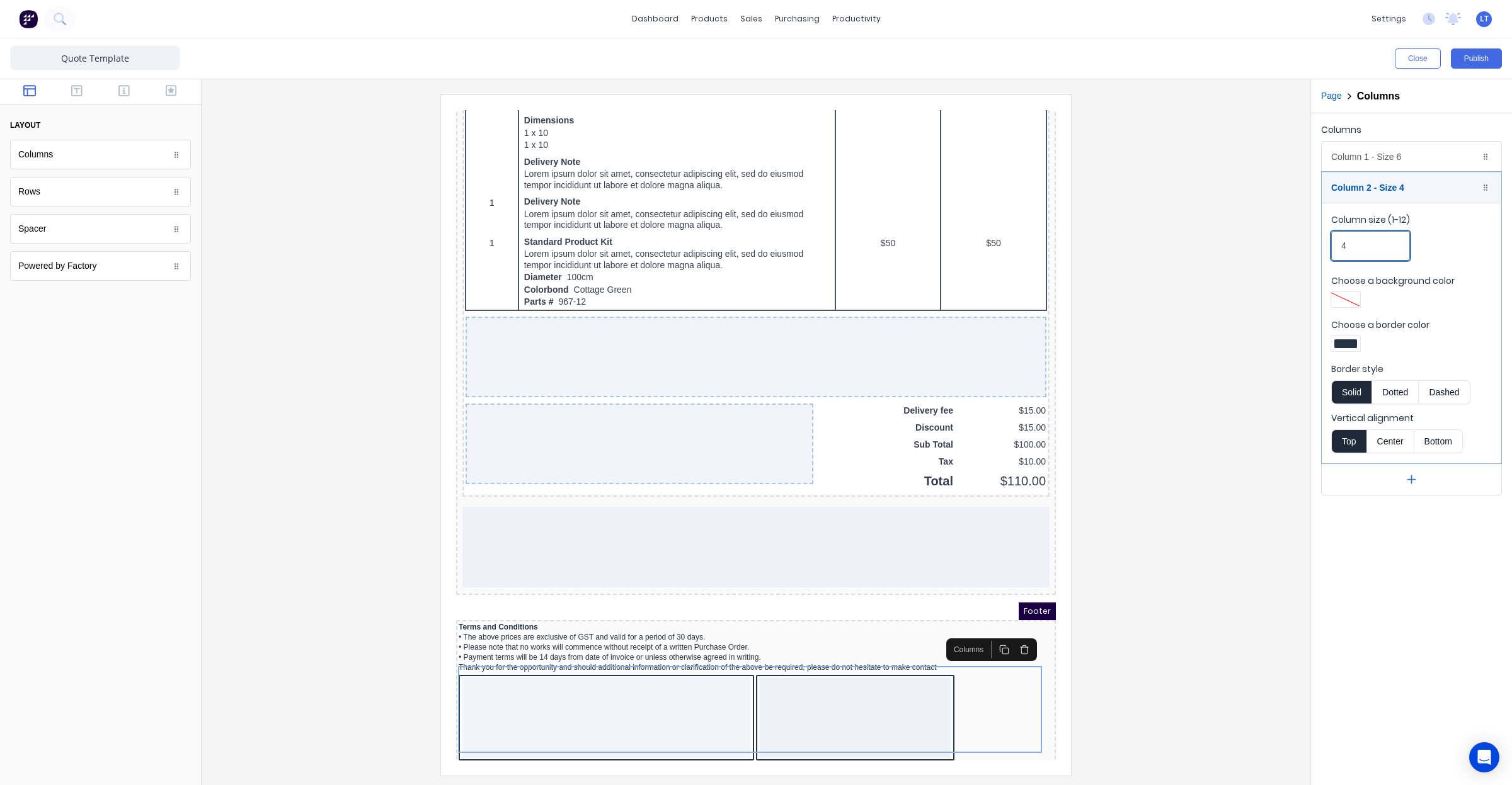
drag, startPoint x: 1344, startPoint y: 244, endPoint x: 1311, endPoint y: 241, distance: 33.1
click at [1311, 241] on div "Page Columns Columns Column 1 - Size 6 Duplicate Delete Column size (1-12) 6 Ch…" at bounding box center [1411, 433] width 201 height 706
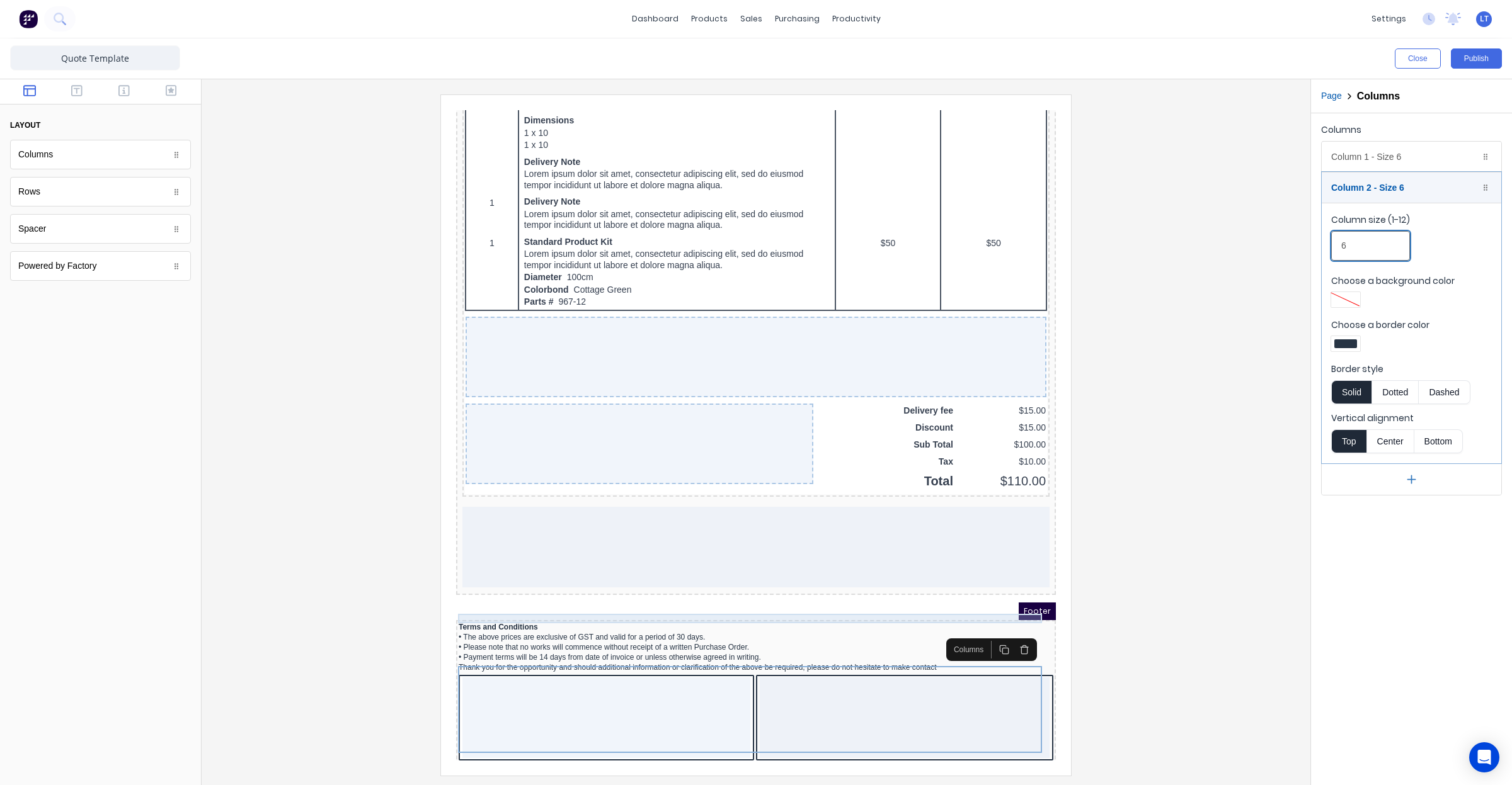
type input "6"
click at [506, 607] on div "Terms and Conditions" at bounding box center [741, 612] width 595 height 10
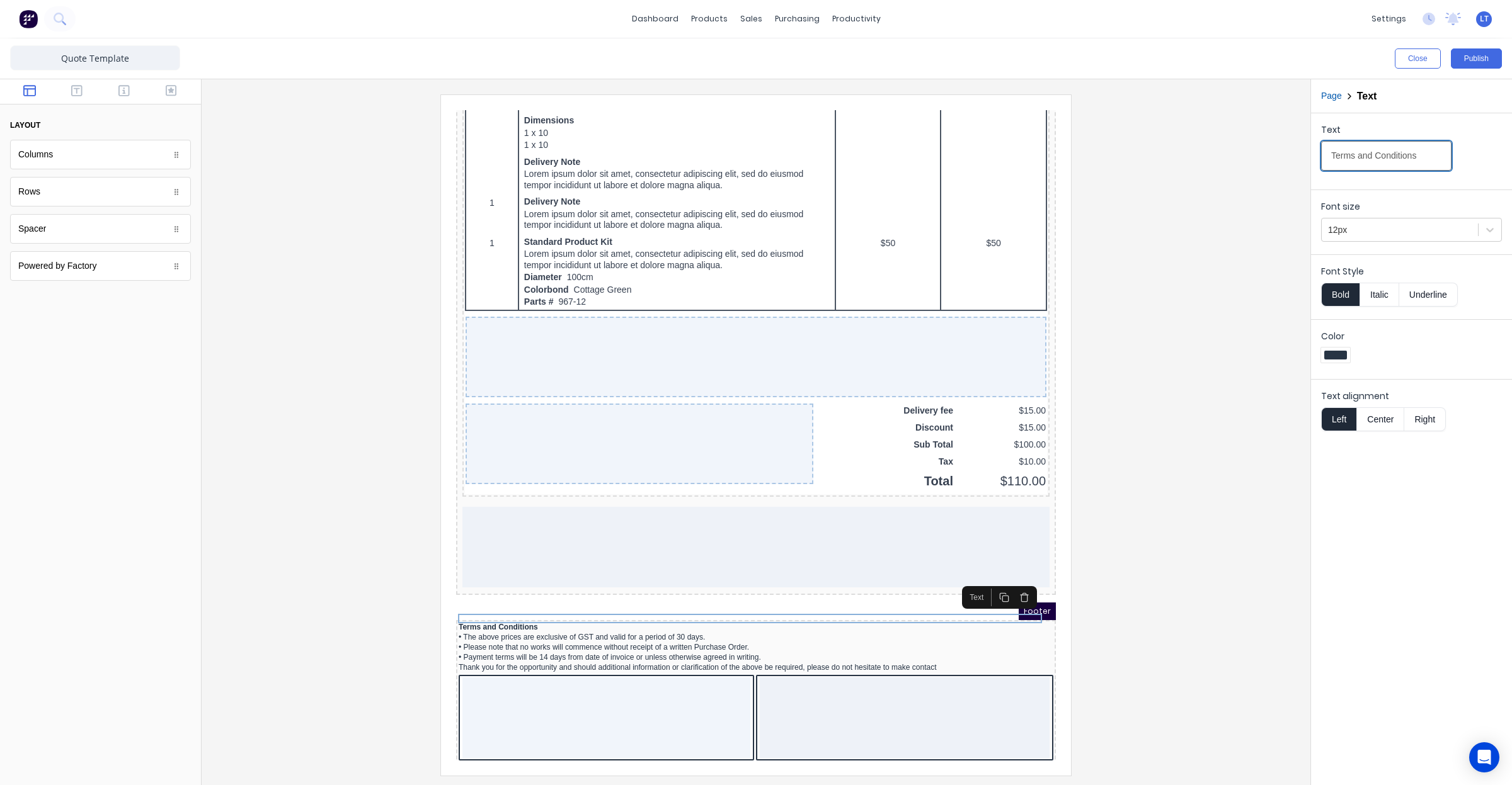
click at [1372, 161] on input "Terms and Conditions" at bounding box center [1386, 156] width 131 height 30
click at [1386, 157] on input "Terms and Conditions" at bounding box center [1386, 156] width 131 height 30
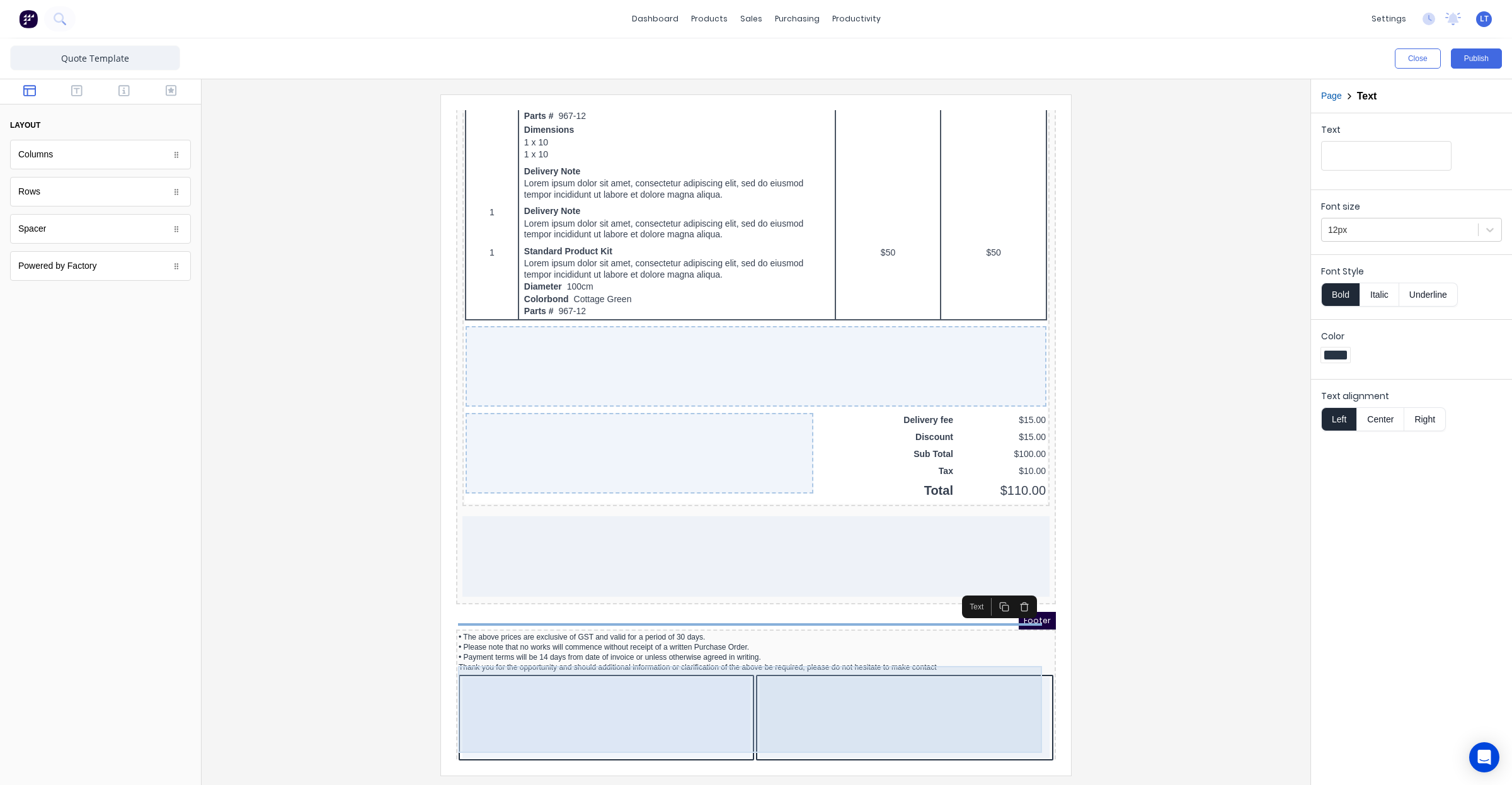
click at [547, 698] on div at bounding box center [591, 703] width 288 height 80
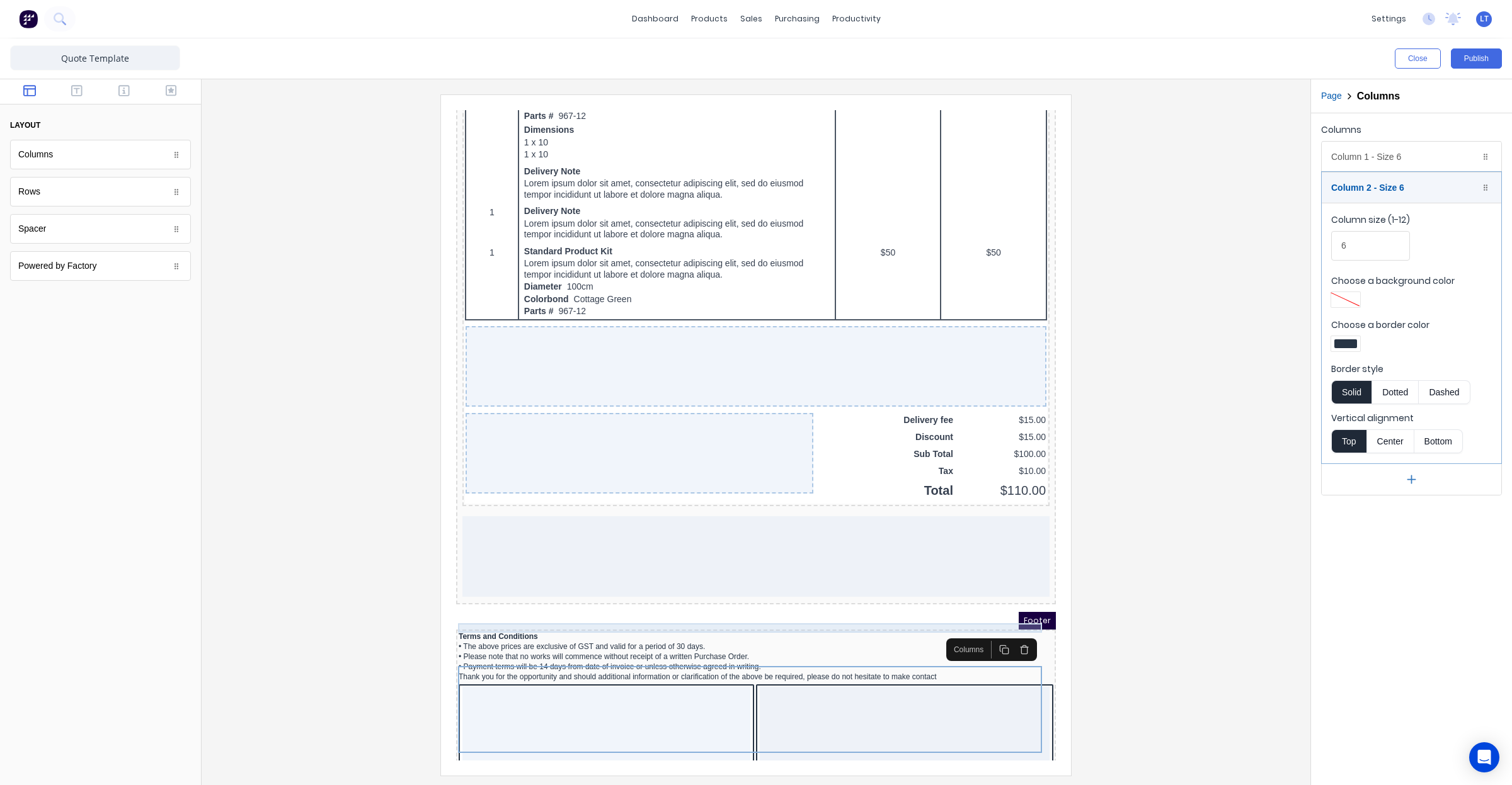
click at [522, 617] on div "Terms and Conditions" at bounding box center [741, 622] width 595 height 10
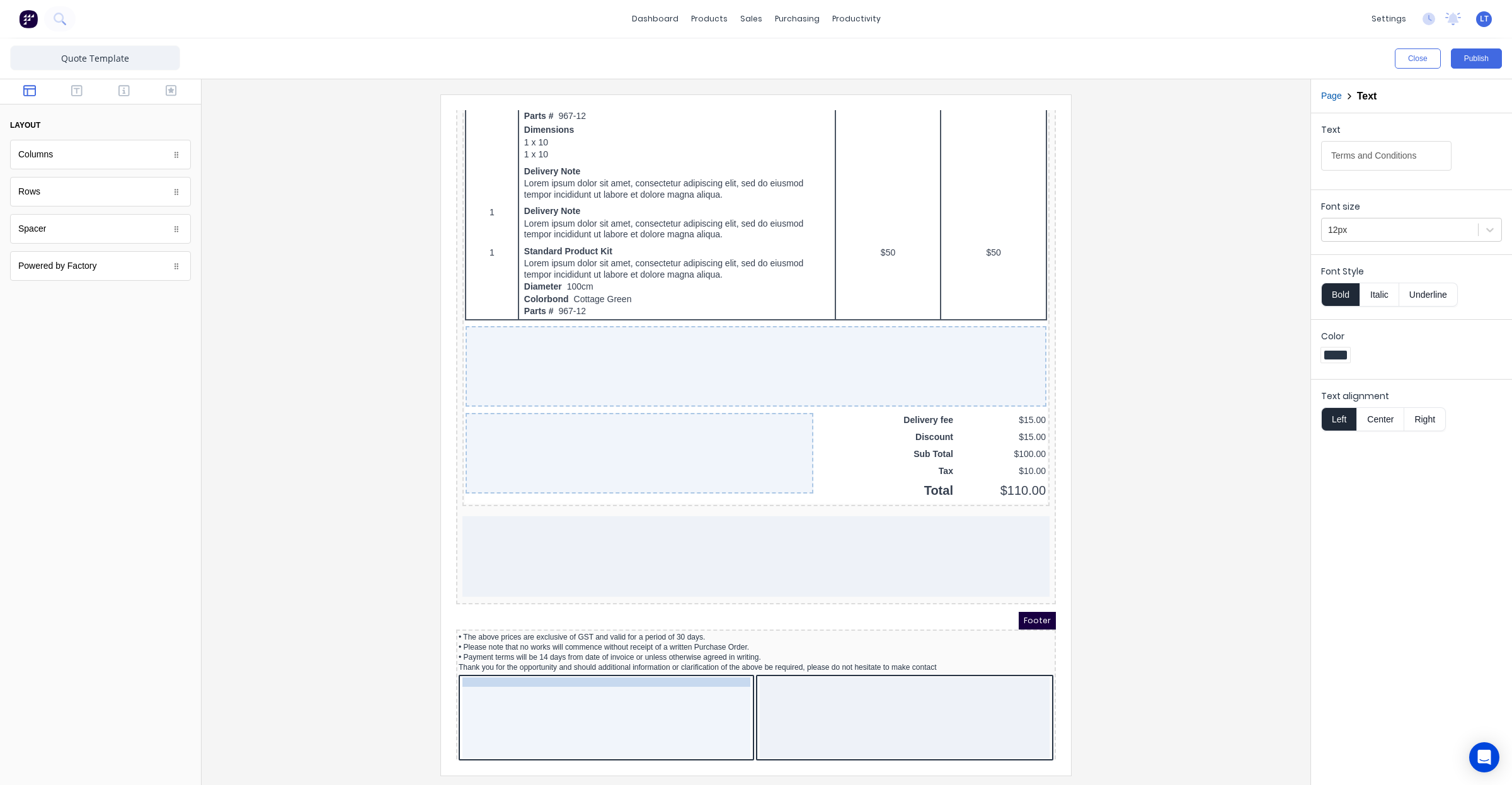
drag, startPoint x: 508, startPoint y: 610, endPoint x: 511, endPoint y: 663, distance: 53.1
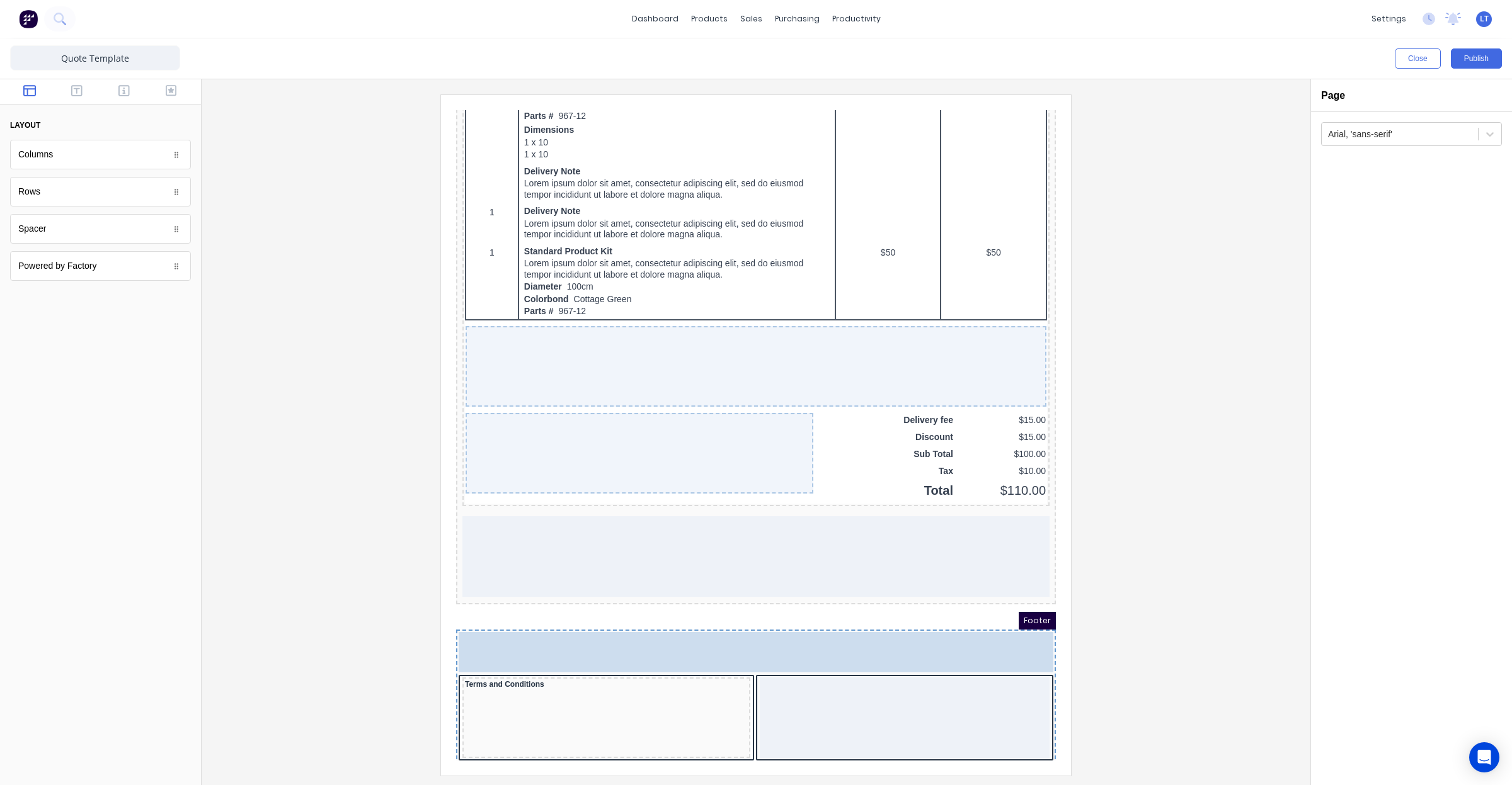
scroll to position [766, 0]
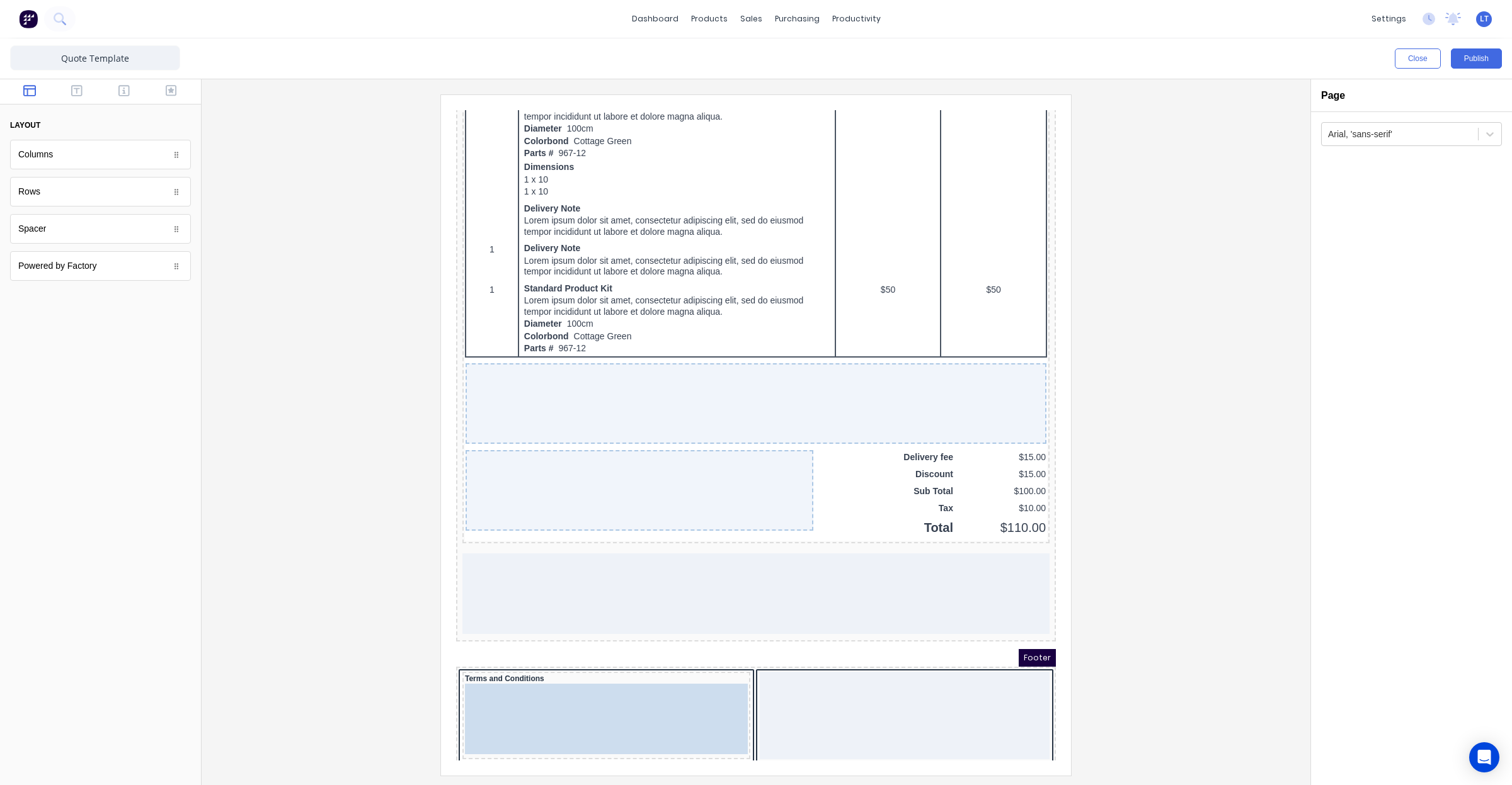
drag, startPoint x: 522, startPoint y: 625, endPoint x: 515, endPoint y: 691, distance: 66.4
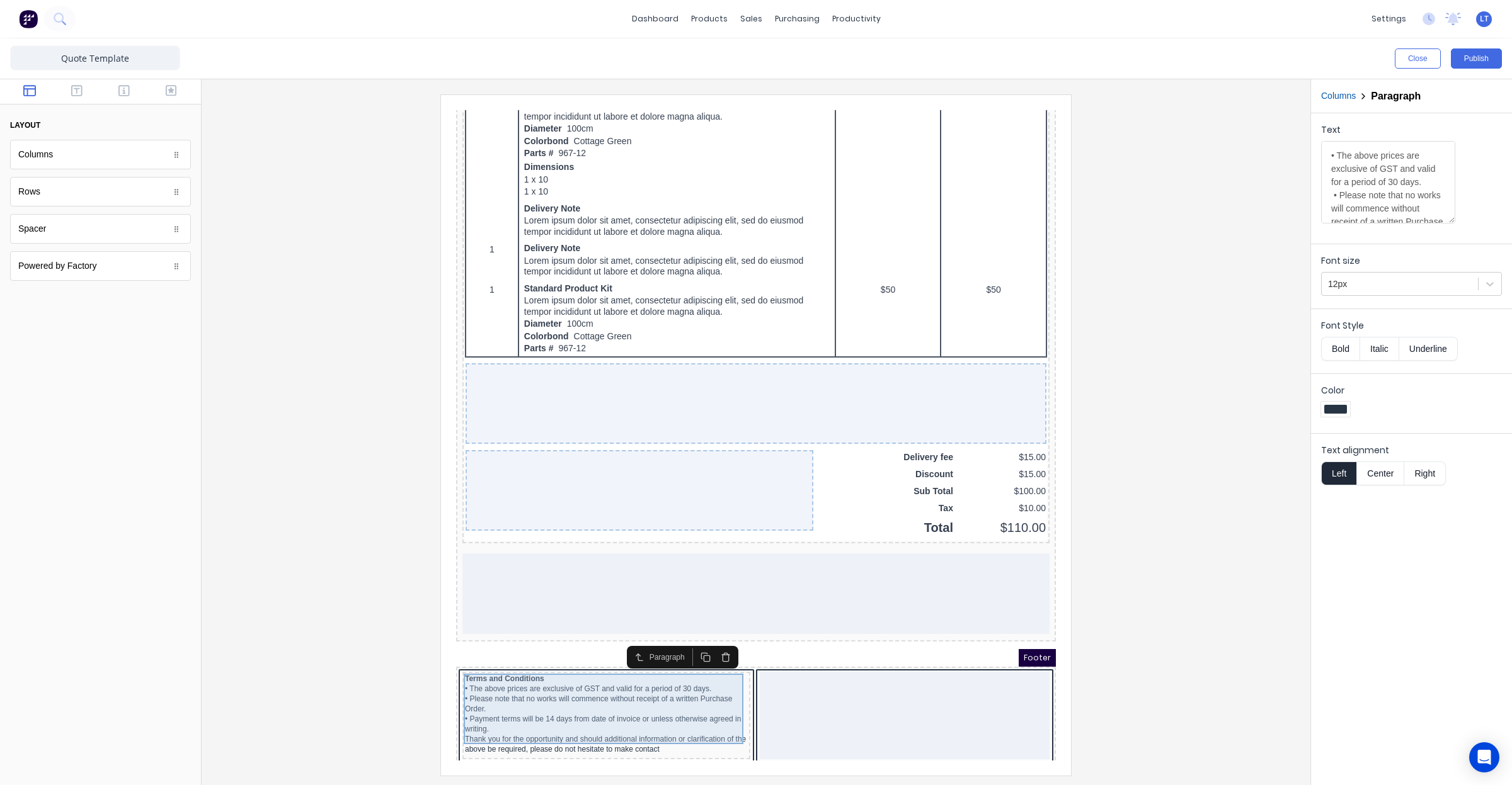
click at [590, 713] on div "• The above prices are exclusive of GST and valid for a period of 30 days. • Pl…" at bounding box center [591, 704] width 283 height 71
click at [574, 702] on div "• The above prices are exclusive of GST and valid for a period of 30 days. • Pl…" at bounding box center [591, 704] width 283 height 71
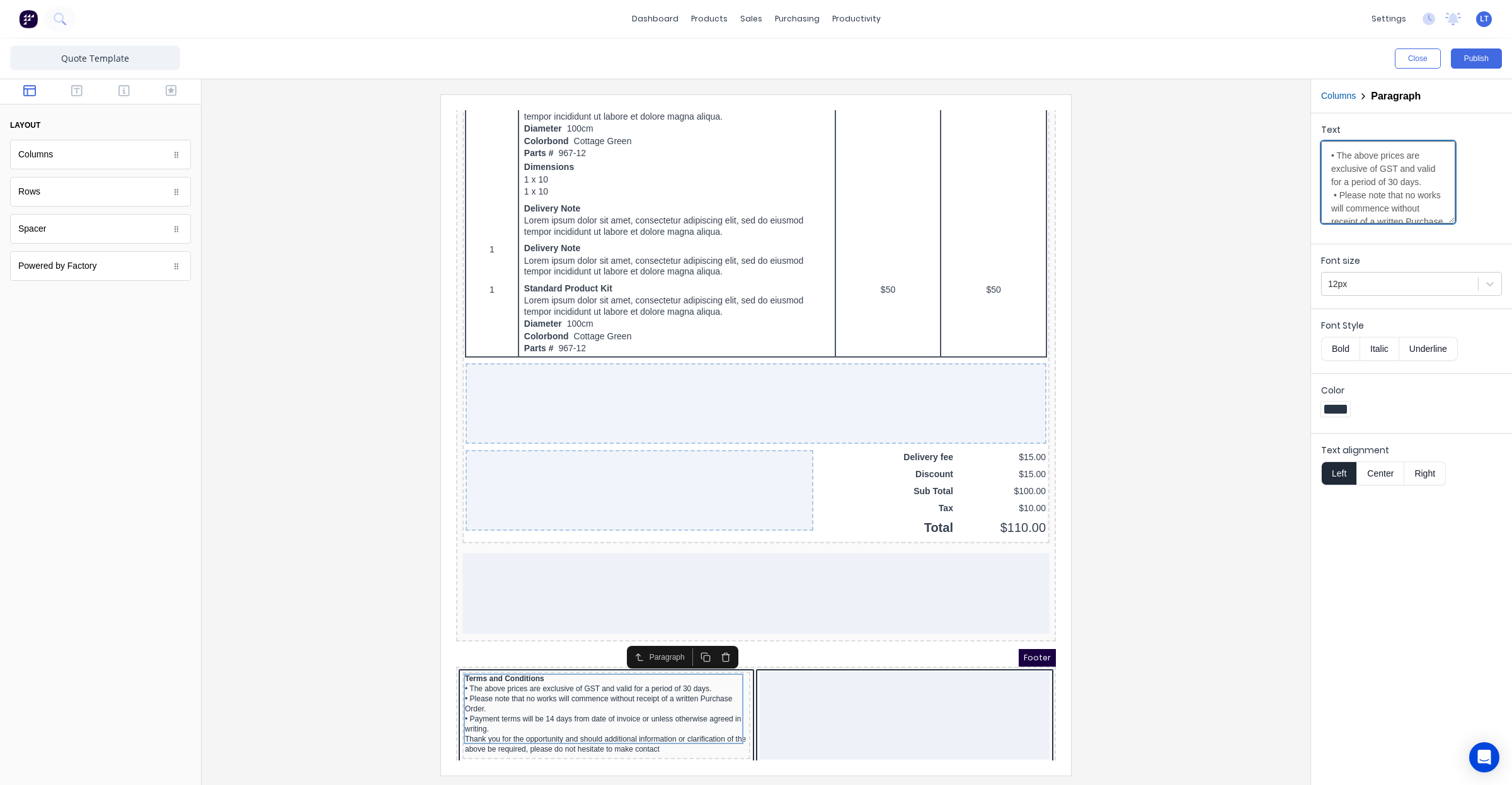
click at [1367, 180] on textarea "• The above prices are exclusive of GST and valid for a period of 30 days. • Pl…" at bounding box center [1387, 182] width 134 height 82
drag, startPoint x: 1330, startPoint y: 161, endPoint x: 1478, endPoint y: 244, distance: 169.7
click at [1478, 244] on form "Text • The above prices are exclusive of GST and valid for a period of 30 days.…" at bounding box center [1411, 303] width 201 height 380
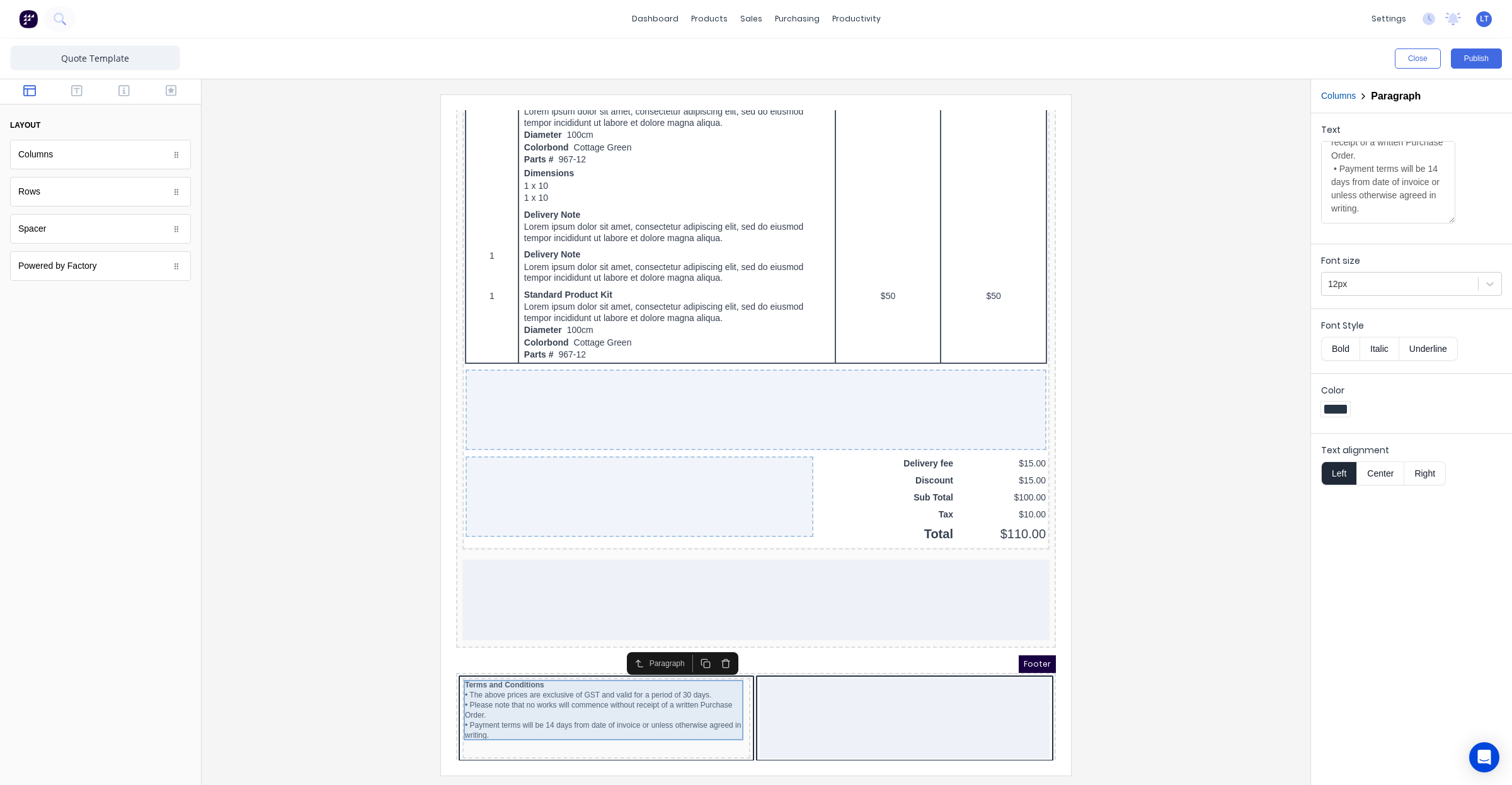
click at [566, 708] on div "• The above prices are exclusive of GST and valid for a period of 30 days. • Pl…" at bounding box center [591, 705] width 283 height 61
click at [489, 715] on div "• The above prices are exclusive of GST and valid for a period of 30 days. • Pl…" at bounding box center [591, 705] width 283 height 61
click at [489, 716] on div "• The above prices are exclusive of GST and valid for a period of 30 days. • Pl…" at bounding box center [591, 705] width 283 height 61
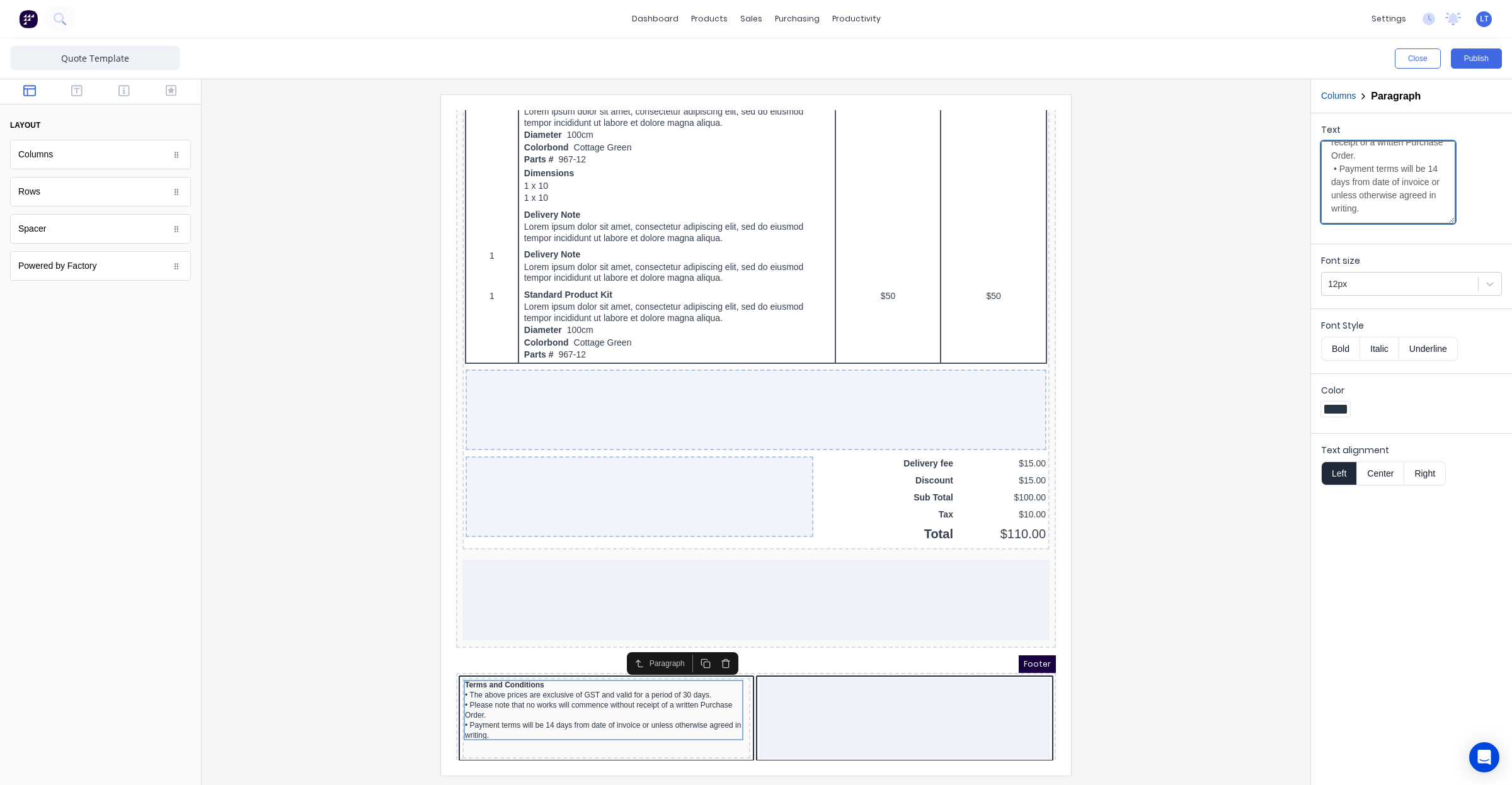
click at [1340, 209] on textarea "• The above prices are exclusive of GST and valid for a period of 30 days. • Pl…" at bounding box center [1387, 182] width 134 height 82
type textarea "• The above prices are exclusive of GST and valid for a period of 30 days. • Pl…"
click at [1150, 574] on div at bounding box center [756, 435] width 1089 height 681
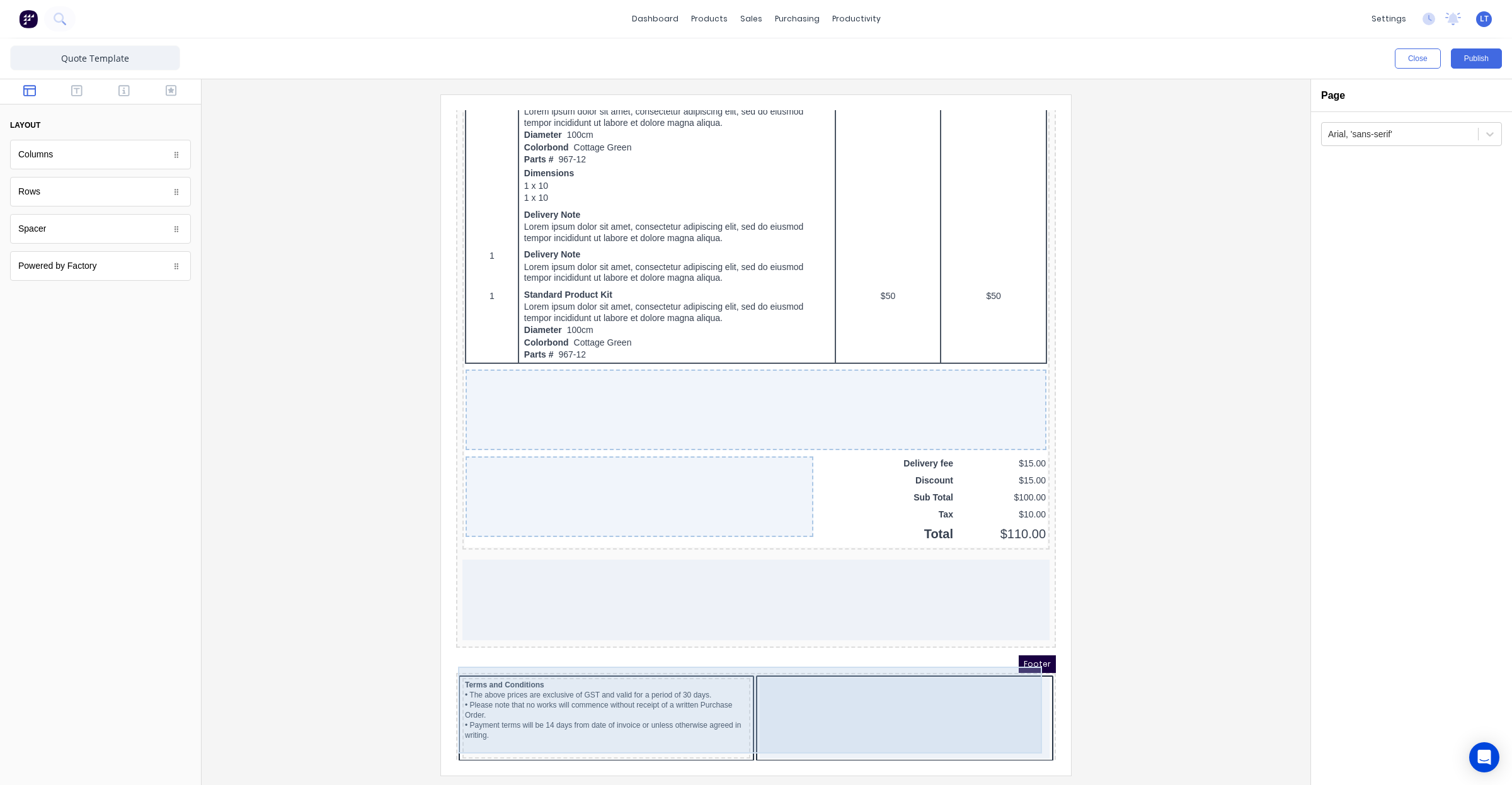
click at [806, 663] on div at bounding box center [889, 703] width 290 height 80
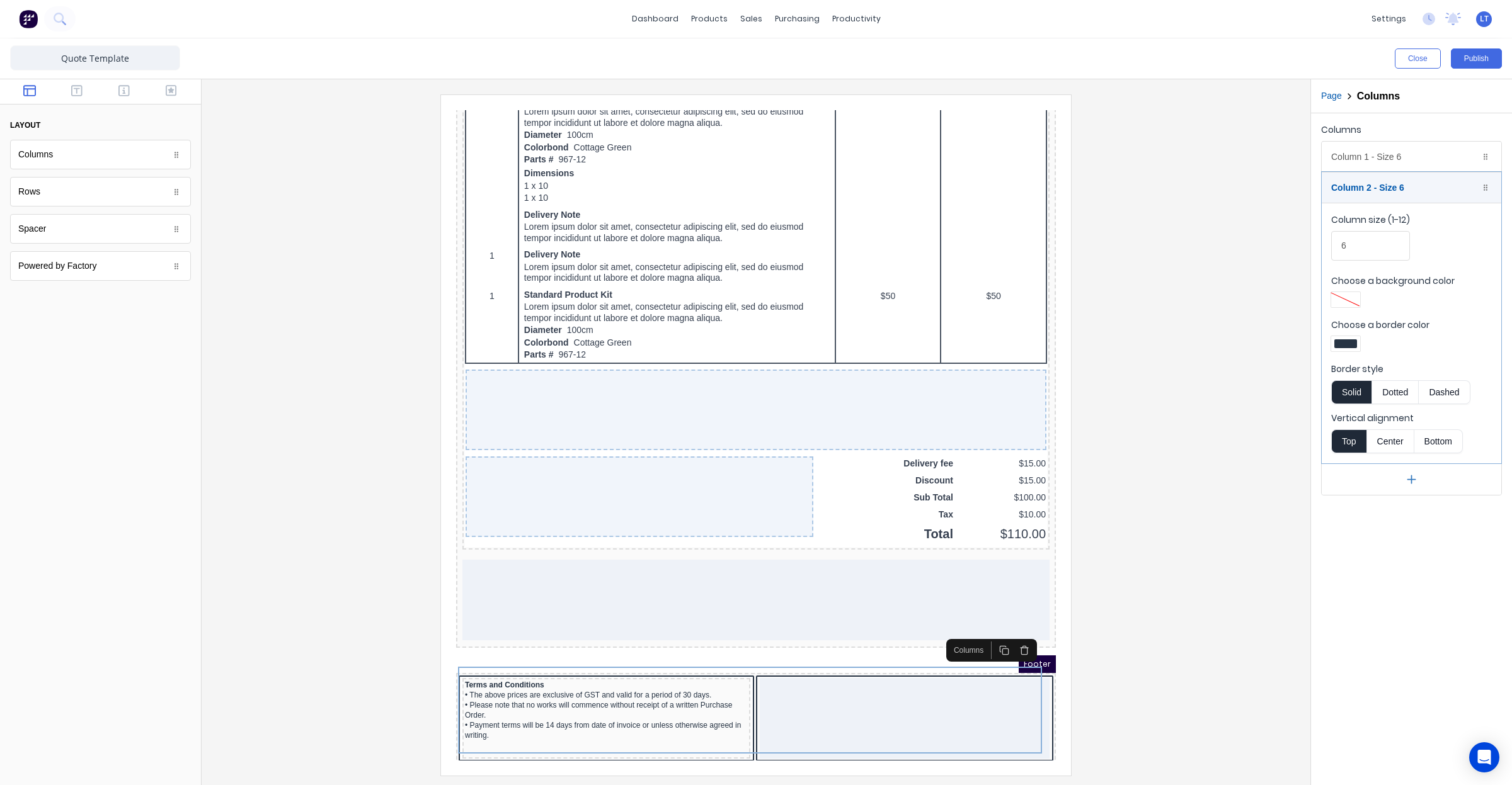
click at [82, 101] on div at bounding box center [100, 92] width 201 height 25
click at [79, 92] on icon "button" at bounding box center [77, 90] width 12 height 13
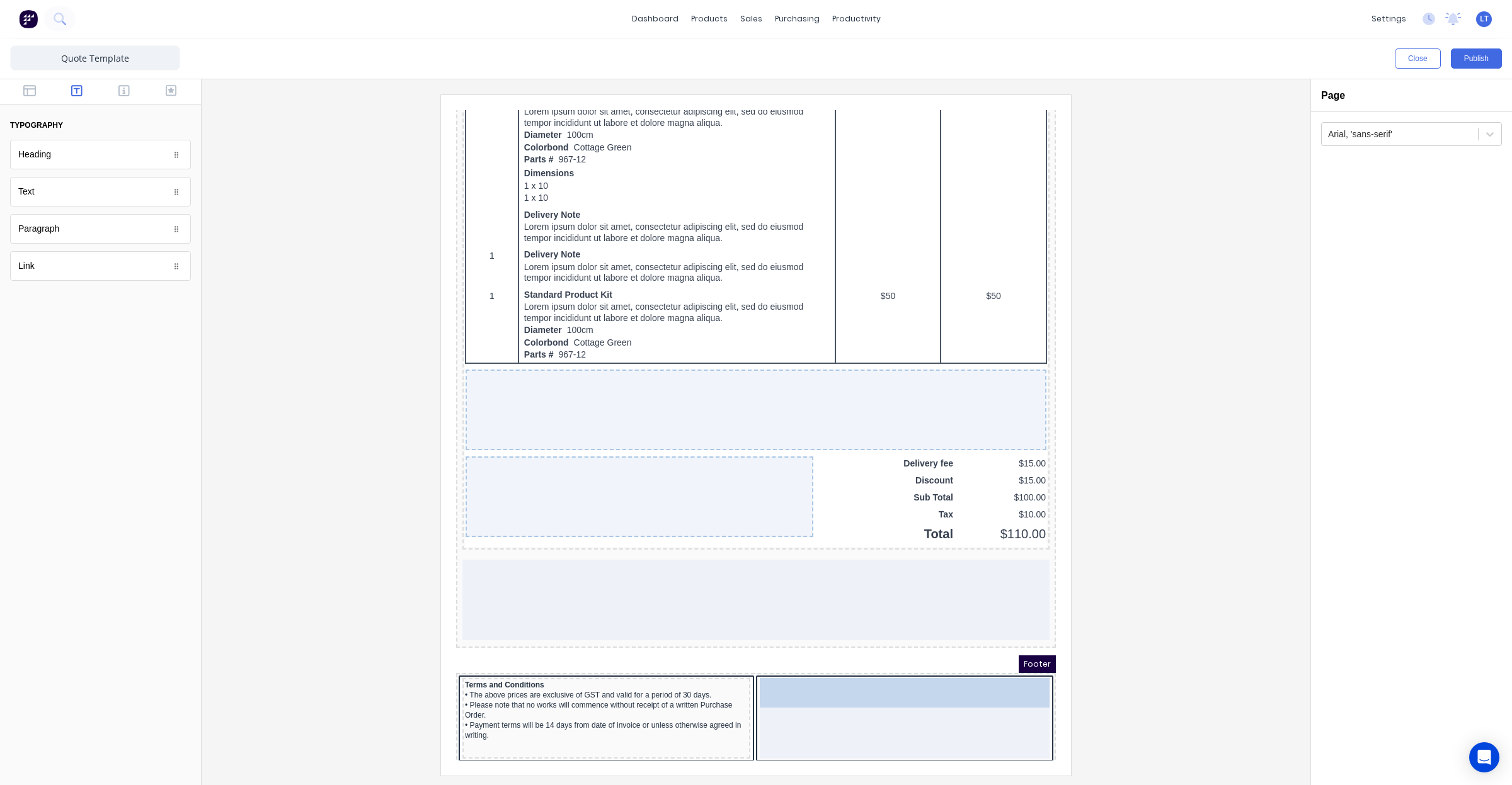
drag, startPoint x: 83, startPoint y: 203, endPoint x: 427, endPoint y: 584, distance: 513.3
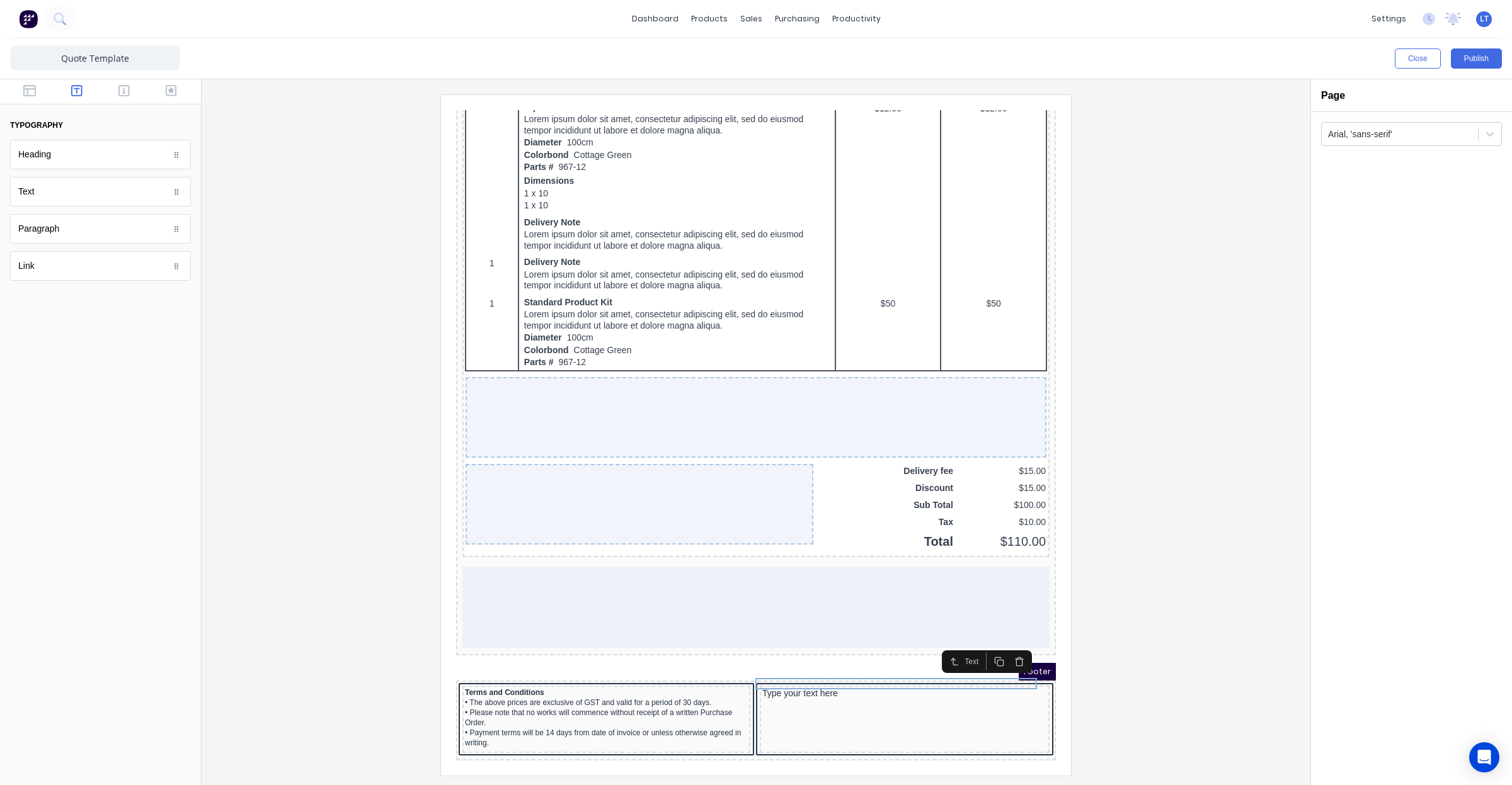
scroll to position [745, 0]
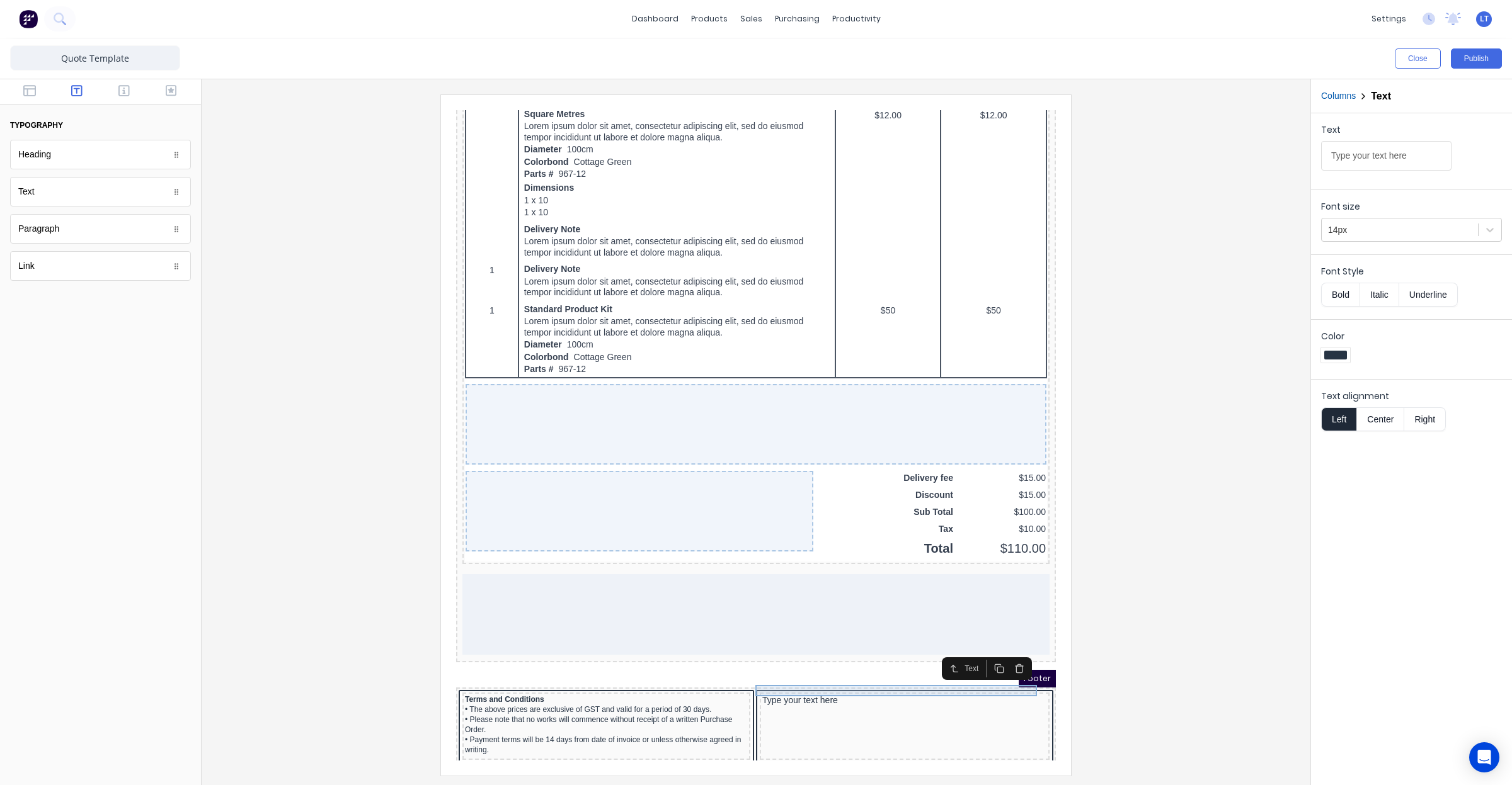
click at [772, 680] on div "Type your text here" at bounding box center [889, 686] width 284 height 12
click at [1394, 155] on input "Type your text here" at bounding box center [1386, 156] width 131 height 30
click at [847, 680] on div "Type your text hThank you for the opportunity and should additional information…" at bounding box center [889, 697] width 284 height 33
drag, startPoint x: 1345, startPoint y: 156, endPoint x: 1135, endPoint y: 156, distance: 210.0
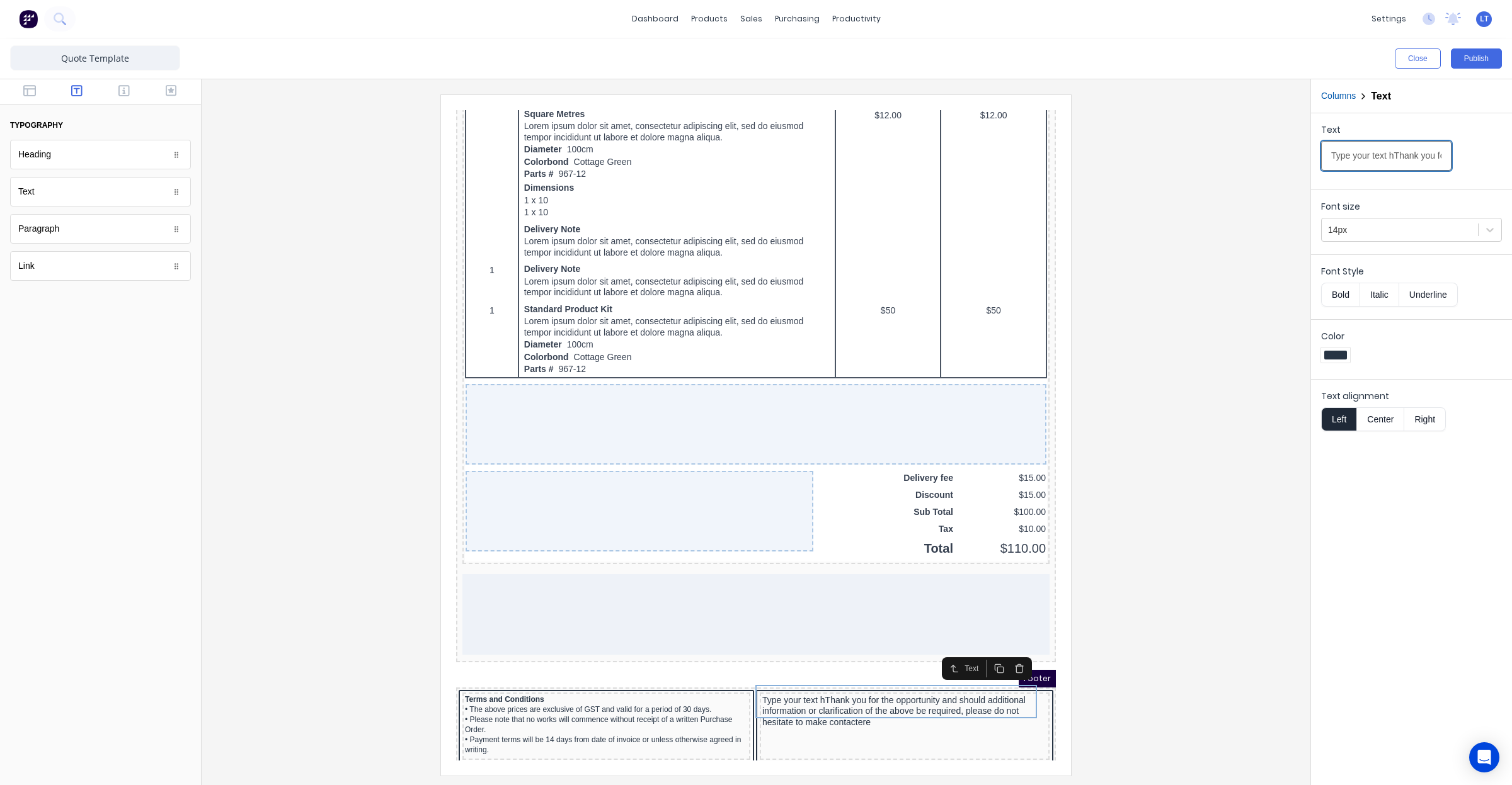
click at [1138, 156] on div "Close Publish Components typography Heading Heading Text Text Paragraph Paragra…" at bounding box center [756, 412] width 1512 height 747
type input "Thank you for the opportunity and should additional information or clarificatio…"
click at [1085, 688] on div at bounding box center [756, 435] width 1089 height 681
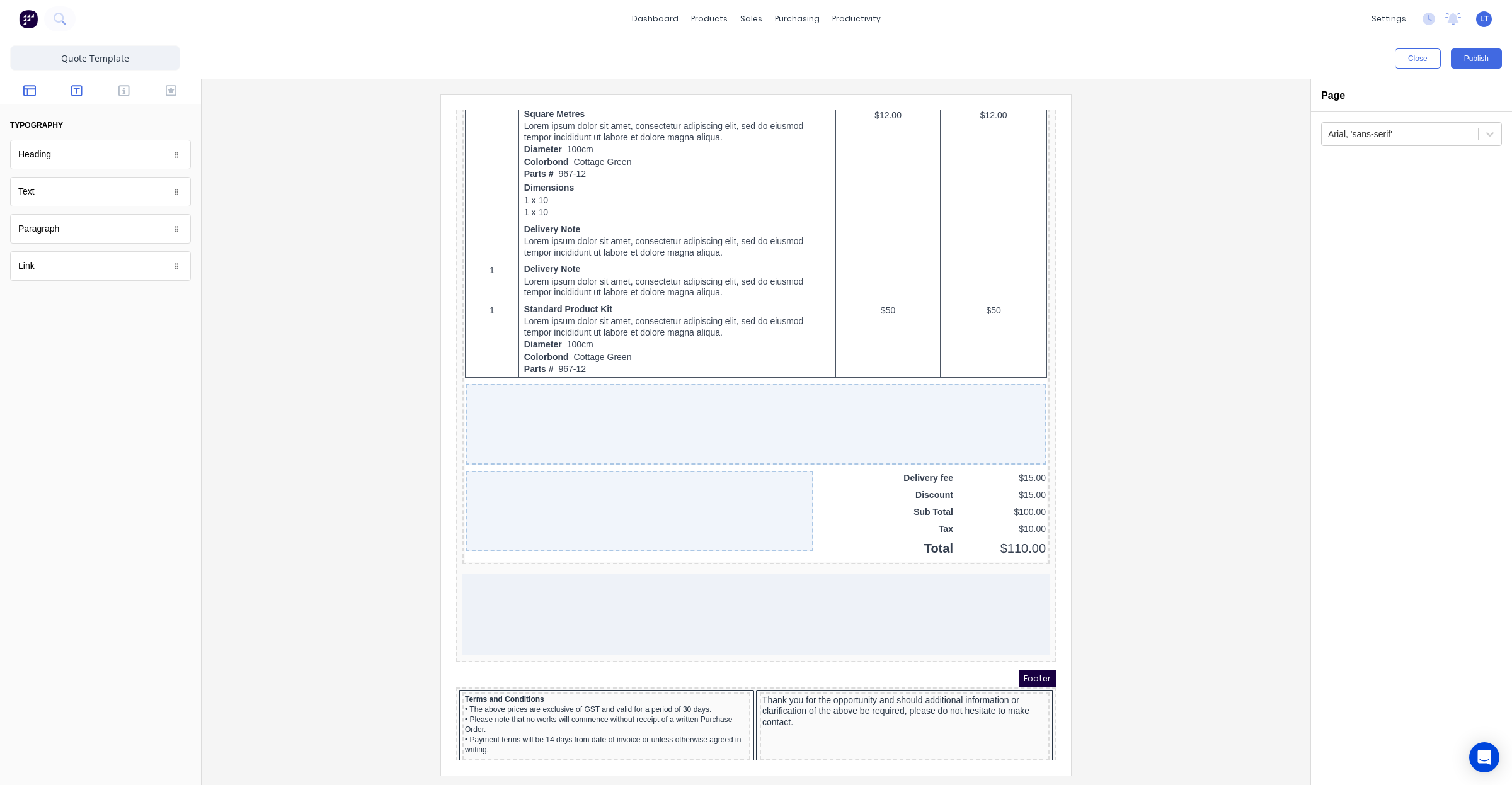
click at [39, 84] on button "button" at bounding box center [30, 92] width 39 height 15
drag, startPoint x: 96, startPoint y: 89, endPoint x: 105, endPoint y: 89, distance: 9.0
click at [98, 89] on div at bounding box center [100, 92] width 201 height 25
click at [120, 90] on icon "button" at bounding box center [124, 90] width 12 height 13
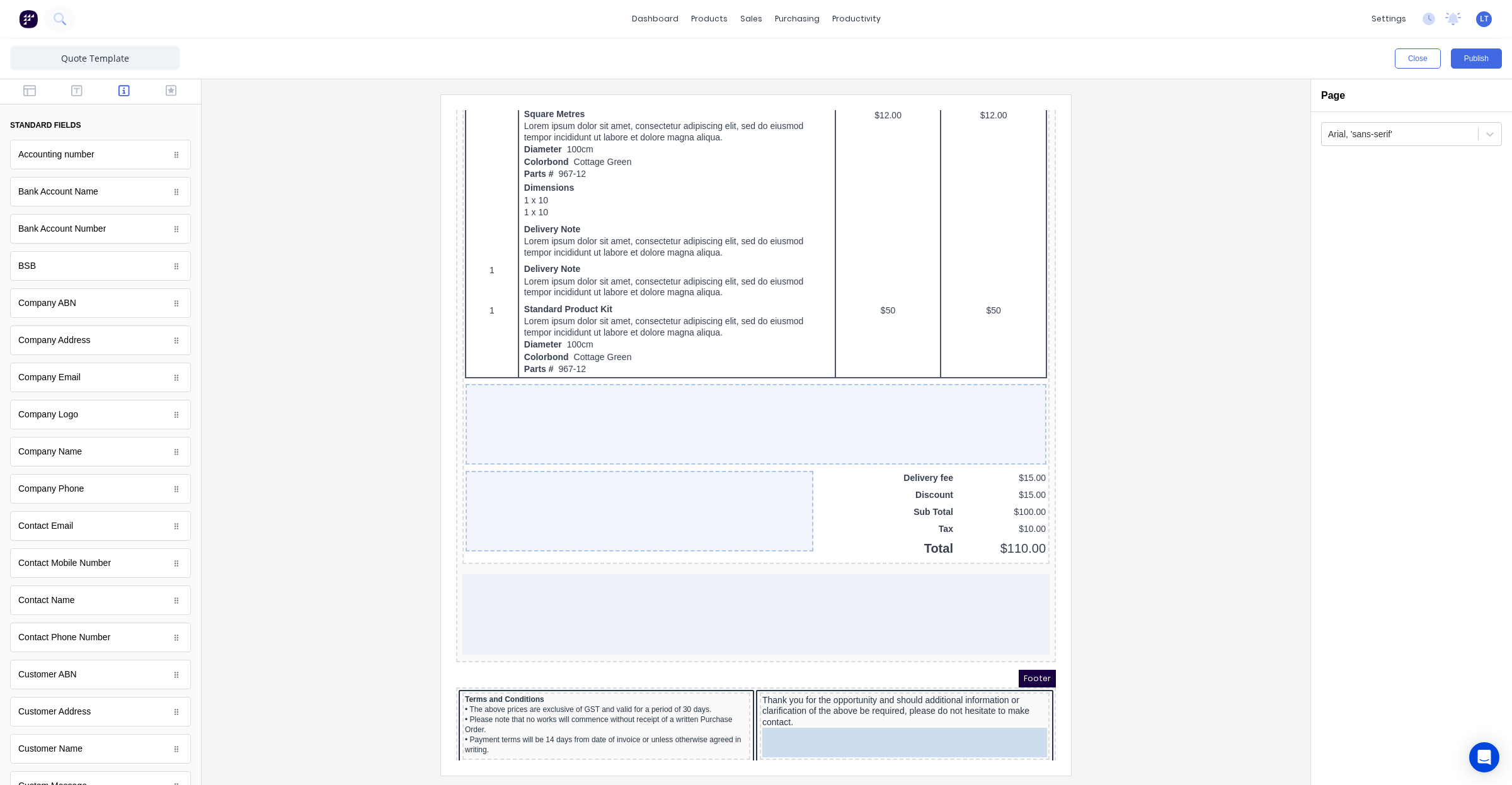
drag, startPoint x: 153, startPoint y: 419, endPoint x: 956, endPoint y: 729, distance: 860.8
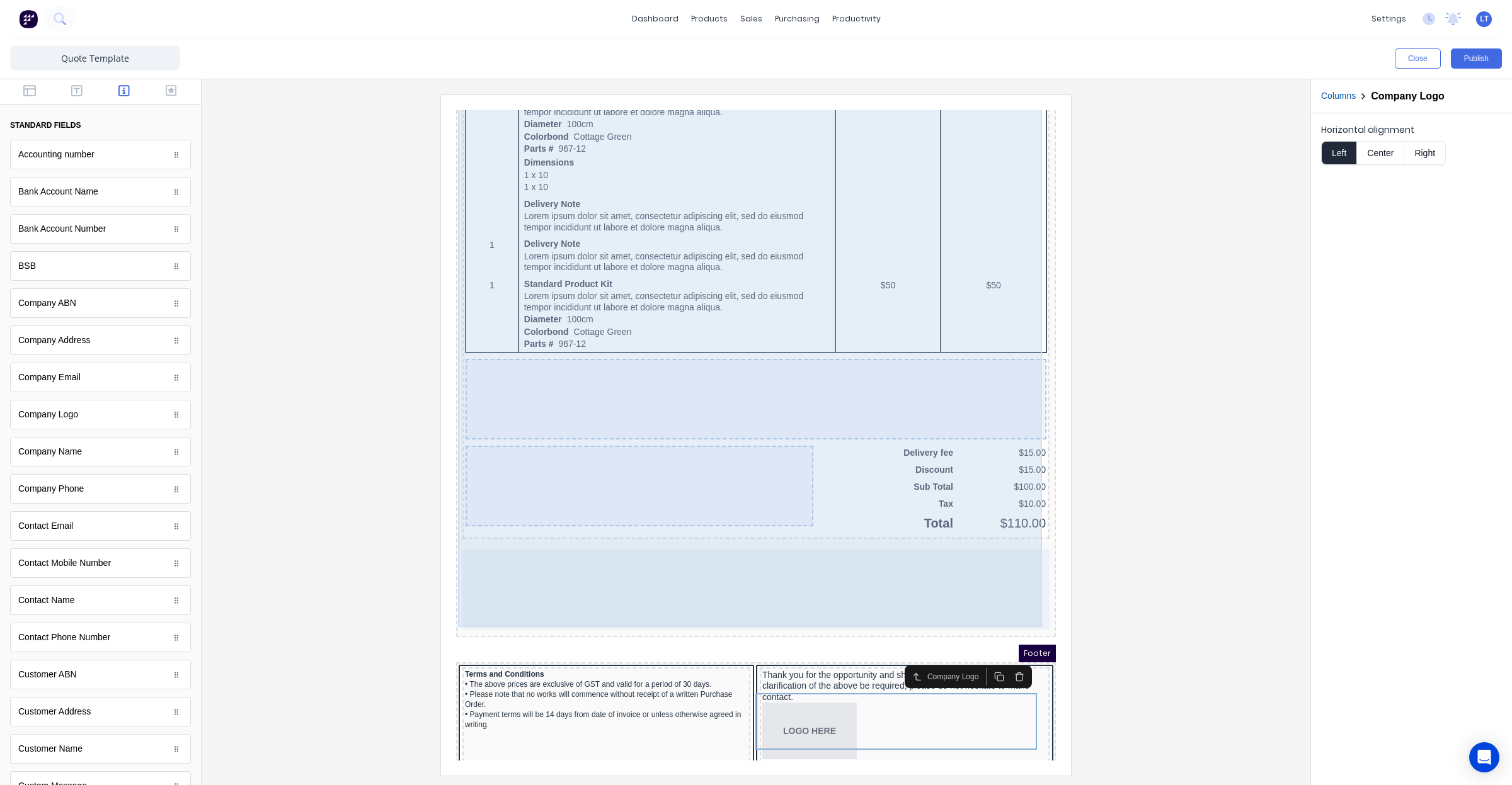
scroll to position [773, 0]
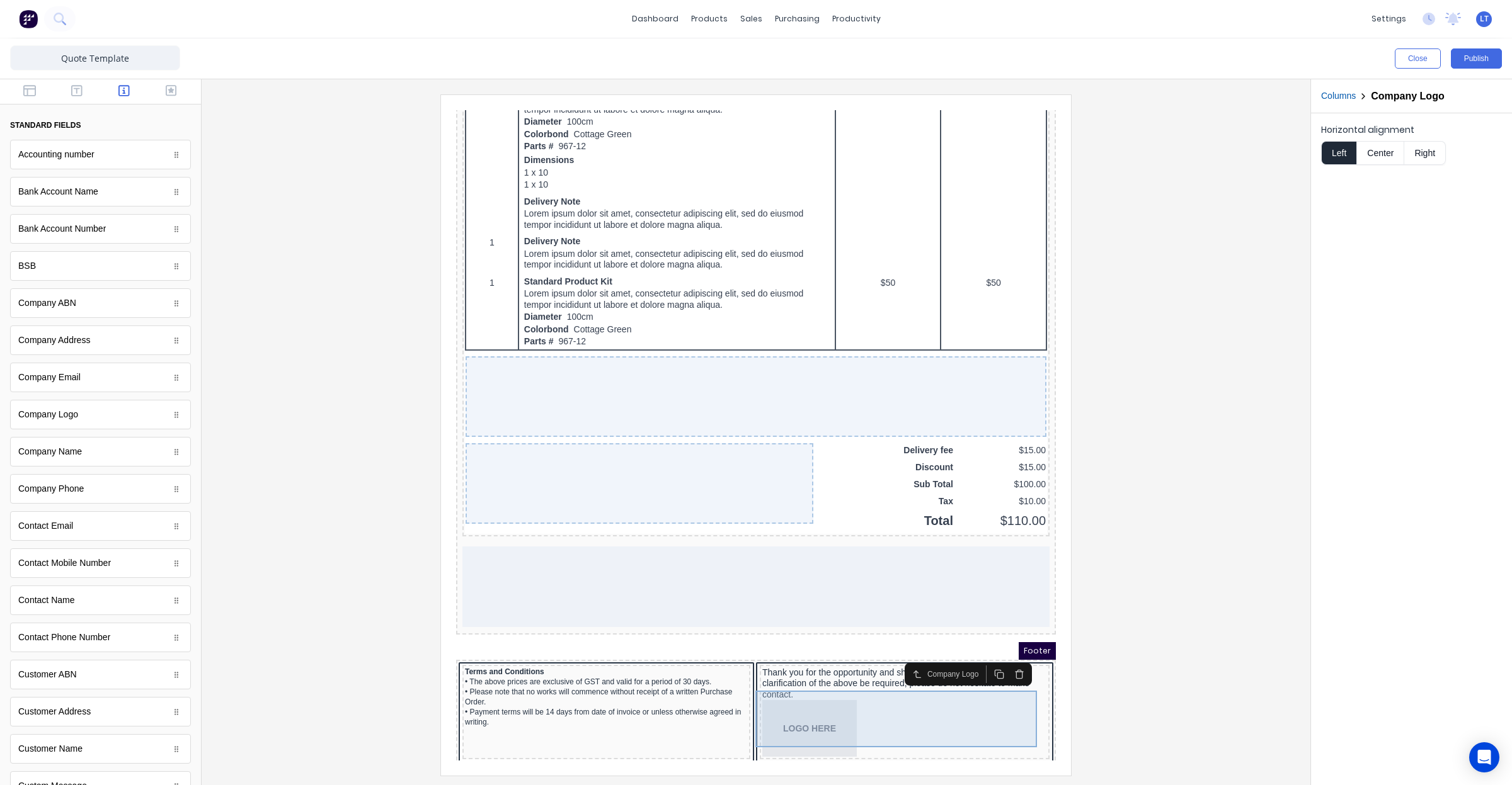
click at [802, 699] on div "LOGO HERE" at bounding box center [889, 713] width 284 height 56
click at [943, 688] on div "LOGO HERE" at bounding box center [889, 713] width 284 height 56
click at [1213, 597] on div at bounding box center [756, 435] width 1089 height 681
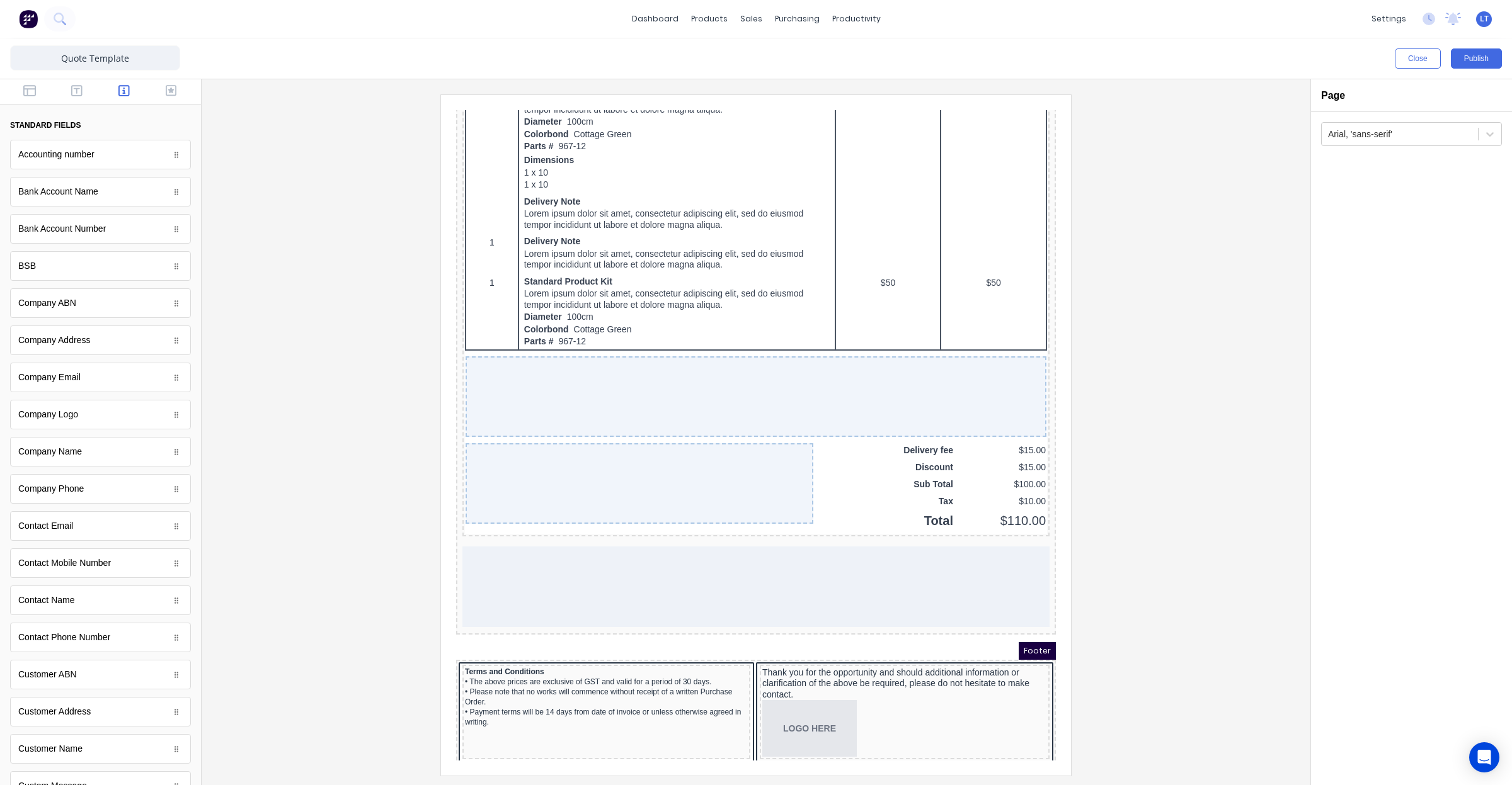
drag, startPoint x: 1213, startPoint y: 597, endPoint x: 1156, endPoint y: 594, distance: 57.1
click at [1156, 594] on div at bounding box center [756, 435] width 1089 height 681
drag, startPoint x: 1170, startPoint y: 599, endPoint x: 1141, endPoint y: 615, distance: 33.1
click at [1142, 615] on div at bounding box center [756, 435] width 1089 height 681
click at [864, 711] on div "LOGO HERE" at bounding box center [889, 713] width 284 height 56
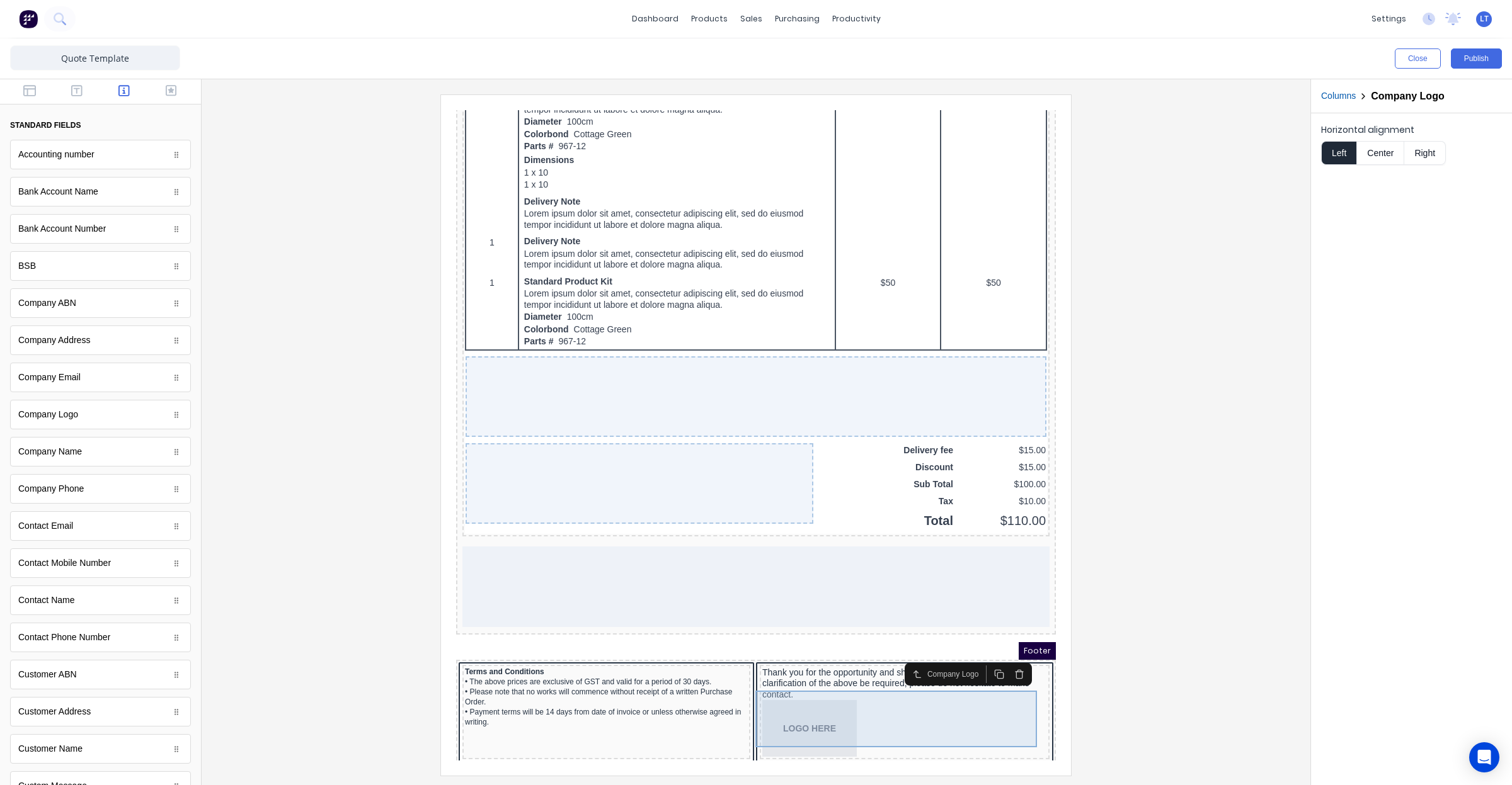
click at [806, 701] on div "LOGO HERE" at bounding box center [889, 713] width 284 height 56
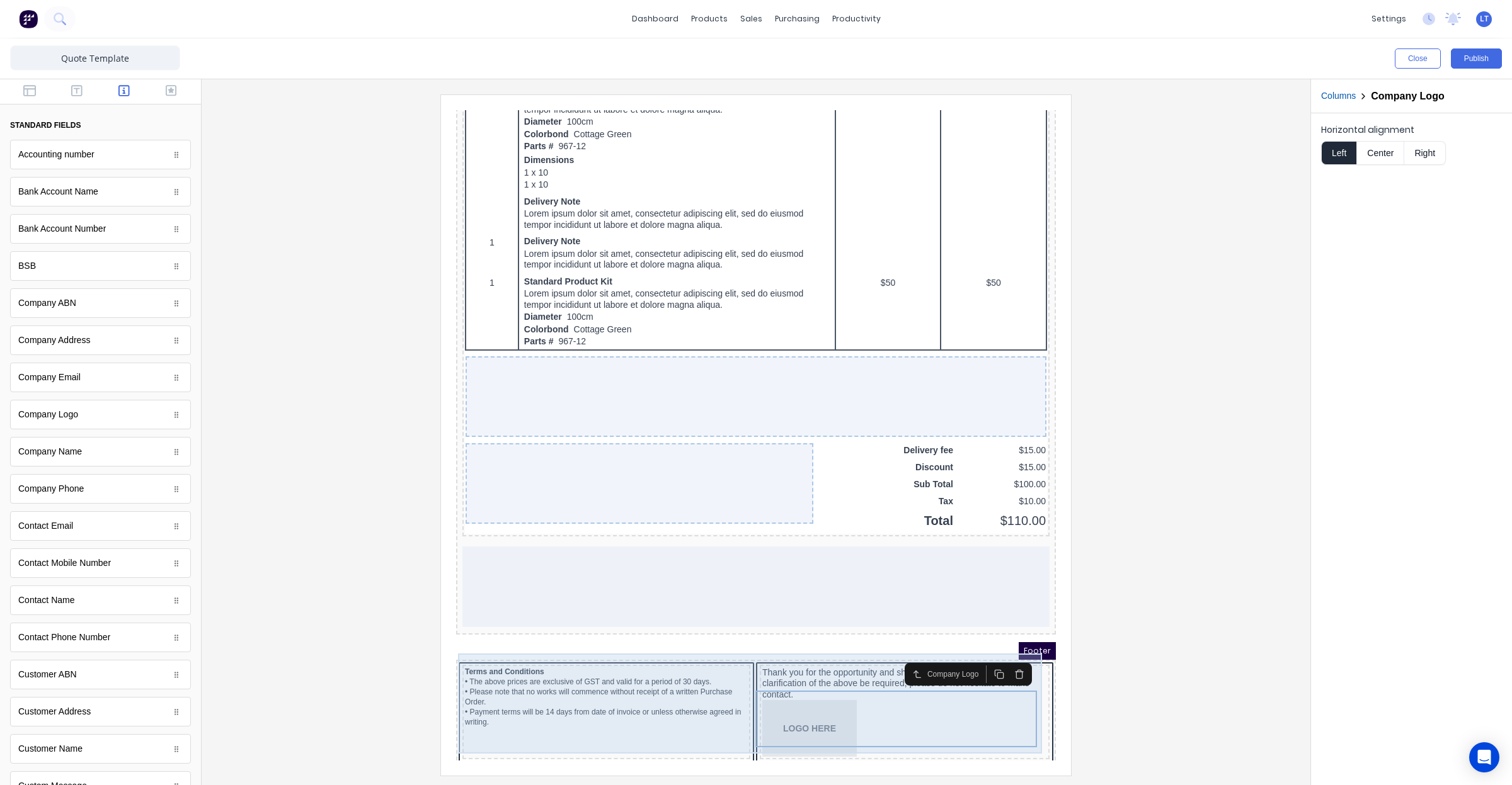
click at [732, 736] on div "Terms and Conditions • The above prices are exclusive of GST and valid for a pe…" at bounding box center [741, 699] width 595 height 103
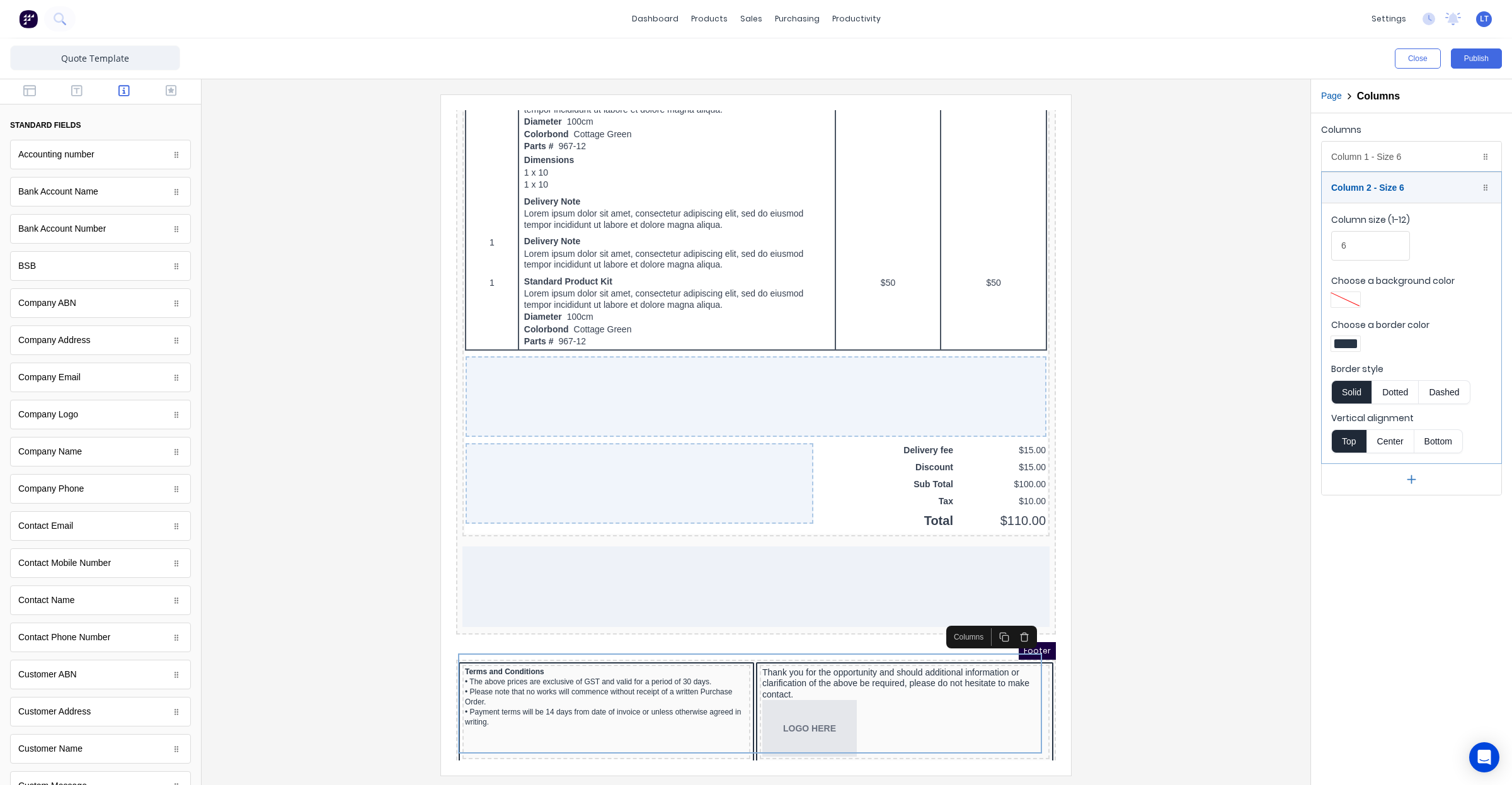
click at [1419, 487] on button "button" at bounding box center [1411, 479] width 180 height 31
click at [1419, 156] on div "Column 1 - Size 6 Duplicate Delete" at bounding box center [1411, 156] width 180 height 30
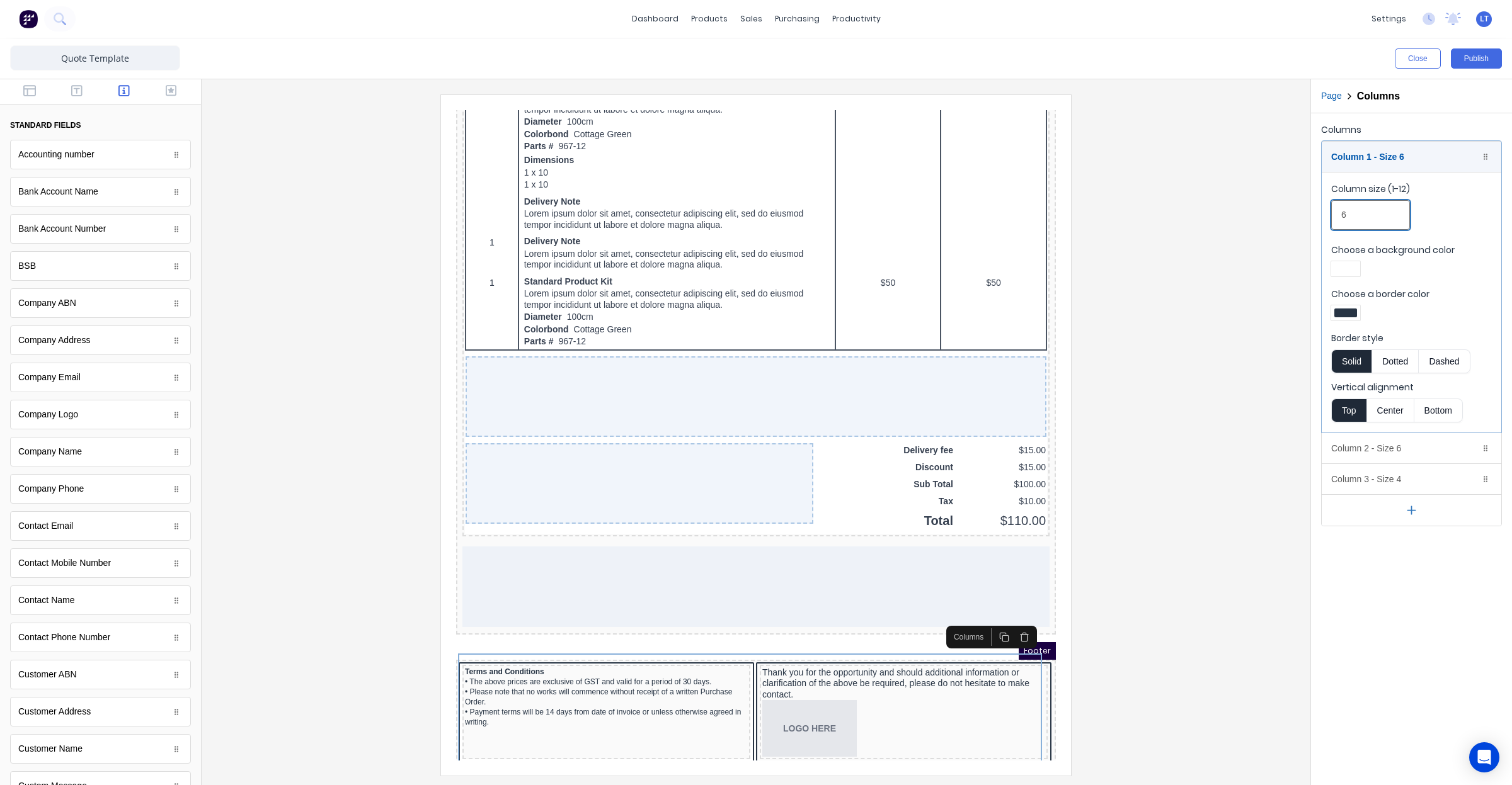
drag, startPoint x: 1362, startPoint y: 217, endPoint x: 1298, endPoint y: 218, distance: 64.0
click at [1298, 218] on div "Close Publish Components standard fields Accounting number Accounting number Ba…" at bounding box center [756, 412] width 1512 height 747
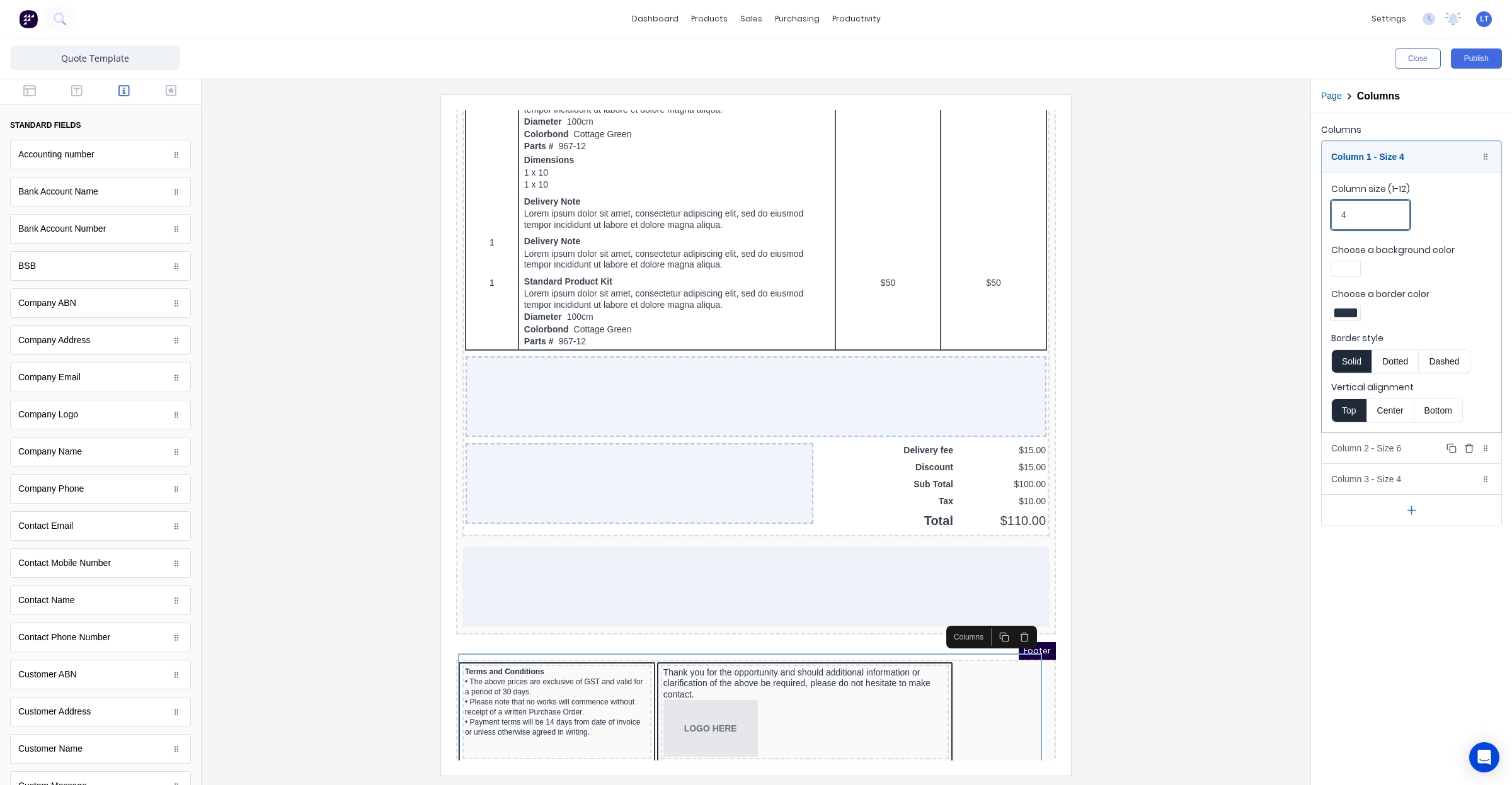
type input "4"
click at [1383, 454] on div "Column 2 - Size 6 Duplicate Delete" at bounding box center [1411, 448] width 180 height 30
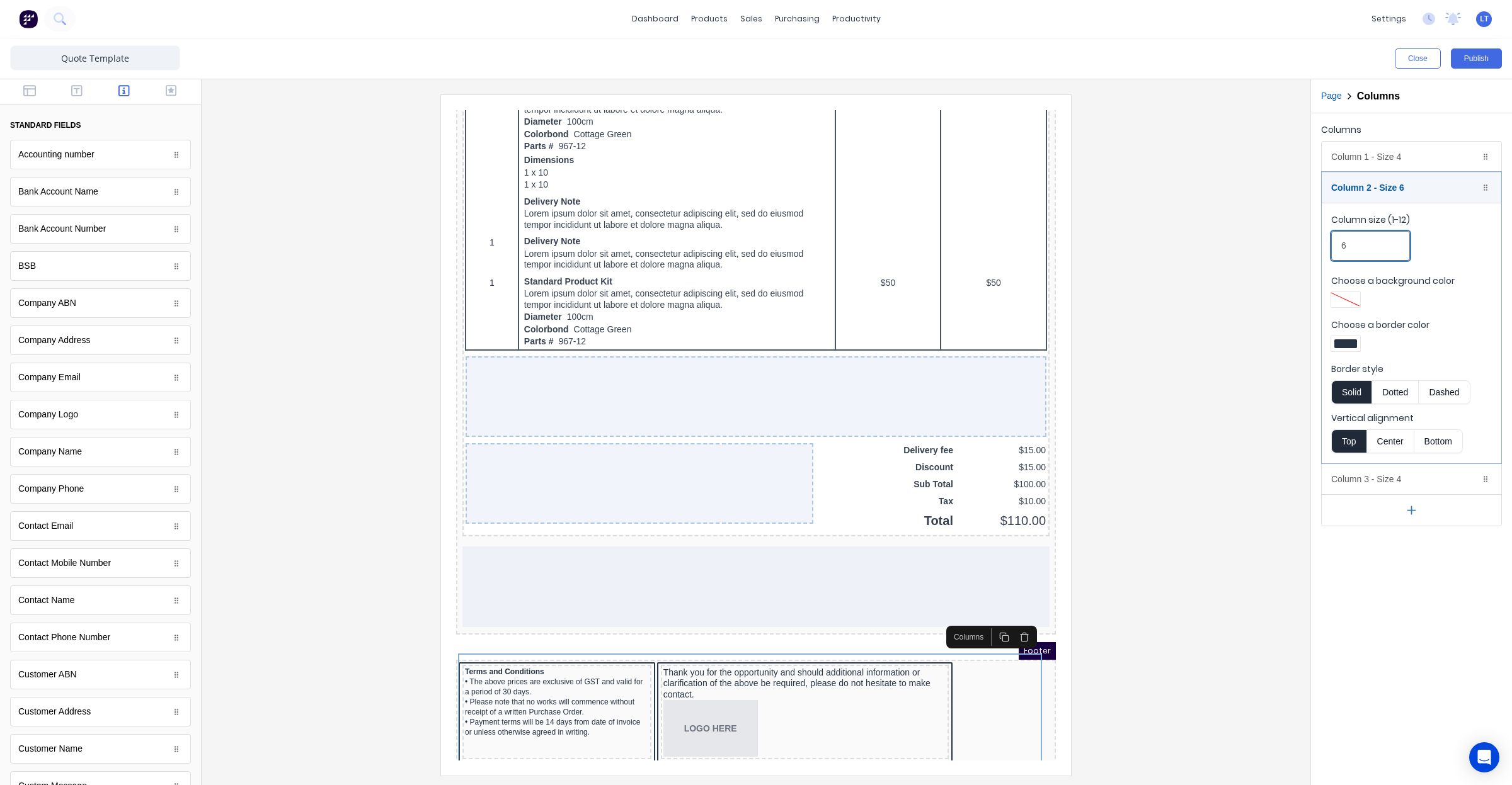
drag, startPoint x: 1345, startPoint y: 257, endPoint x: 1334, endPoint y: 255, distance: 11.2
click at [1334, 255] on input "6" at bounding box center [1370, 246] width 79 height 30
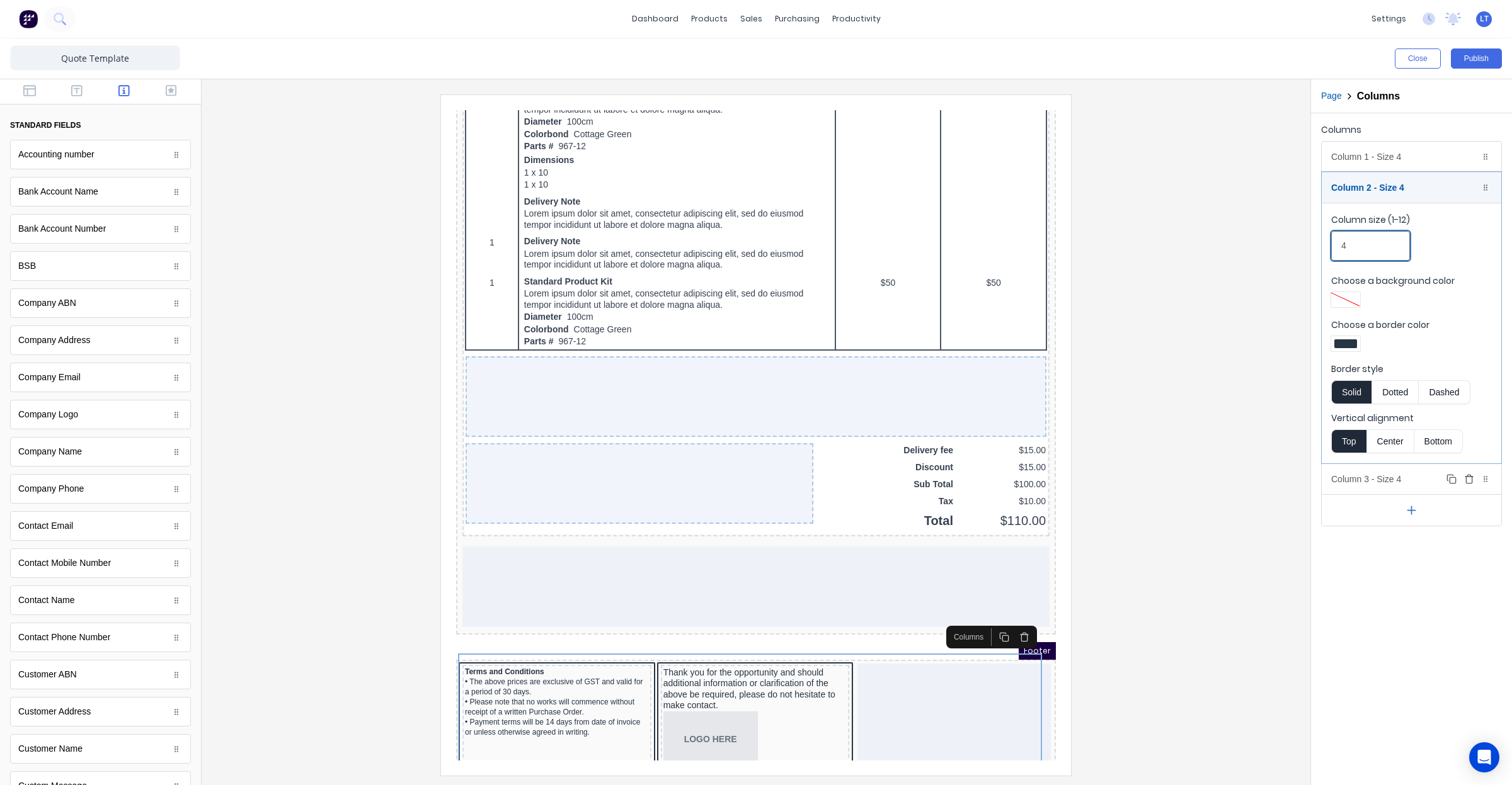
type input "4"
click at [1412, 483] on div "Column 3 - Size 4 Duplicate Delete" at bounding box center [1411, 479] width 180 height 30
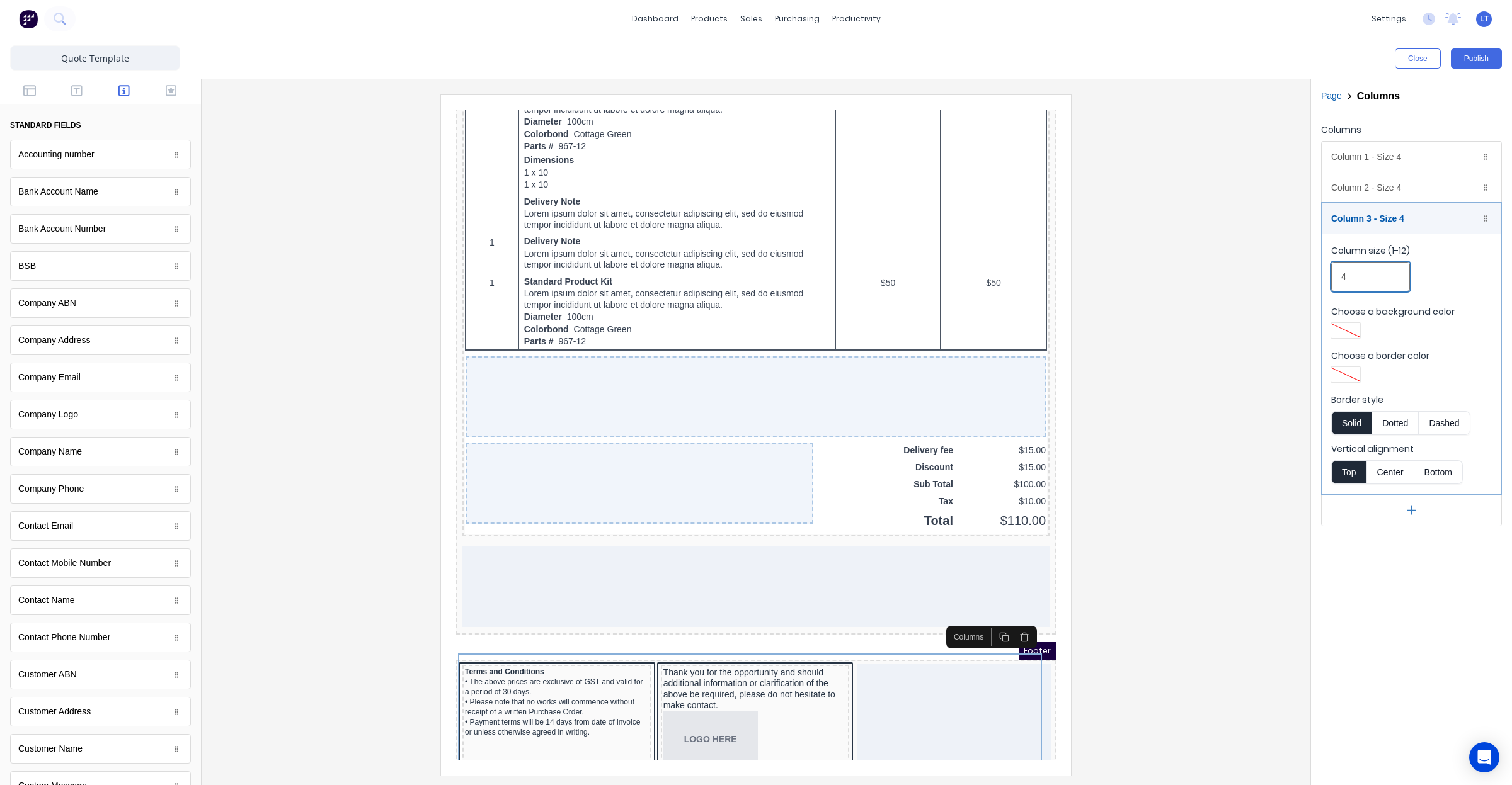
drag, startPoint x: 1340, startPoint y: 271, endPoint x: 1330, endPoint y: 271, distance: 10.0
click at [1330, 271] on fieldset "Column size (1-12) 4 Choose a background color Choose a border color Border sty…" at bounding box center [1411, 363] width 180 height 261
click at [1170, 609] on div at bounding box center [756, 435] width 1089 height 681
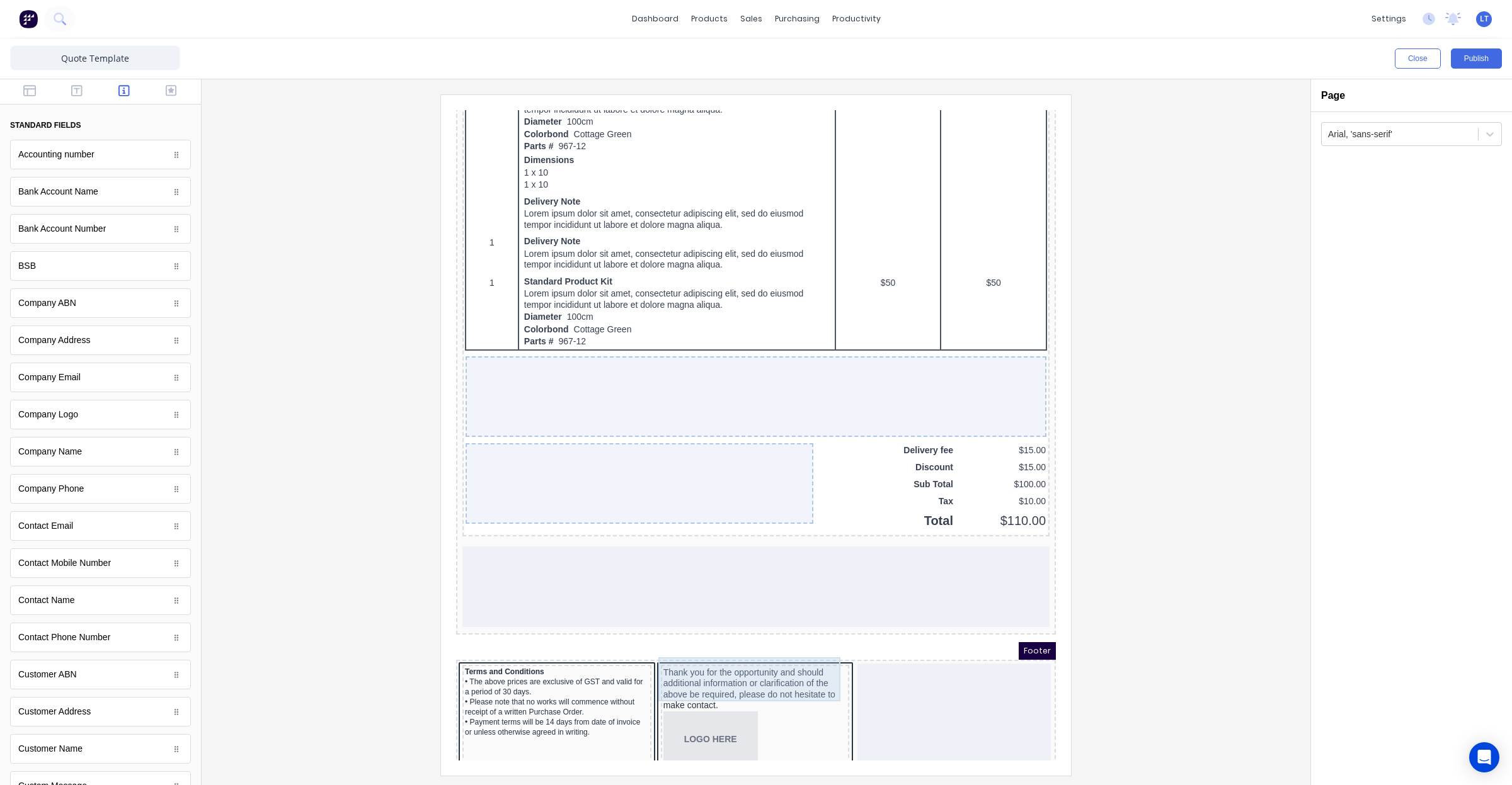
click at [710, 673] on div "Thank you for the opportunity and should additional information or clarificatio…" at bounding box center [740, 674] width 184 height 44
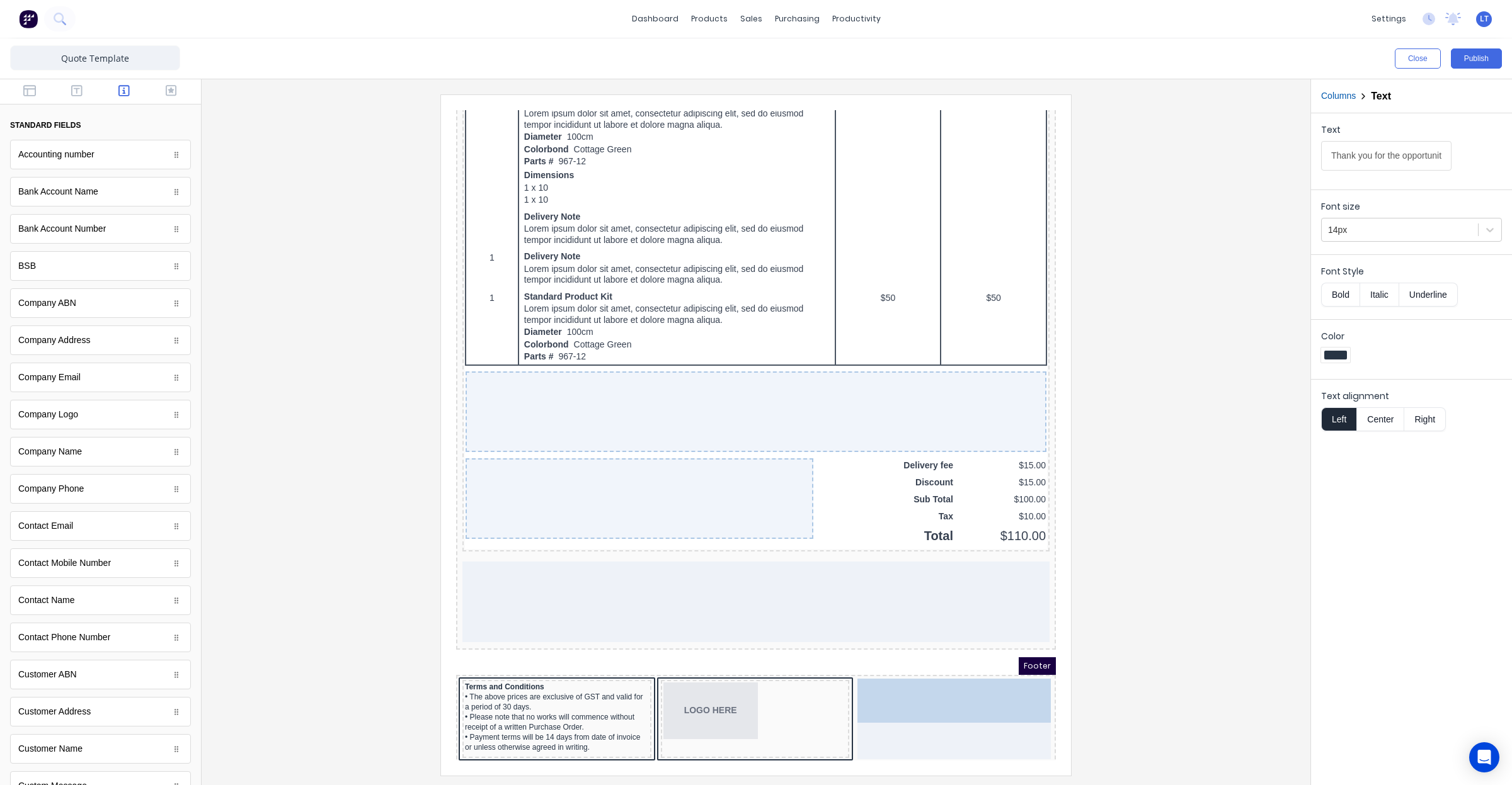
drag, startPoint x: 675, startPoint y: 658, endPoint x: 887, endPoint y: 678, distance: 212.9
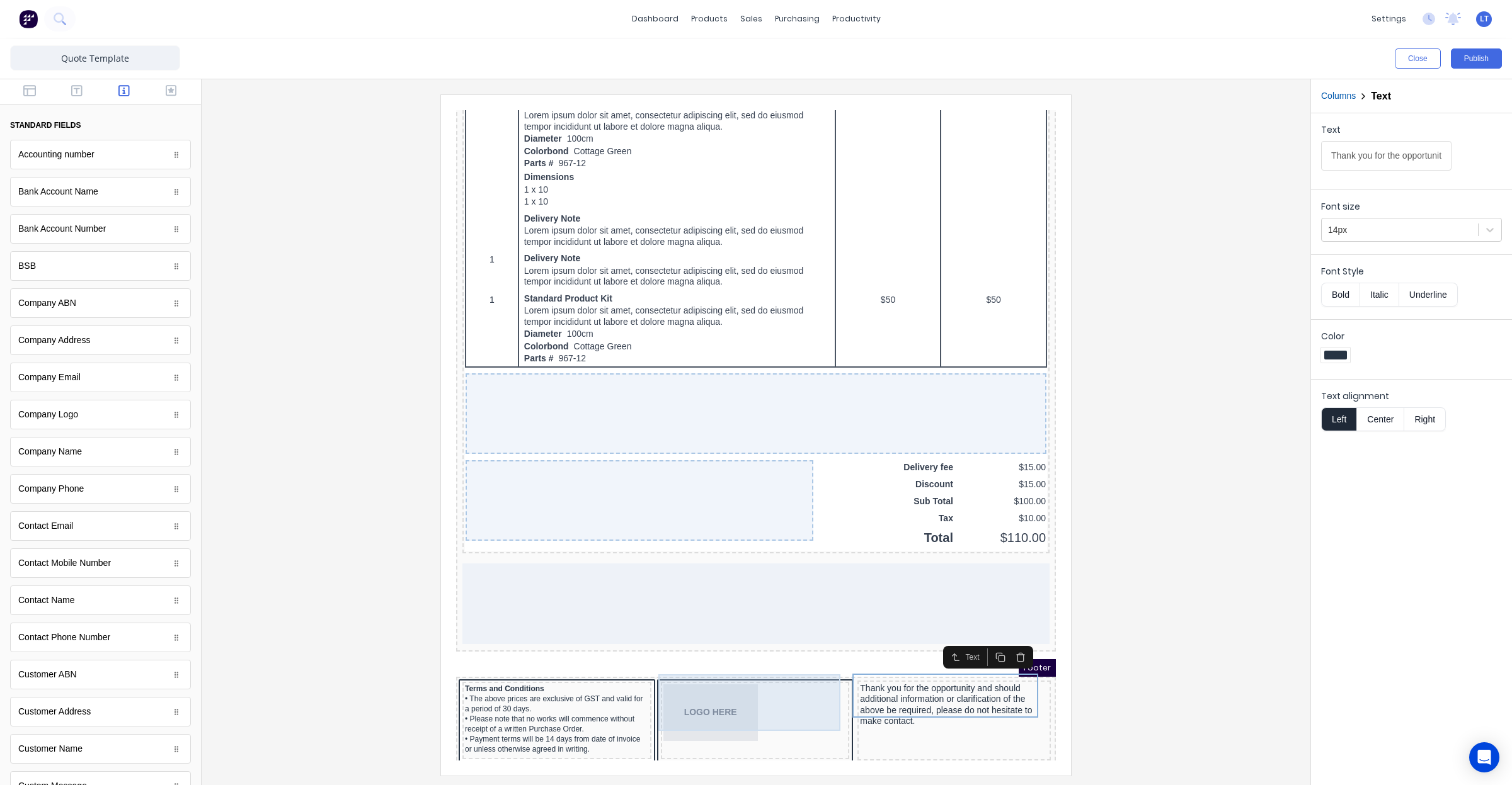
click at [709, 691] on div "LOGO HERE" at bounding box center [740, 697] width 184 height 56
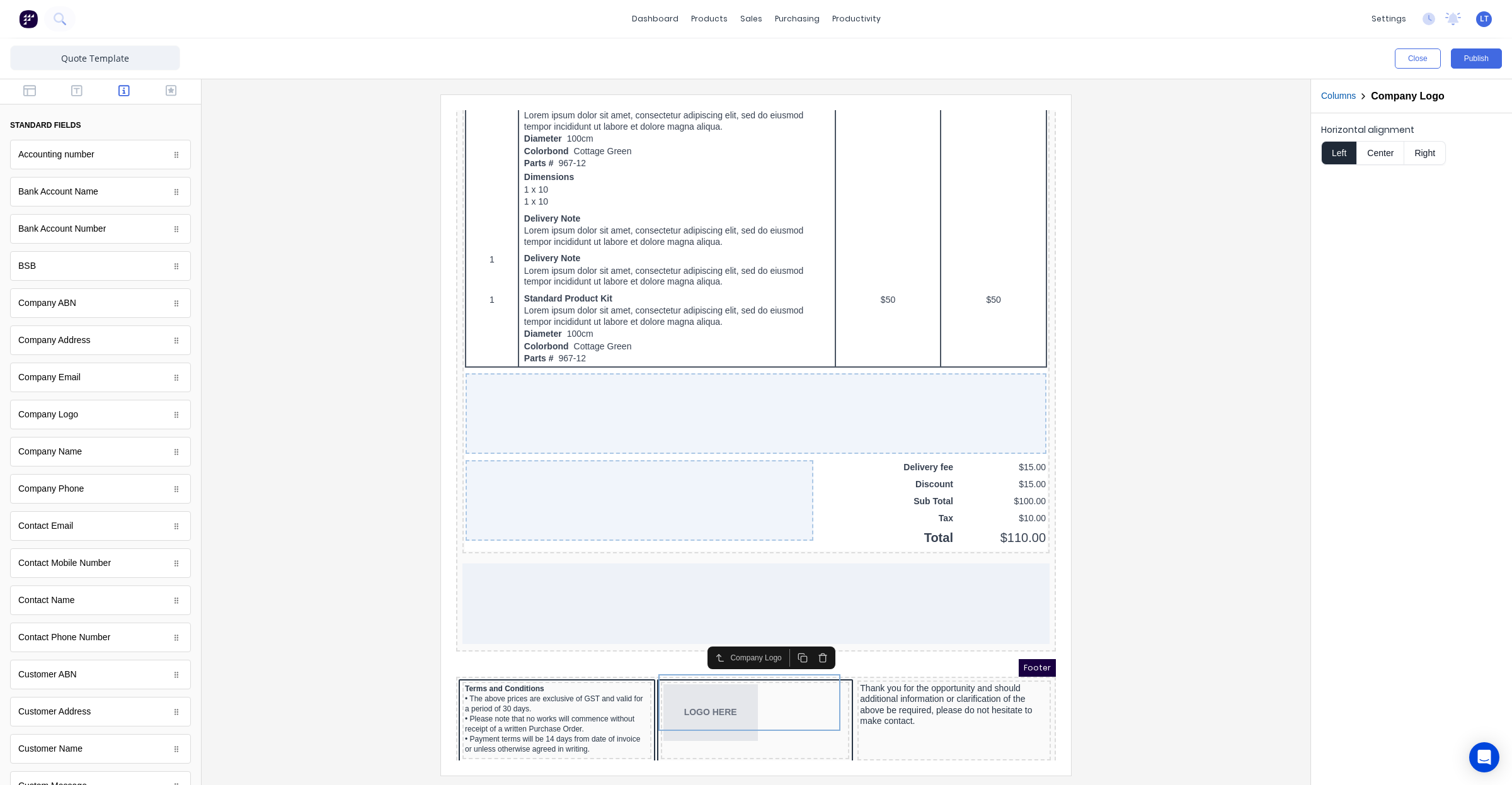
click at [1393, 154] on button "Center" at bounding box center [1380, 152] width 48 height 24
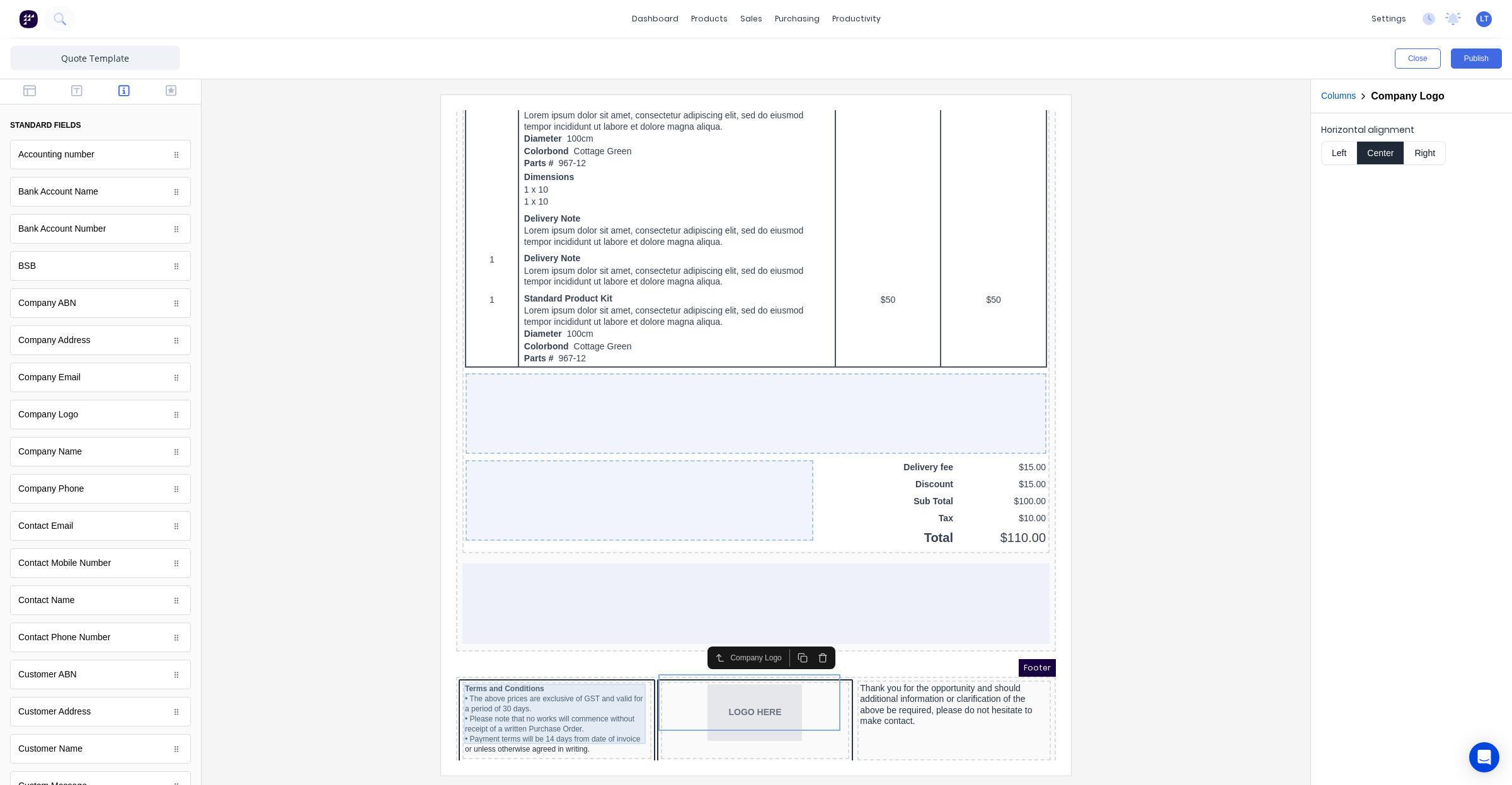
click at [608, 679] on div "• The above prices are exclusive of GST and valid for a period of 30 days. • Pl…" at bounding box center [542, 709] width 184 height 61
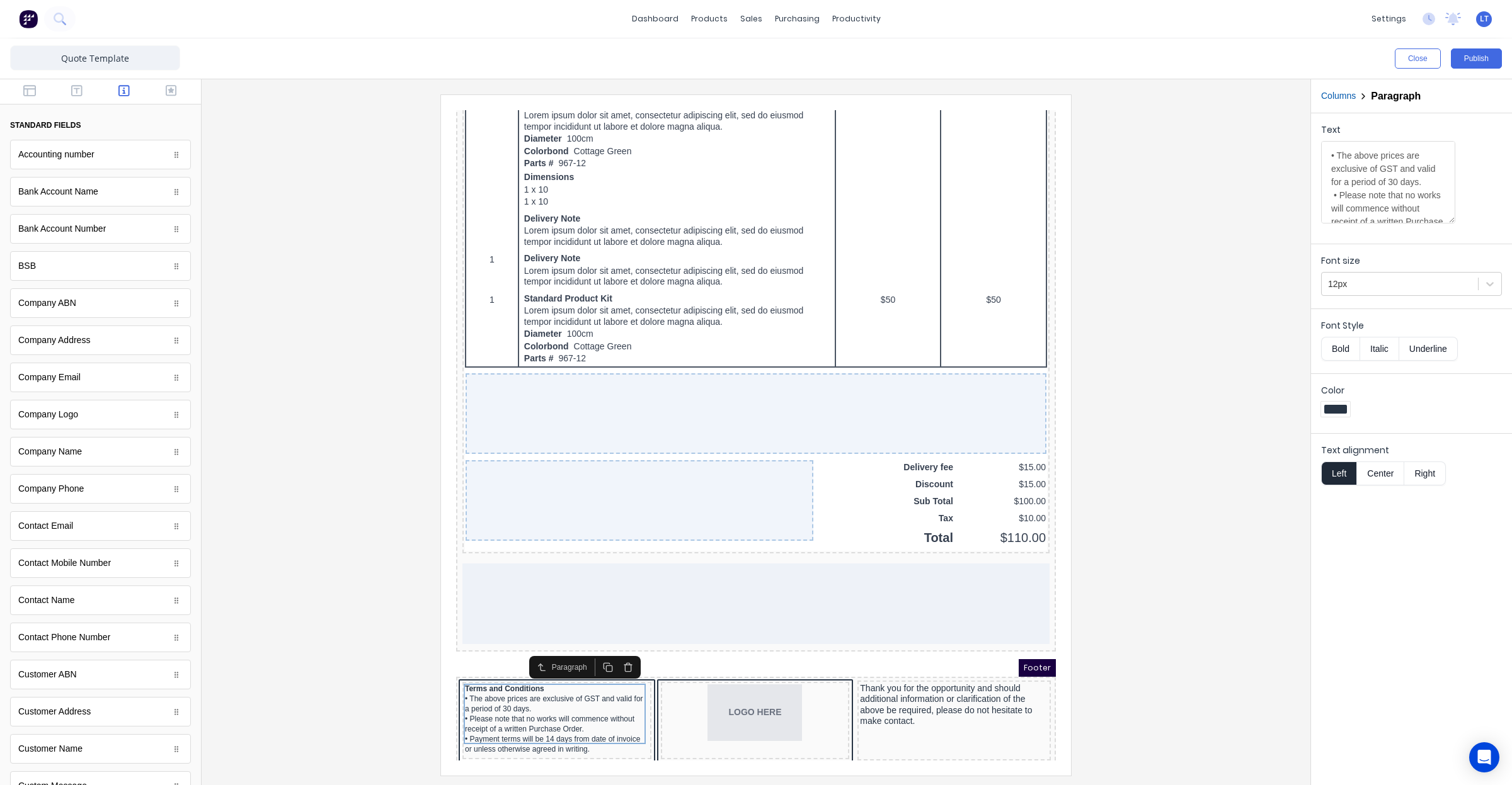
click at [887, 756] on iframe at bounding box center [756, 435] width 630 height 681
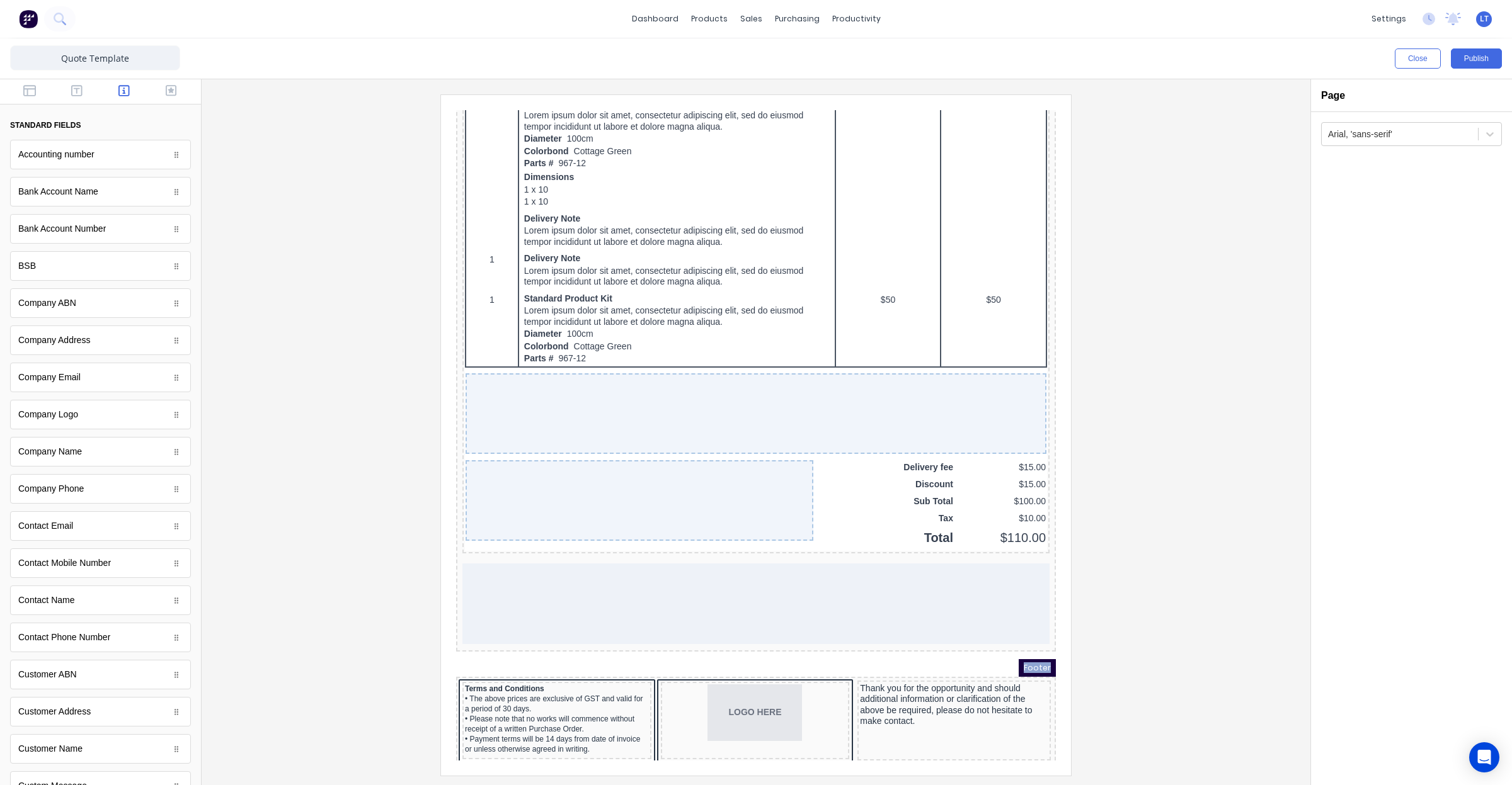
click at [872, 739] on div "Terms and Conditions • The above prices are exclusive of GST and valid for a pe…" at bounding box center [740, 707] width 599 height 90
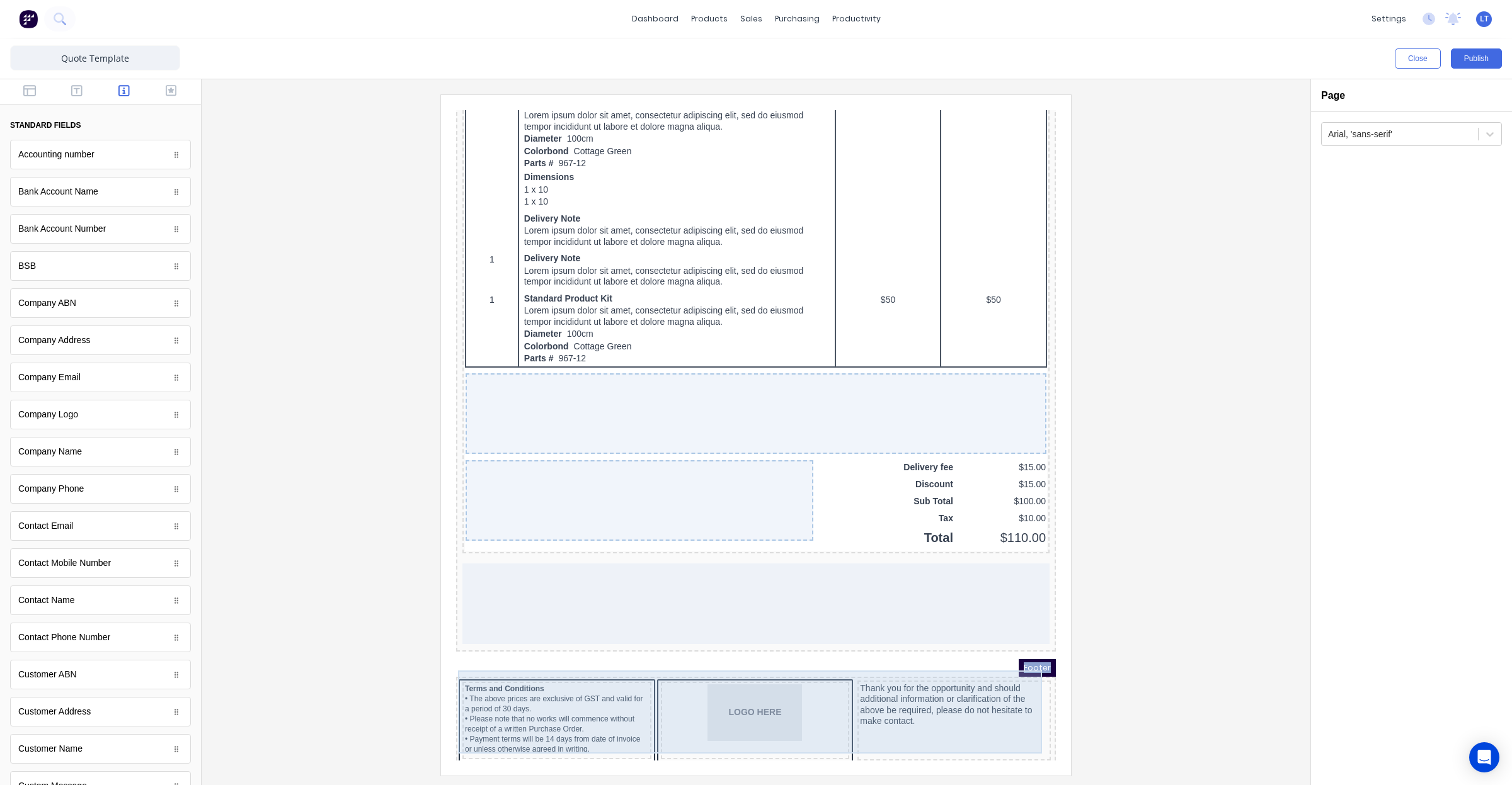
drag, startPoint x: 872, startPoint y: 739, endPoint x: 843, endPoint y: 737, distance: 29.1
click at [843, 737] on div "Terms and Conditions • The above prices are exclusive of GST and valid for a pe…" at bounding box center [741, 707] width 595 height 85
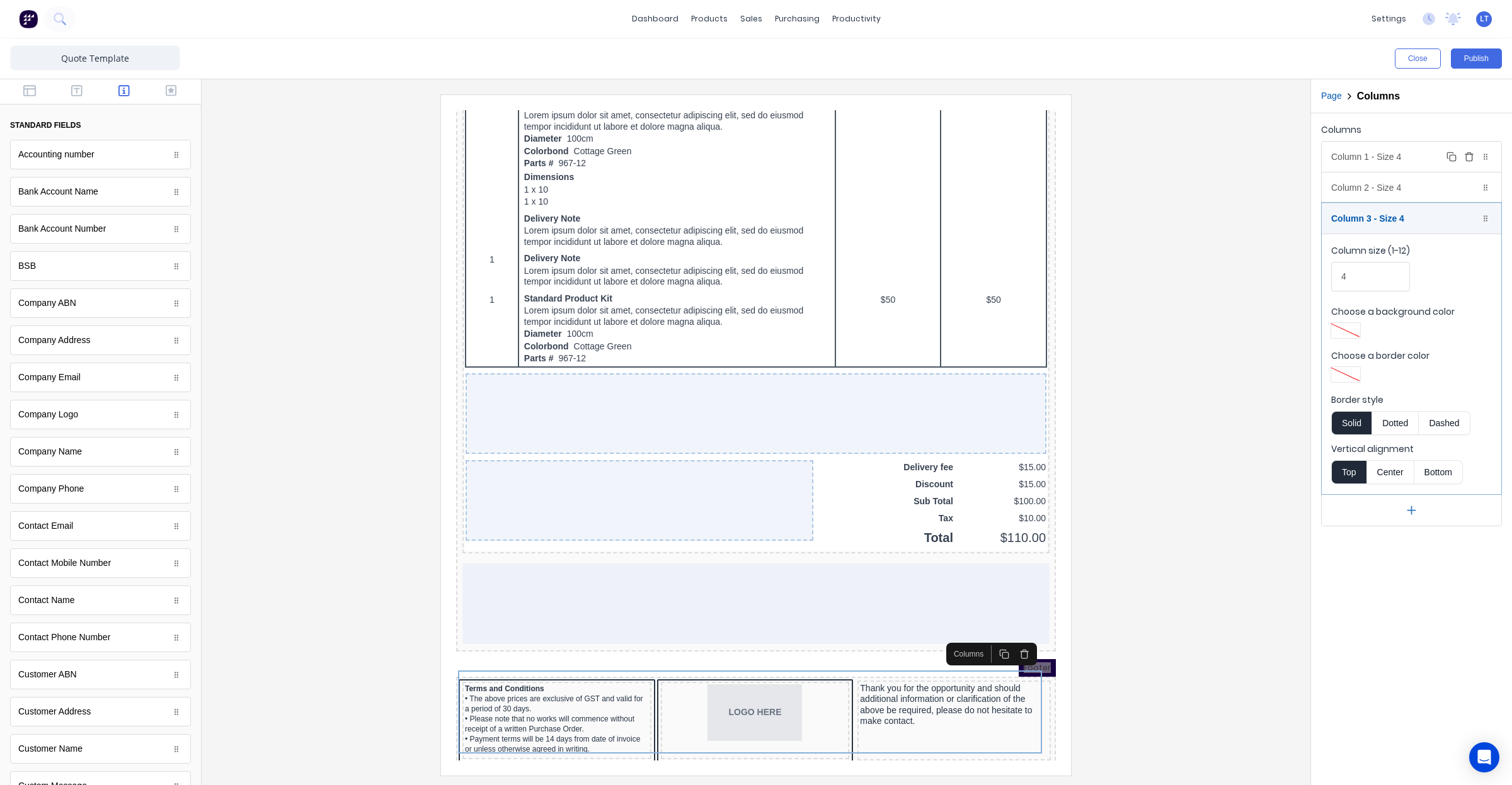
click at [1352, 156] on div "Column 1 - Size 4 Duplicate Delete" at bounding box center [1411, 156] width 180 height 30
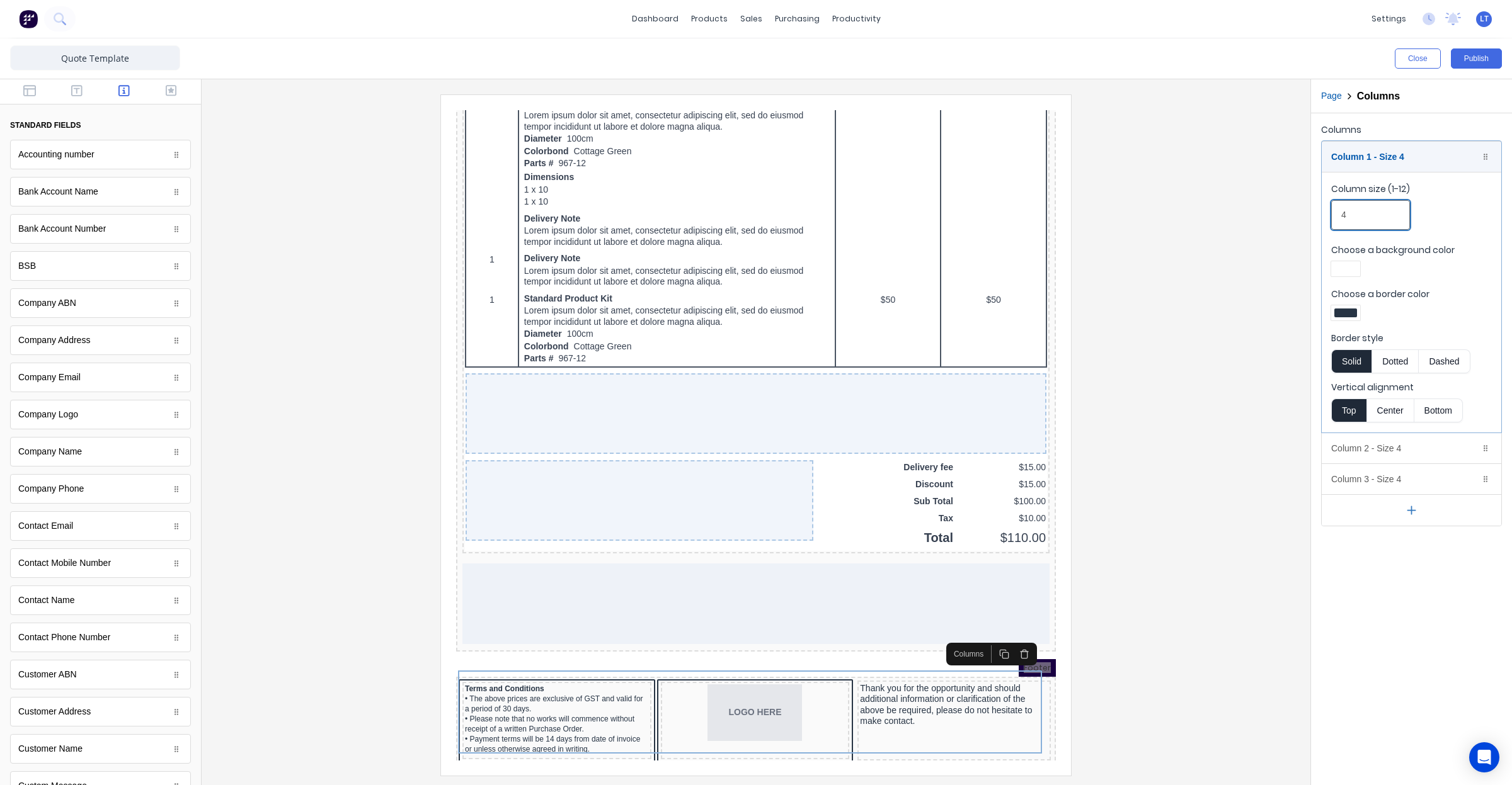
click at [1304, 216] on div "Close Publish Components standard fields Accounting number Accounting number Ba…" at bounding box center [756, 412] width 1512 height 747
click at [1277, 212] on div "Close Publish Components standard fields Accounting number Accounting number Ba…" at bounding box center [756, 412] width 1512 height 747
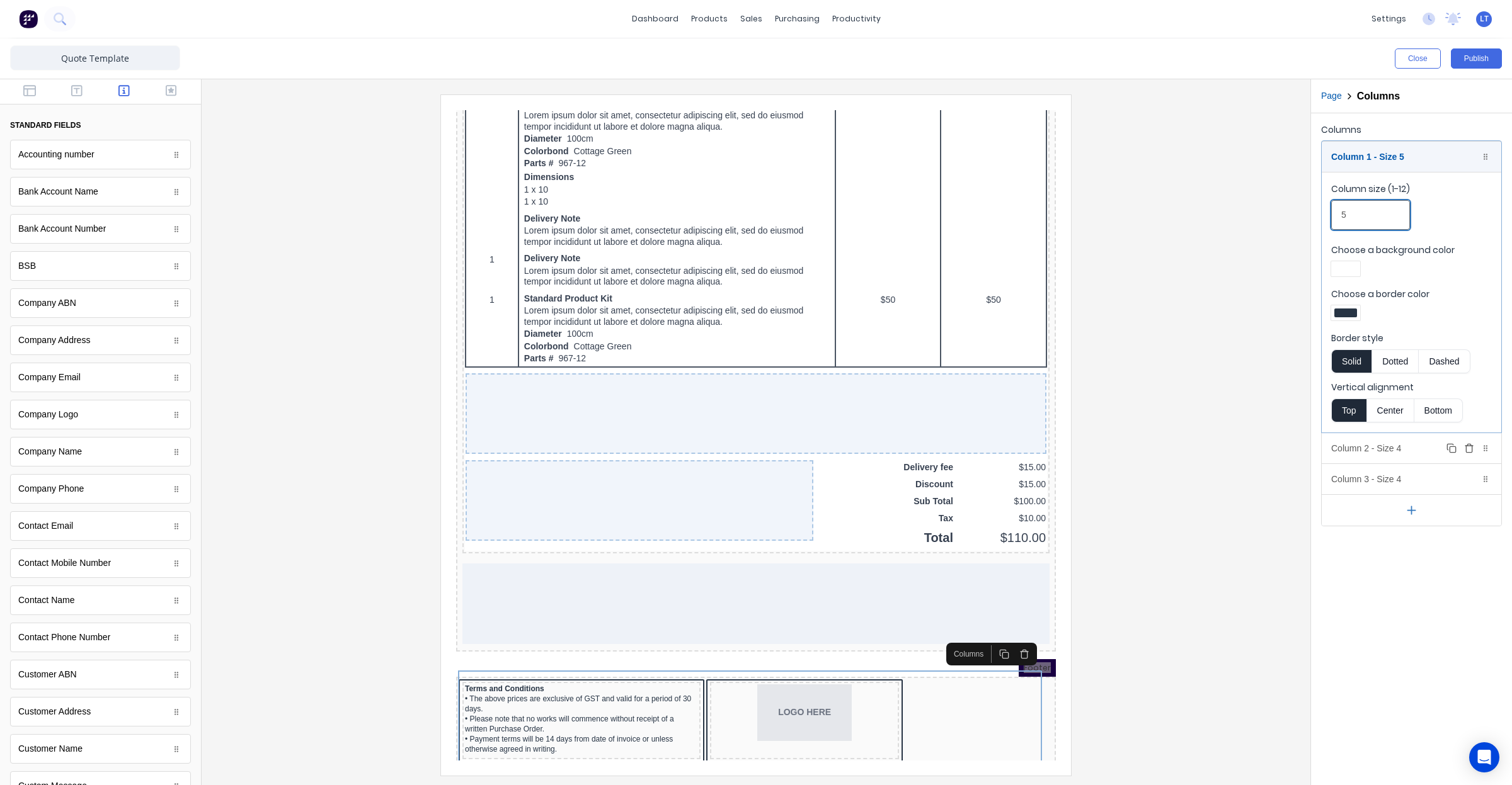
type input "5"
click at [1374, 447] on div "Column 2 - Size 4 Duplicate Delete" at bounding box center [1411, 448] width 180 height 30
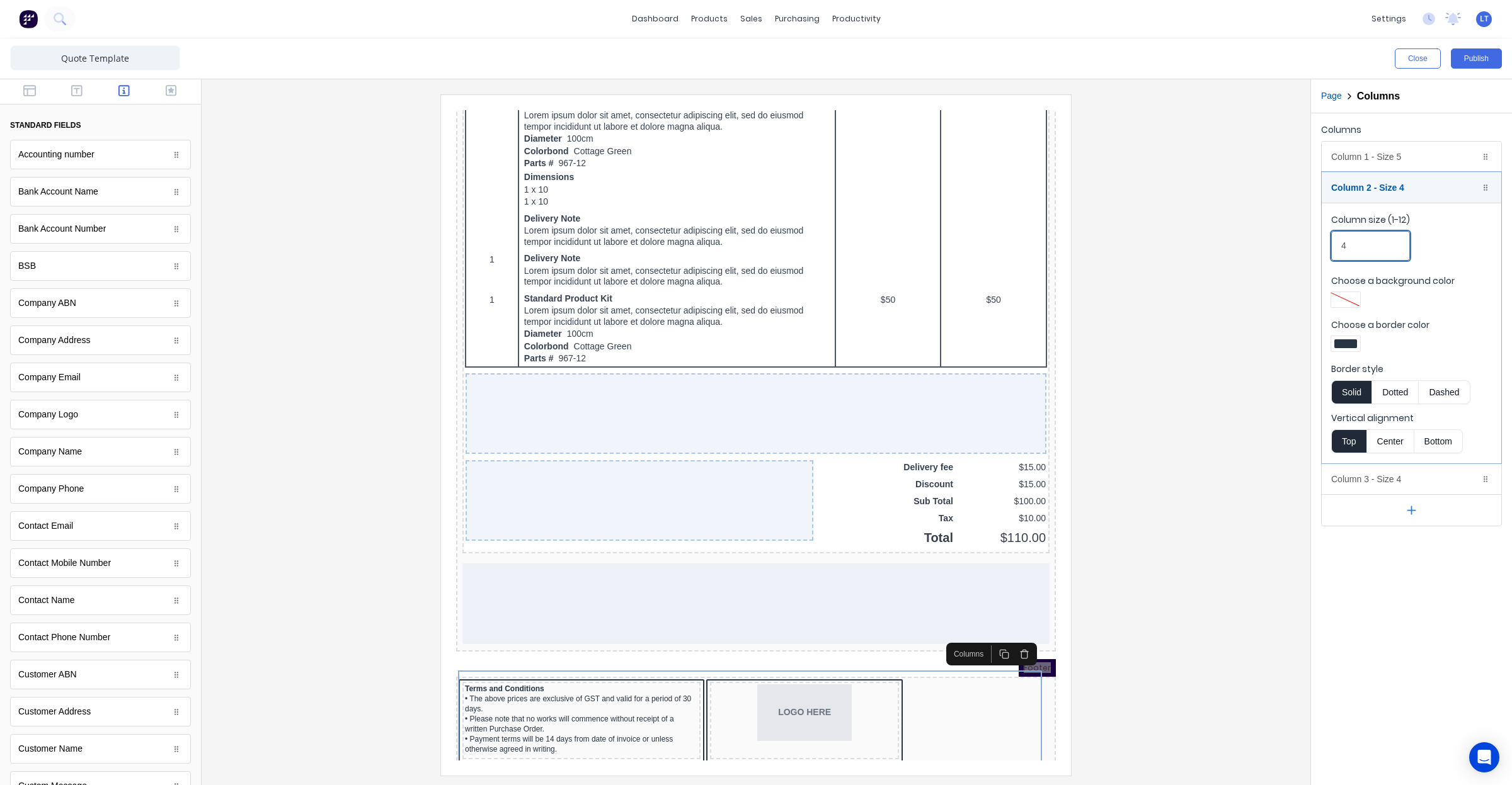
drag, startPoint x: 1353, startPoint y: 244, endPoint x: 1268, endPoint y: 250, distance: 85.2
click at [1268, 250] on div "Close Publish Components standard fields Accounting number Accounting number Ba…" at bounding box center [756, 412] width 1512 height 747
type input "2"
click at [1410, 485] on div "Column 3 - Size 4 Duplicate Delete" at bounding box center [1411, 479] width 180 height 30
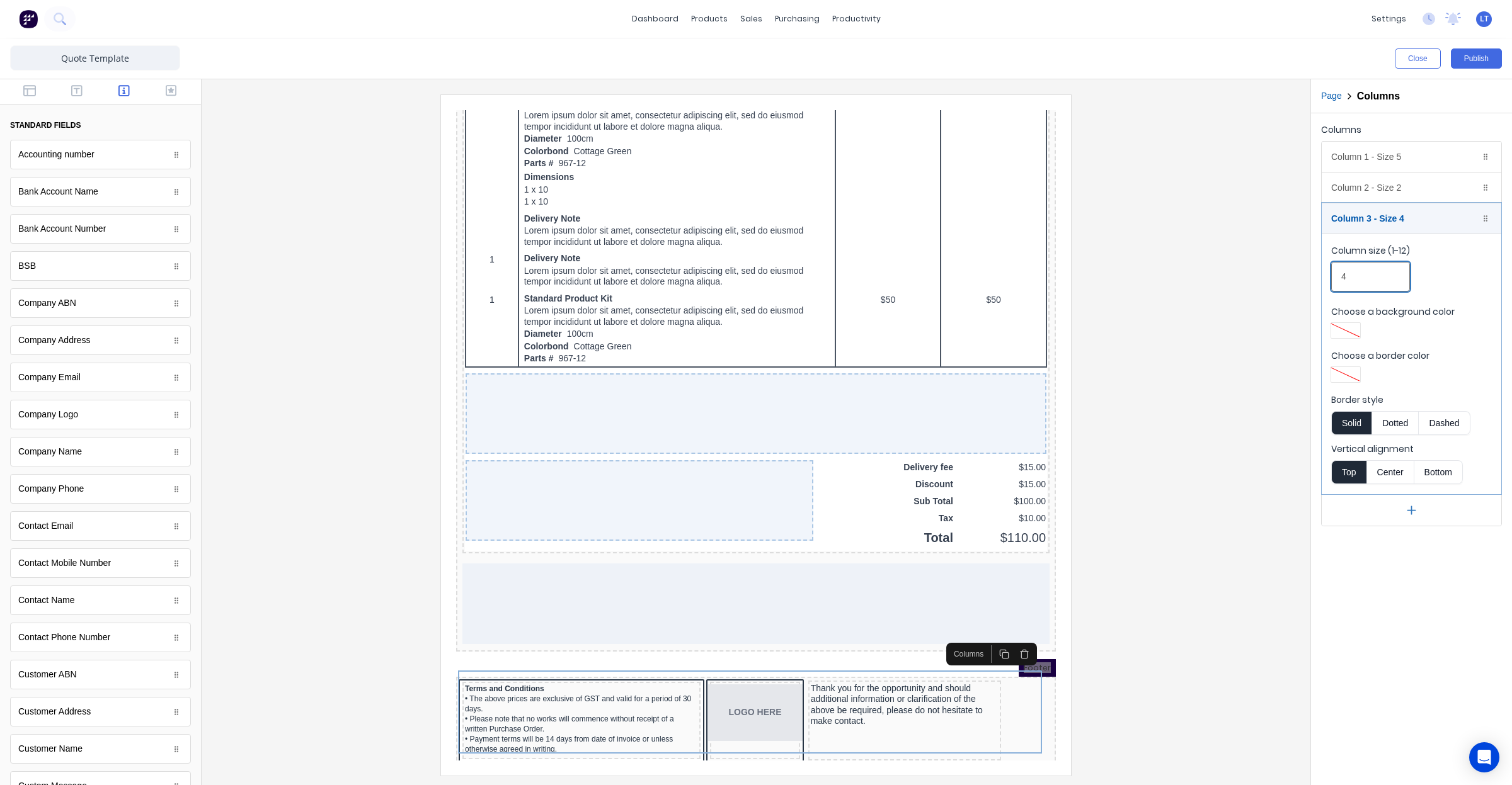
drag, startPoint x: 1358, startPoint y: 263, endPoint x: 1293, endPoint y: 271, distance: 65.5
click at [1293, 271] on div "Close Publish Components standard fields Accounting number Accounting number Ba…" at bounding box center [756, 412] width 1512 height 747
type input "5"
click at [1178, 527] on div at bounding box center [756, 435] width 1089 height 681
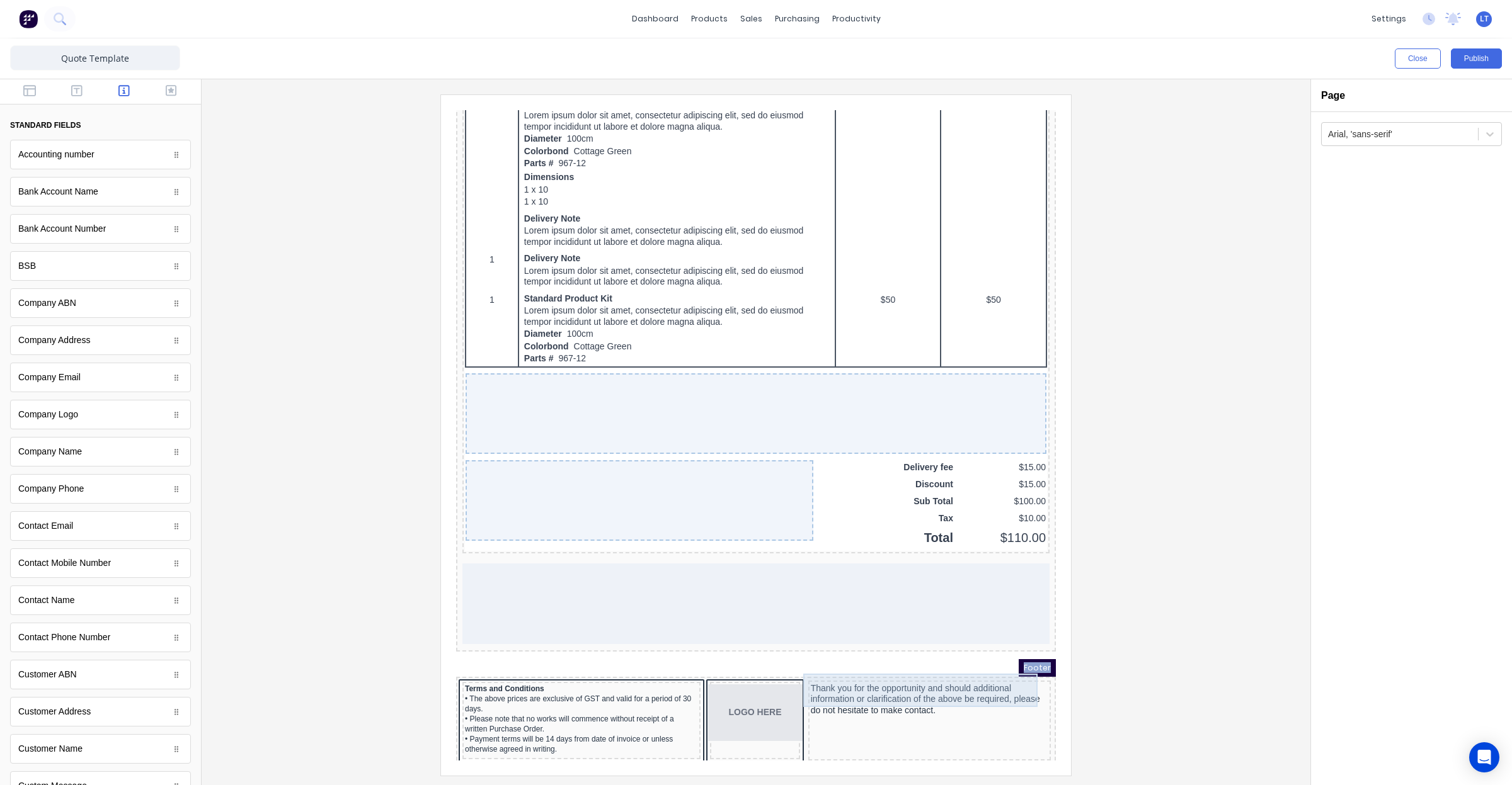
click at [958, 669] on div "Thank you for the opportunity and should additional information or clarificatio…" at bounding box center [914, 684] width 237 height 33
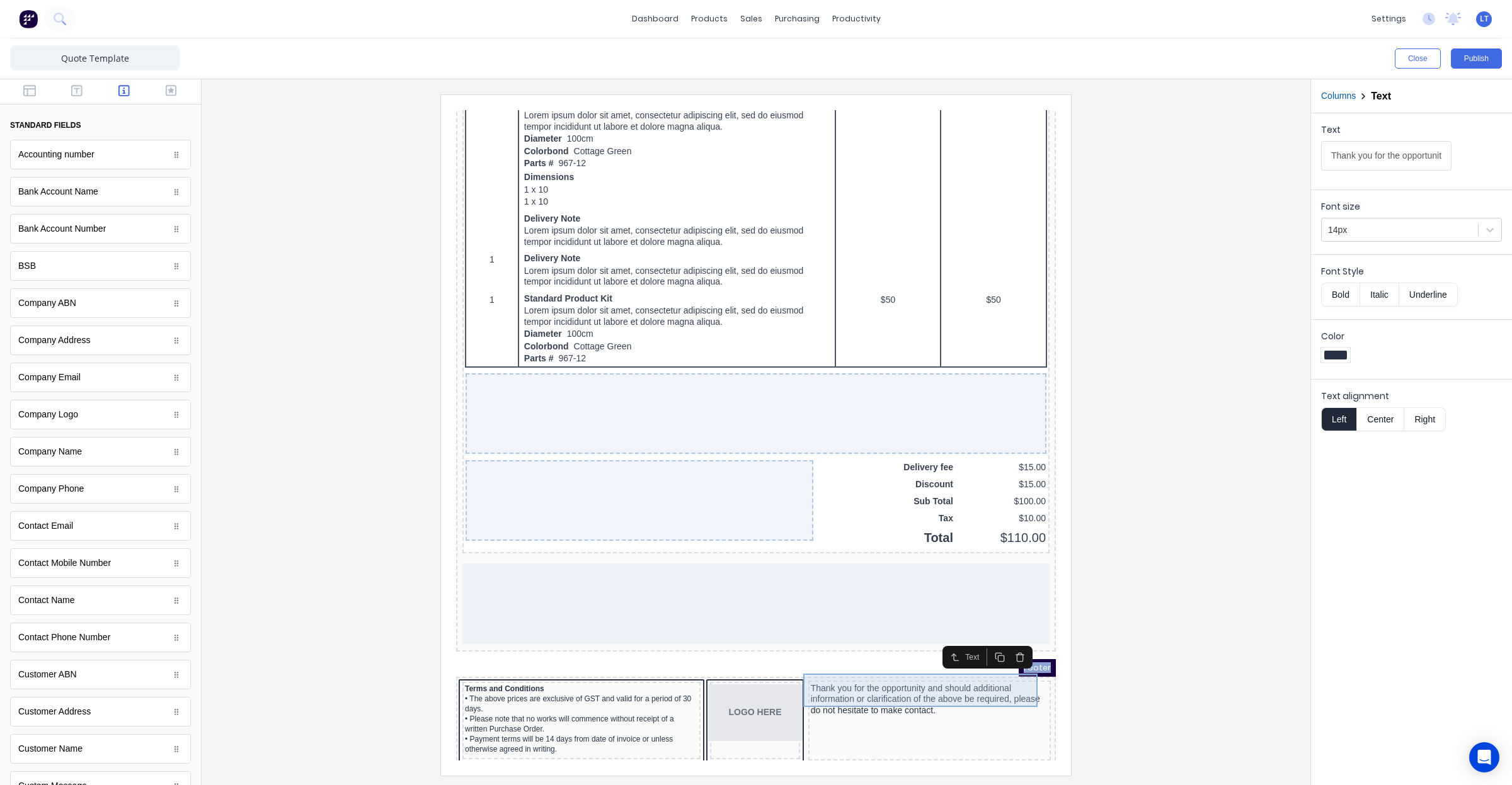
click at [925, 686] on div "Thank you for the opportunity and should additional information or clarificatio…" at bounding box center [914, 684] width 237 height 33
click at [905, 685] on div "Thank you for the opportunity and should additional information or clarificatio…" at bounding box center [914, 684] width 237 height 33
click at [917, 685] on div "Thank you for the opportunity and should additional information or clarificatio…" at bounding box center [914, 684] width 237 height 33
click at [1419, 163] on input "Thank you for the opportunity and should additional information or clarificatio…" at bounding box center [1386, 156] width 131 height 30
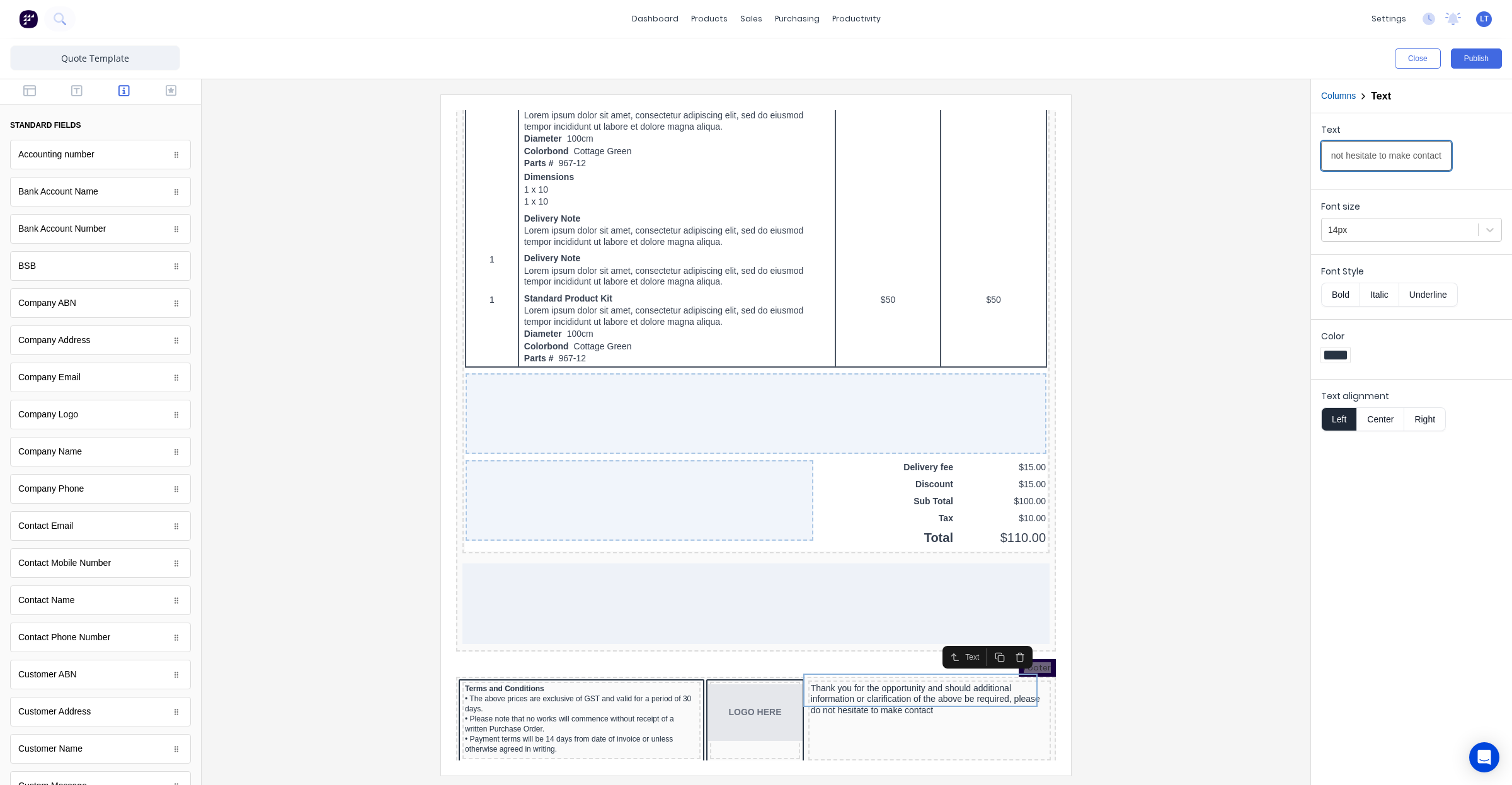
type input "Thank you for the opportunity and should additional information or clarificatio…"
click at [71, 87] on icon "button" at bounding box center [77, 90] width 12 height 12
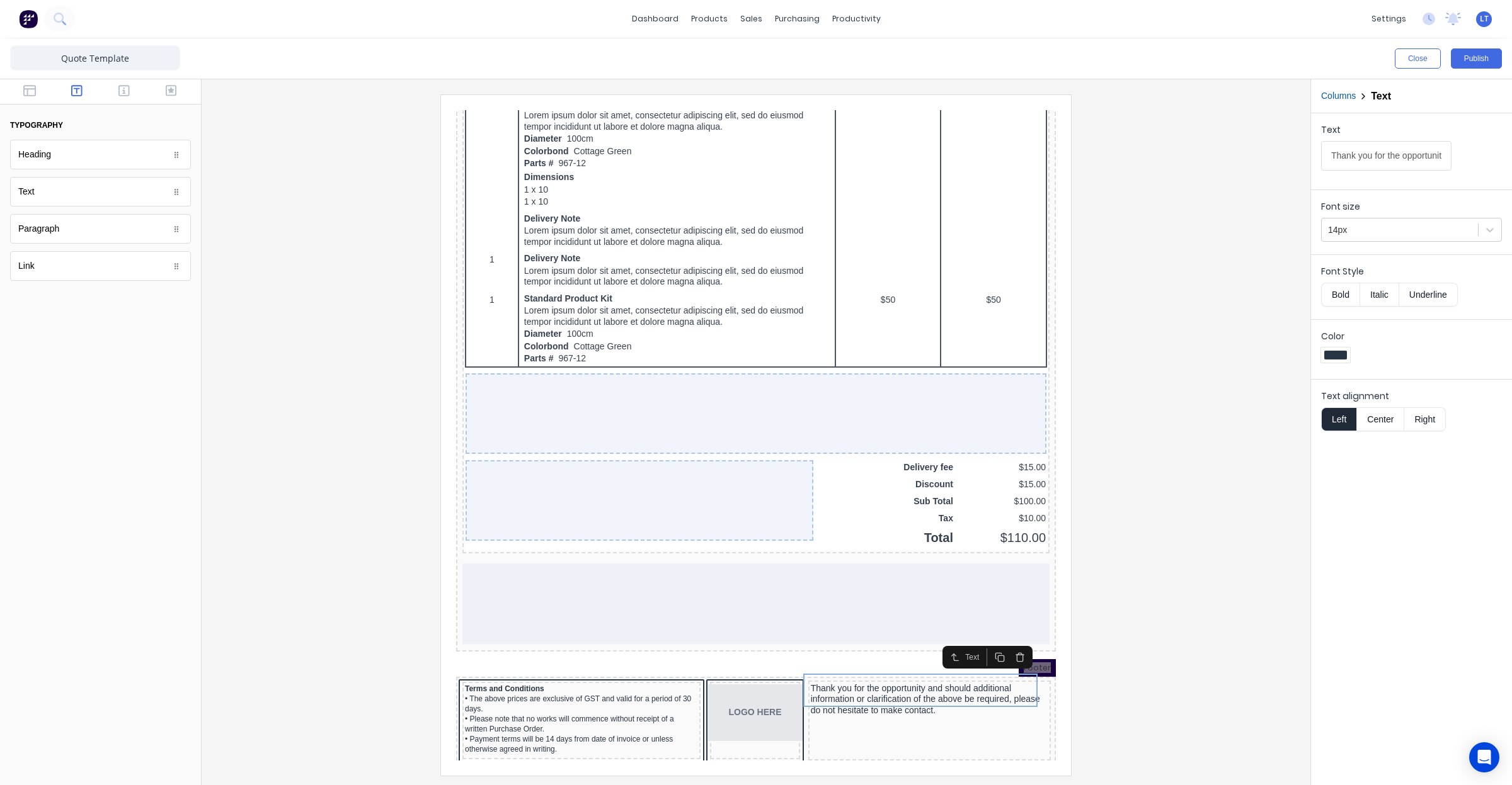
click at [64, 196] on div "Text" at bounding box center [101, 192] width 181 height 30
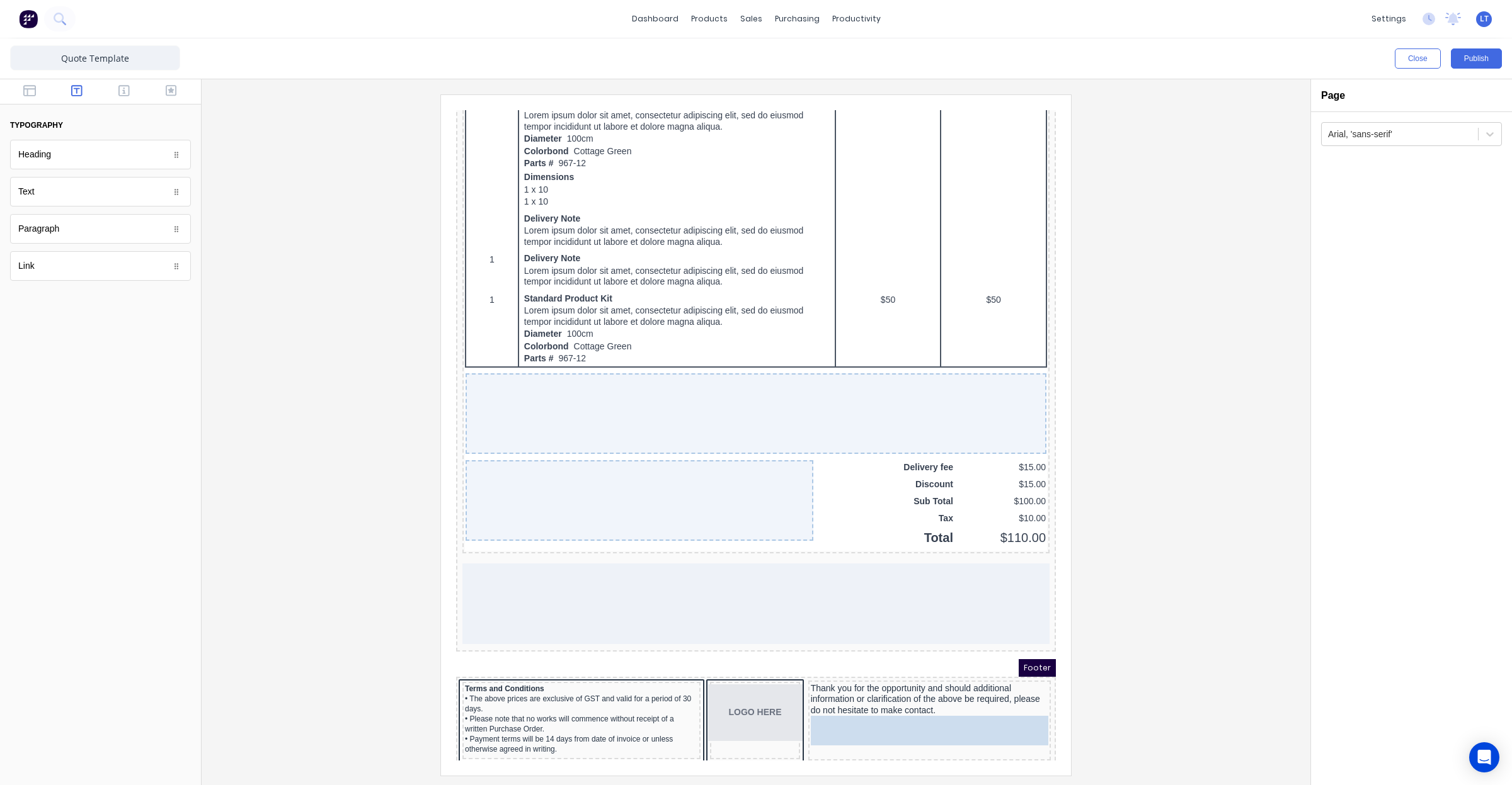
drag, startPoint x: 152, startPoint y: 195, endPoint x: 513, endPoint y: 605, distance: 546.3
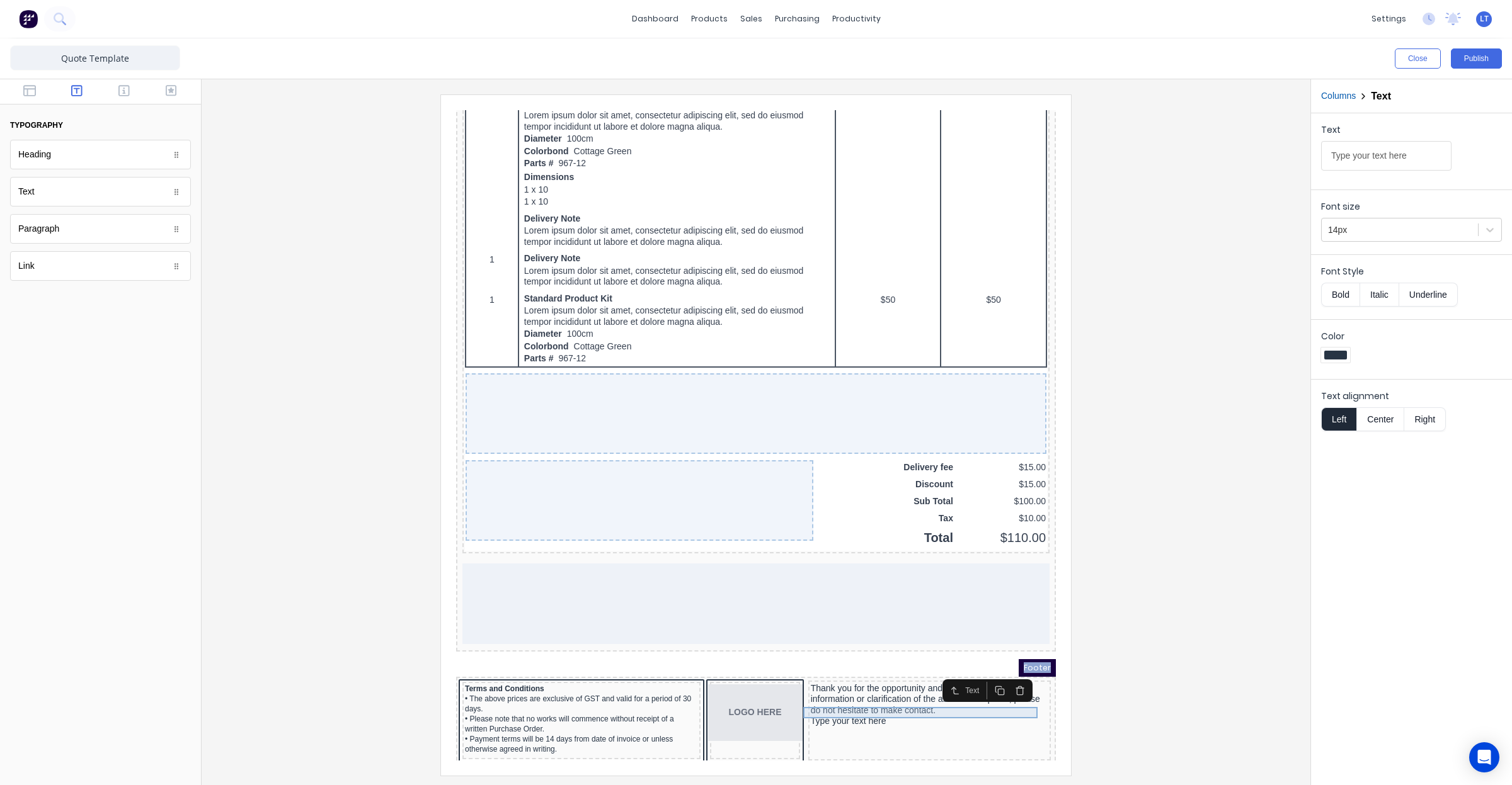
click at [861, 701] on div "Type your text here" at bounding box center [914, 706] width 237 height 12
click at [853, 701] on div "Type your text here" at bounding box center [914, 706] width 237 height 12
click at [1416, 157] on input "Type your text here" at bounding box center [1386, 156] width 131 height 30
drag, startPoint x: 1428, startPoint y: 156, endPoint x: 1188, endPoint y: 133, distance: 241.1
click at [1188, 133] on div "Close Publish Components typography Heading Heading Text Text Paragraph Paragra…" at bounding box center [756, 412] width 1512 height 747
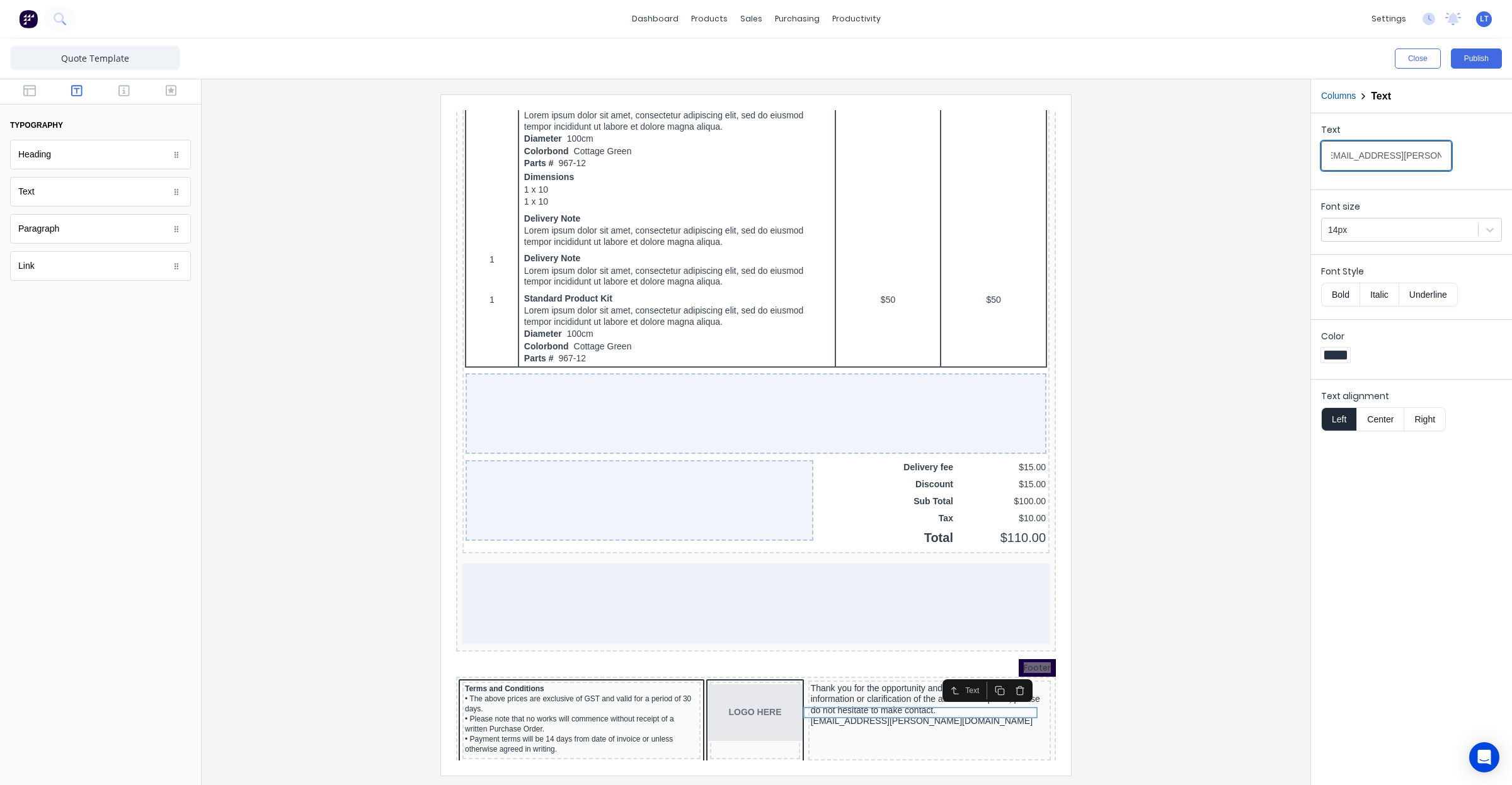
scroll to position [0, 17]
type input "Mobilisation@madson.com.au"
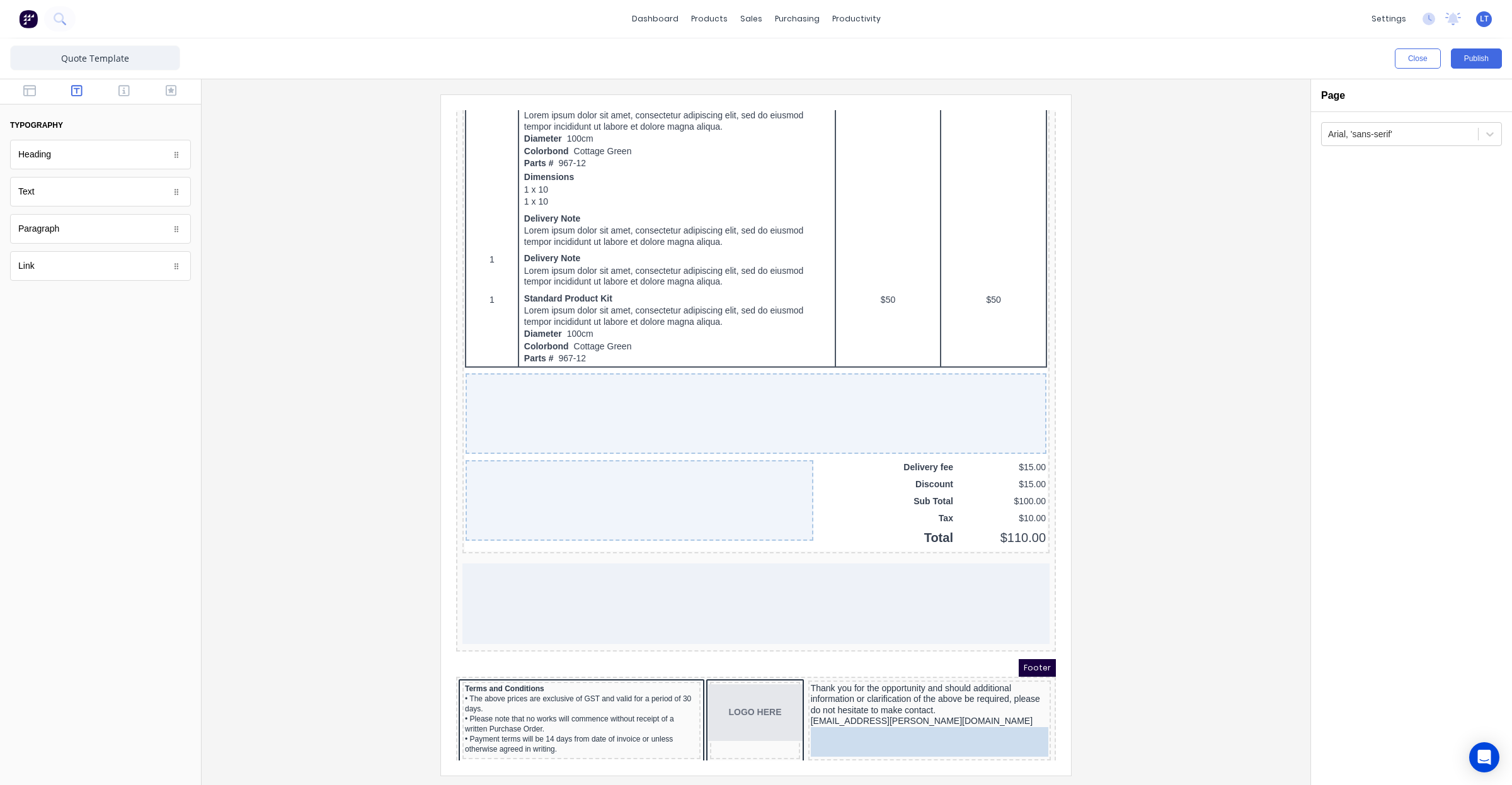
drag, startPoint x: 55, startPoint y: 197, endPoint x: 459, endPoint y: 609, distance: 577.0
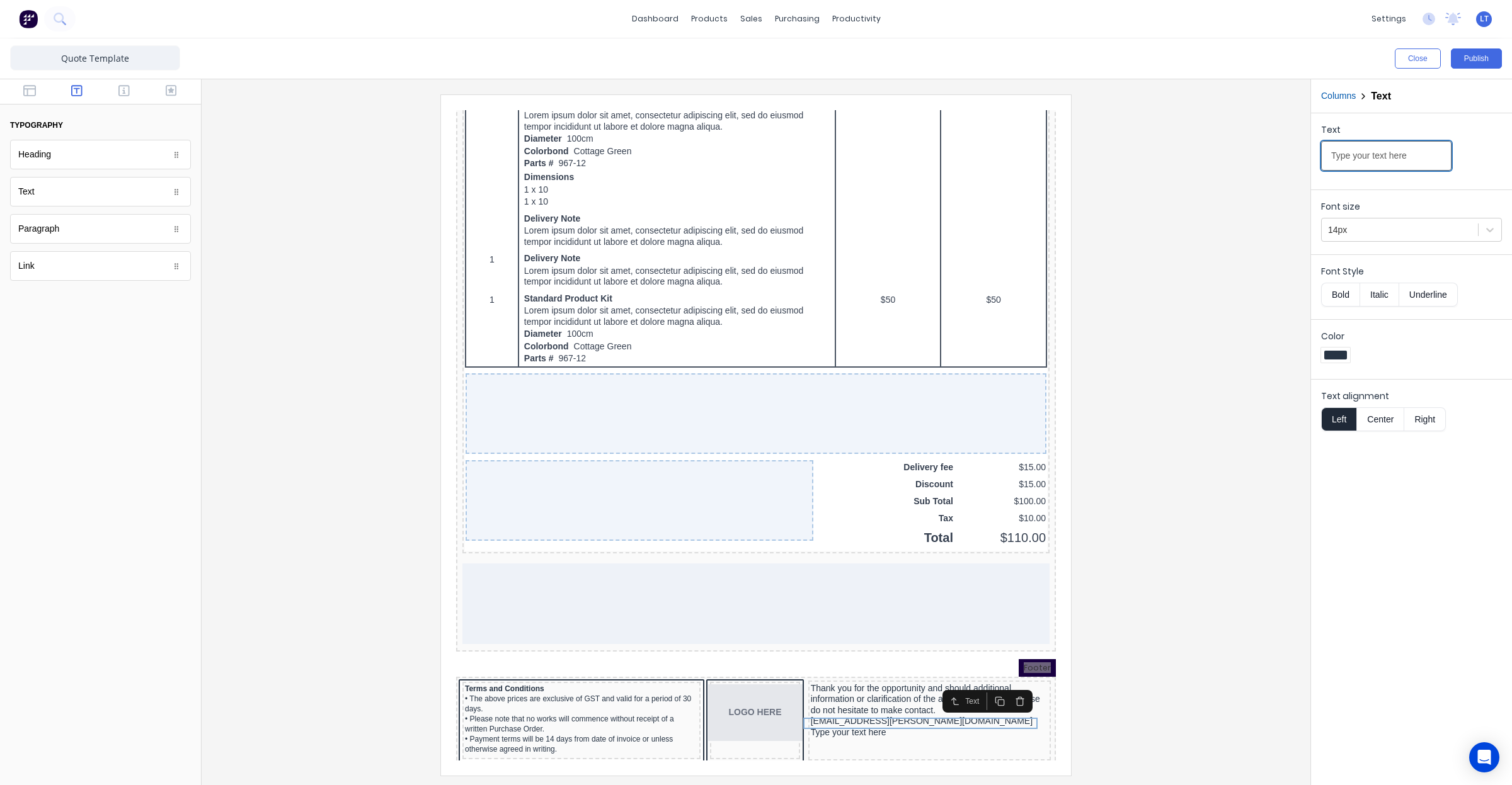
click at [1375, 163] on input "Type your text here" at bounding box center [1386, 156] width 131 height 30
type input "e"
type input "Trent - 0418 285 027"
click at [1194, 561] on div at bounding box center [756, 435] width 1089 height 681
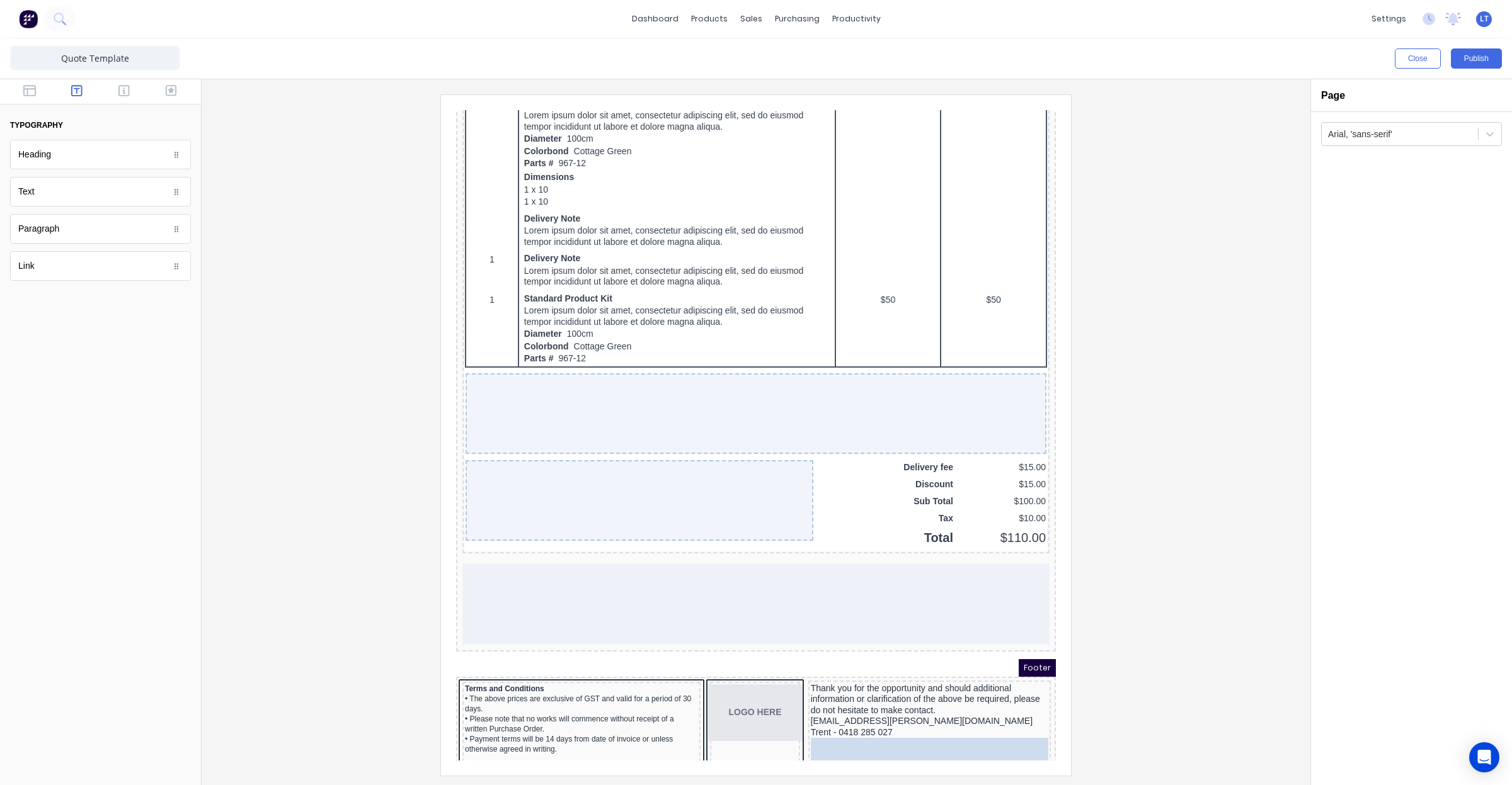
drag, startPoint x: 125, startPoint y: 199, endPoint x: 477, endPoint y: 624, distance: 551.8
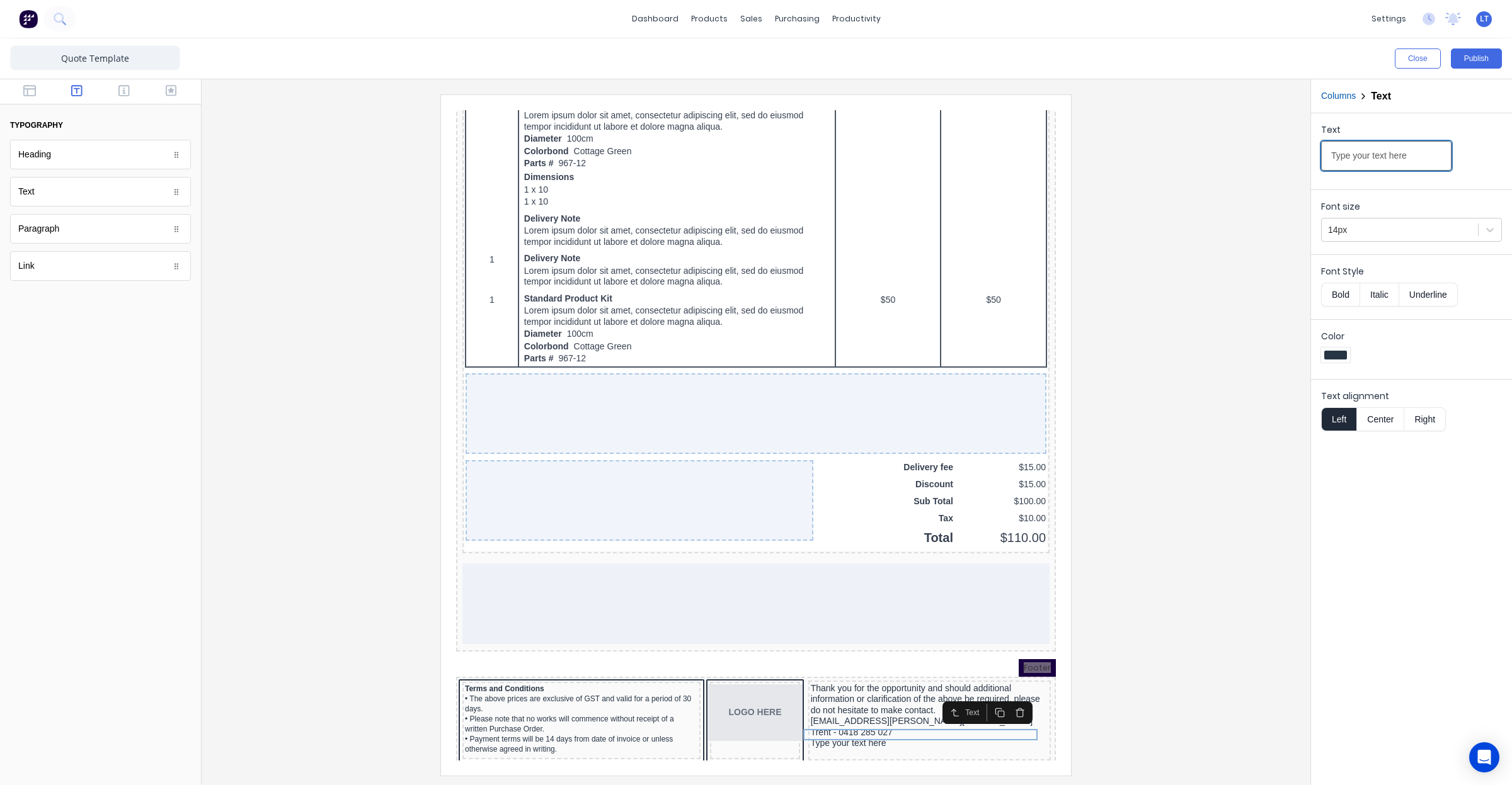
drag, startPoint x: 1869, startPoint y: 252, endPoint x: 947, endPoint y: 126, distance: 930.6
type input "Justin - 0484 538 605"
click at [1173, 531] on div at bounding box center [756, 435] width 1089 height 681
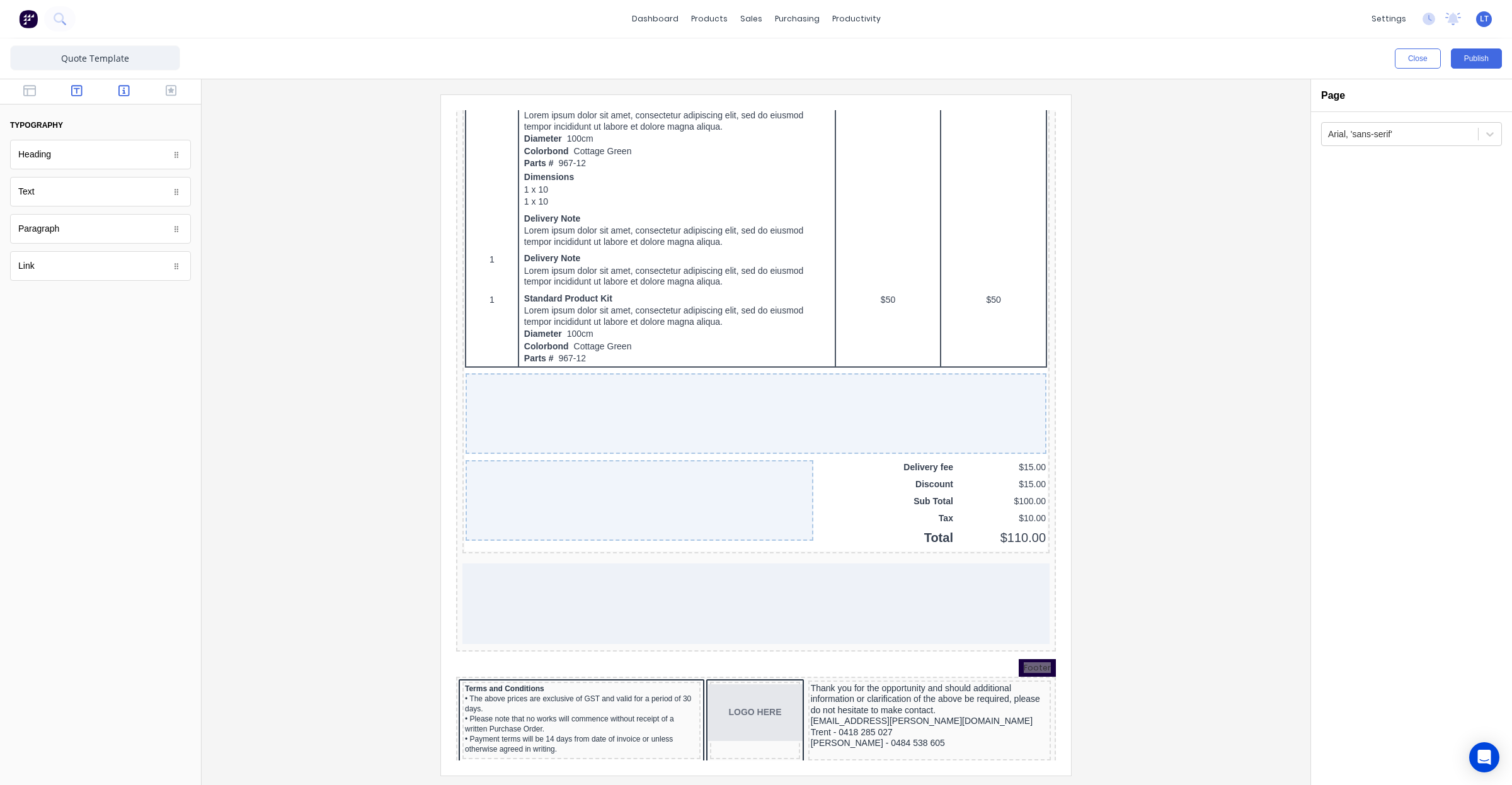
click at [120, 89] on icon "button" at bounding box center [124, 90] width 12 height 13
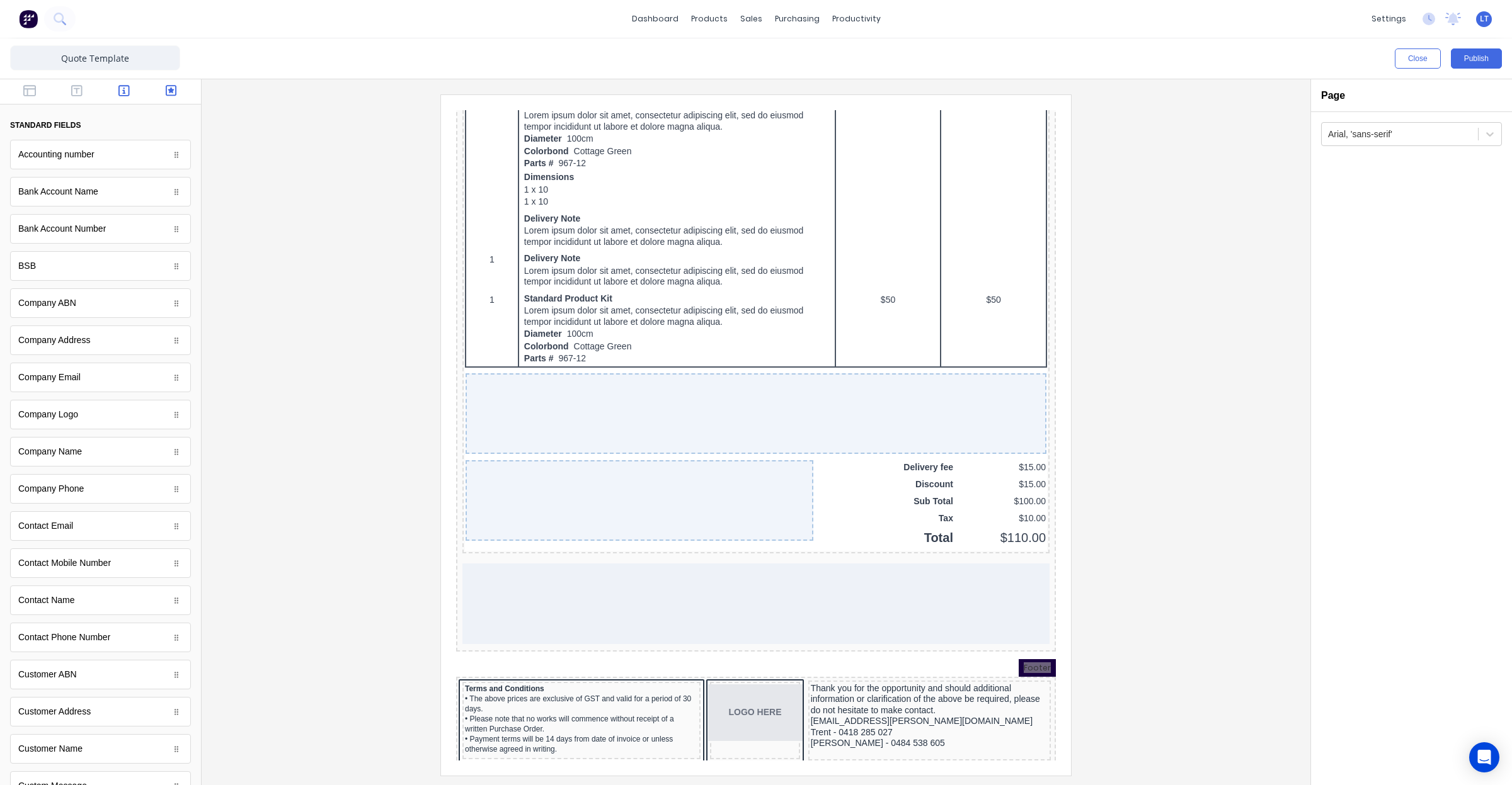
click at [171, 89] on button "button" at bounding box center [171, 92] width 39 height 15
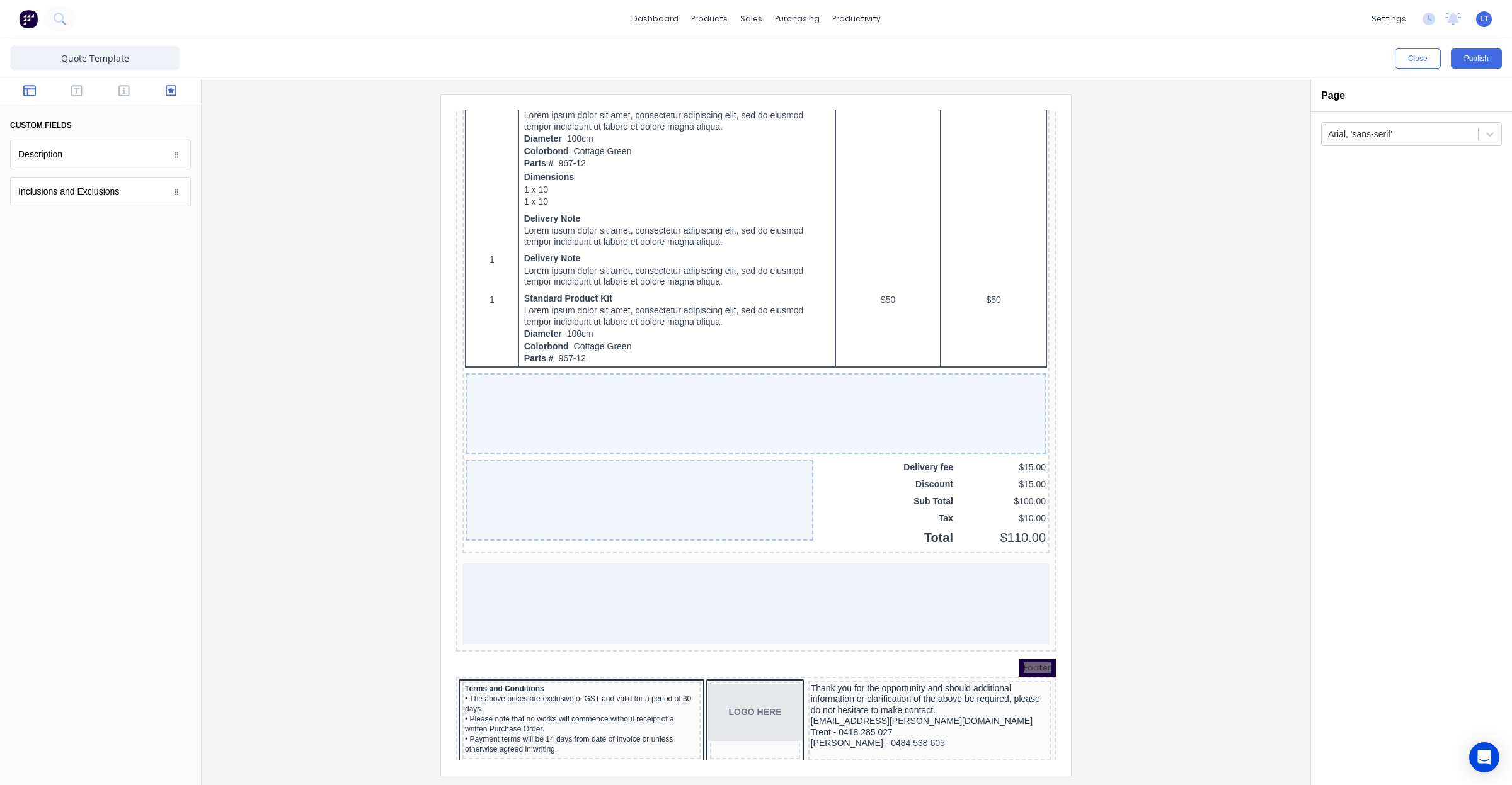
click at [27, 89] on icon "button" at bounding box center [29, 90] width 13 height 12
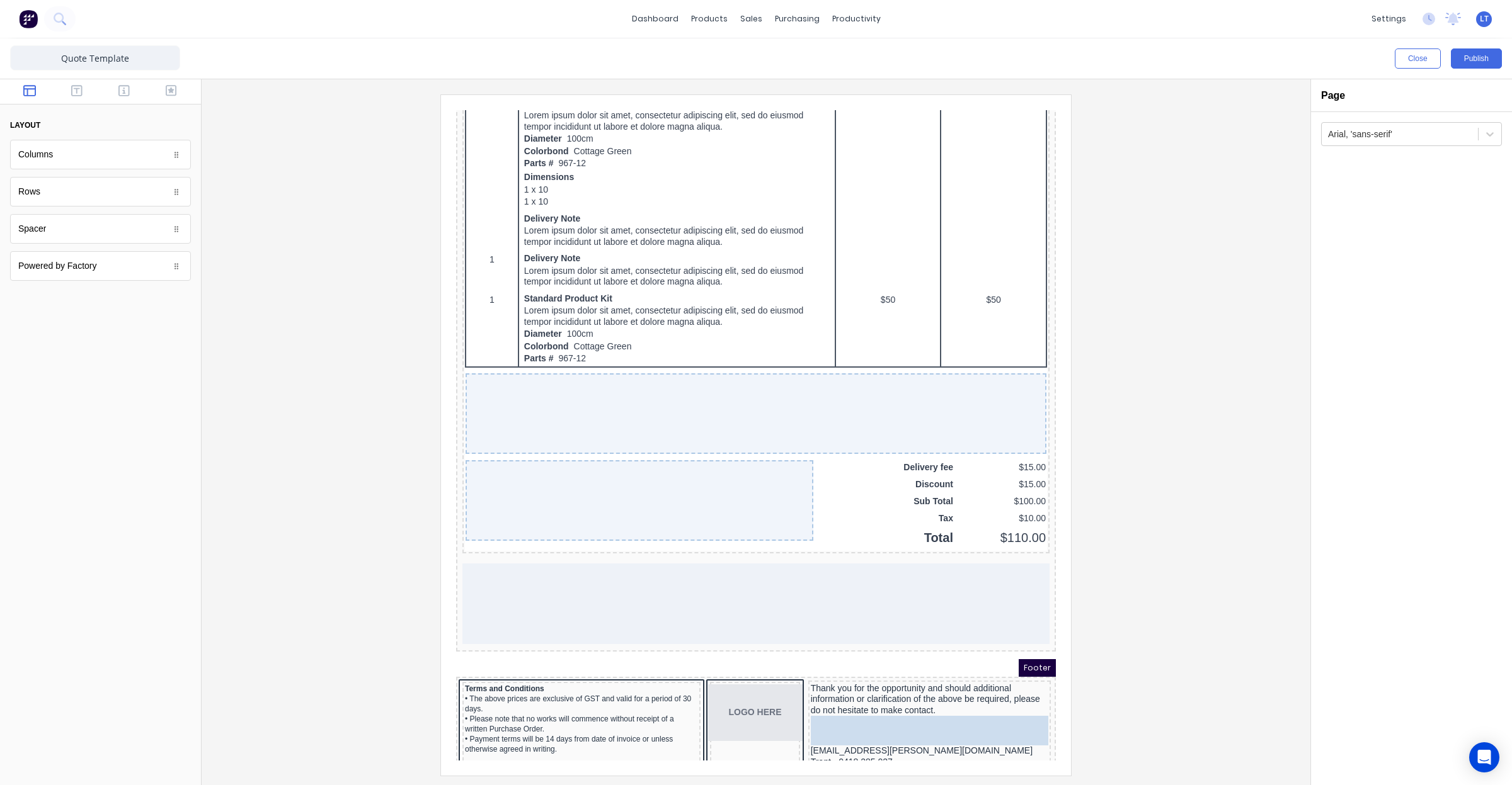
drag, startPoint x: 116, startPoint y: 238, endPoint x: 966, endPoint y: 709, distance: 971.8
click at [1114, 641] on div at bounding box center [756, 435] width 1089 height 681
click at [1164, 528] on div at bounding box center [756, 435] width 1089 height 681
drag, startPoint x: 1164, startPoint y: 528, endPoint x: 1103, endPoint y: 533, distance: 61.2
click at [1103, 533] on div at bounding box center [756, 435] width 1089 height 681
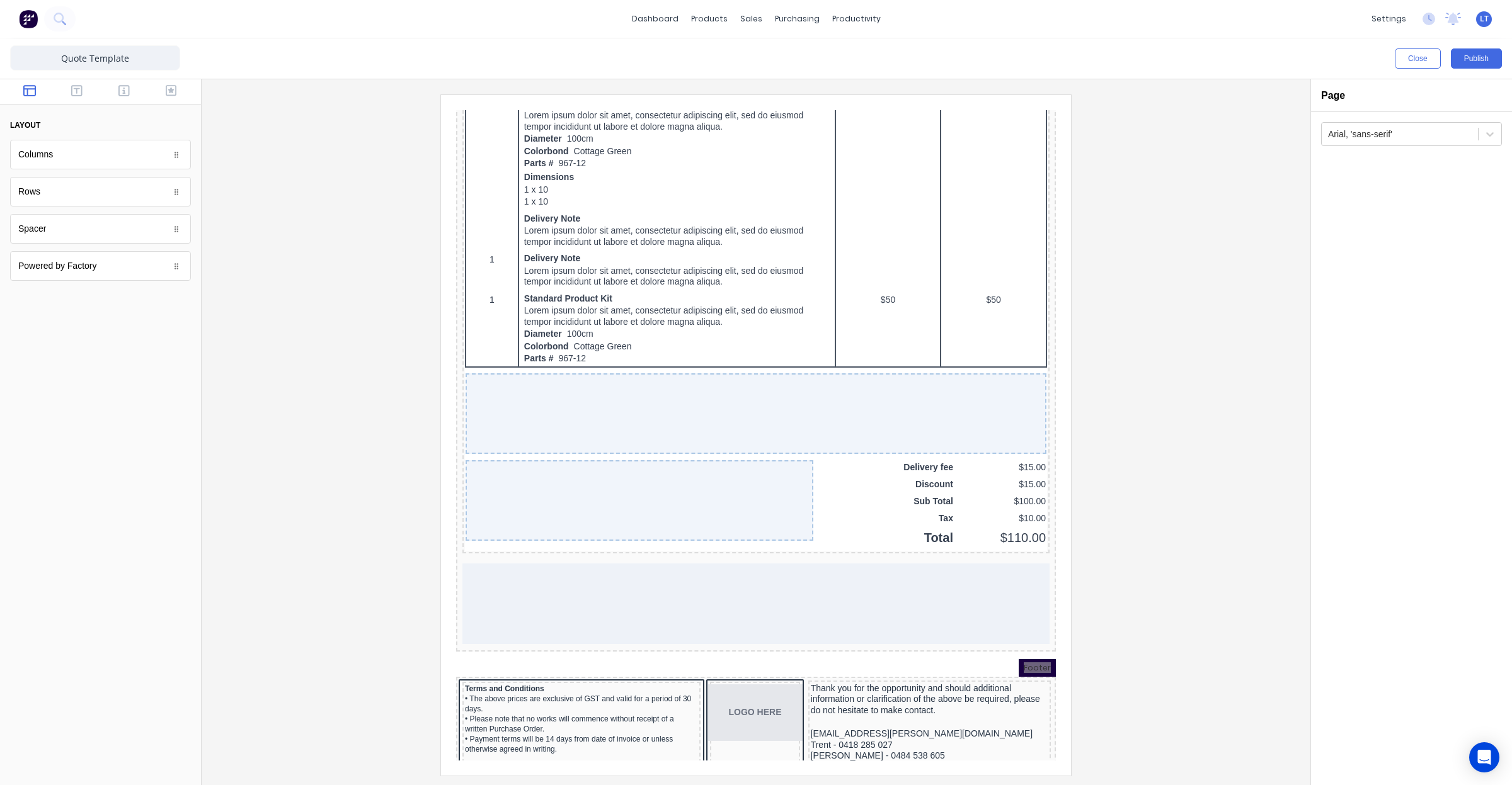
drag, startPoint x: 1148, startPoint y: 534, endPoint x: 1125, endPoint y: 534, distance: 23.0
click at [1125, 534] on div at bounding box center [756, 435] width 1089 height 681
click at [1481, 63] on button "Publish" at bounding box center [1476, 59] width 51 height 20
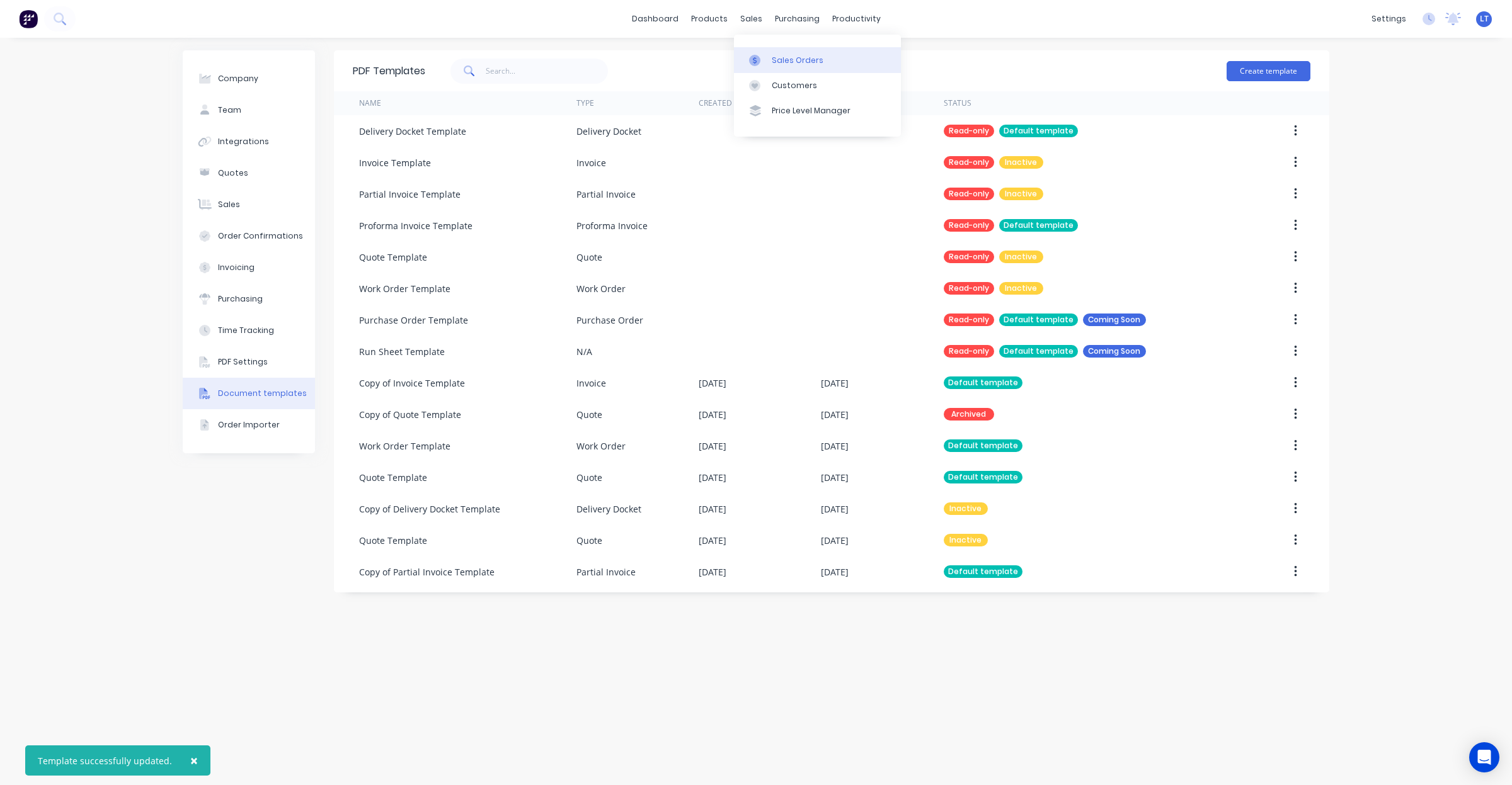
click at [778, 54] on link "Sales Orders" at bounding box center [817, 59] width 167 height 25
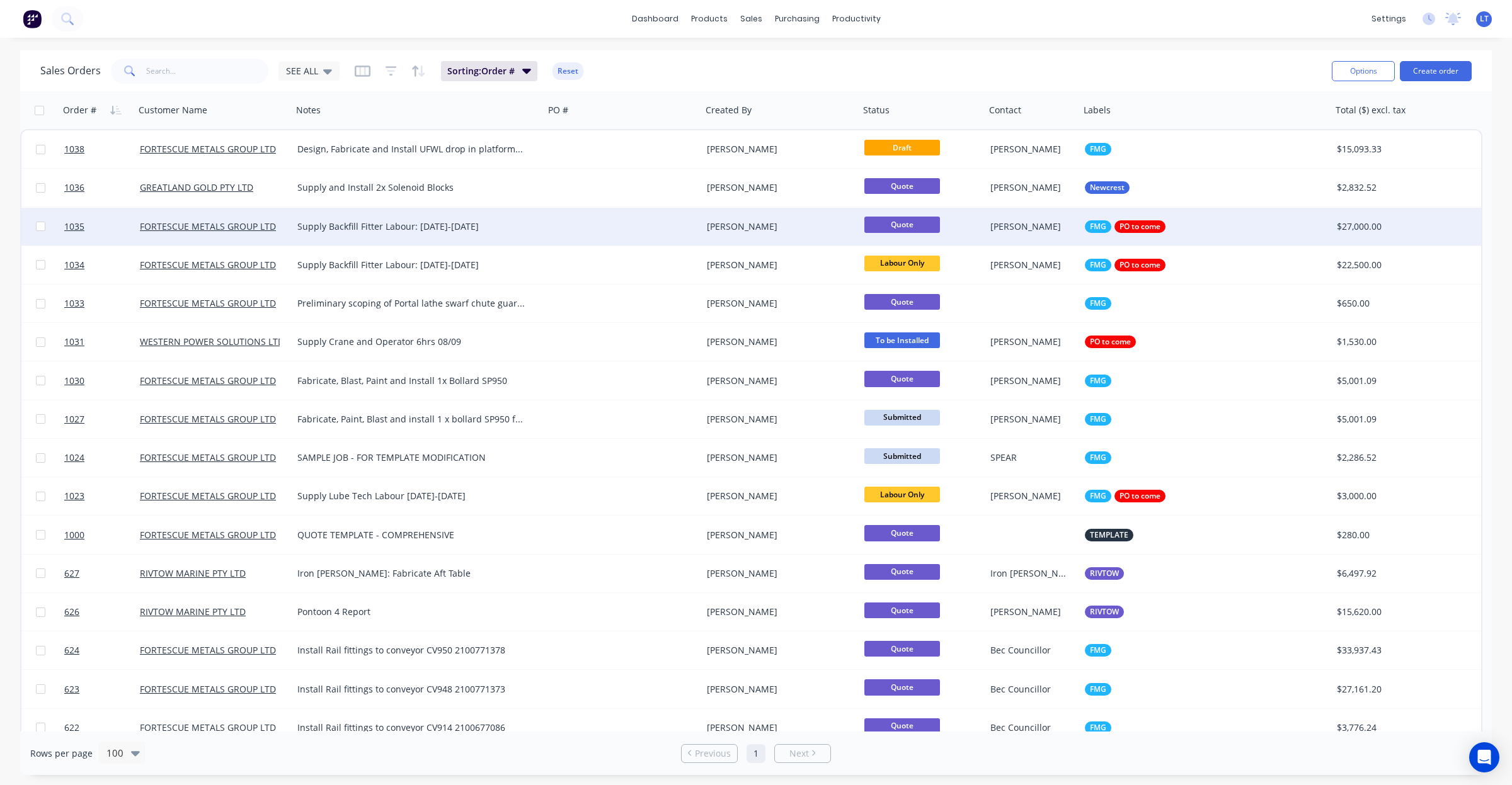
click at [819, 229] on div "[PERSON_NAME]" at bounding box center [777, 227] width 140 height 13
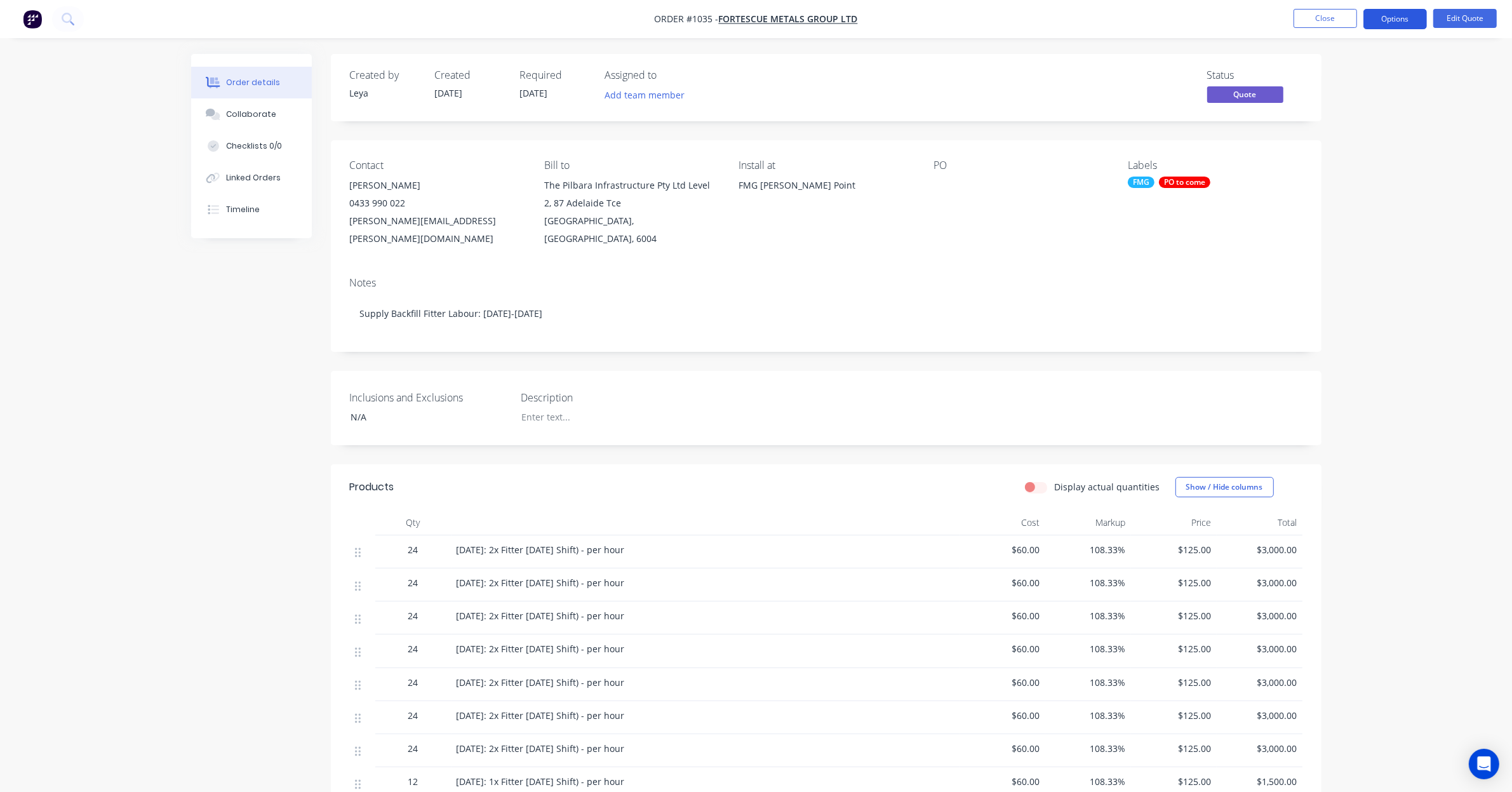
click at [1394, 23] on button "Options" at bounding box center [1395, 19] width 64 height 21
click at [1354, 76] on div "Quote" at bounding box center [1357, 77] width 117 height 19
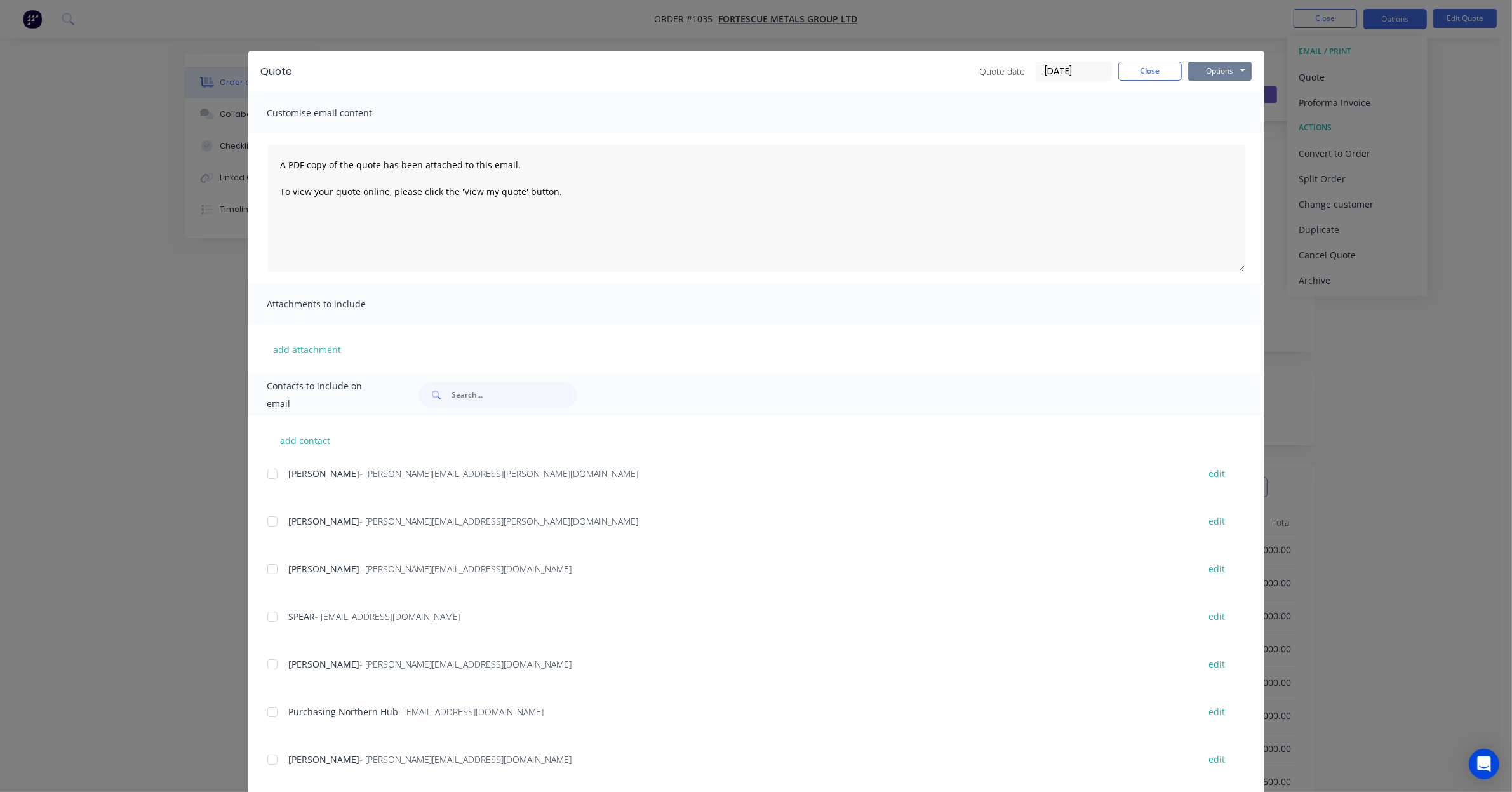
click at [1205, 69] on button "Options" at bounding box center [1220, 71] width 64 height 19
click at [1202, 115] on button "Print" at bounding box center [1229, 115] width 81 height 21
click at [1161, 74] on button "Close" at bounding box center [1150, 71] width 64 height 19
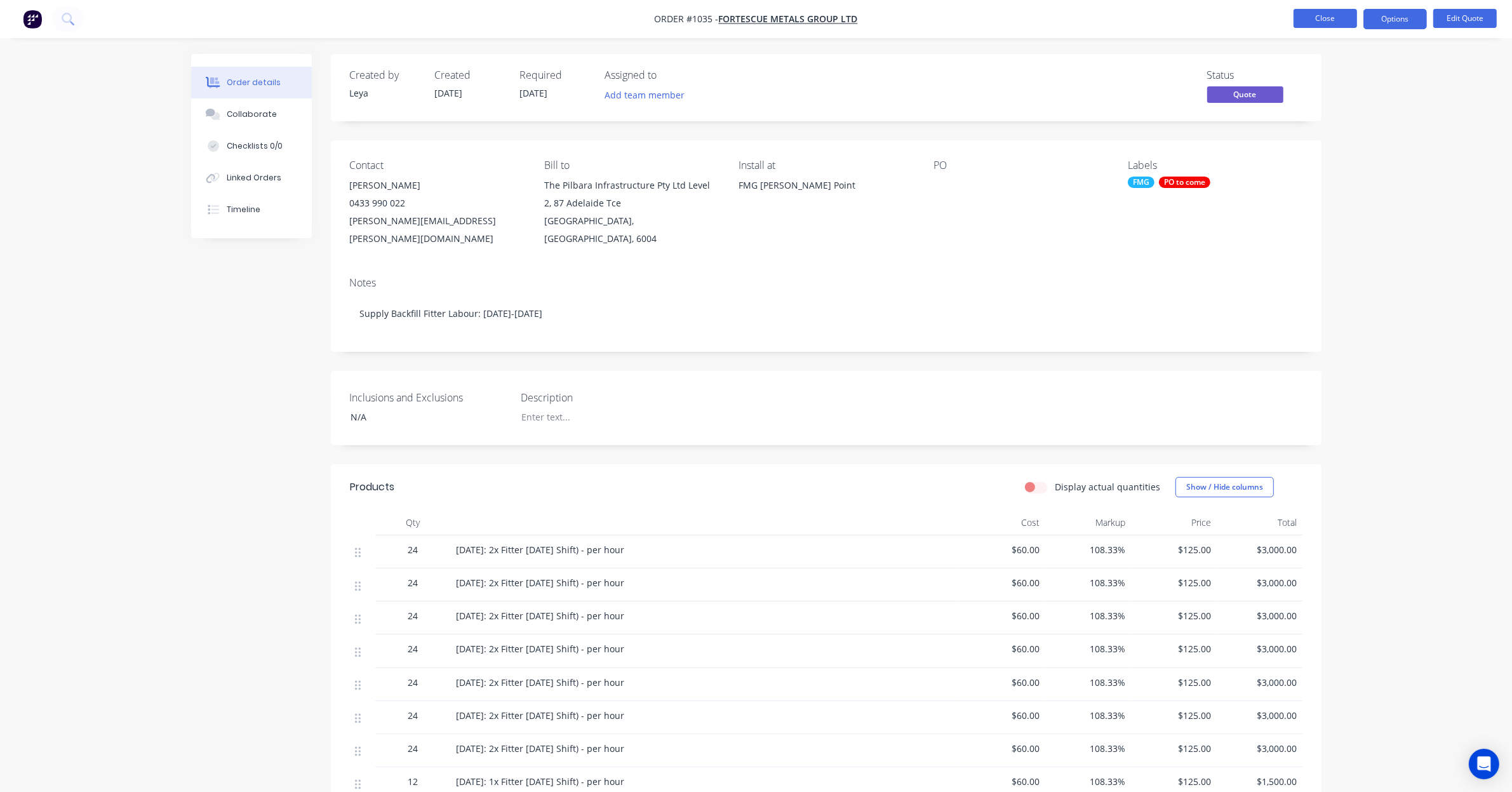
click at [1301, 14] on button "Close" at bounding box center [1325, 19] width 64 height 19
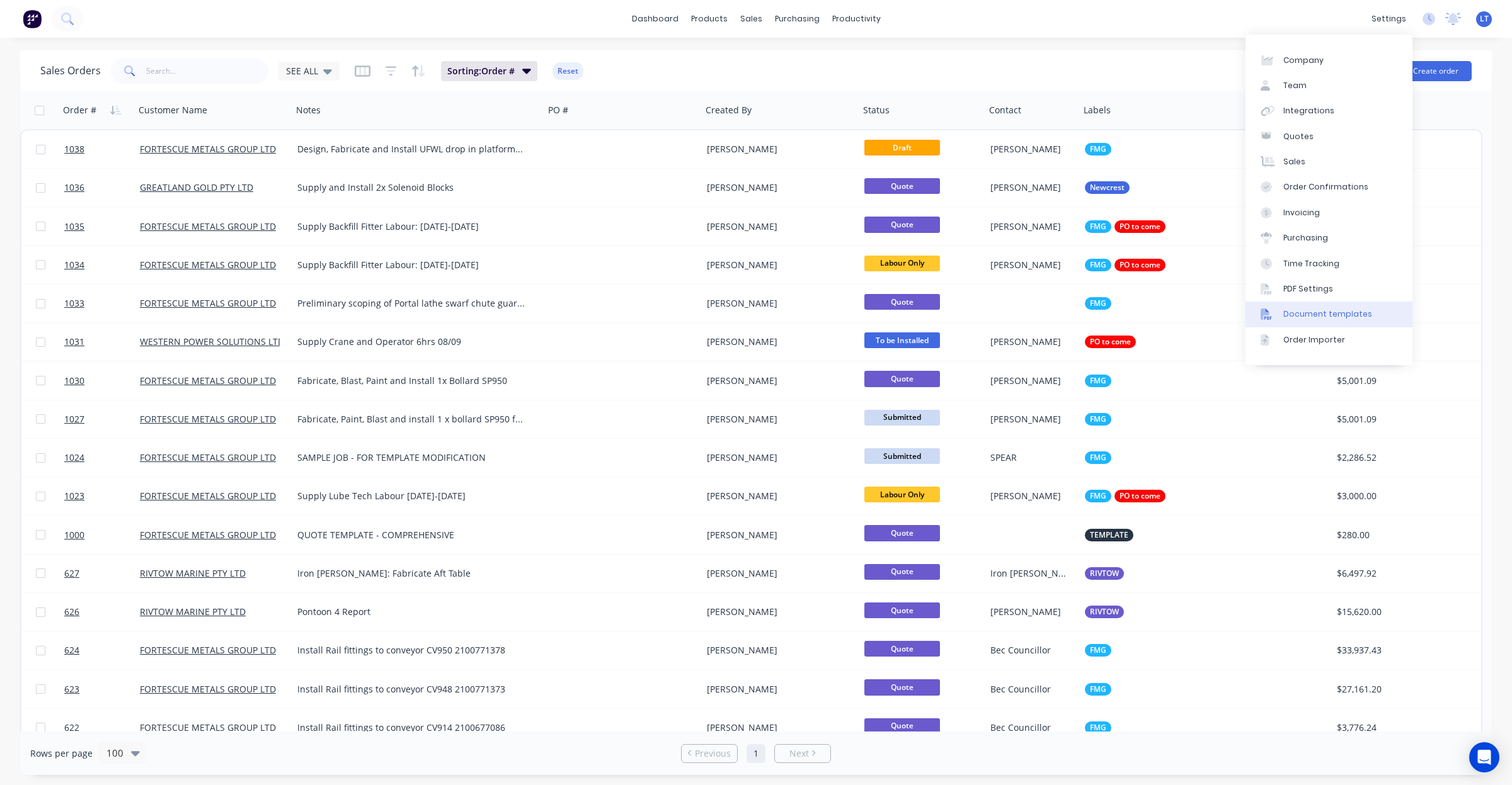
click at [1321, 314] on div "Document templates" at bounding box center [1328, 314] width 89 height 12
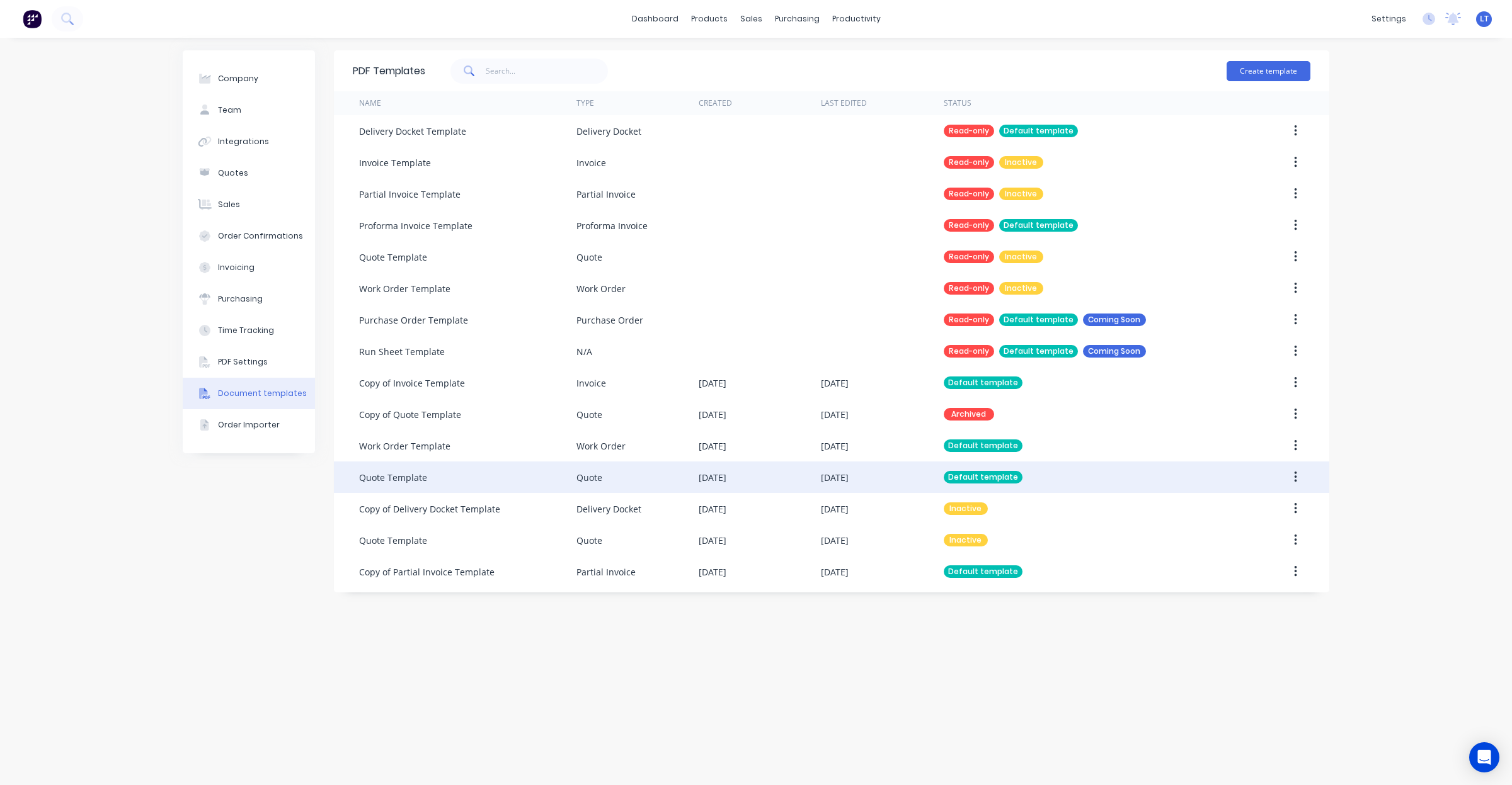
click at [480, 476] on div "Quote Template" at bounding box center [467, 478] width 217 height 31
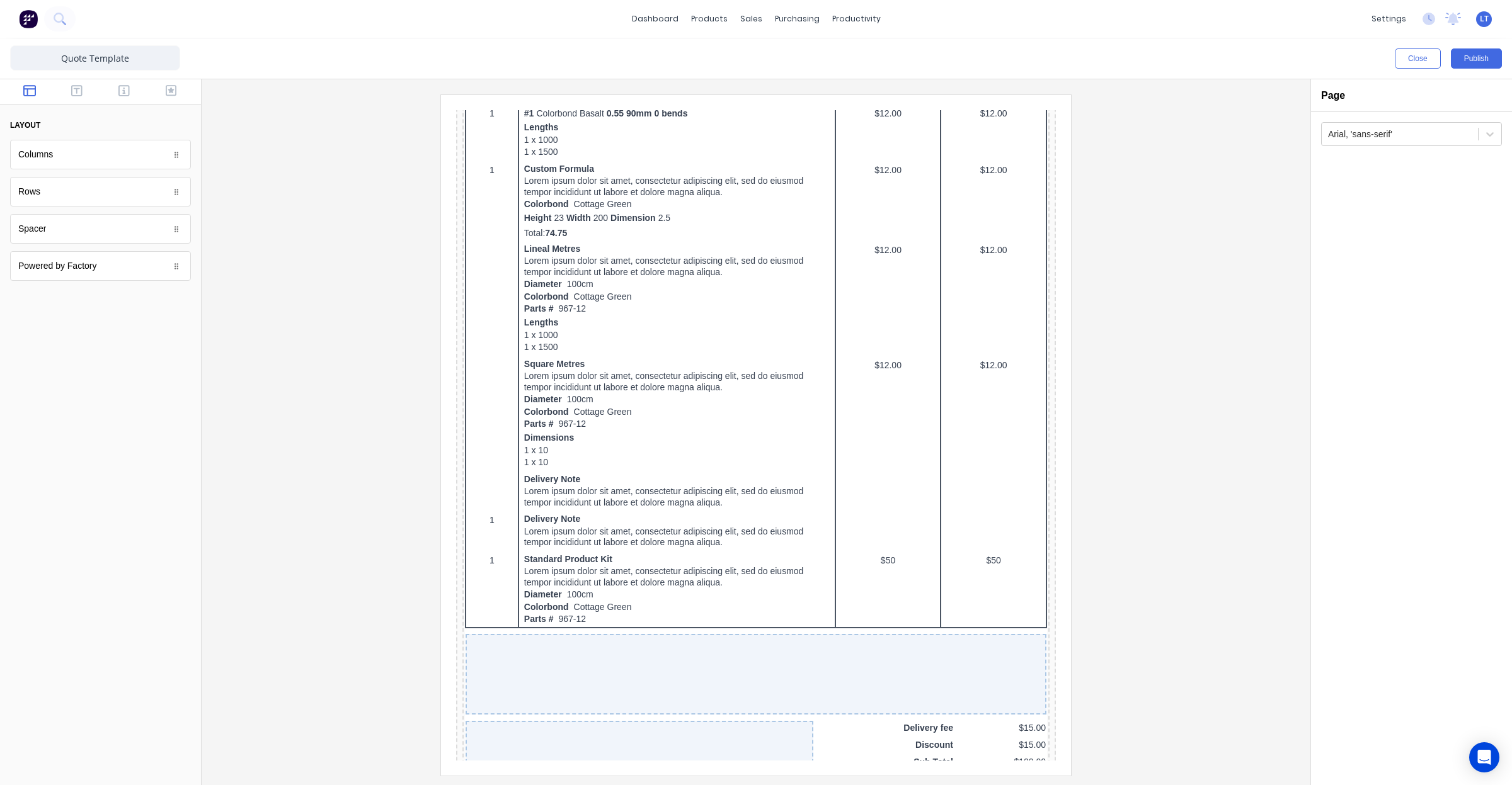
scroll to position [760, 0]
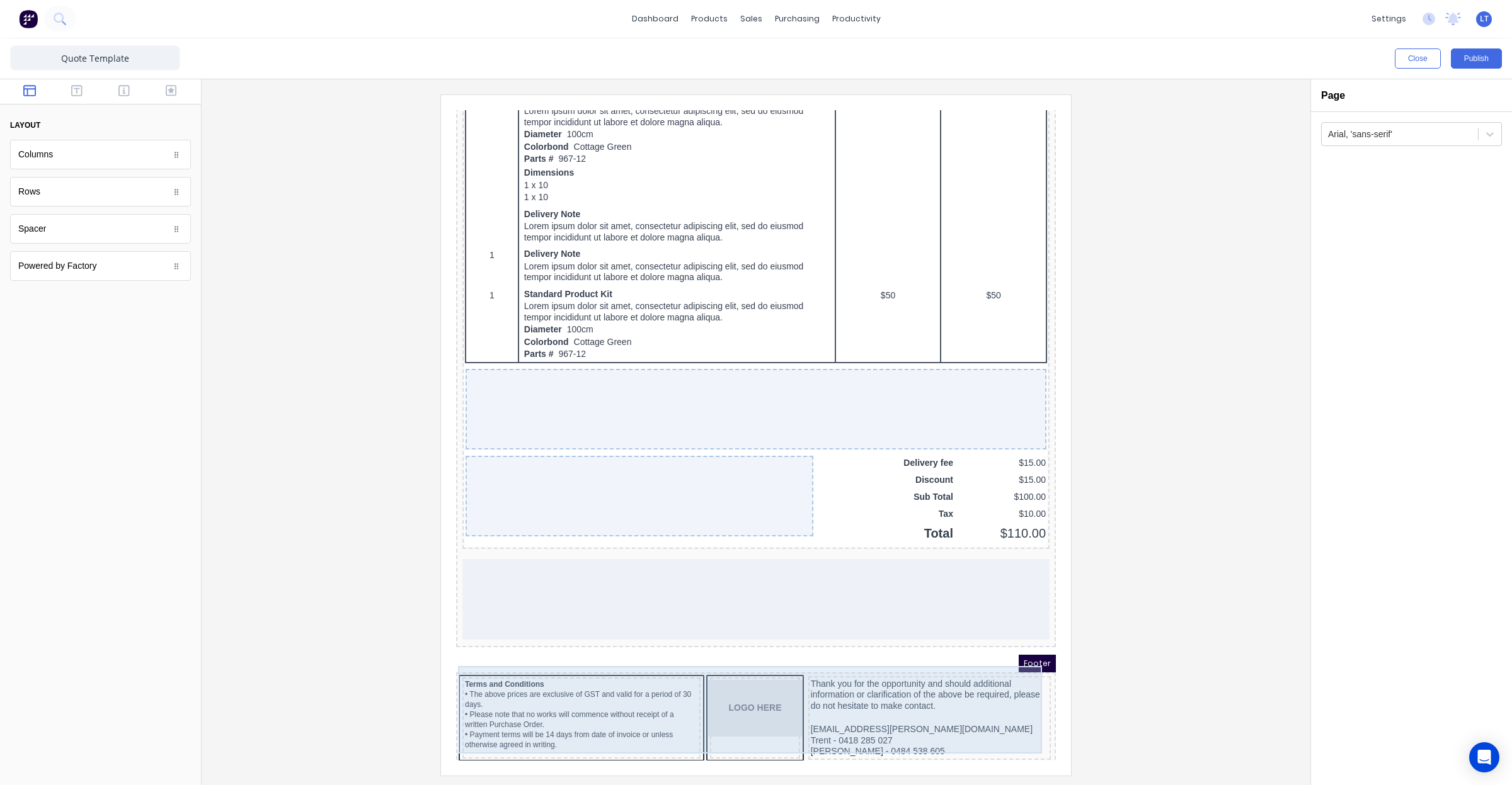
click at [659, 729] on div "Terms and Conditions • The above prices are exclusive of GST and valid for a pe…" at bounding box center [566, 703] width 238 height 81
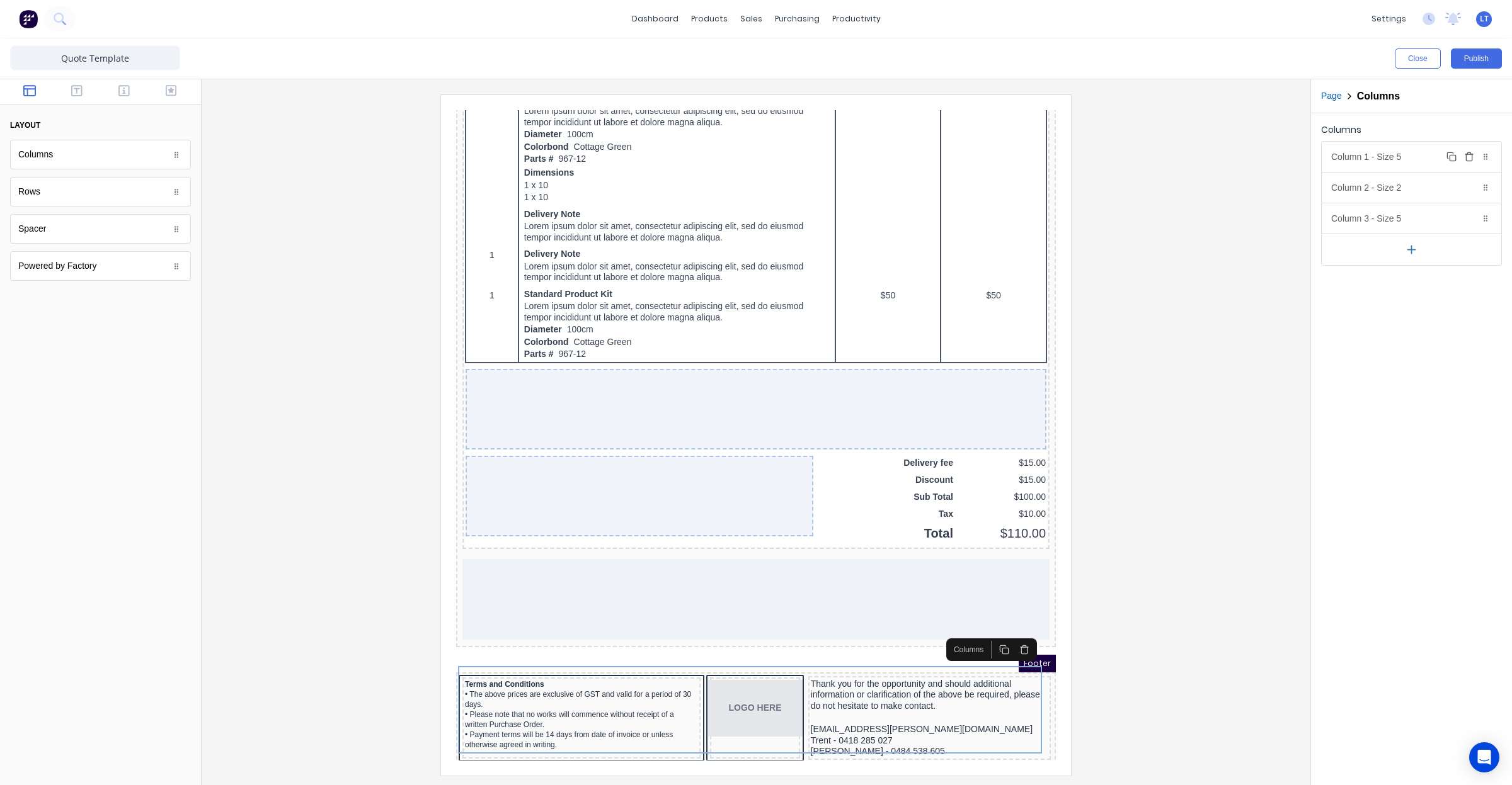
click at [1390, 159] on div "Column 1 - Size 5 Duplicate Delete" at bounding box center [1411, 156] width 180 height 30
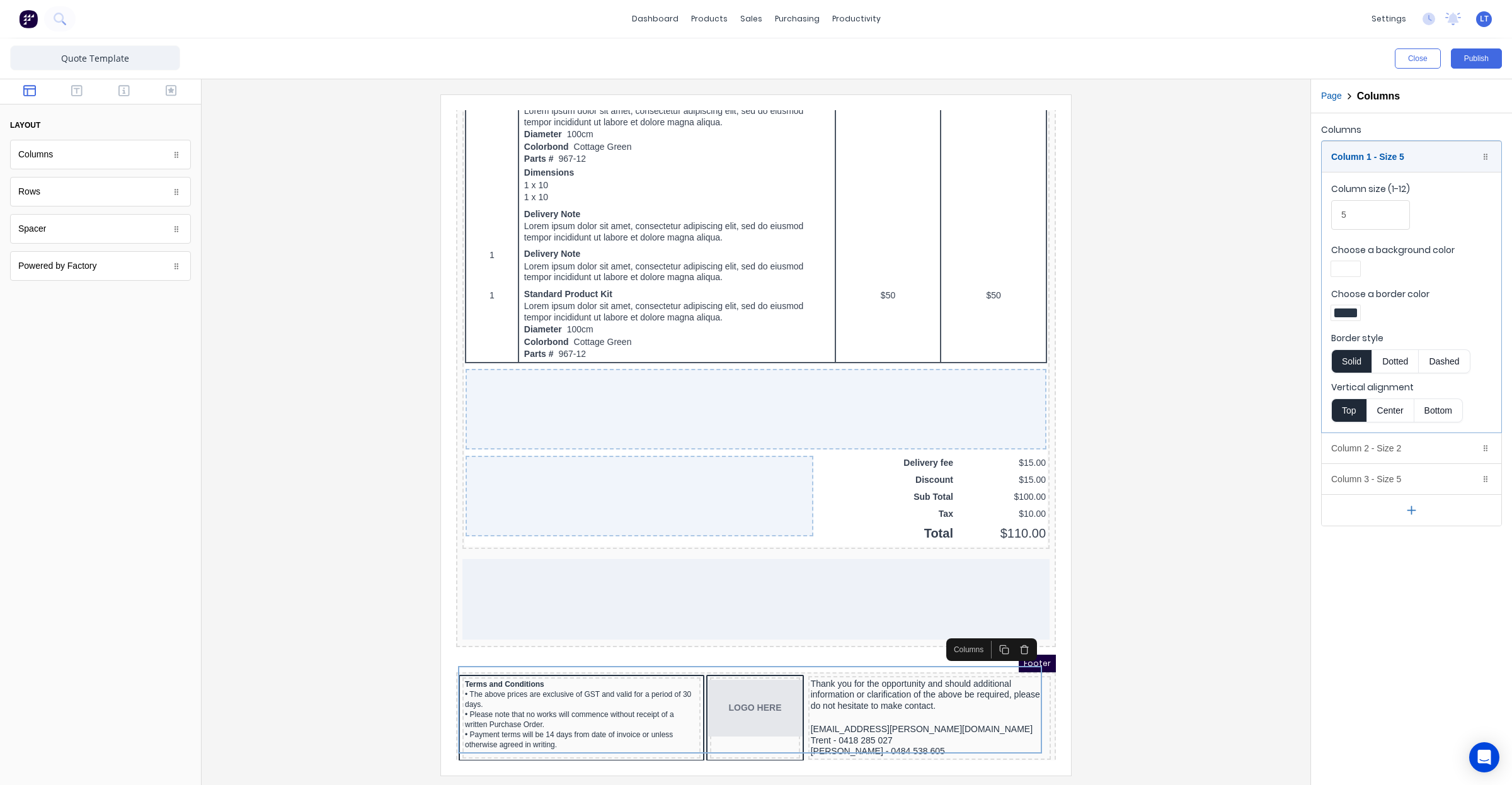
click at [1358, 309] on div at bounding box center [1345, 313] width 29 height 15
click at [1389, 433] on div at bounding box center [1385, 427] width 14 height 14
click at [1368, 558] on div at bounding box center [756, 392] width 1512 height 785
click at [1378, 446] on div "Column 2 - Size 2 Duplicate Delete" at bounding box center [1411, 448] width 180 height 30
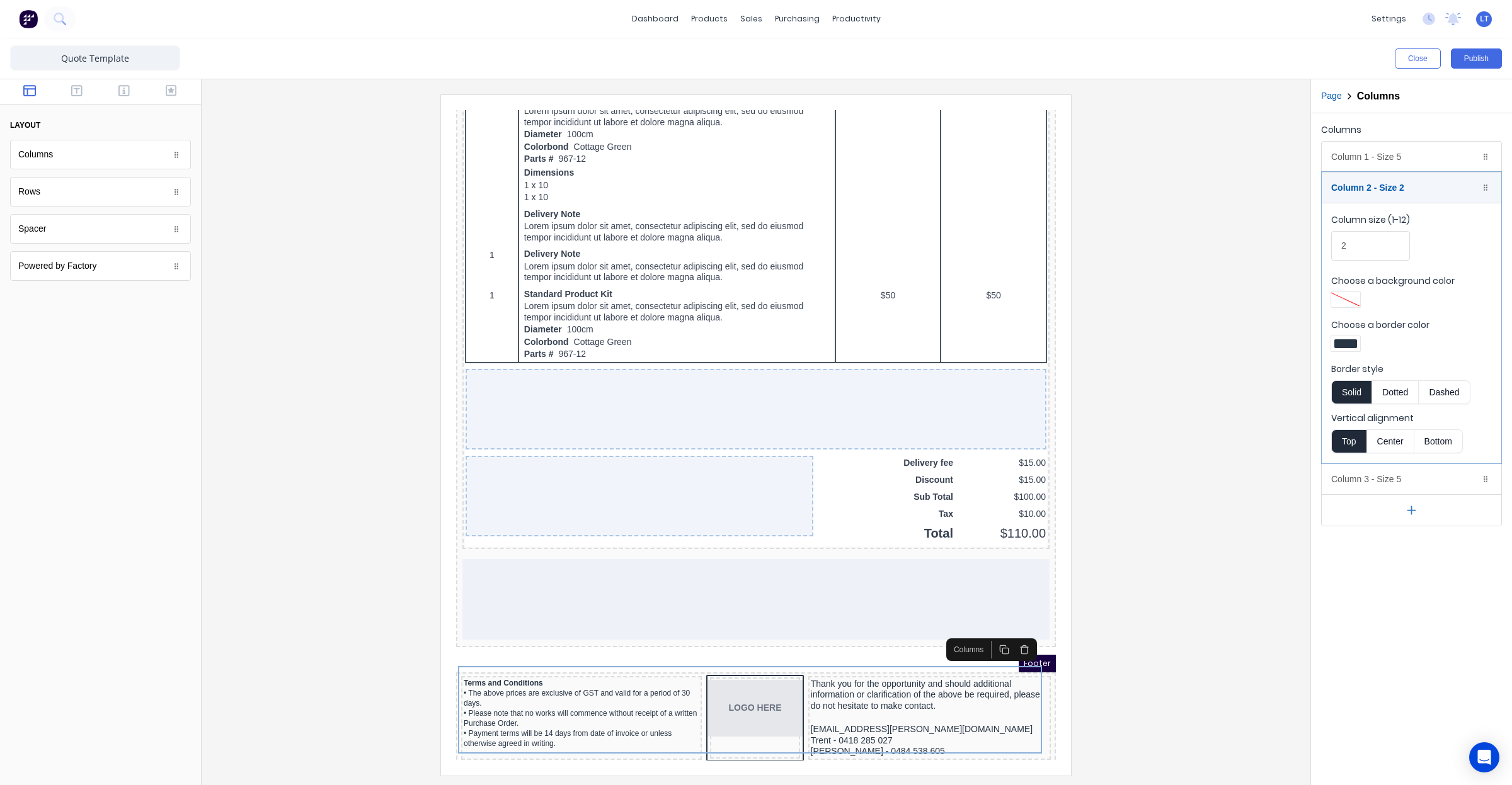
click at [1349, 304] on div at bounding box center [1345, 300] width 29 height 15
click at [1349, 301] on div at bounding box center [756, 392] width 1512 height 785
click at [1344, 340] on div at bounding box center [1345, 344] width 22 height 9
click at [1387, 465] on div at bounding box center [1385, 458] width 14 height 14
click at [1364, 578] on div at bounding box center [756, 392] width 1512 height 785
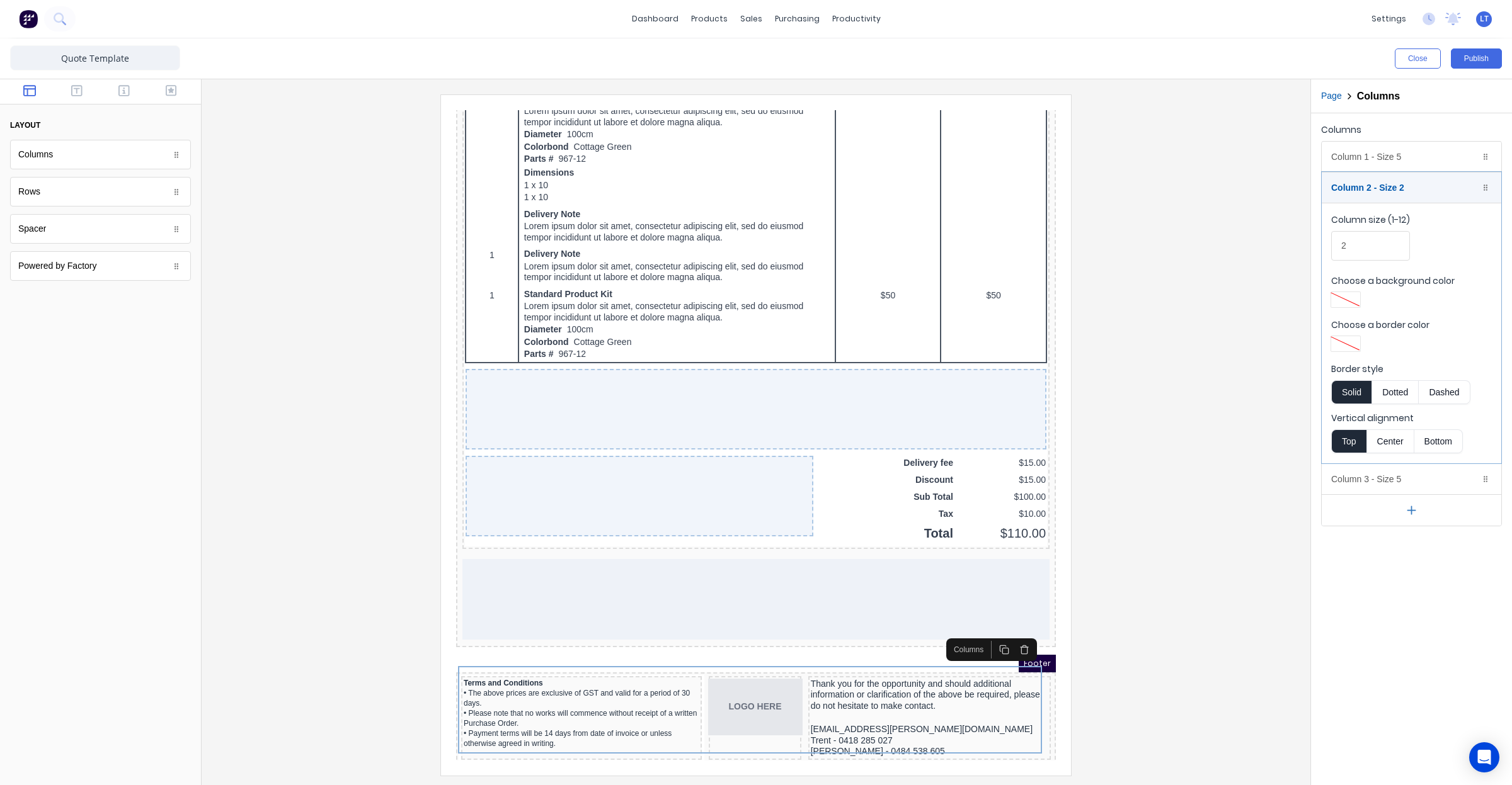
click at [1385, 444] on button "Center" at bounding box center [1390, 441] width 48 height 24
click at [1389, 483] on div "Column 3 - Size 5 Duplicate Delete" at bounding box center [1411, 479] width 180 height 30
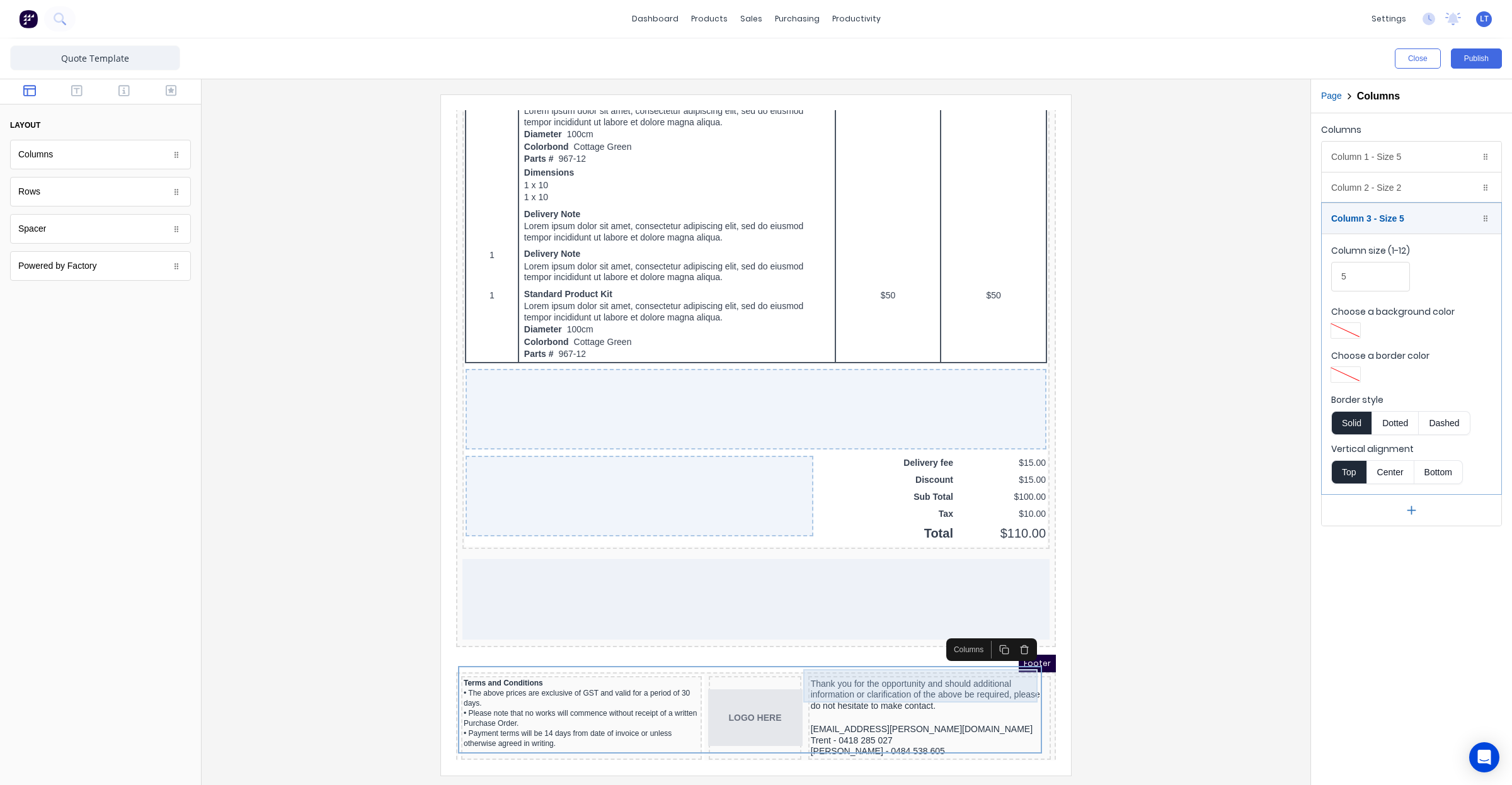
click at [914, 671] on div "Thank you for the opportunity and should additional information or clarificatio…" at bounding box center [914, 680] width 237 height 33
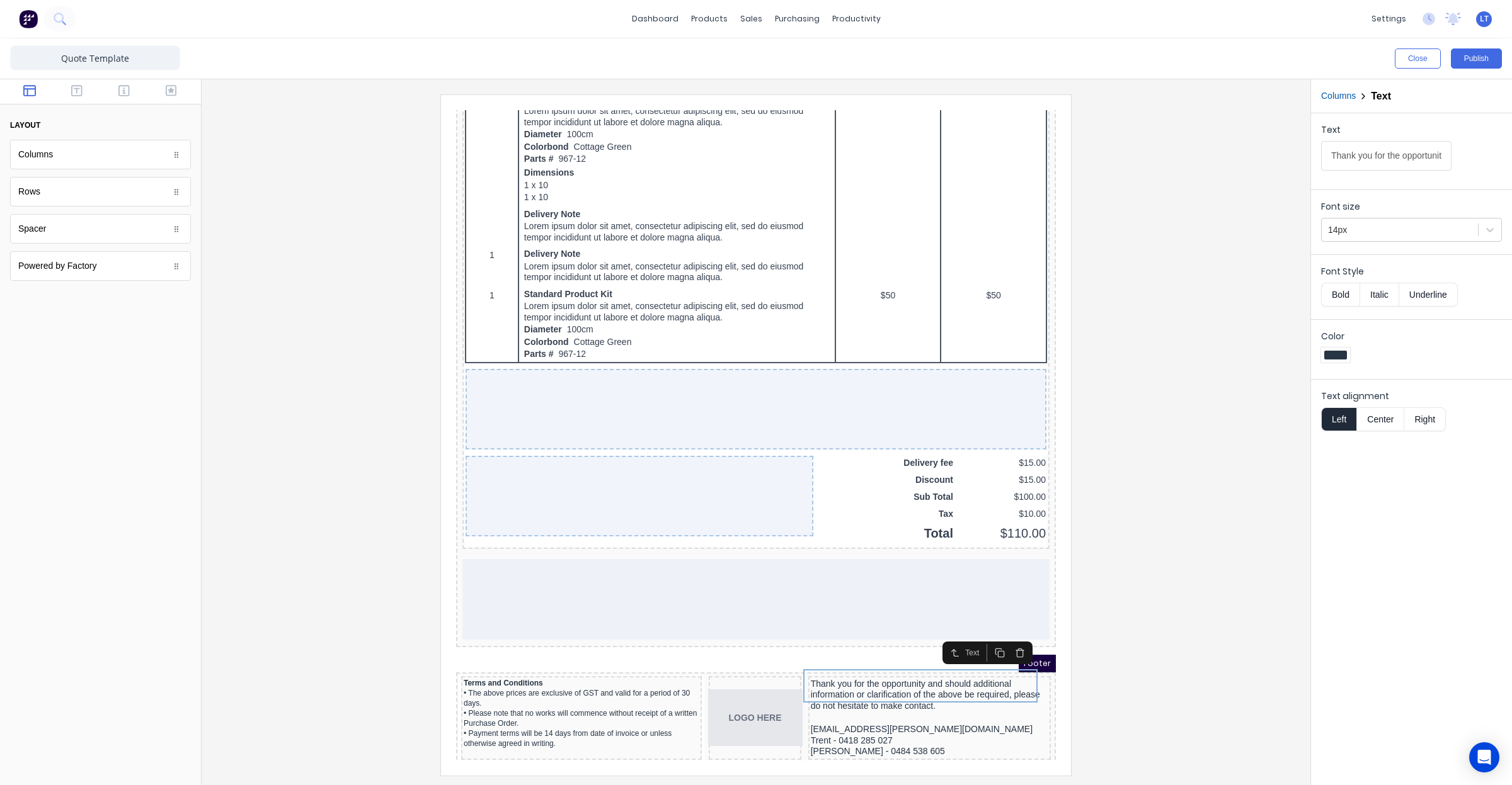
click at [1381, 418] on button "Center" at bounding box center [1380, 419] width 48 height 24
click at [880, 709] on div "Mobilisation@madson.com.au" at bounding box center [914, 714] width 237 height 12
click at [1381, 429] on button "Center" at bounding box center [1380, 419] width 48 height 24
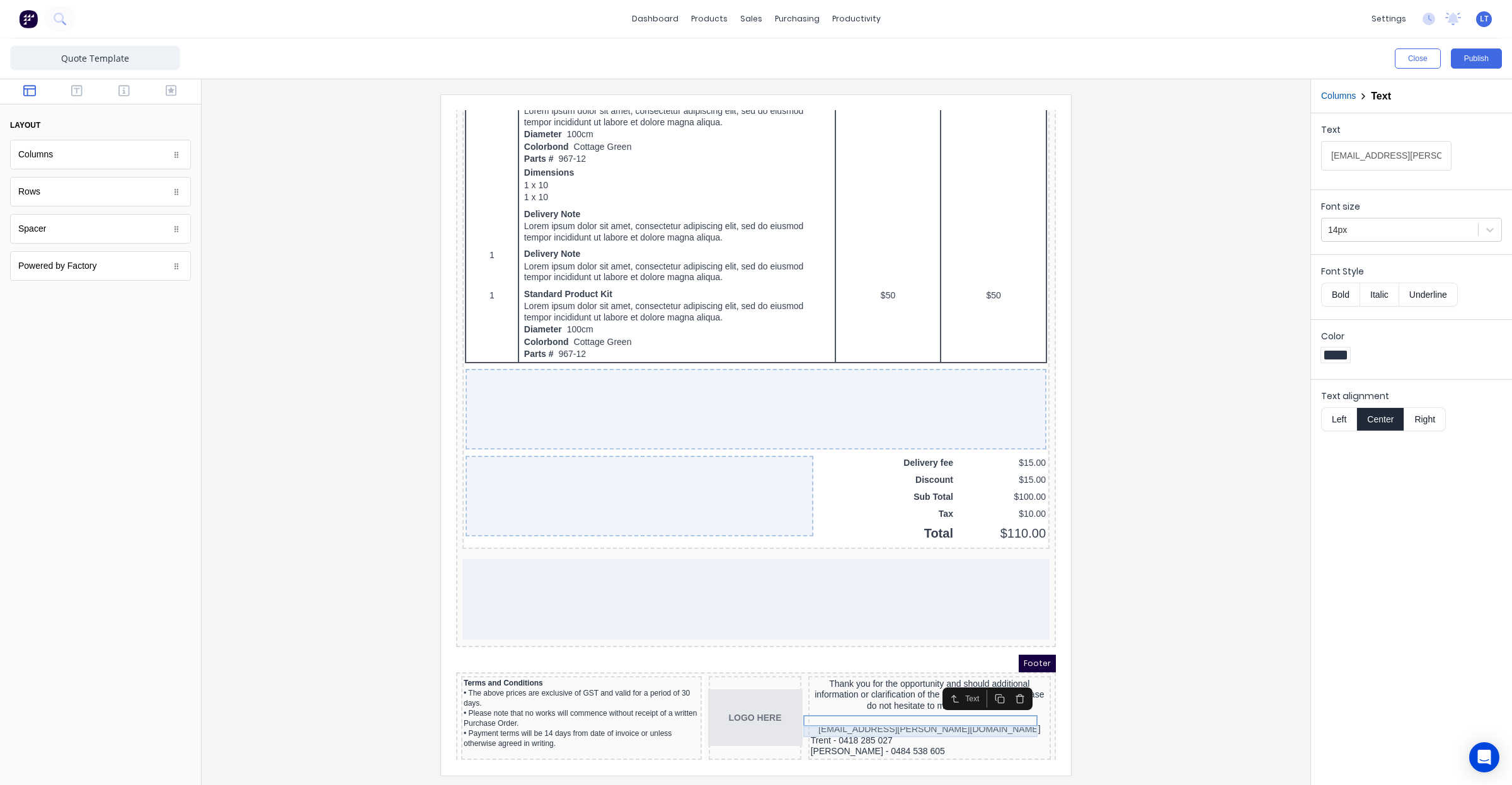
click at [891, 720] on div "Trent - 0418 285 027" at bounding box center [914, 726] width 237 height 12
click at [1385, 429] on button "Center" at bounding box center [1380, 419] width 48 height 24
click at [895, 731] on div "Justin - 0484 538 605" at bounding box center [914, 737] width 237 height 12
click at [1375, 420] on button "Center" at bounding box center [1380, 419] width 48 height 24
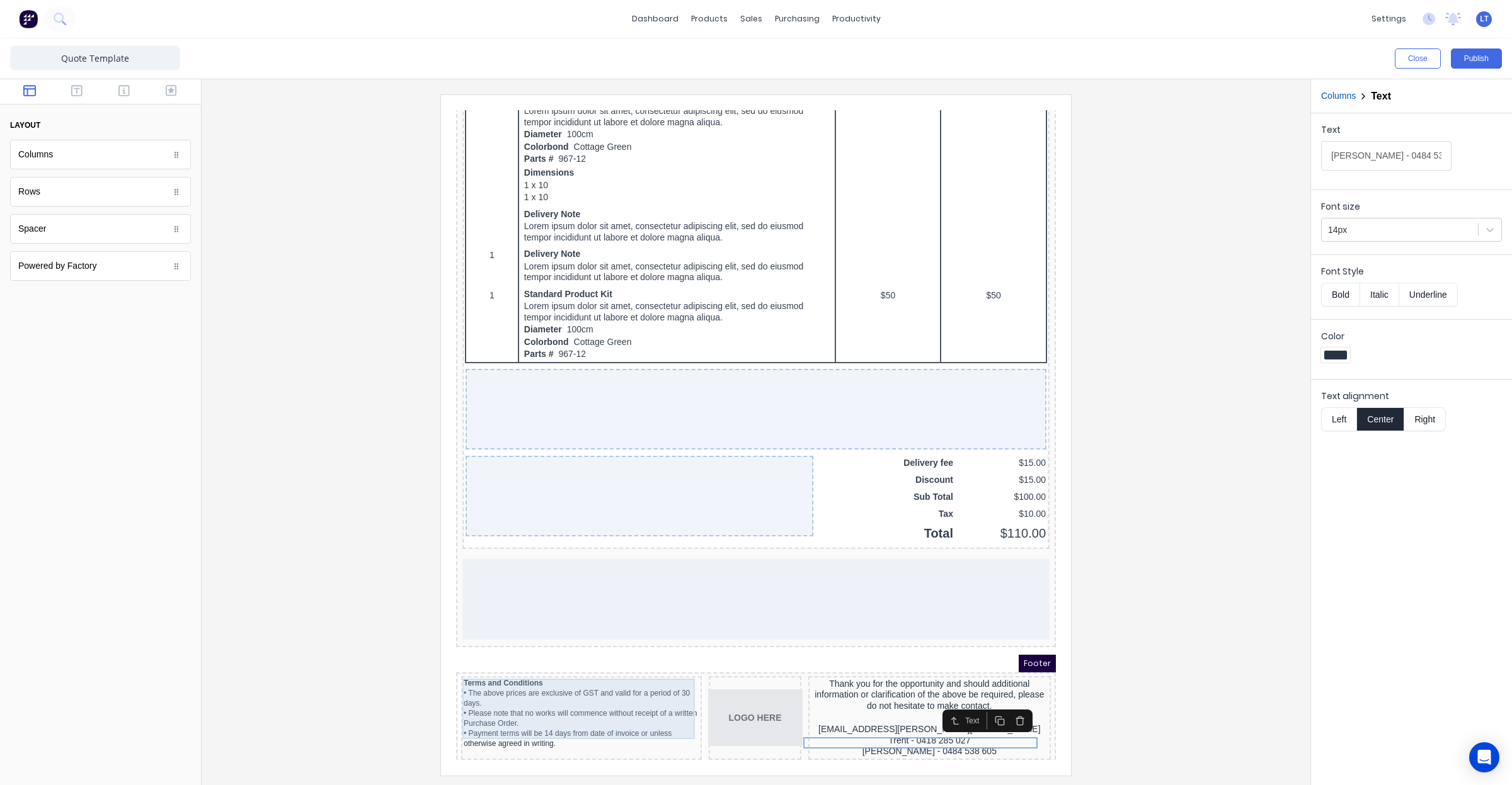
click at [576, 683] on div "• The above prices are exclusive of GST and valid for a period of 30 days. • Pl…" at bounding box center [566, 703] width 235 height 61
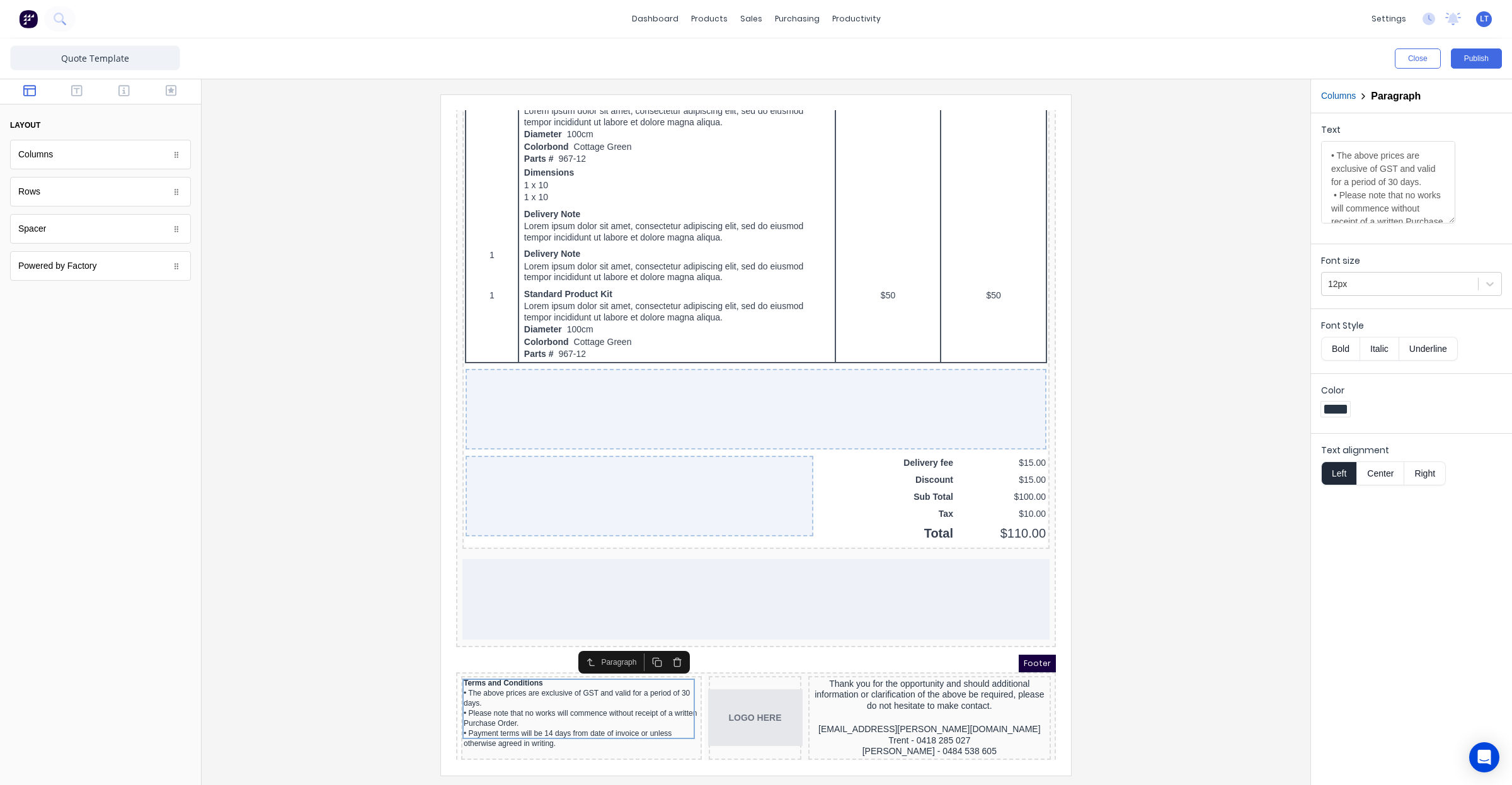
click at [1379, 477] on button "Center" at bounding box center [1380, 473] width 48 height 24
click at [527, 664] on div "Terms and Conditions" at bounding box center [566, 669] width 235 height 10
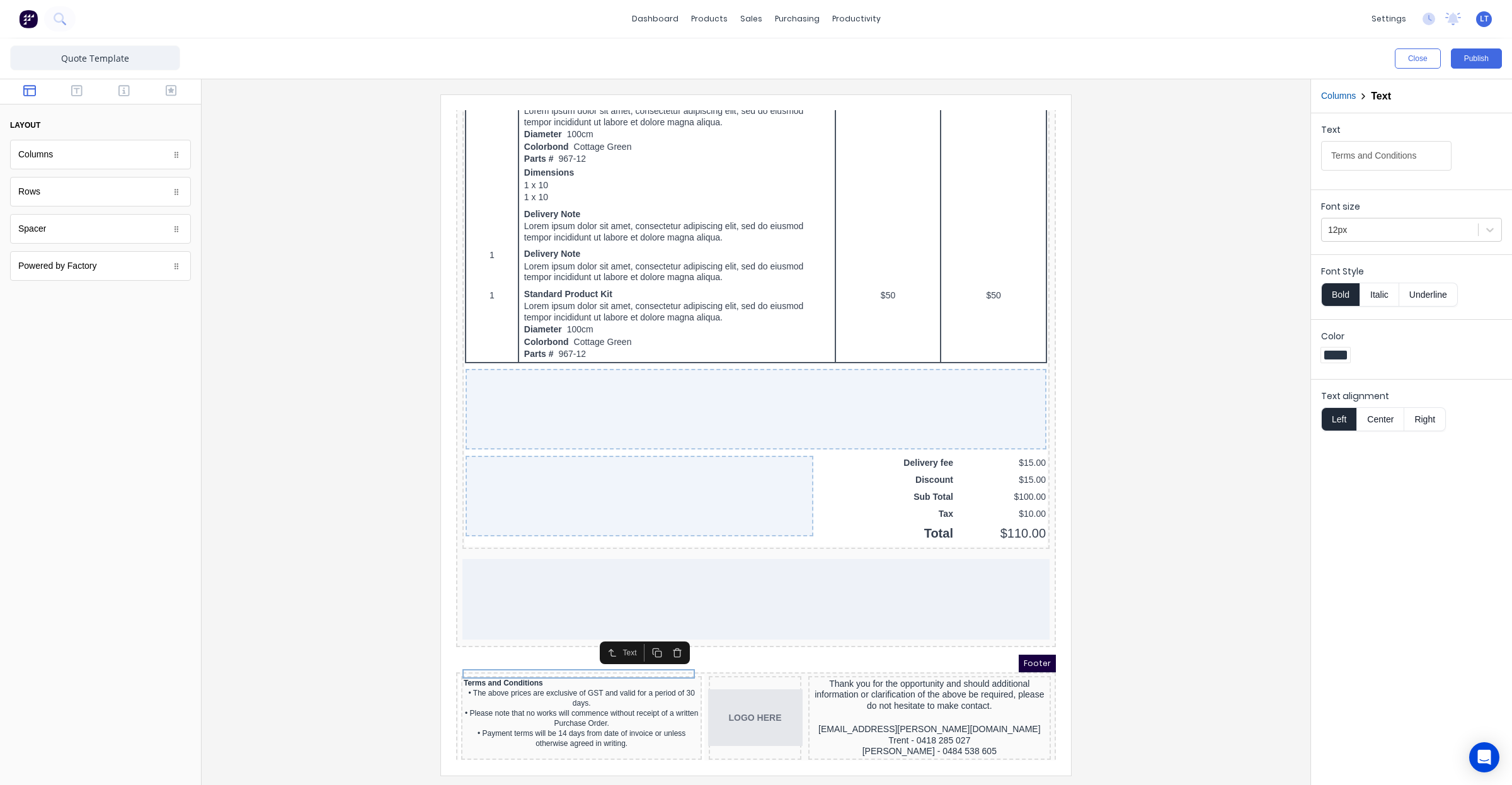
click at [1394, 420] on button "Center" at bounding box center [1380, 419] width 48 height 24
click at [886, 709] on div "Mobilisation@madson.com.au" at bounding box center [914, 714] width 237 height 12
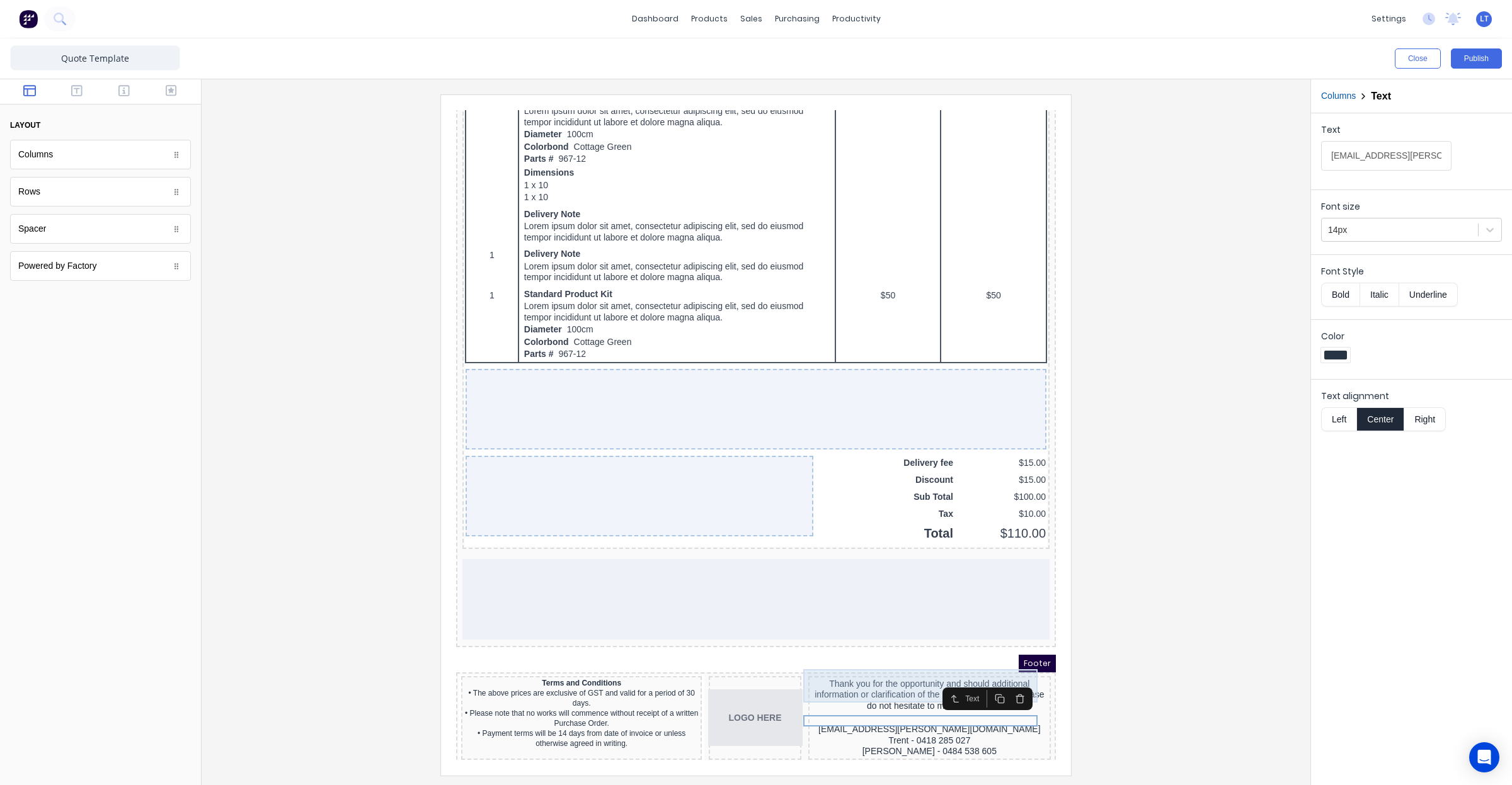
click at [908, 673] on div "Thank you for the opportunity and should additional information or clarificatio…" at bounding box center [914, 680] width 237 height 33
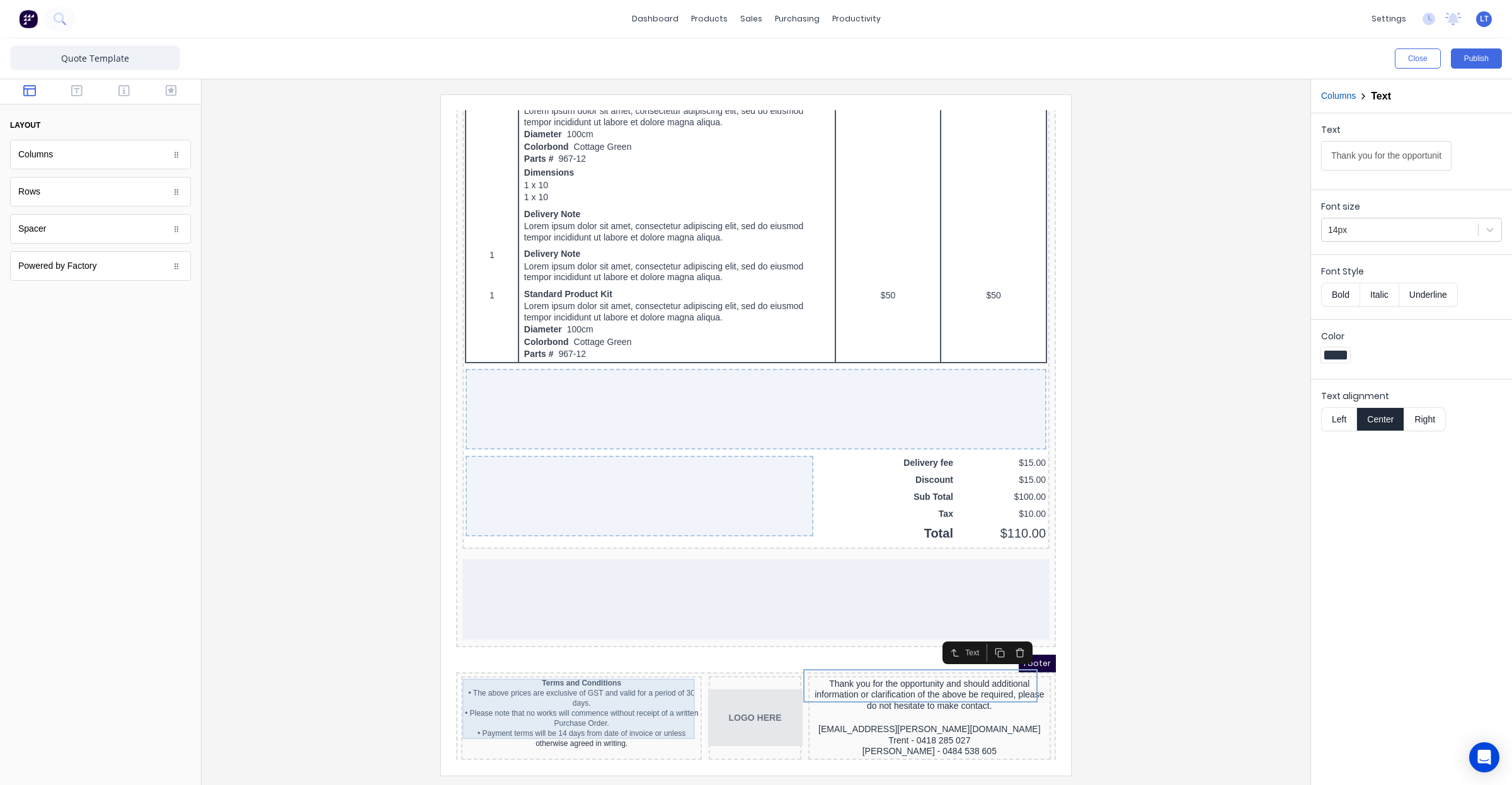
click at [617, 673] on div "• The above prices are exclusive of GST and valid for a period of 30 days. • Pl…" at bounding box center [566, 703] width 235 height 61
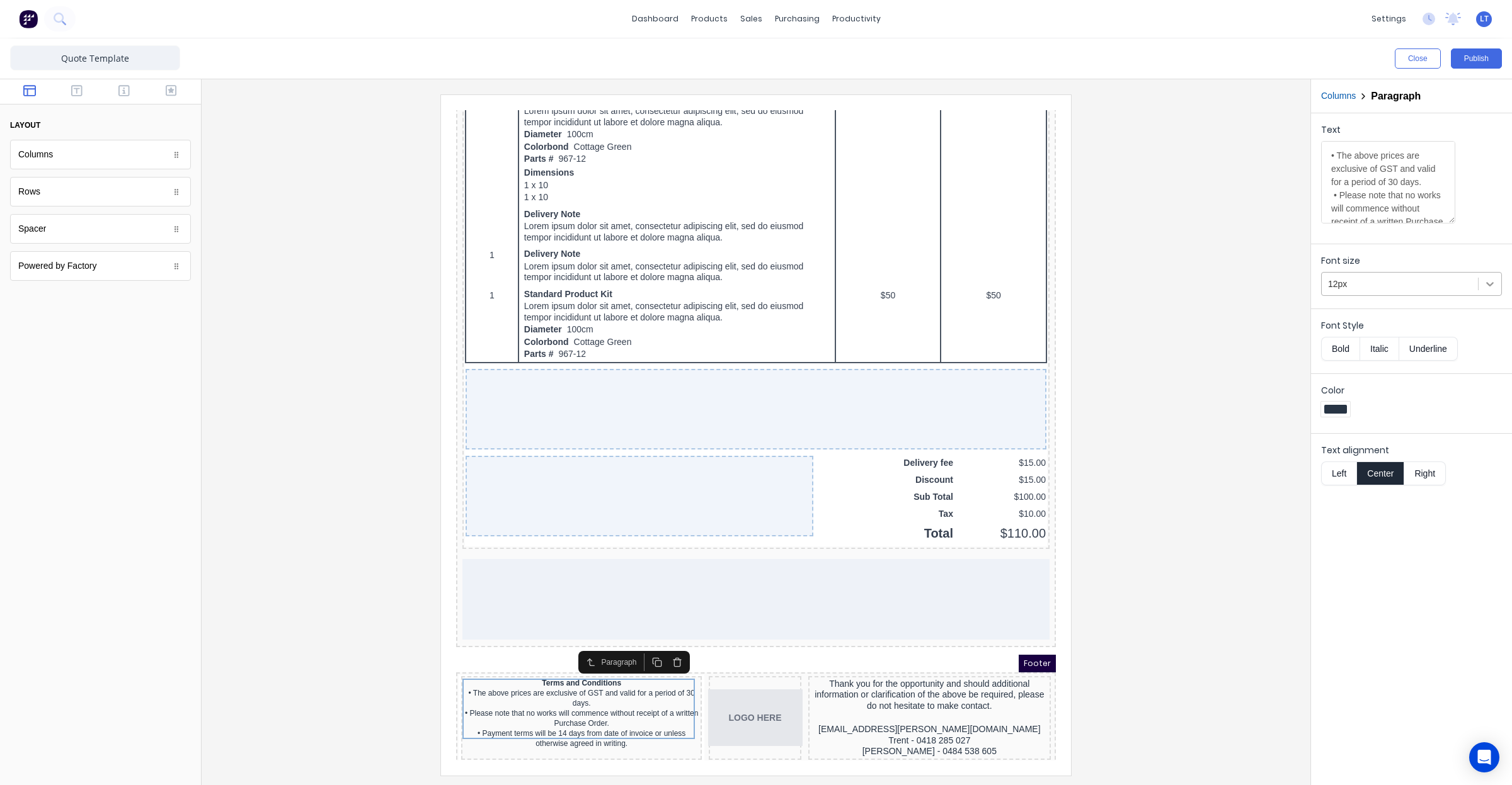
click at [1481, 286] on div at bounding box center [1490, 284] width 22 height 22
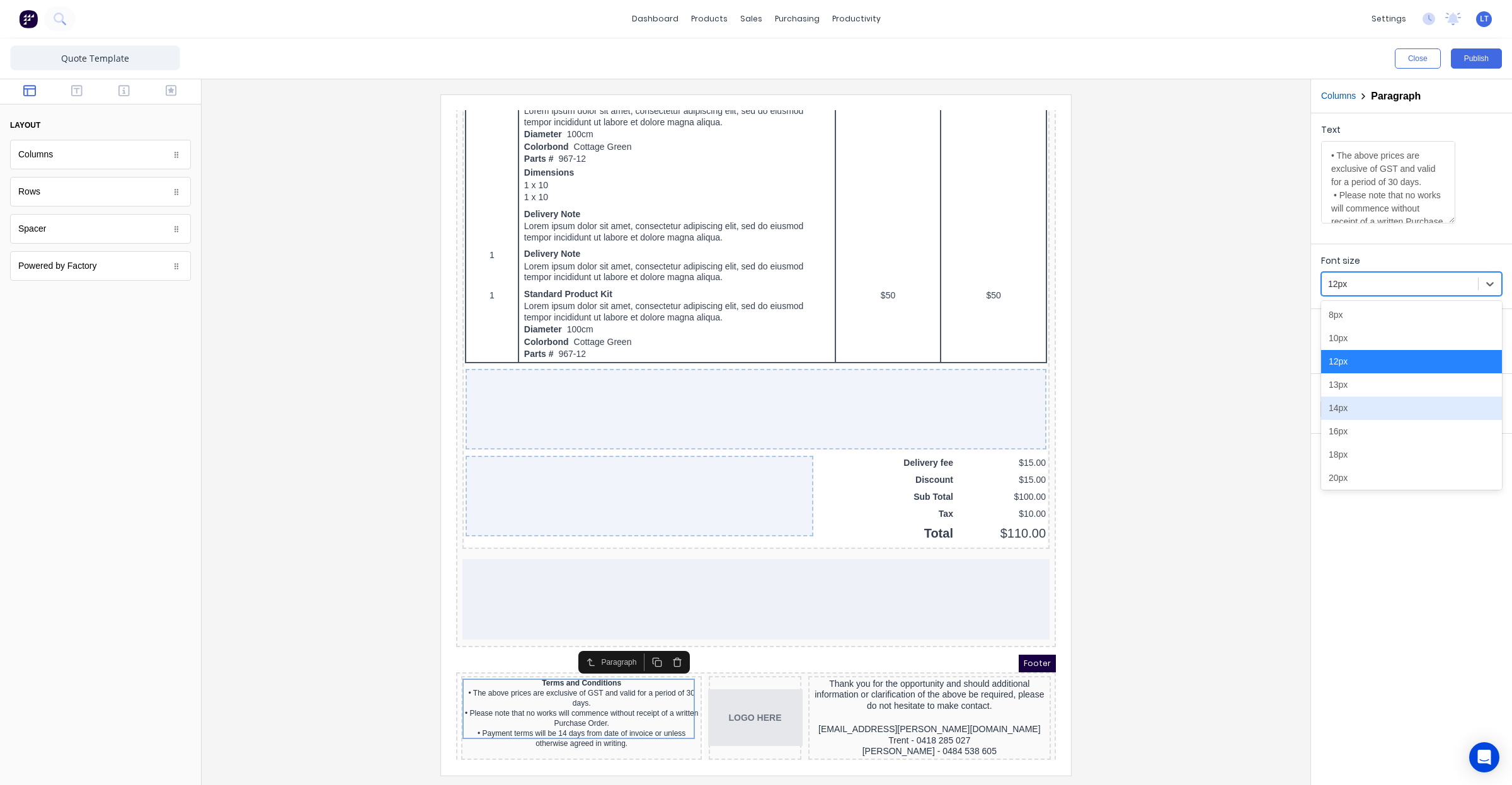
click at [1436, 417] on div "14px" at bounding box center [1411, 408] width 181 height 23
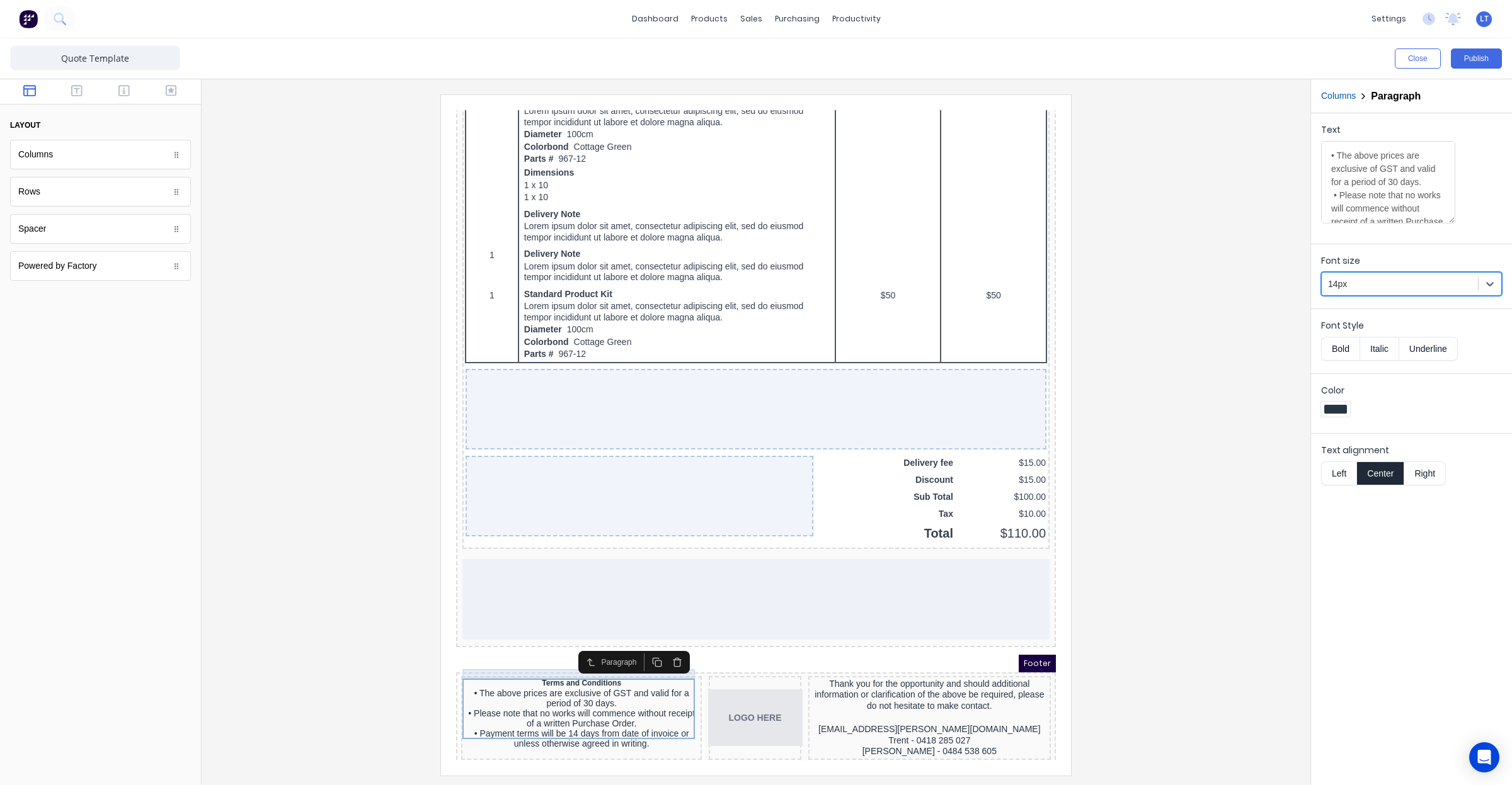
click at [543, 664] on div "Terms and Conditions" at bounding box center [566, 669] width 235 height 10
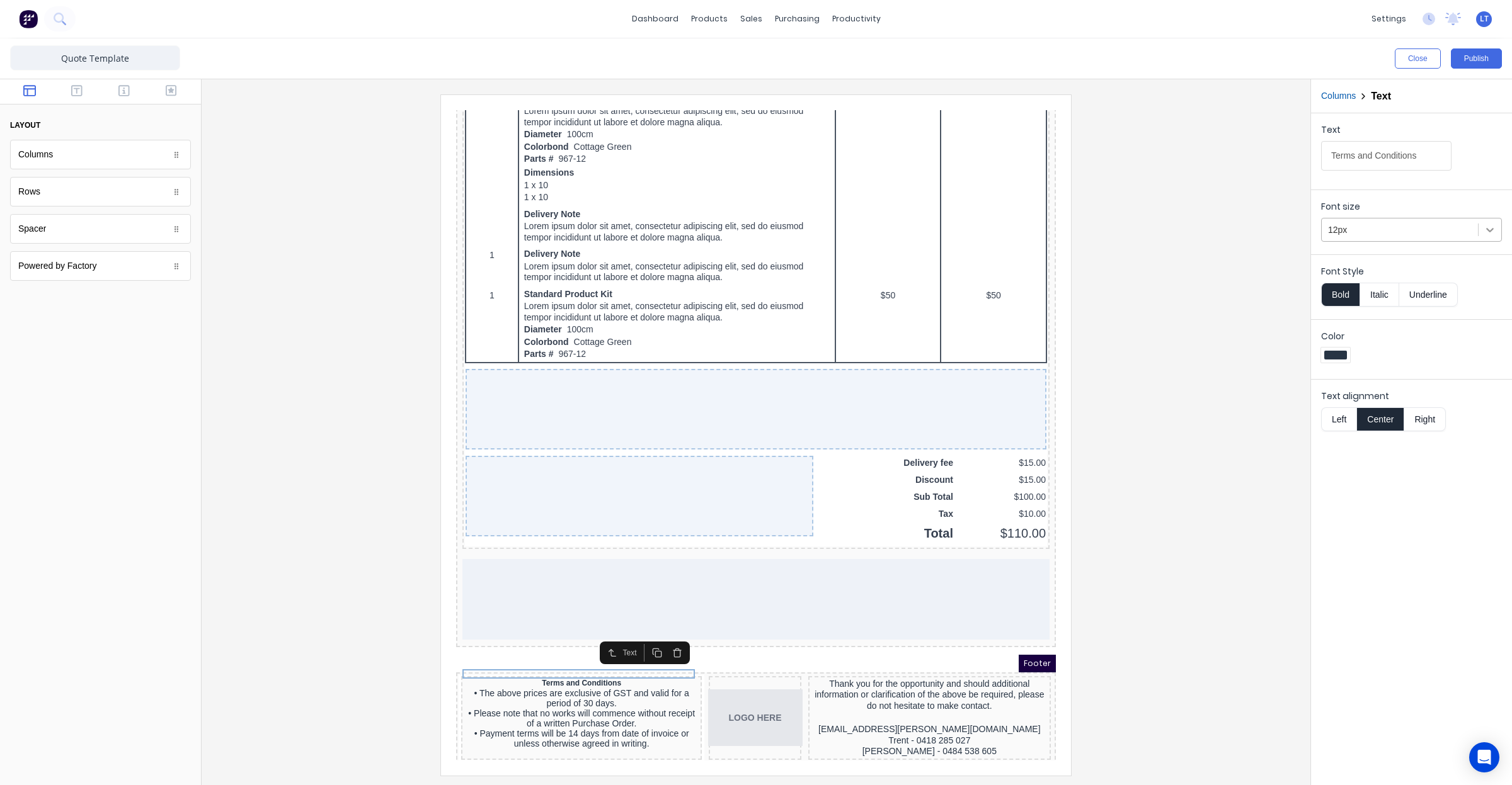
click at [1494, 225] on icon at bounding box center [1490, 230] width 13 height 13
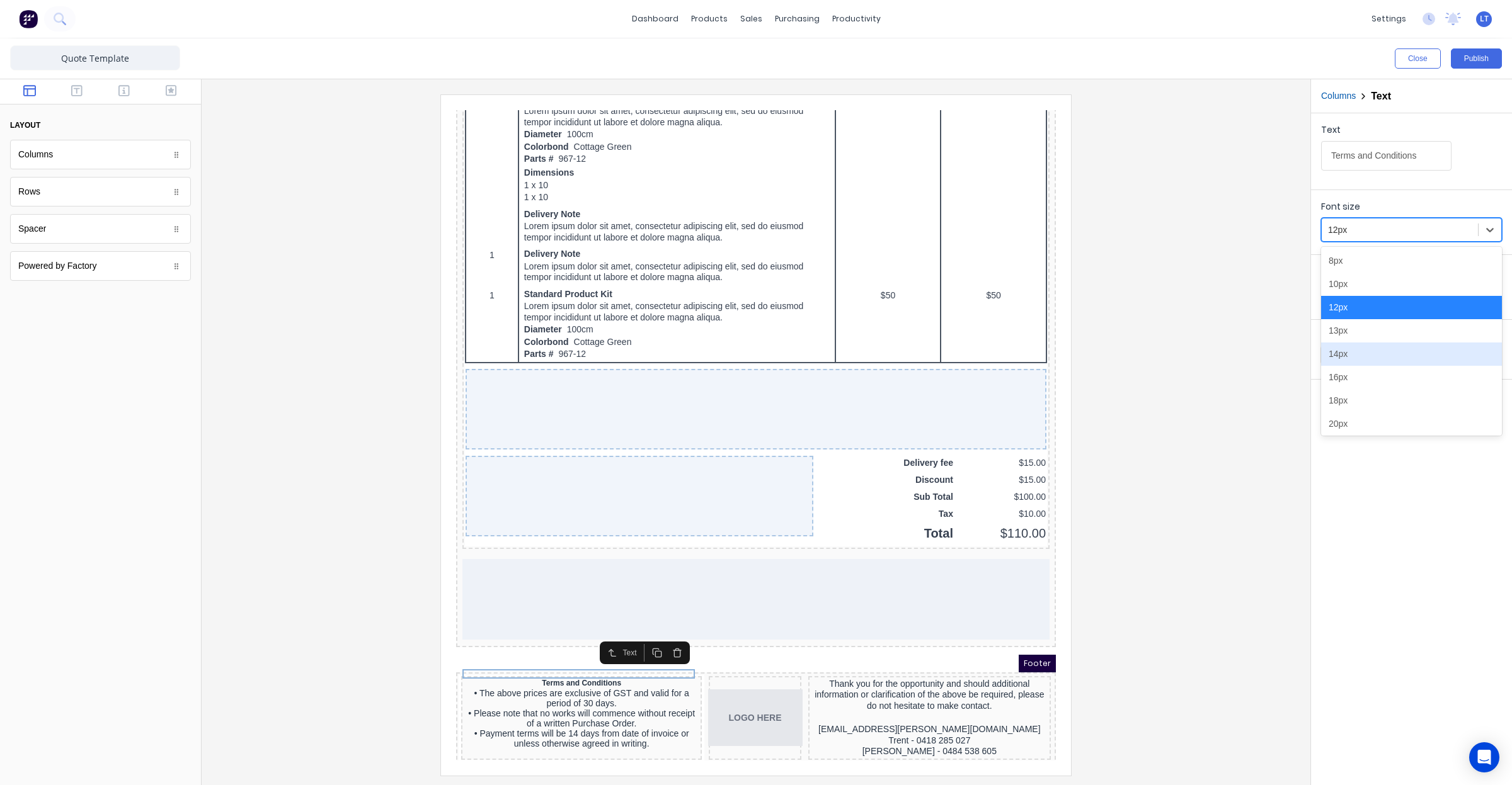
click at [1428, 357] on div "14px" at bounding box center [1411, 354] width 181 height 23
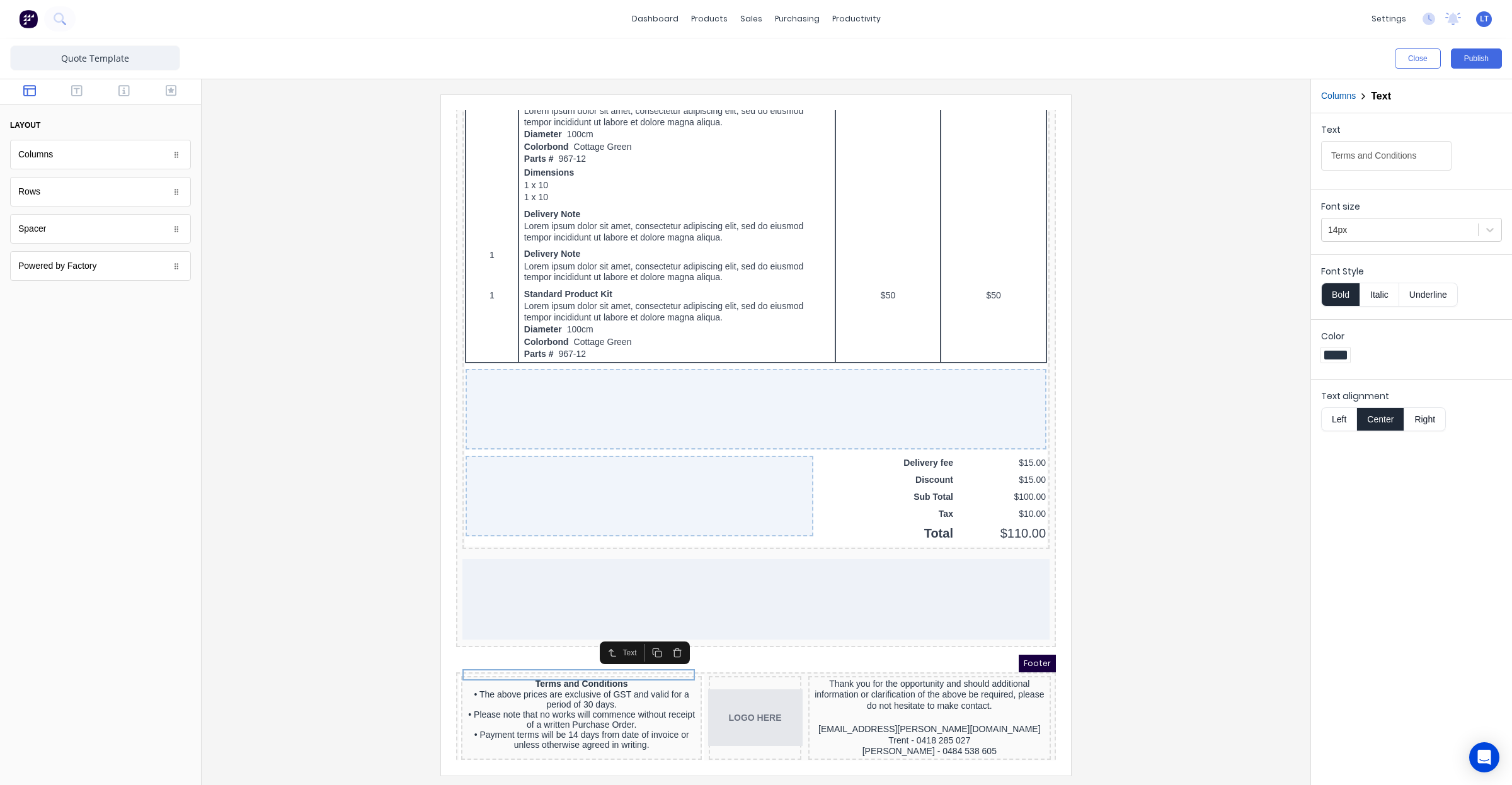
click at [1116, 616] on div at bounding box center [756, 435] width 1089 height 681
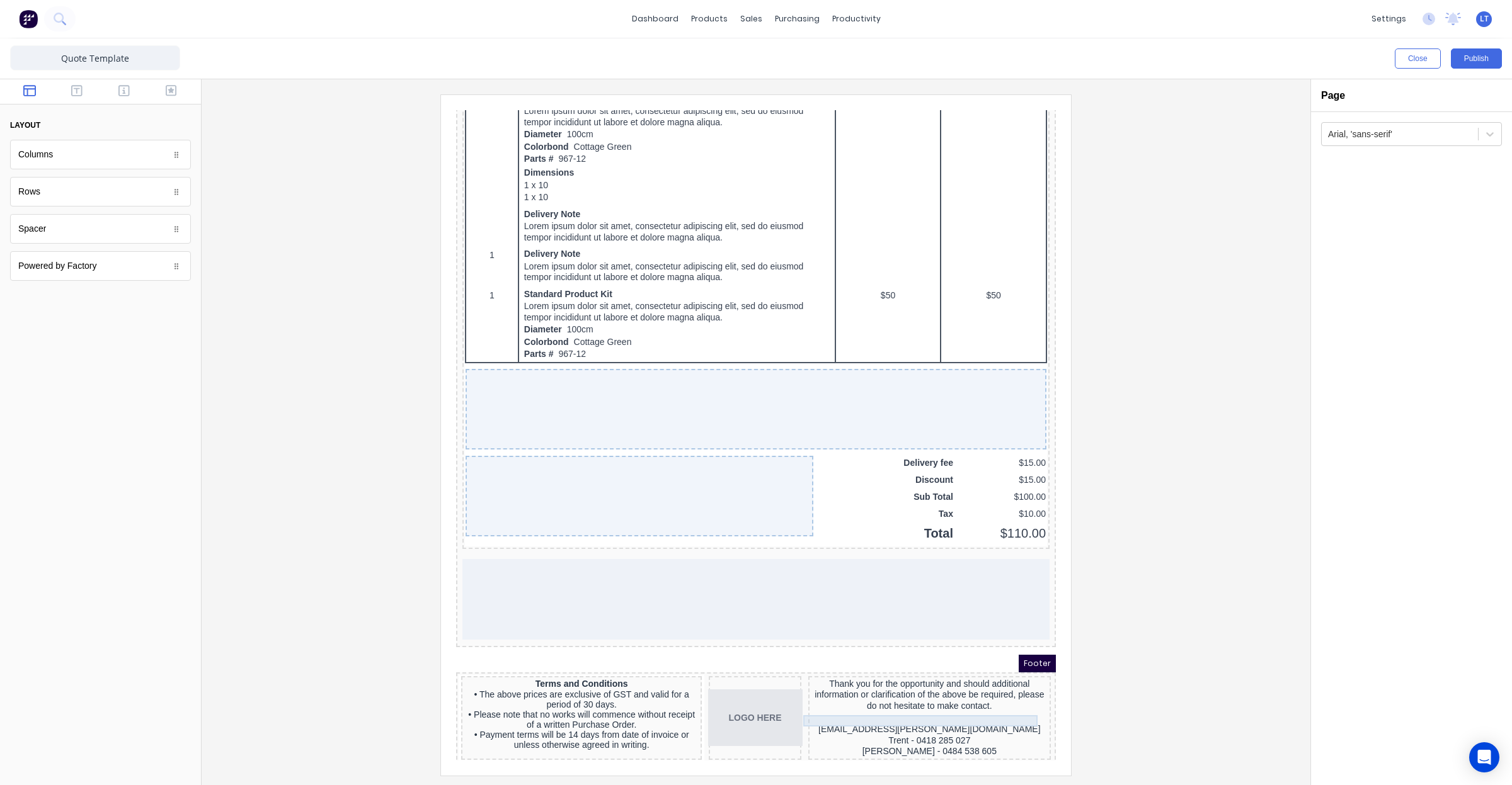
click at [940, 709] on div "Mobilisation@madson.com.au" at bounding box center [914, 714] width 237 height 12
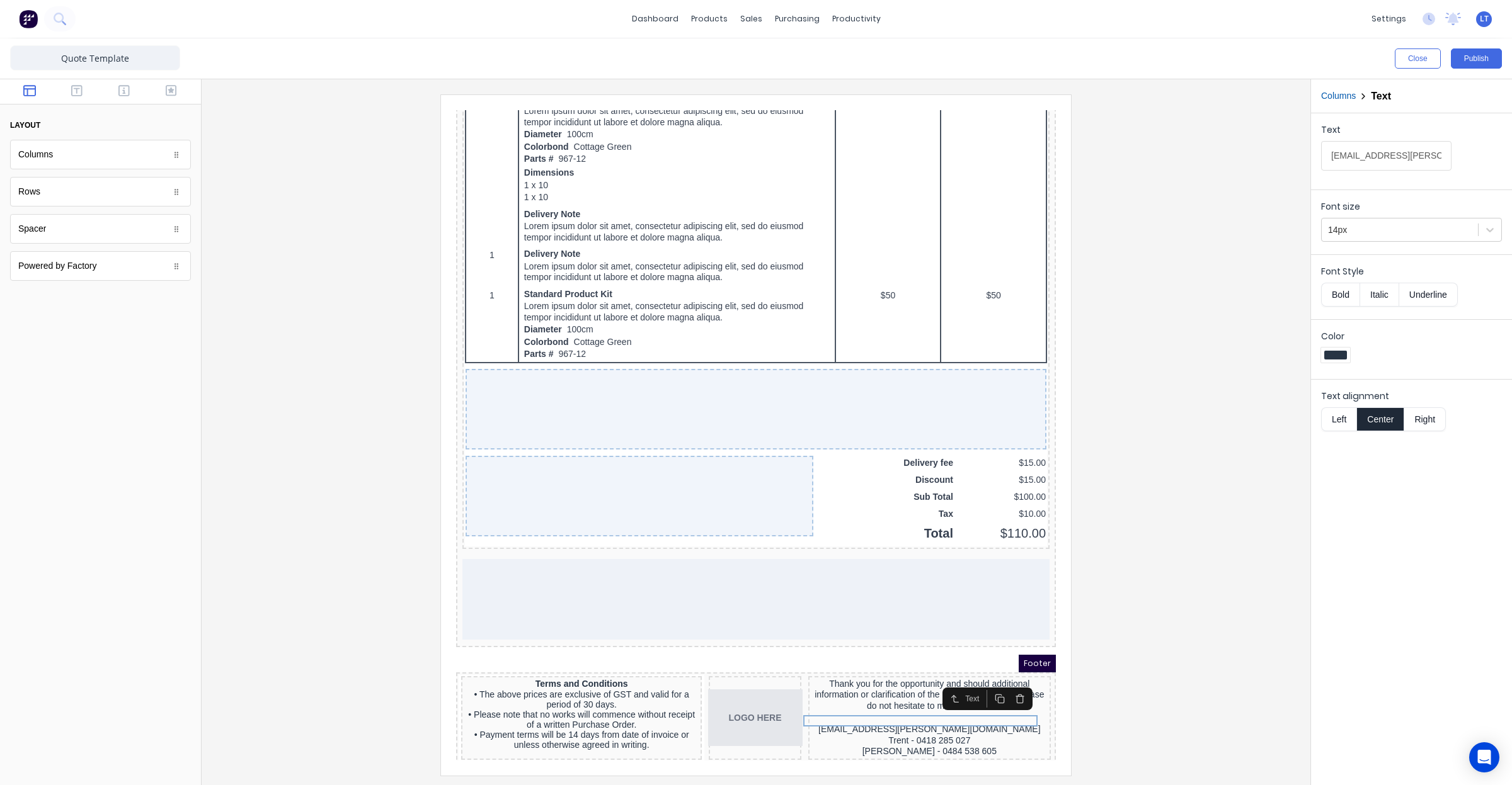
click at [1195, 523] on div at bounding box center [756, 435] width 1089 height 681
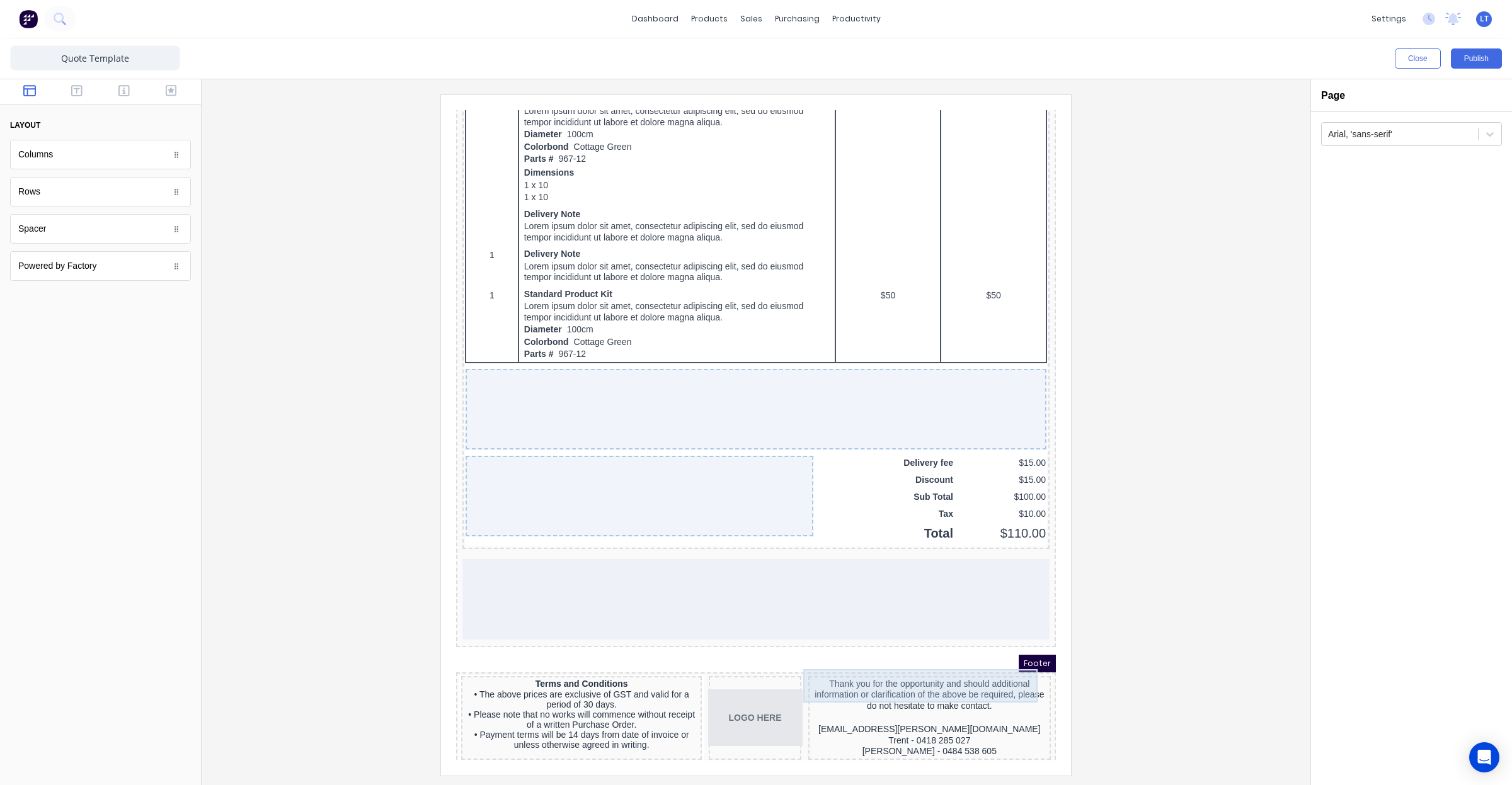
click at [962, 682] on div "Thank you for the opportunity and should additional information or clarificatio…" at bounding box center [914, 680] width 237 height 33
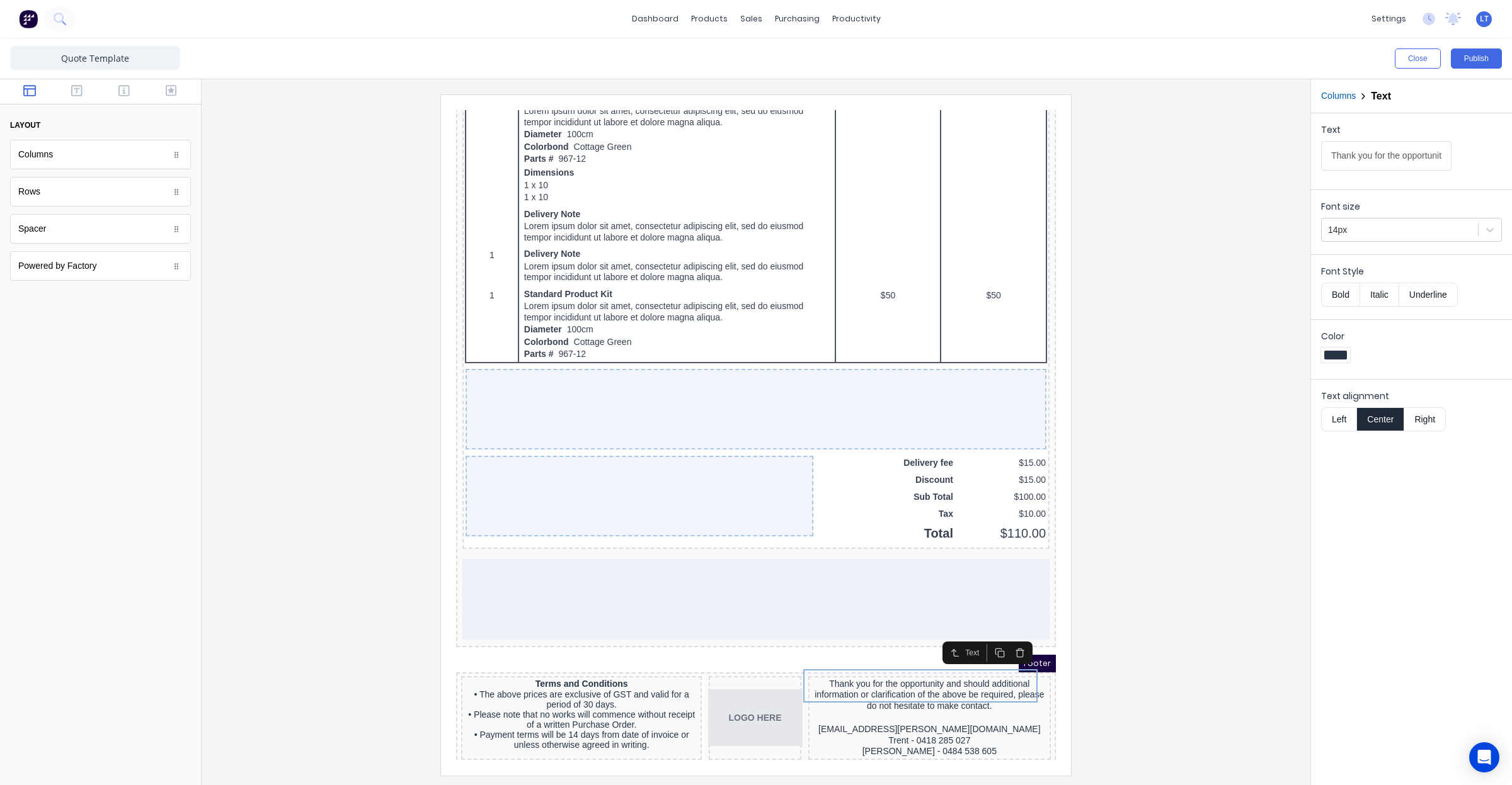
click at [1189, 473] on div at bounding box center [756, 435] width 1089 height 681
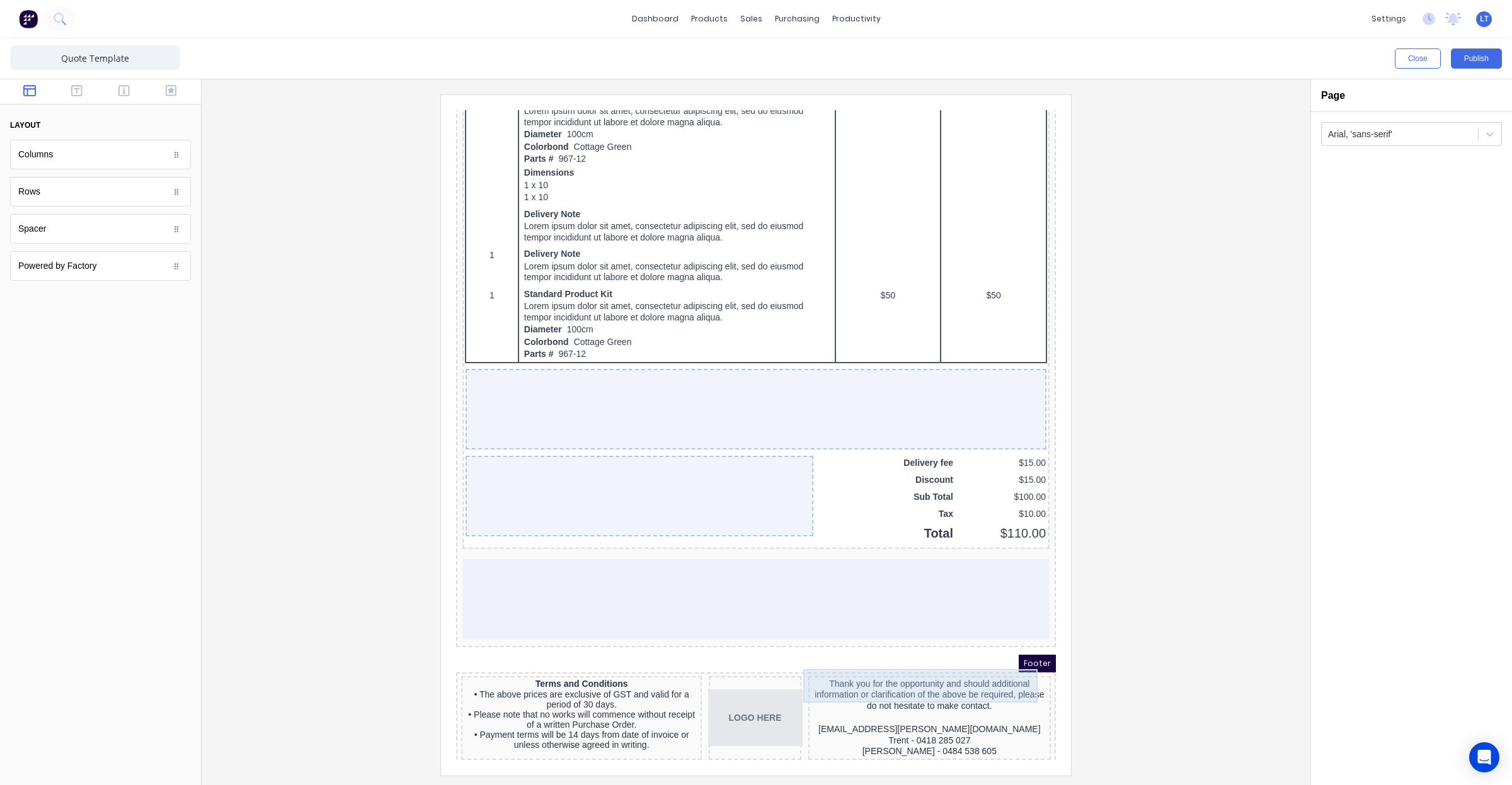
click at [954, 676] on div "Thank you for the opportunity and should additional information or clarificatio…" at bounding box center [914, 680] width 237 height 33
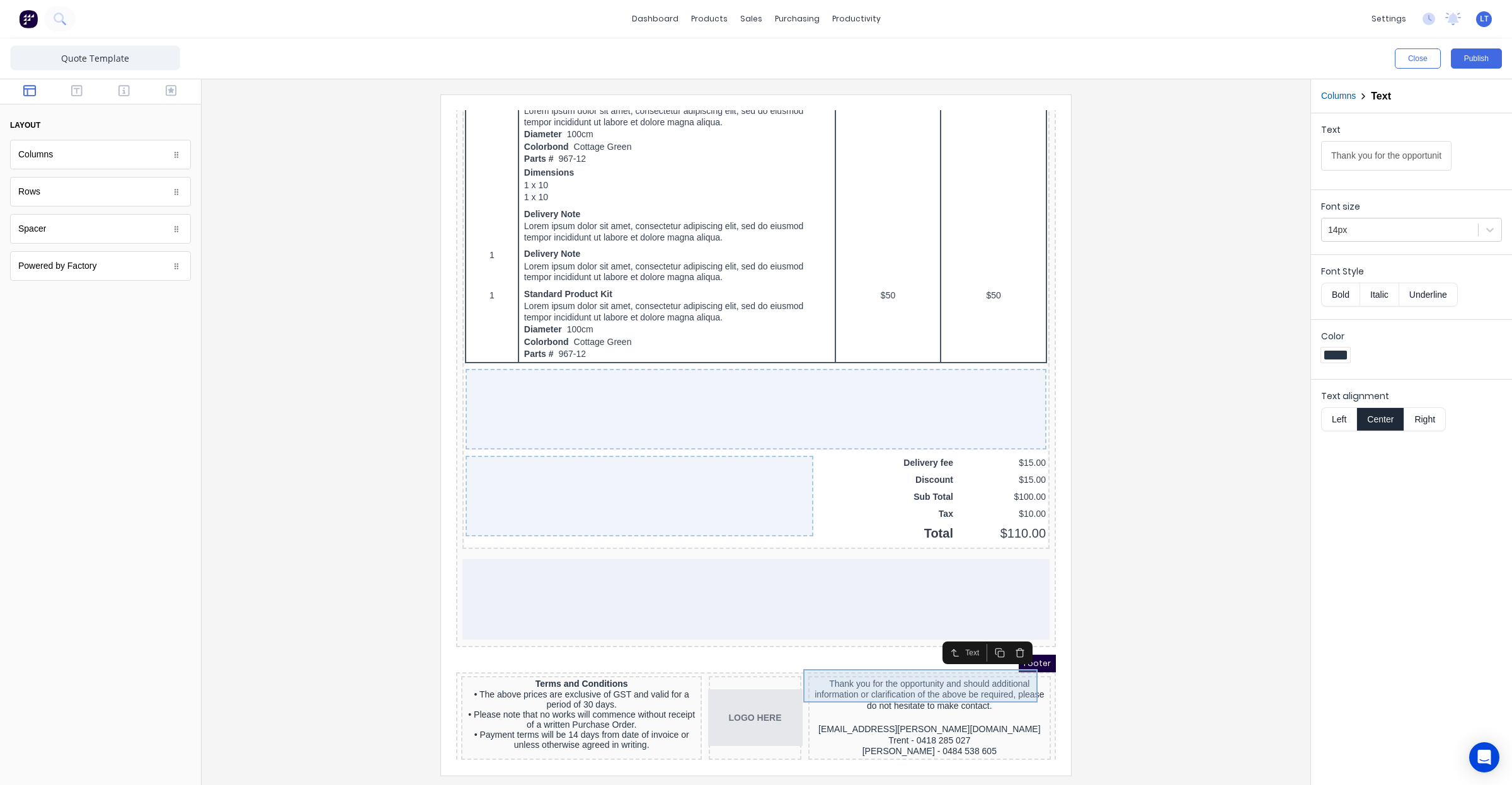
click at [970, 678] on div "Thank you for the opportunity and should additional information or clarificatio…" at bounding box center [914, 680] width 237 height 33
click at [1386, 159] on input "Thank you for the opportunity and should additional information or clarificatio…" at bounding box center [1386, 156] width 131 height 30
type input "Thank you for the opportunity and should additional information or clarificatio…"
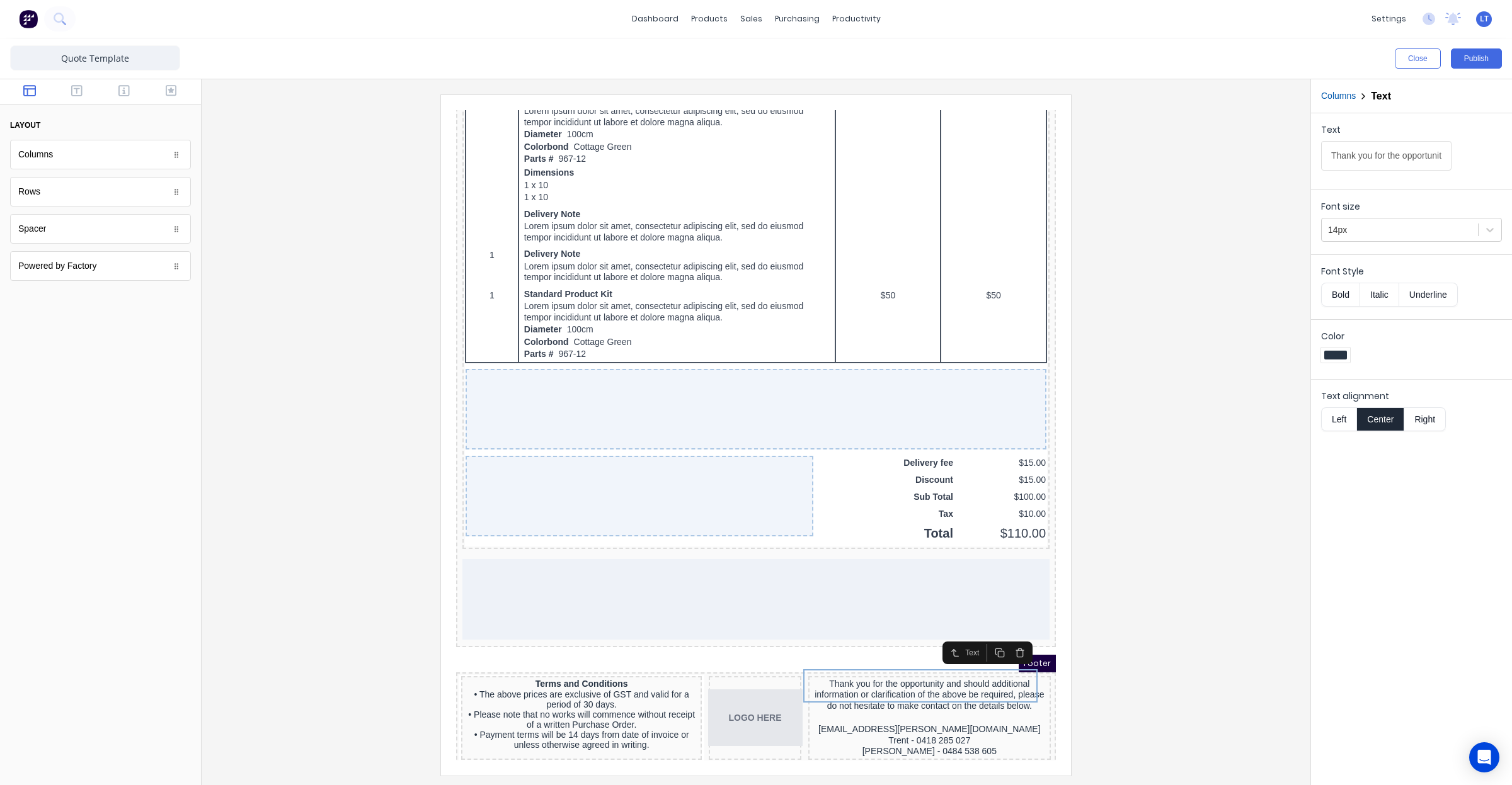
click at [1251, 327] on div at bounding box center [756, 435] width 1089 height 681
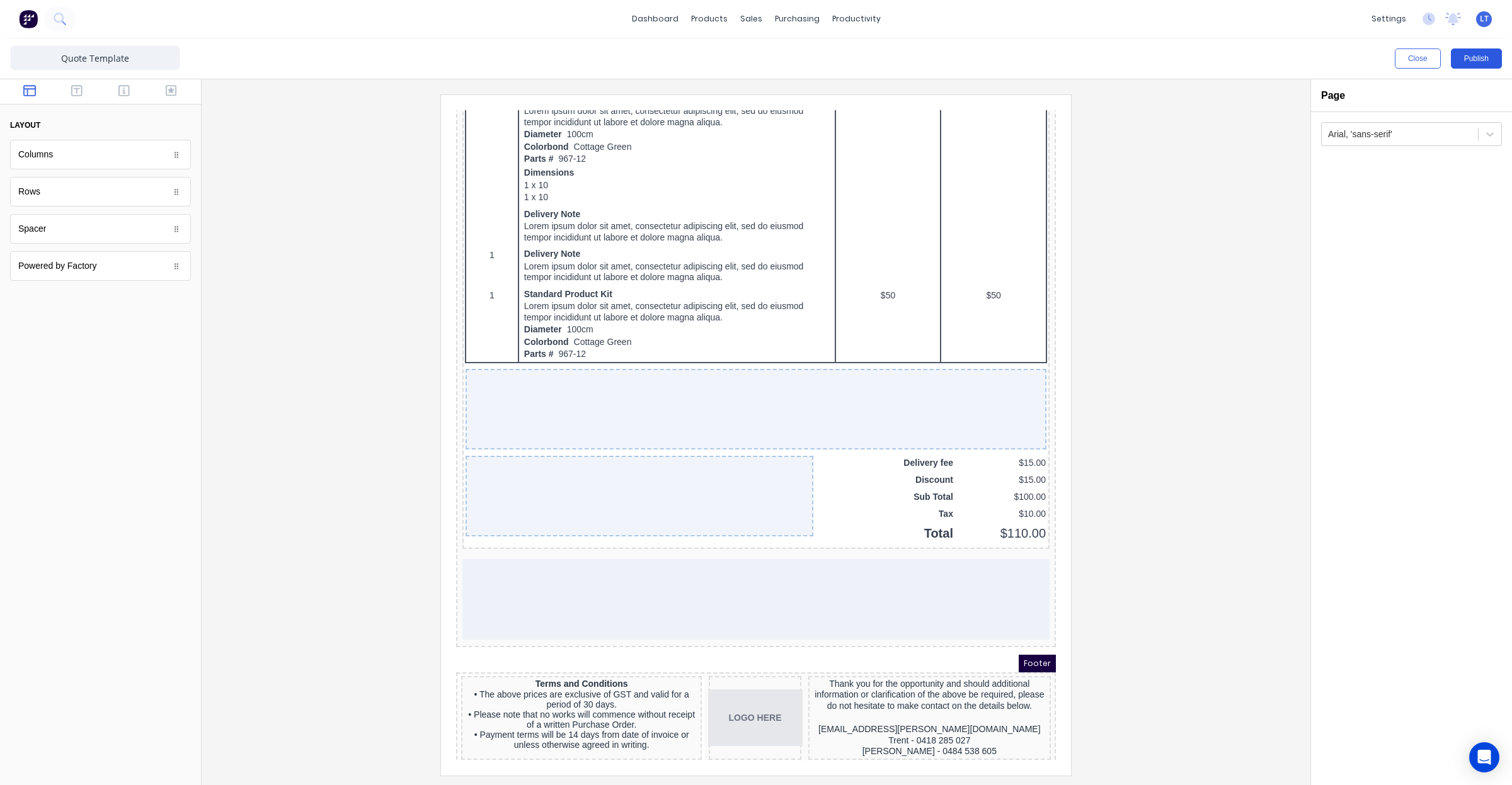
click at [1475, 58] on button "Publish" at bounding box center [1476, 59] width 51 height 20
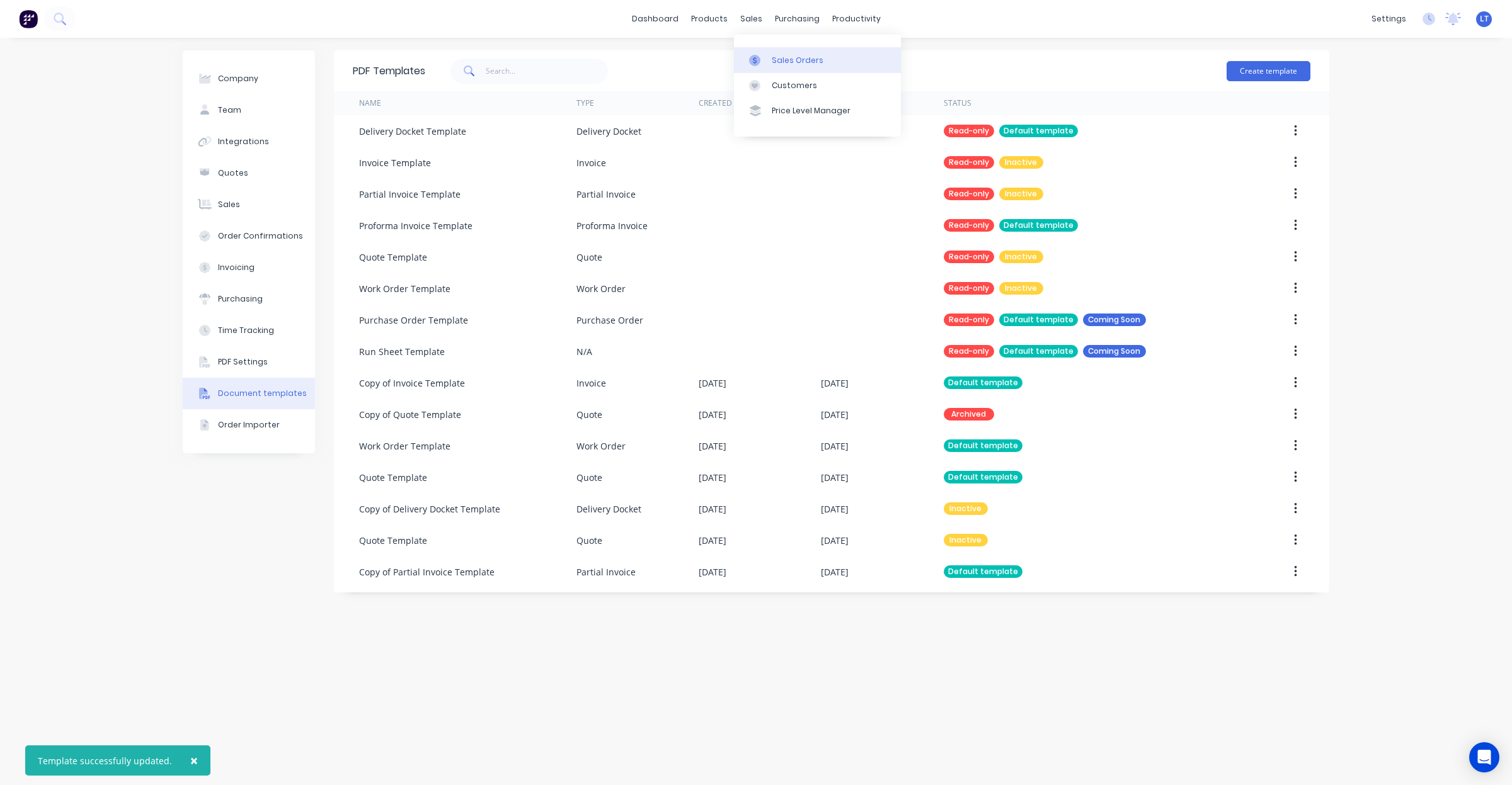
click at [767, 55] on div at bounding box center [759, 61] width 19 height 12
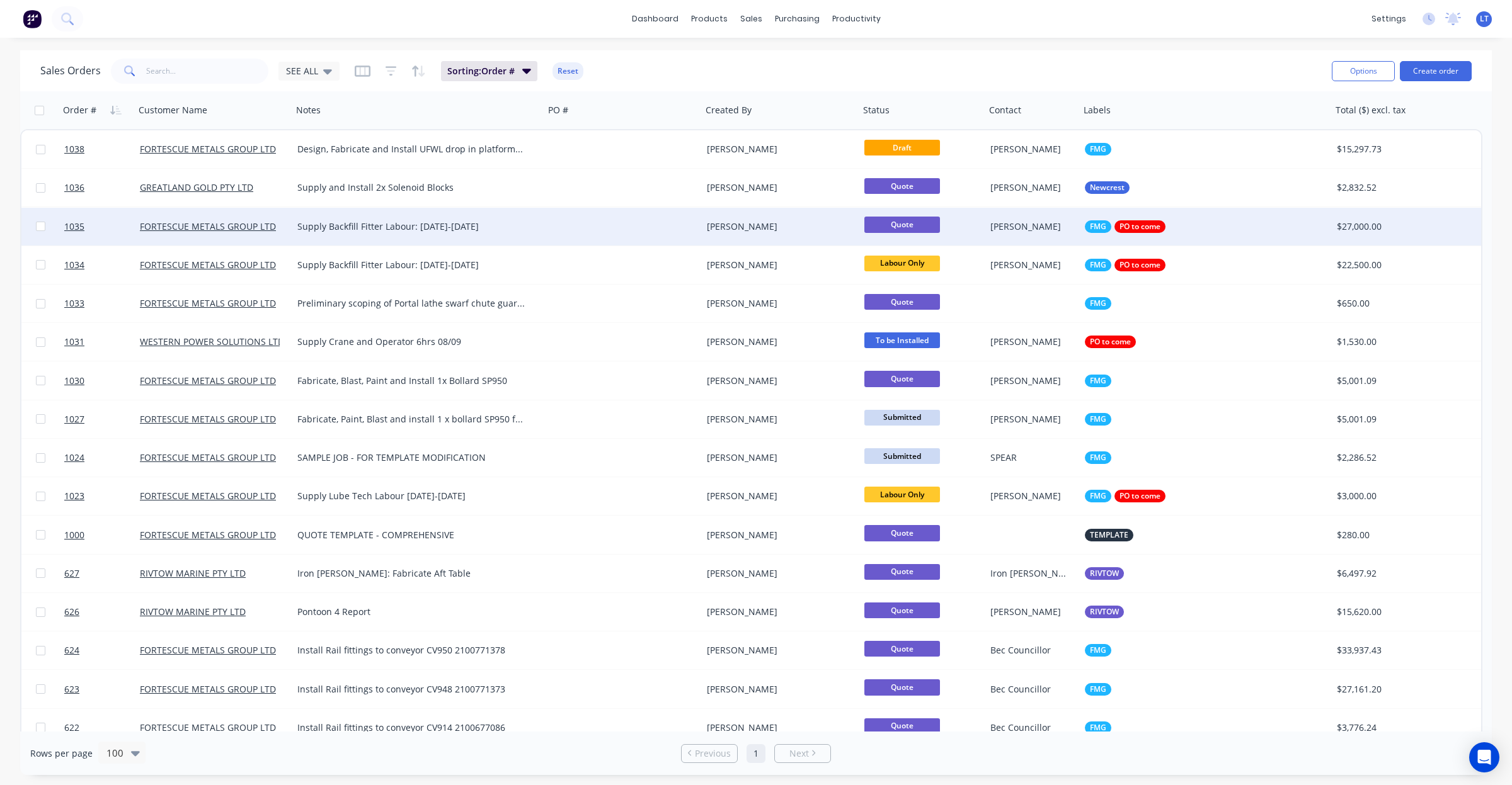
click at [810, 222] on div "[PERSON_NAME]" at bounding box center [777, 227] width 140 height 13
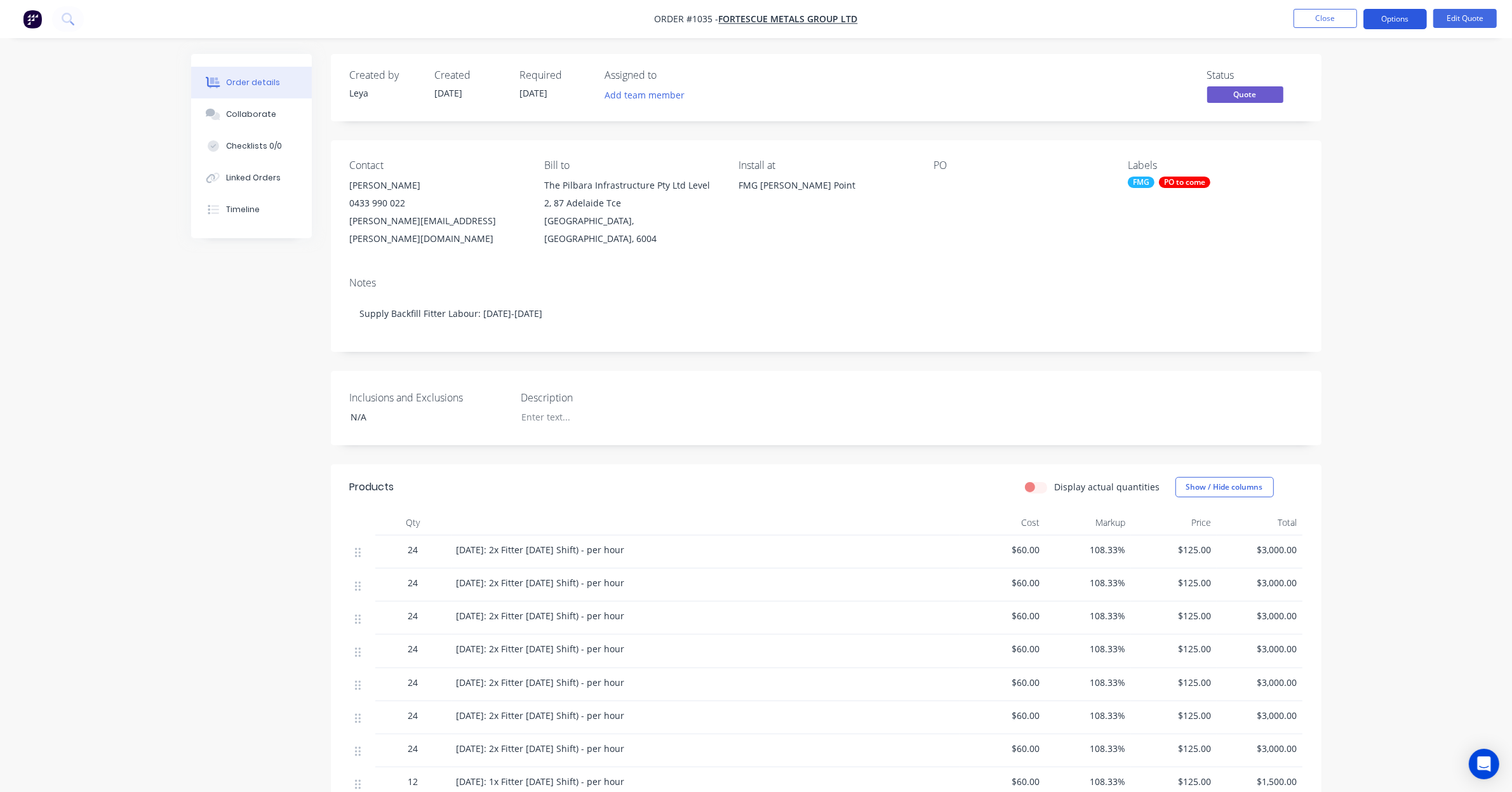
click at [1410, 24] on button "Options" at bounding box center [1395, 19] width 64 height 21
click at [1382, 74] on div "Quote" at bounding box center [1357, 77] width 117 height 19
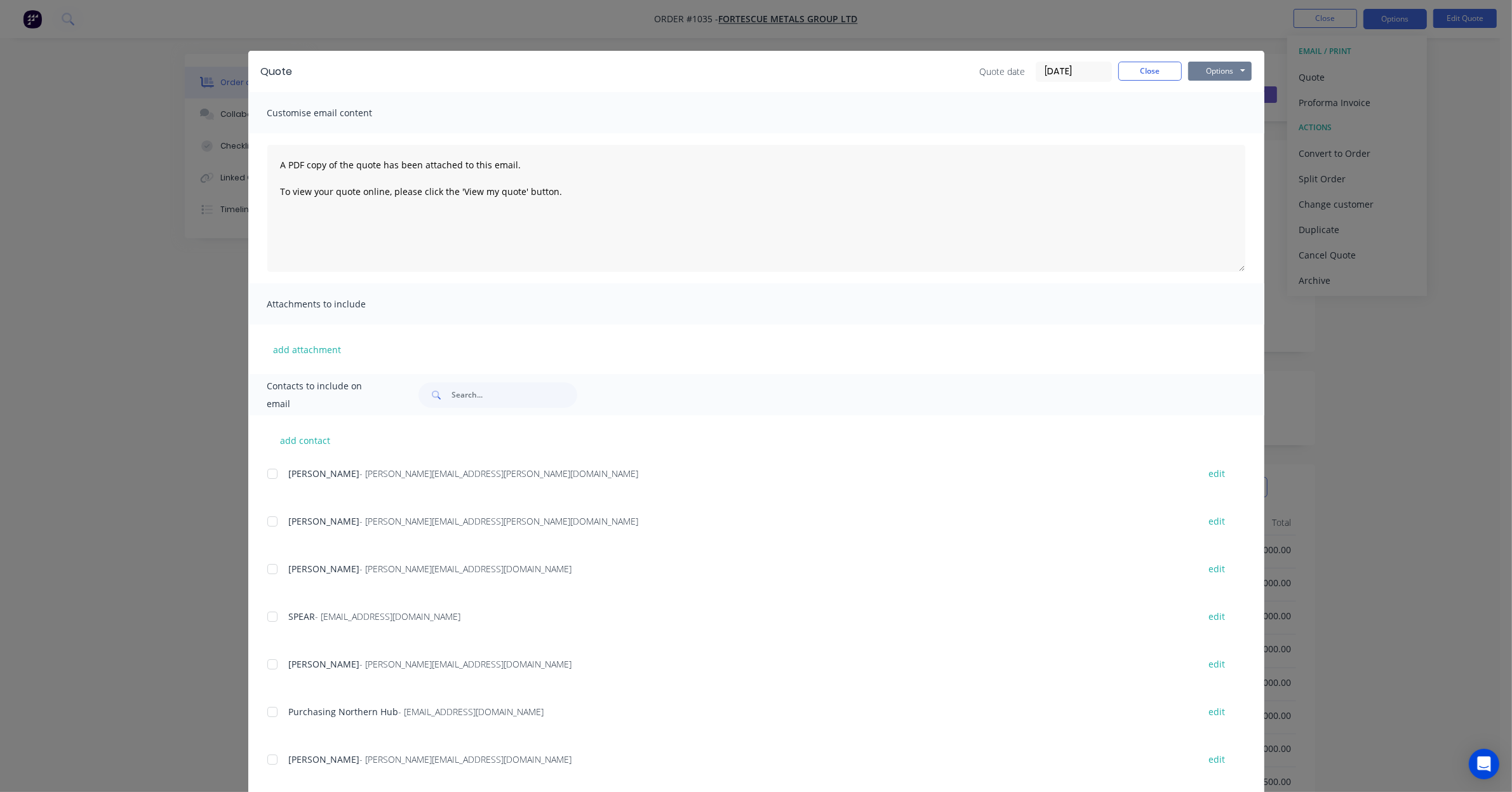
click at [1198, 75] on button "Options" at bounding box center [1220, 71] width 64 height 19
click at [1214, 97] on button "Preview" at bounding box center [1229, 94] width 81 height 21
click at [1155, 70] on button "Close" at bounding box center [1150, 71] width 64 height 19
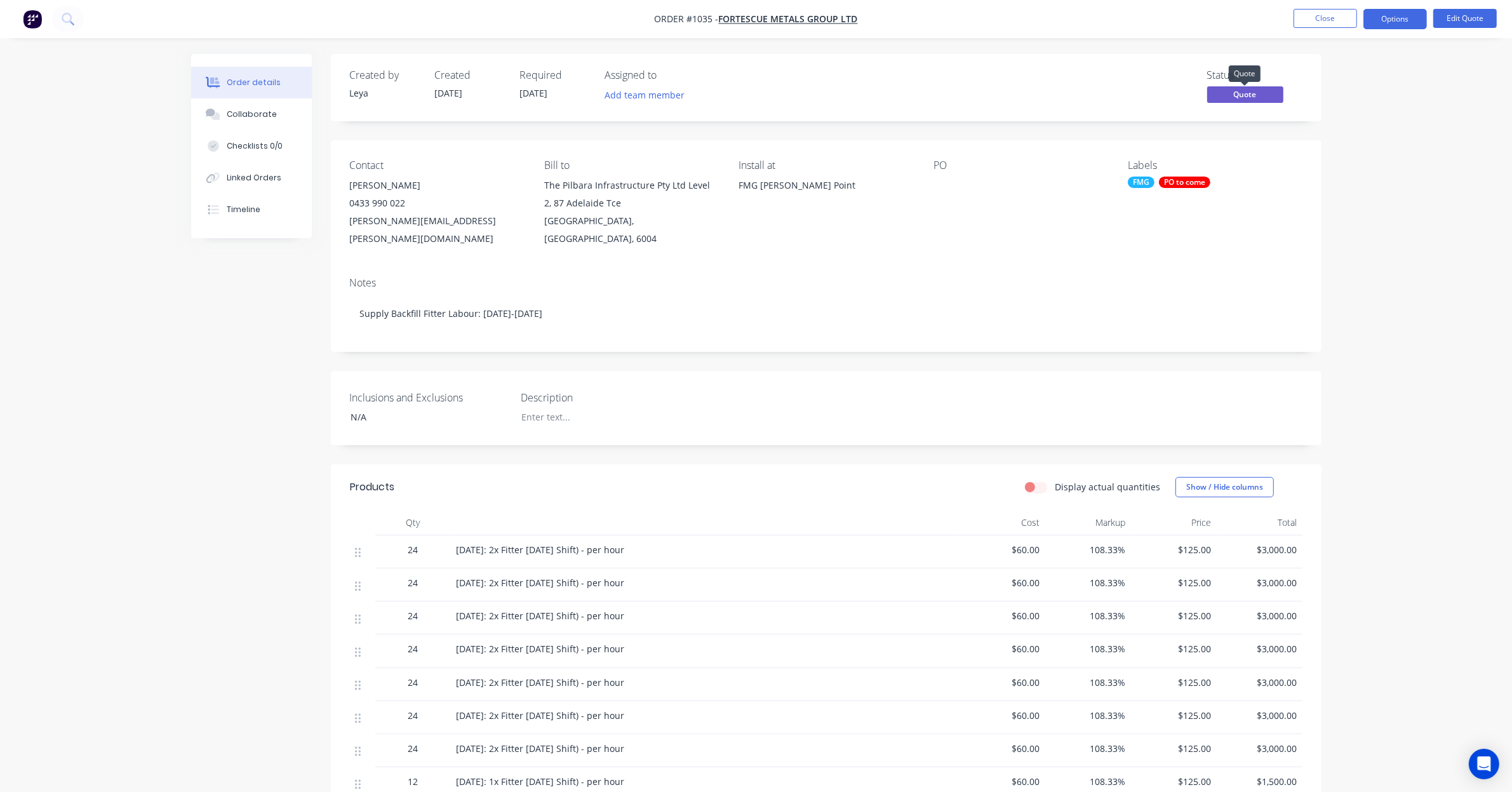
click at [1258, 98] on span "Quote" at bounding box center [1245, 94] width 76 height 16
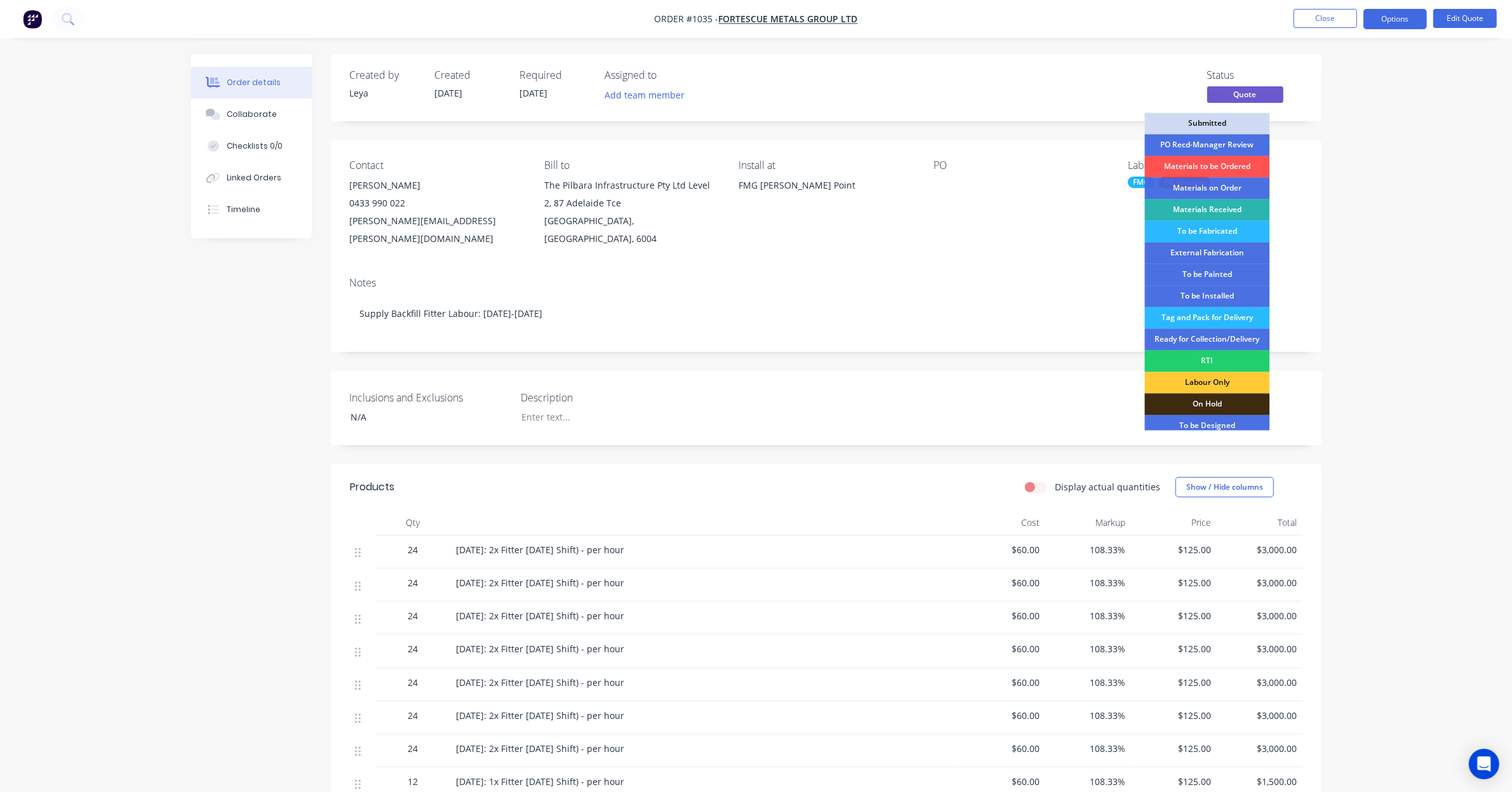
click at [1389, 92] on div "Order details Collaborate Checklists 0/0 Linked Orders Timeline Order details C…" at bounding box center [756, 546] width 1512 height 1093
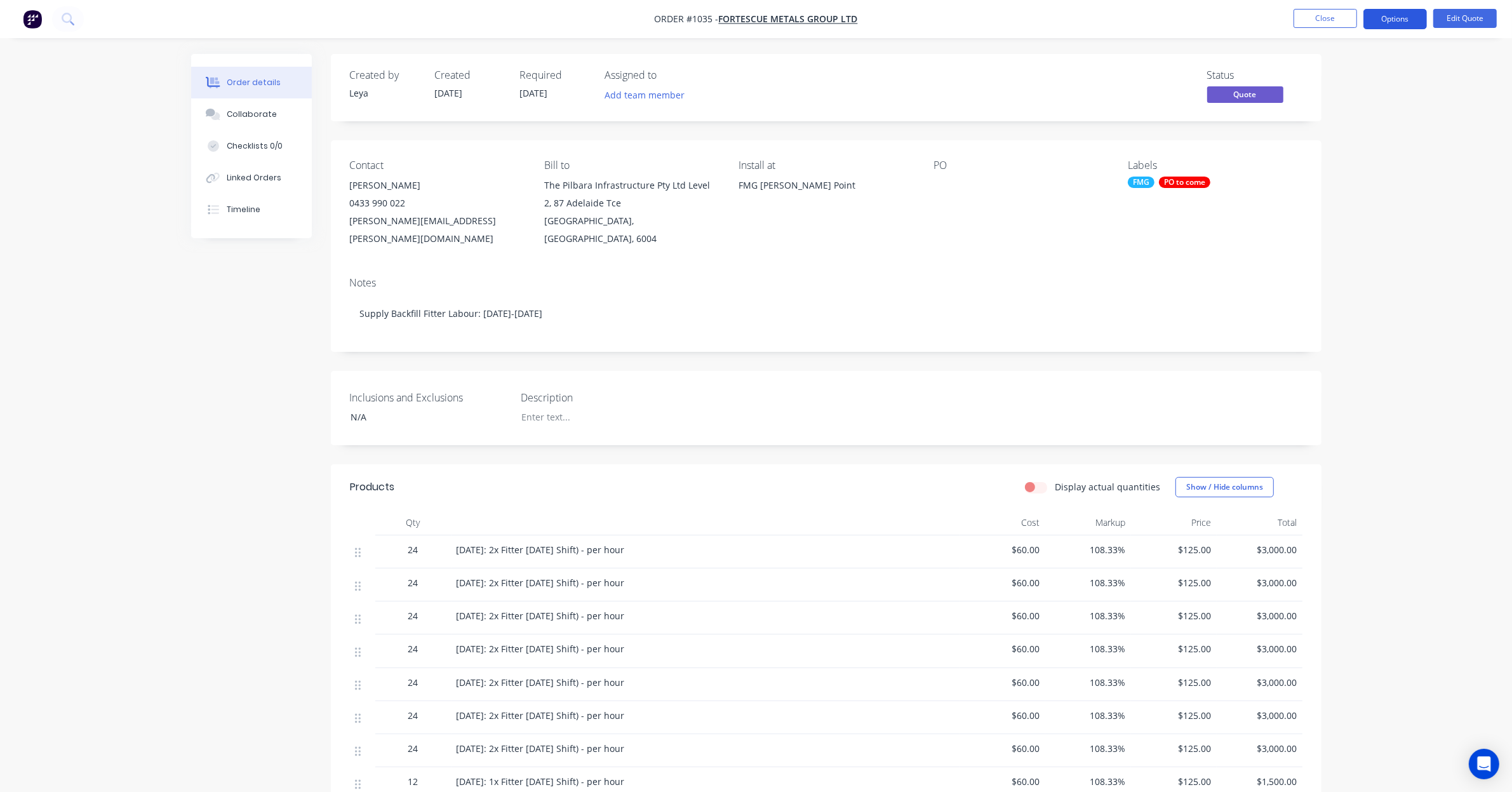
click at [1410, 22] on button "Options" at bounding box center [1395, 19] width 64 height 21
click at [1360, 160] on div "Convert to Order" at bounding box center [1357, 153] width 117 height 19
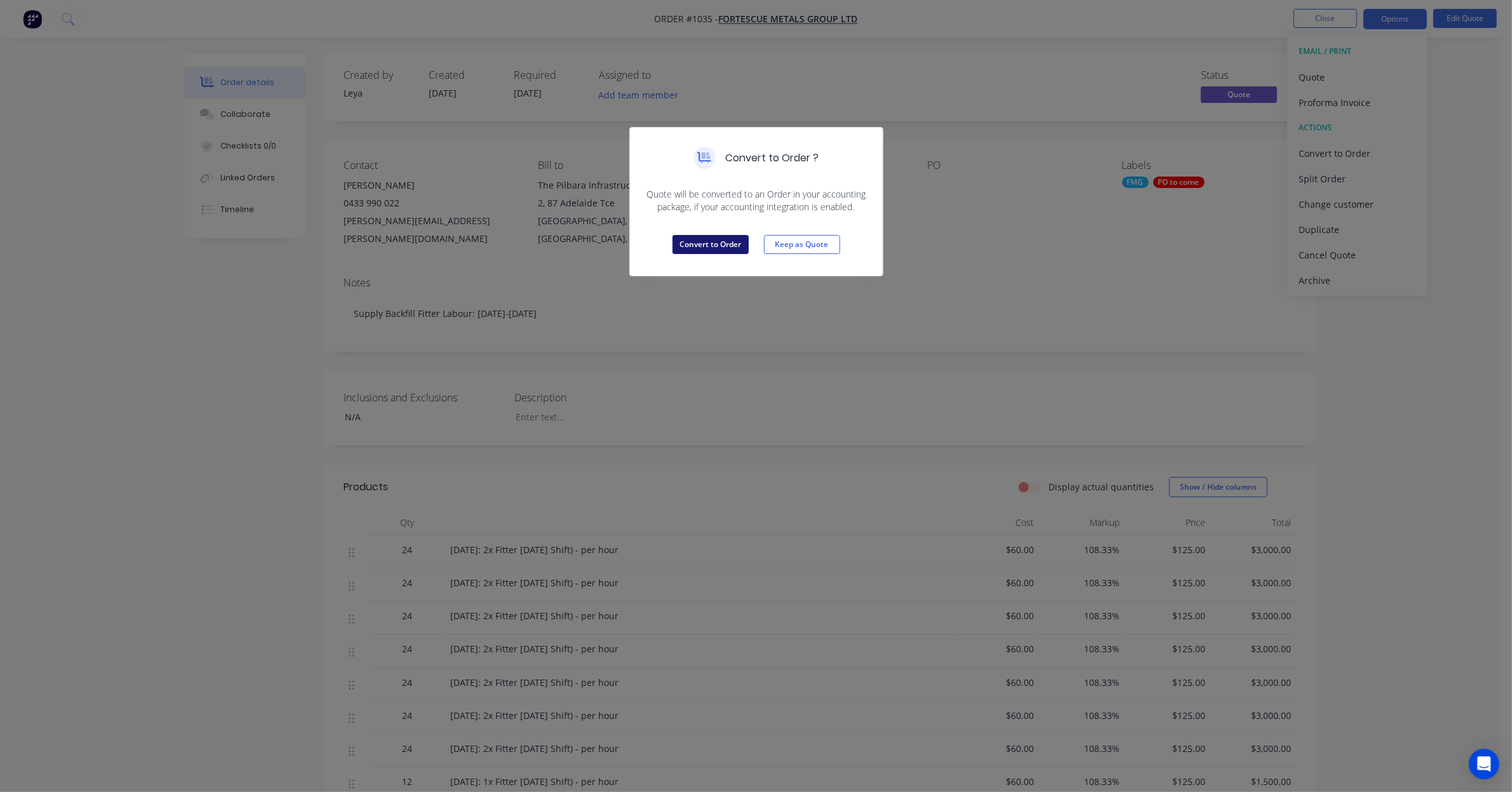
click at [711, 242] on button "Convert to Order" at bounding box center [710, 245] width 76 height 19
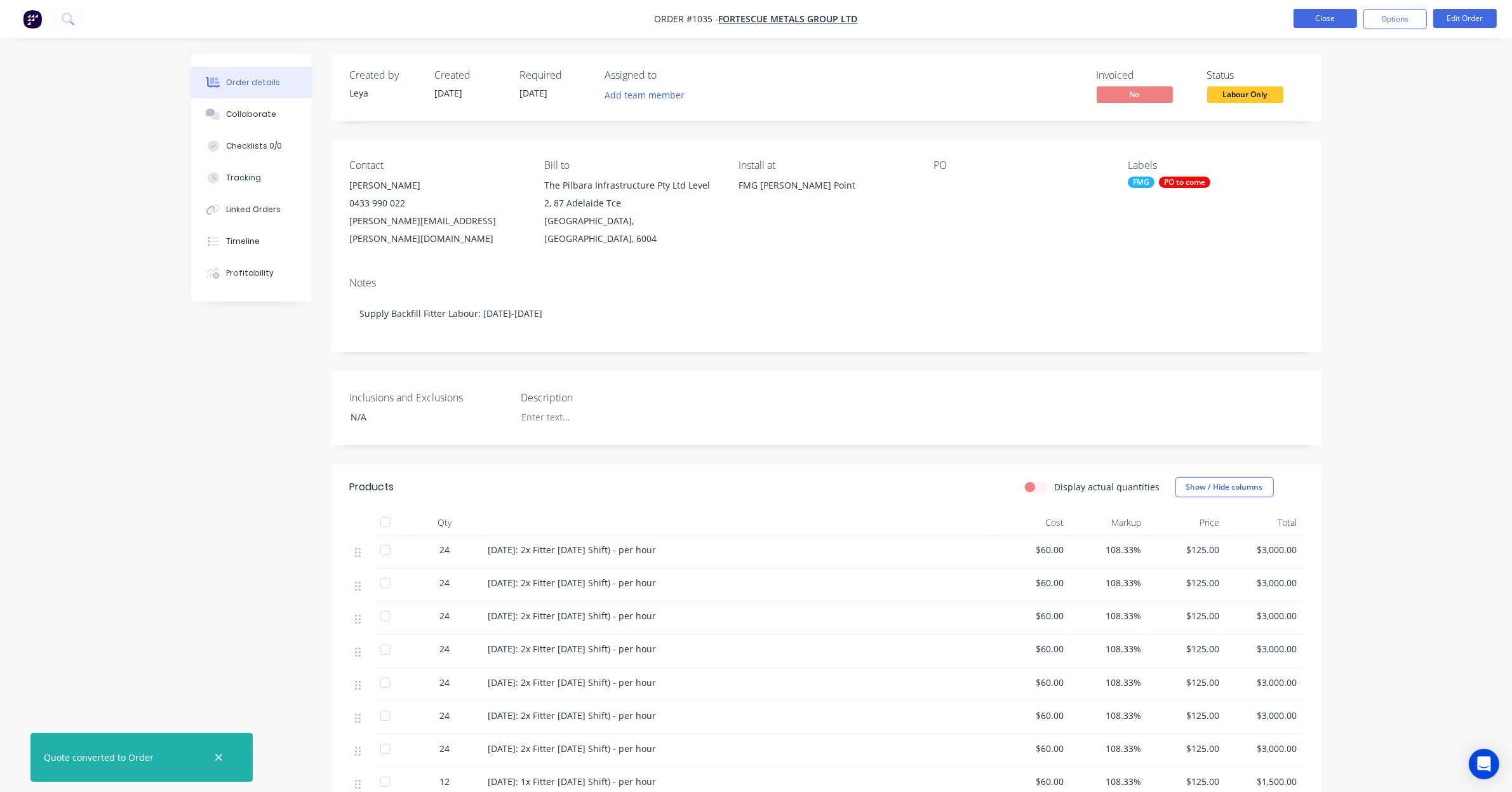
click at [1339, 23] on button "Close" at bounding box center [1325, 19] width 64 height 19
